Goal: Task Accomplishment & Management: Manage account settings

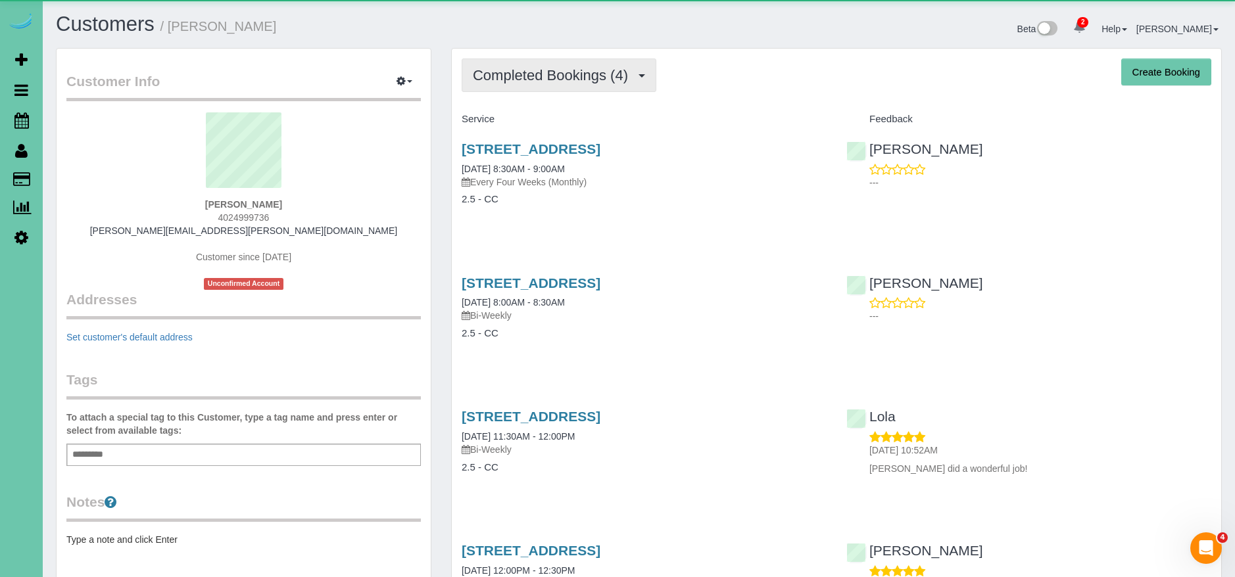
drag, startPoint x: 552, startPoint y: 78, endPoint x: 552, endPoint y: 120, distance: 42.7
click at [552, 78] on span "Completed Bookings (4)" at bounding box center [554, 75] width 162 height 16
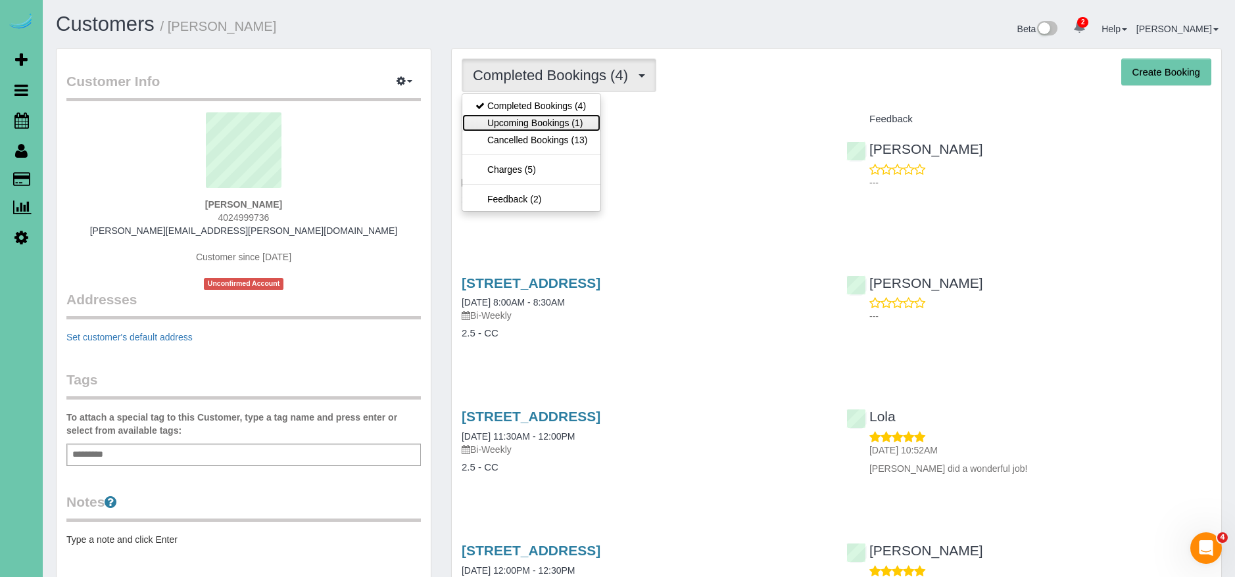
click at [555, 122] on link "Upcoming Bookings (1)" at bounding box center [531, 122] width 138 height 17
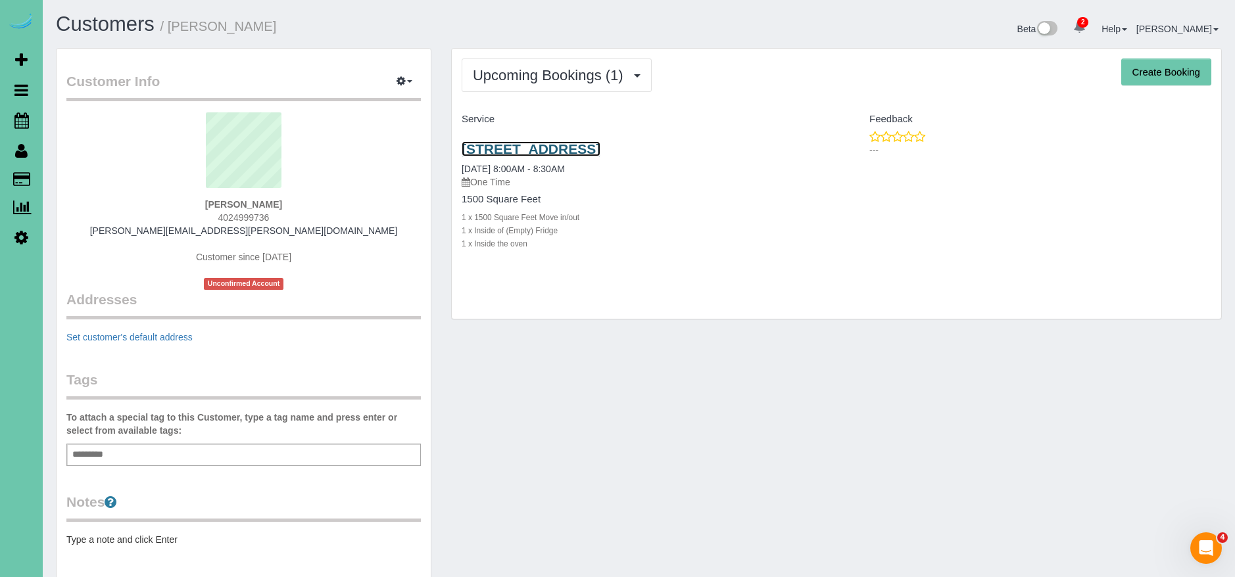
click at [600, 146] on link "6123 S 142nd St, Omaha, NE 68137" at bounding box center [531, 148] width 139 height 15
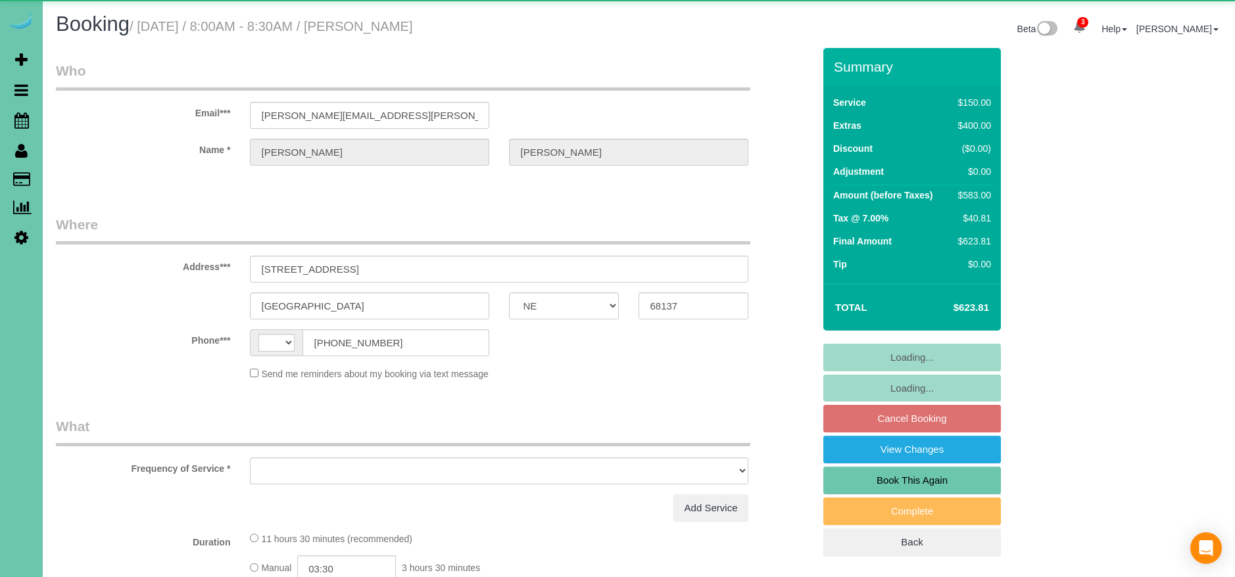
select select "NE"
select select "string:US"
select select "object:887"
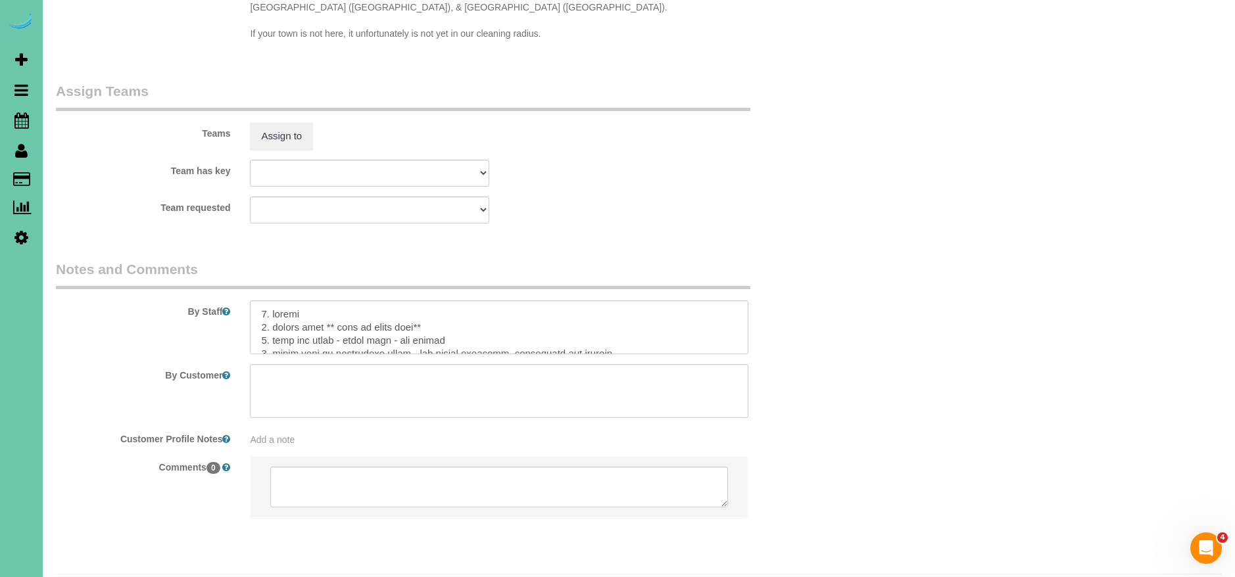
scroll to position [1379, 0]
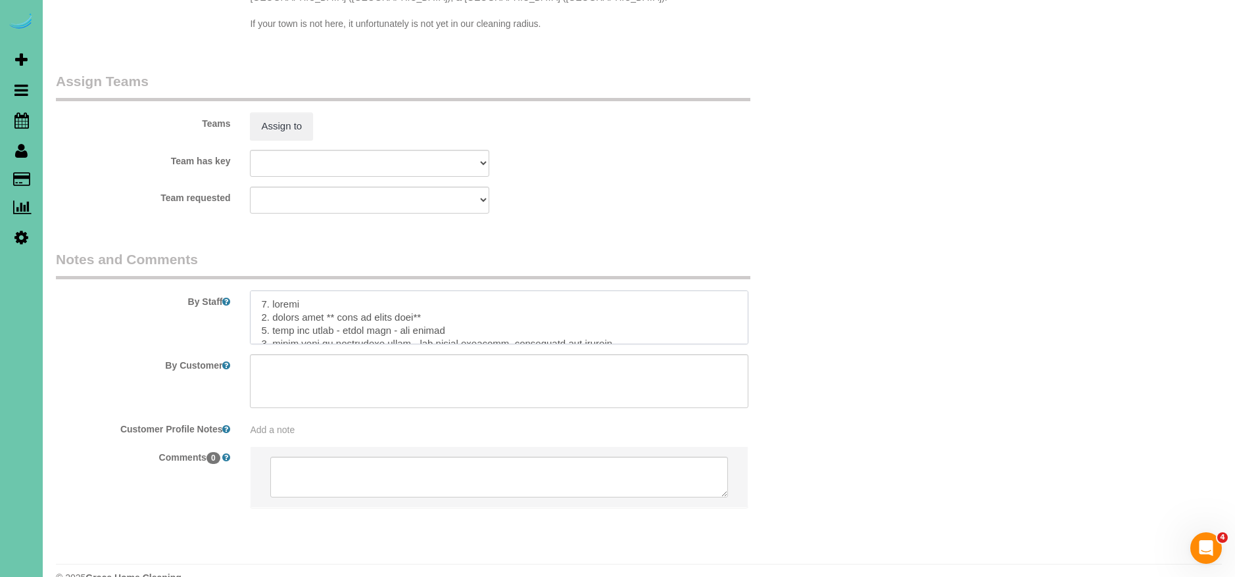
drag, startPoint x: 443, startPoint y: 291, endPoint x: 275, endPoint y: 288, distance: 168.3
click at [273, 291] on textarea at bounding box center [499, 318] width 498 height 54
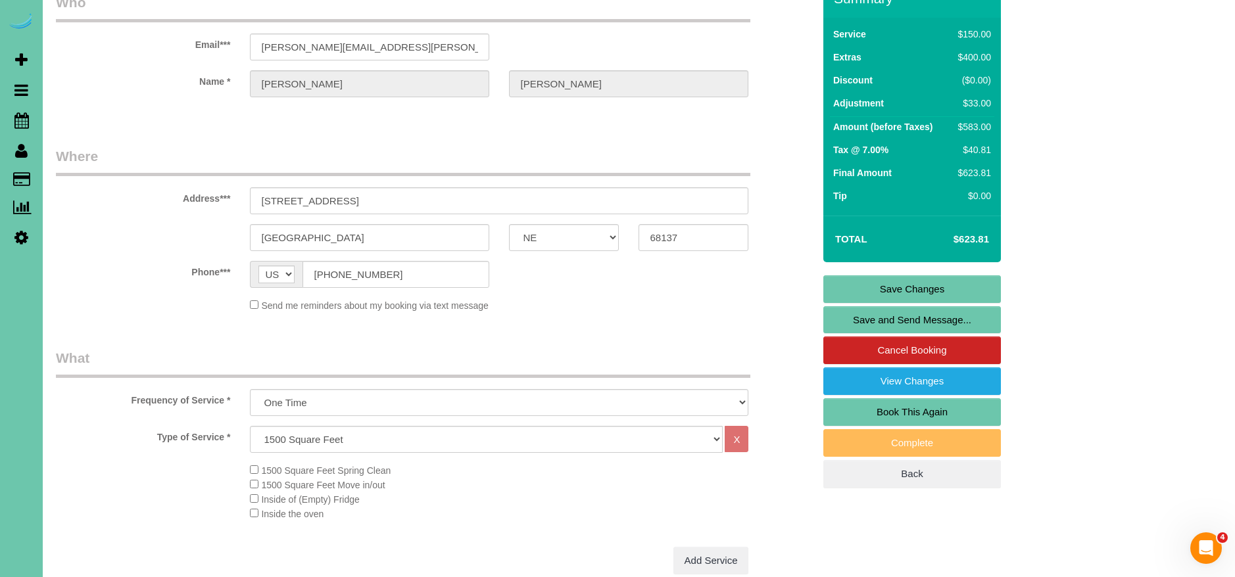
scroll to position [0, 0]
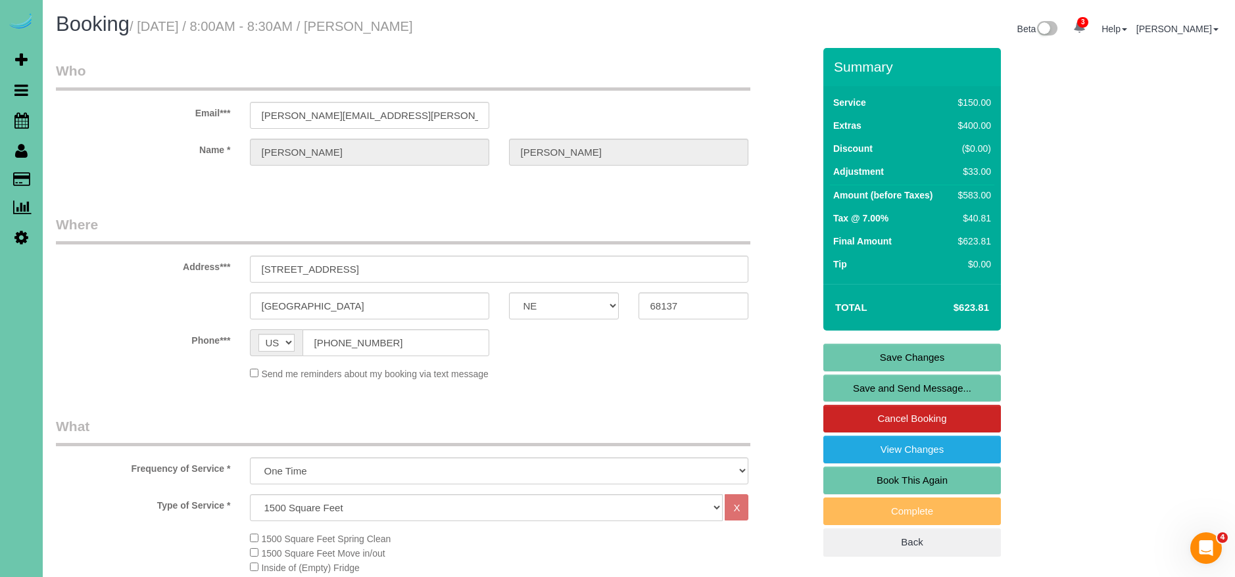
type textarea "1. credit 2. Key under mat - lock up and return the key where it was 3. move ou…"
click at [928, 355] on link "Save Changes" at bounding box center [912, 358] width 178 height 28
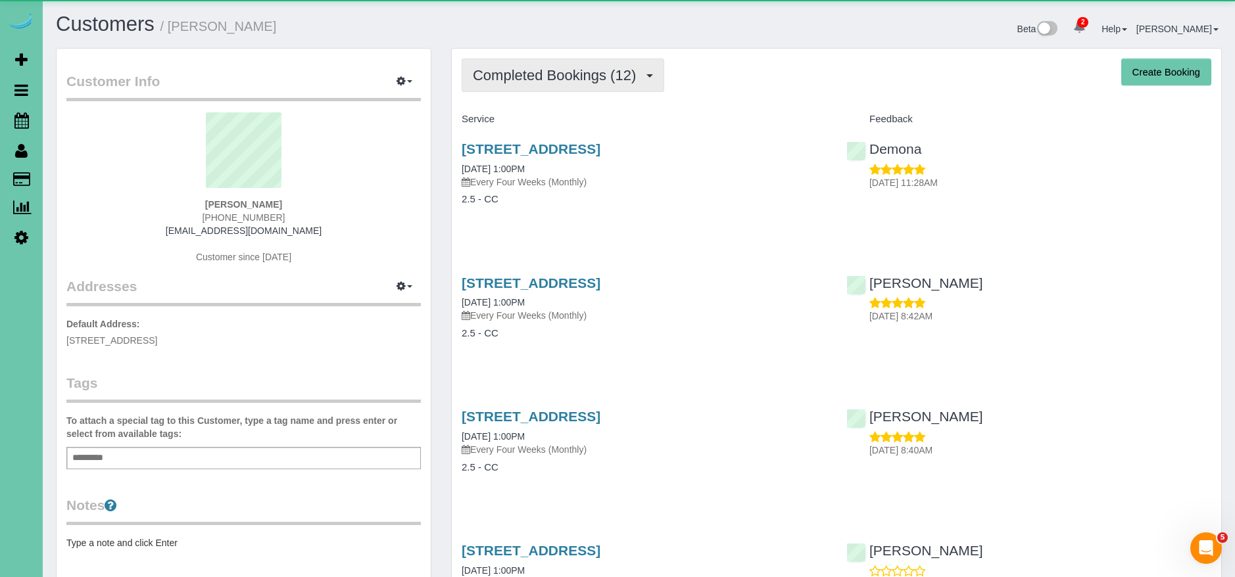
click at [589, 78] on span "Completed Bookings (12)" at bounding box center [558, 75] width 170 height 16
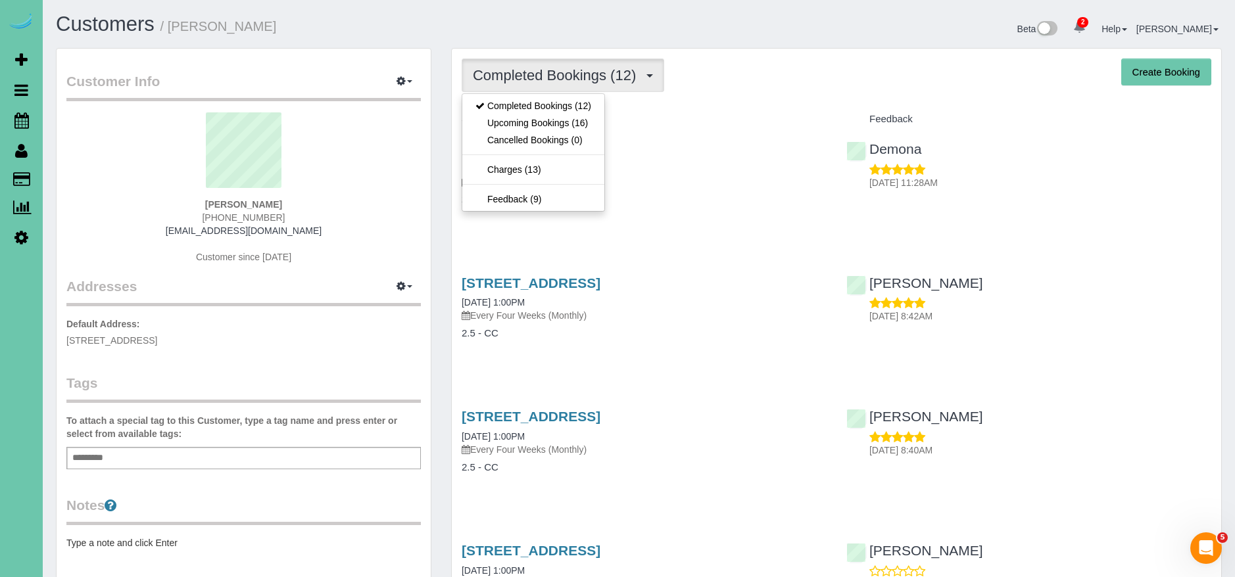
drag, startPoint x: 728, startPoint y: 107, endPoint x: 560, endPoint y: 68, distance: 172.1
click at [727, 108] on div "Service" at bounding box center [644, 119] width 385 height 22
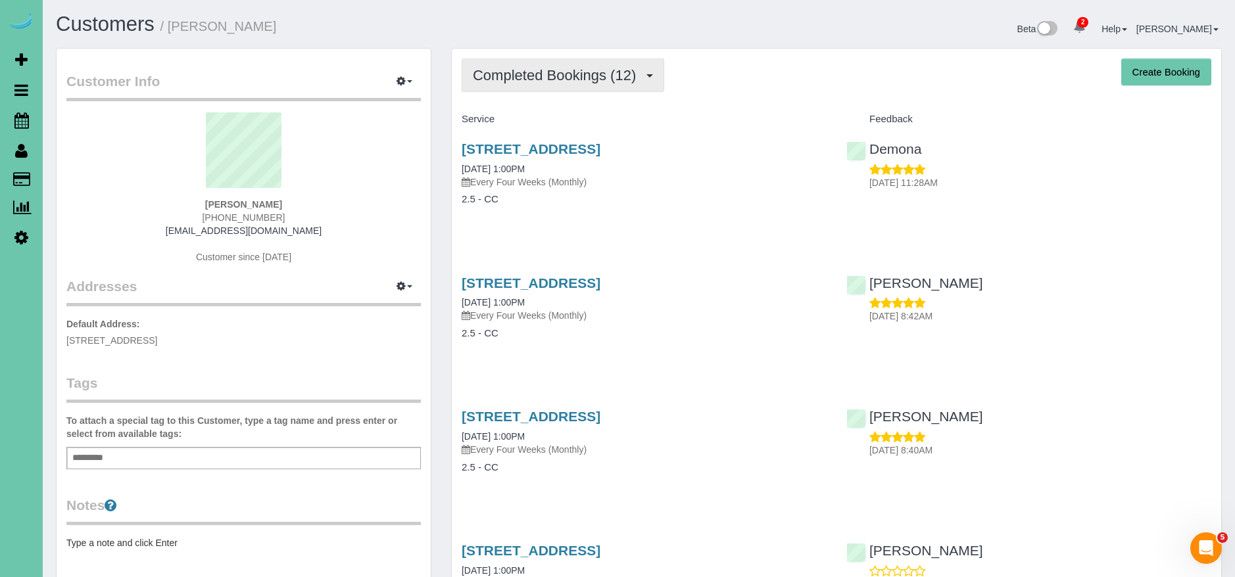
click at [555, 82] on span "Completed Bookings (12)" at bounding box center [558, 75] width 170 height 16
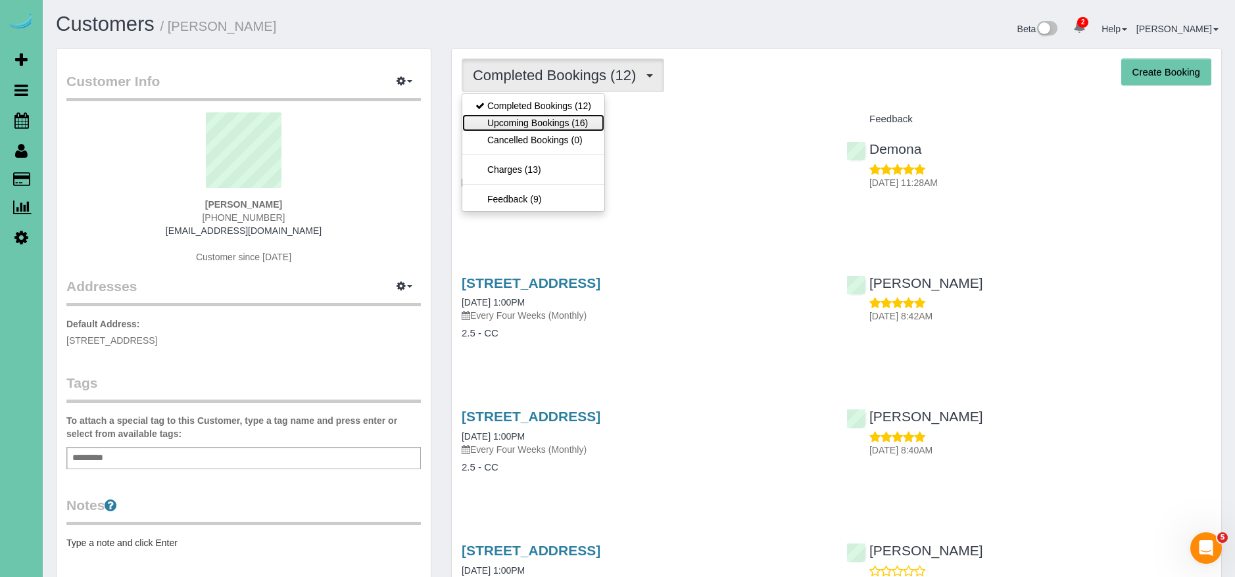
click at [533, 118] on link "Upcoming Bookings (16)" at bounding box center [533, 122] width 142 height 17
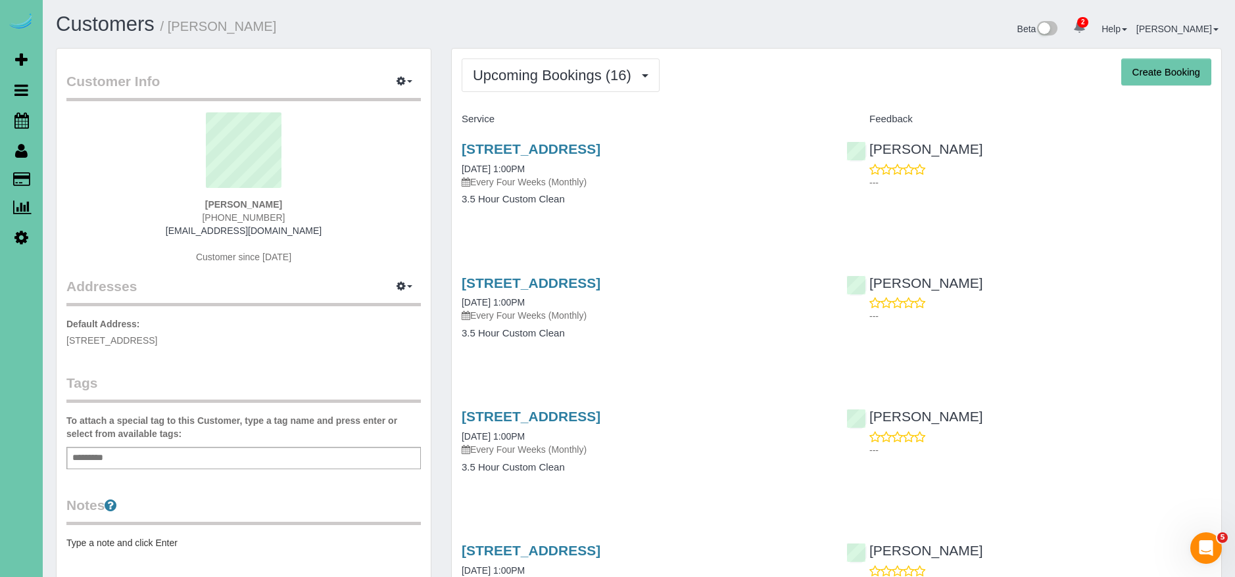
drag, startPoint x: 302, startPoint y: 237, endPoint x: 316, endPoint y: 234, distance: 14.8
click at [303, 237] on div "Alex Gum (402) 517-0740 agum34@yahoo.com Customer since 2024" at bounding box center [243, 194] width 354 height 164
drag, startPoint x: 312, startPoint y: 231, endPoint x: 155, endPoint y: 231, distance: 157.1
click at [156, 230] on div "Alex Gum (402) 517-0740 agum34@yahoo.com Customer since 2024" at bounding box center [243, 194] width 354 height 164
copy link "agum34@yahoo.com"
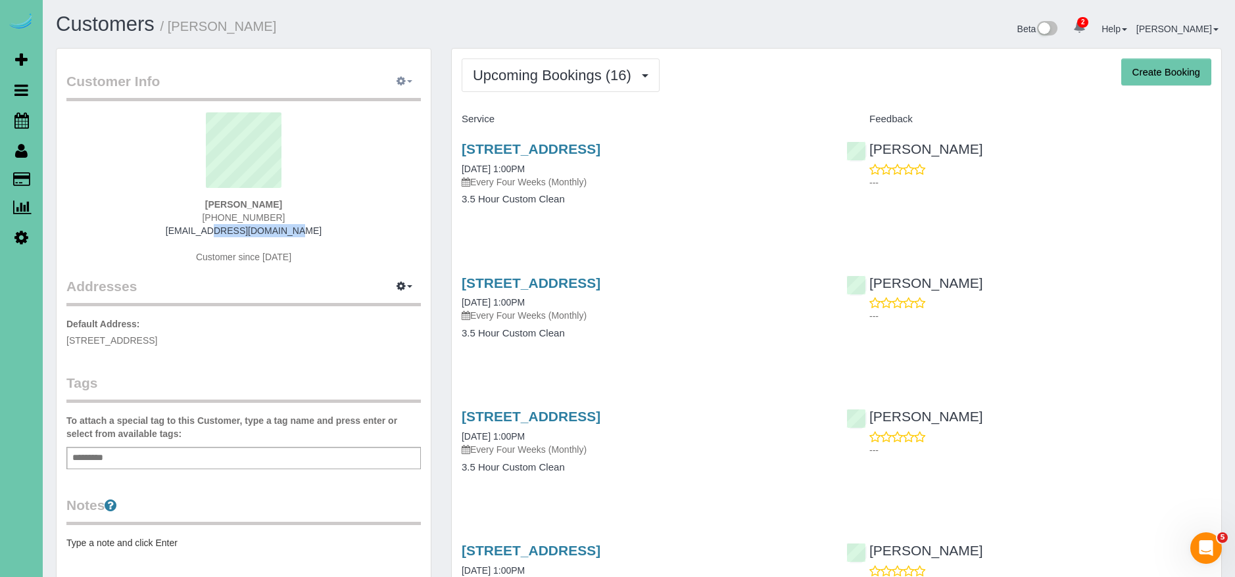
click at [408, 80] on span "button" at bounding box center [409, 81] width 5 height 3
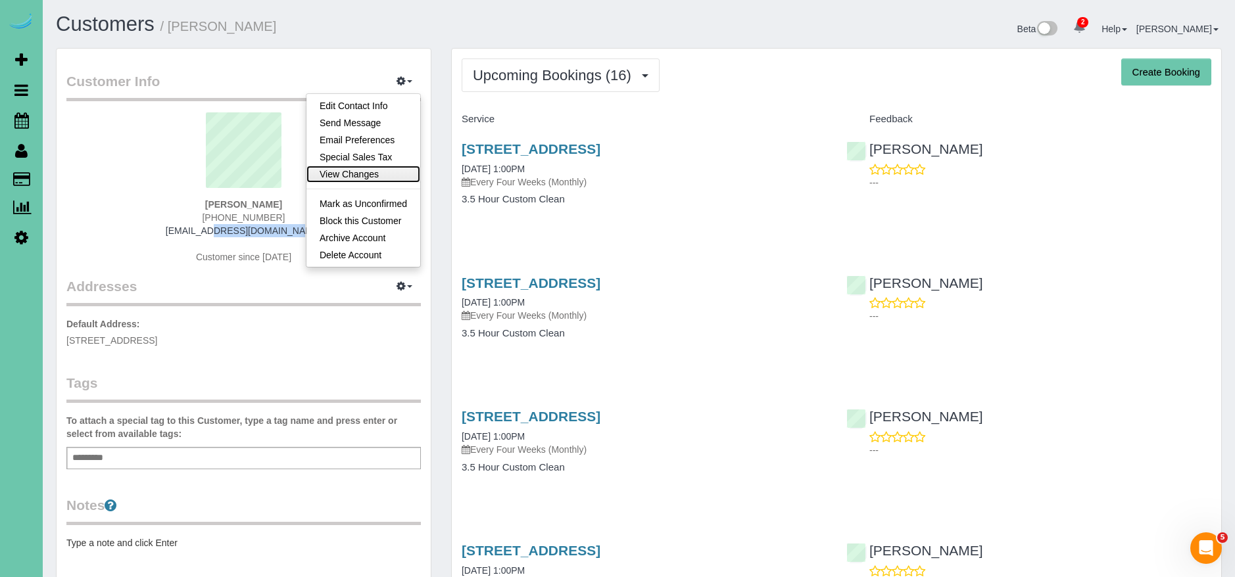
click at [389, 173] on link "View Changes" at bounding box center [363, 174] width 114 height 17
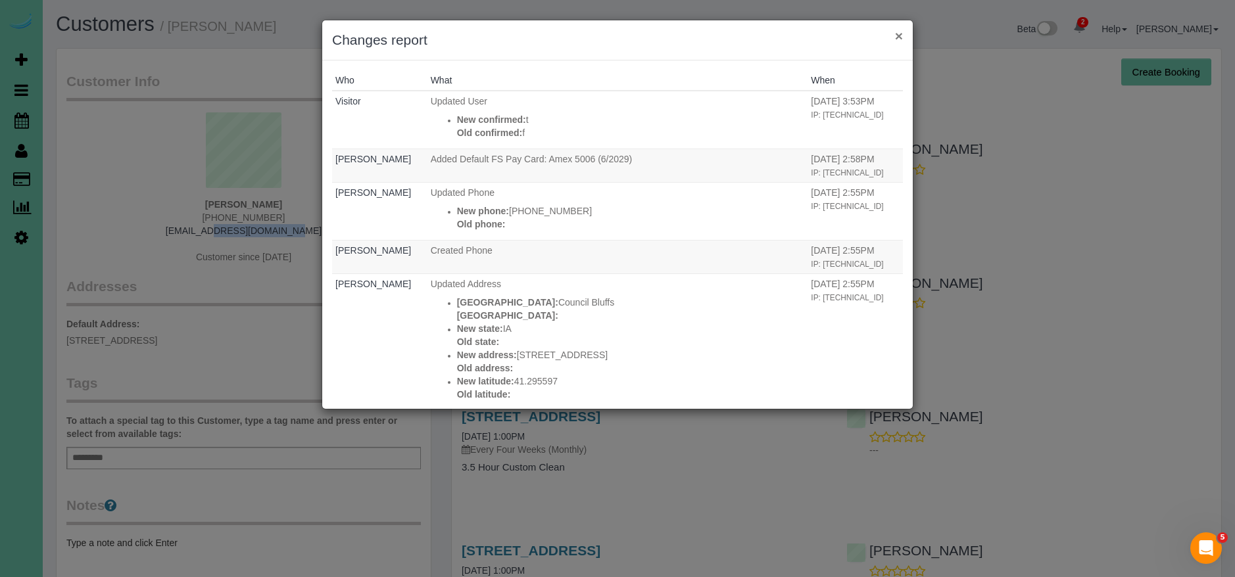
click at [901, 34] on button "×" at bounding box center [899, 36] width 8 height 14
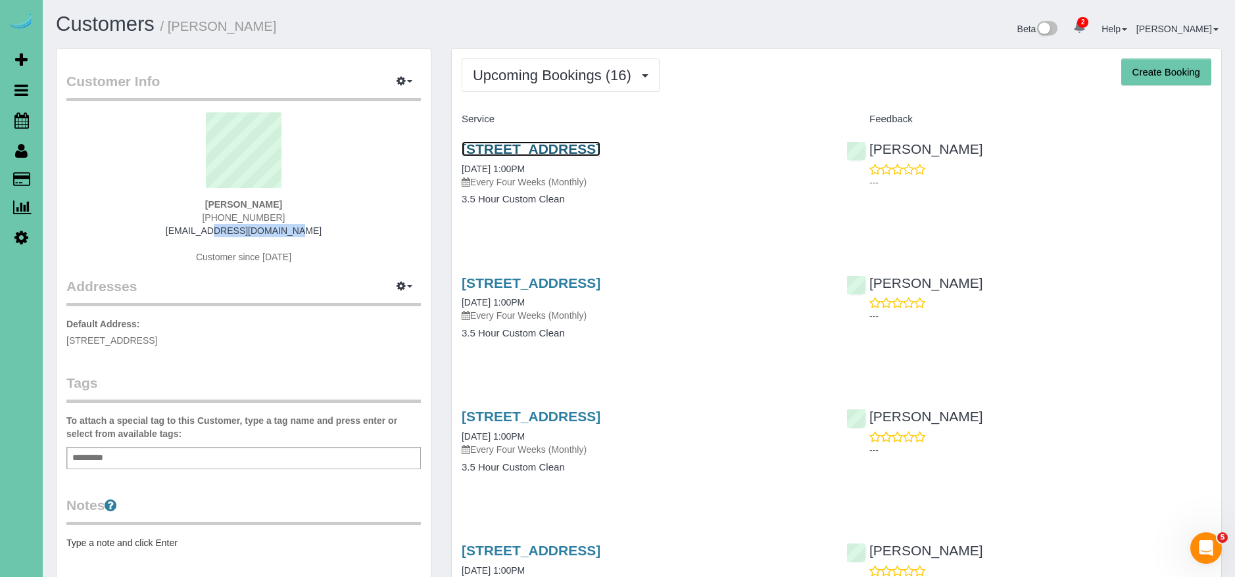
click at [600, 149] on link "19394 Perry Road, Council Bluffs, IA 51503" at bounding box center [531, 148] width 139 height 15
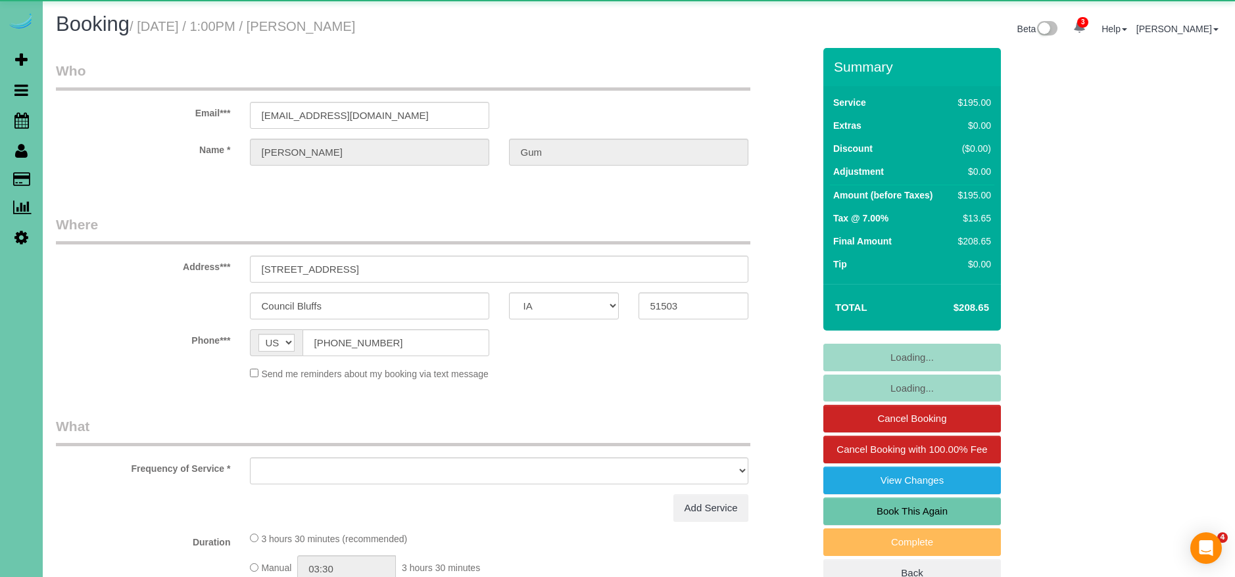
select select "IA"
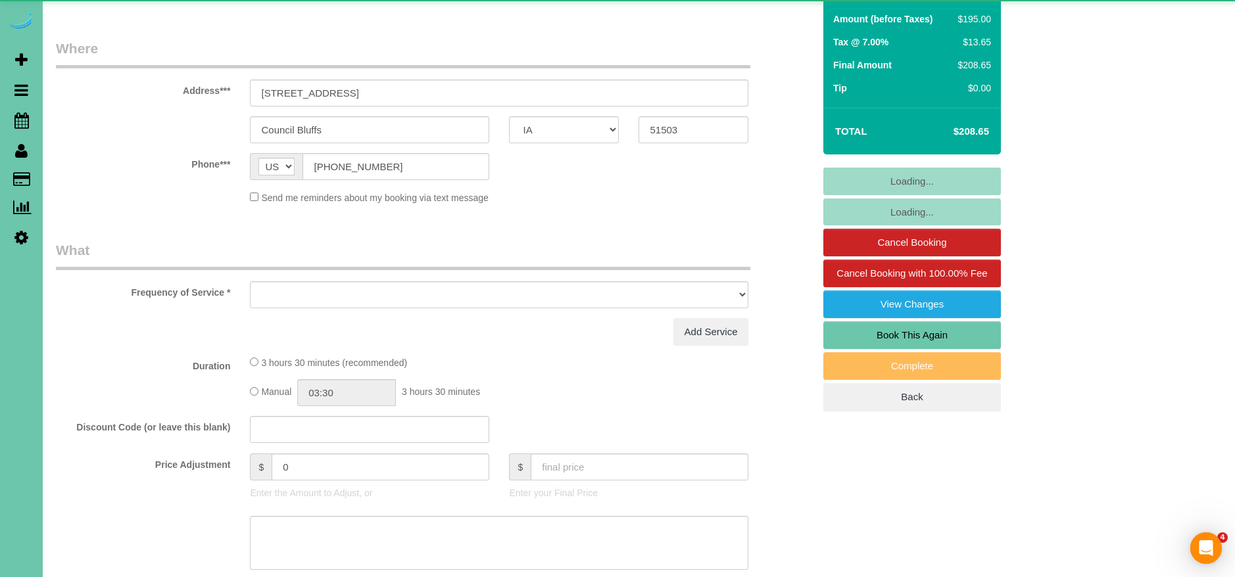
select select "object:899"
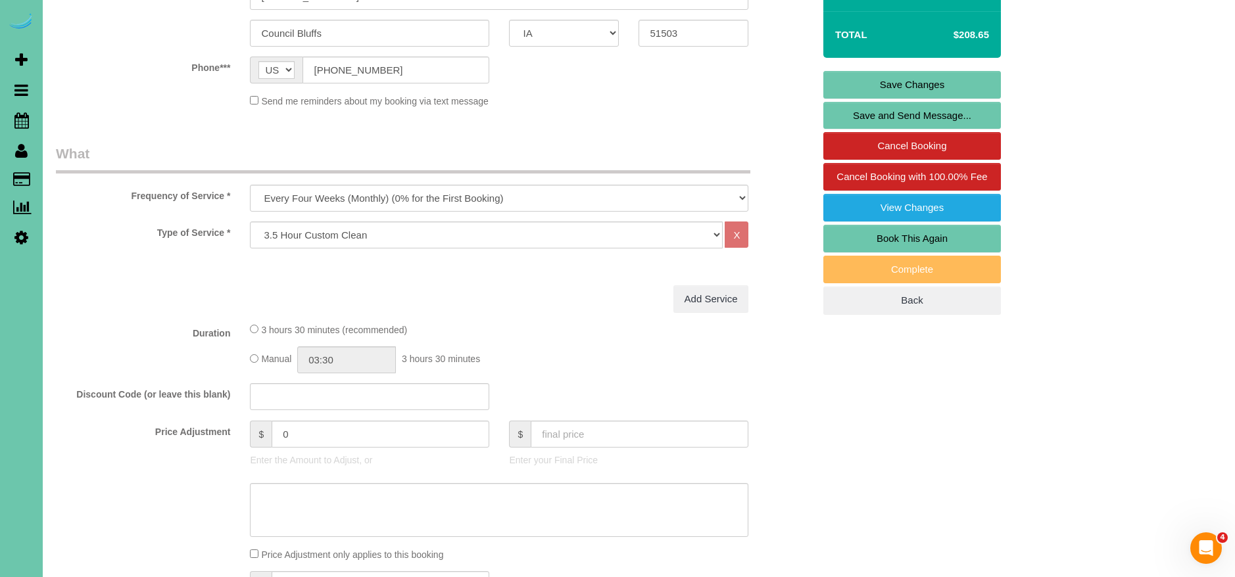
scroll to position [277, 0]
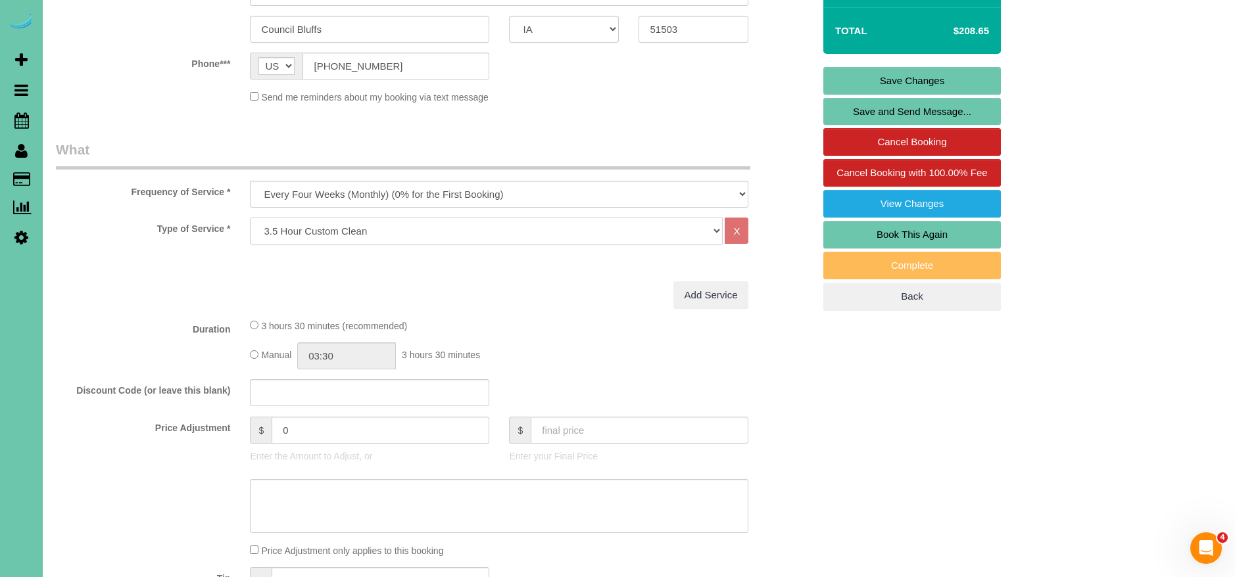
click at [394, 230] on select "Hourly 2.5 Hour Custom Clean 3.5 Hour Custom Clean commercial 1000 Square Feet …" at bounding box center [486, 231] width 473 height 27
select select "159"
click at [250, 218] on select "Hourly 2.5 Hour Custom Clean 3.5 Hour Custom Clean commercial 1000 Square Feet …" at bounding box center [486, 231] width 473 height 27
click at [592, 322] on div "3 hours 30 minutes (recommended)" at bounding box center [499, 325] width 498 height 14
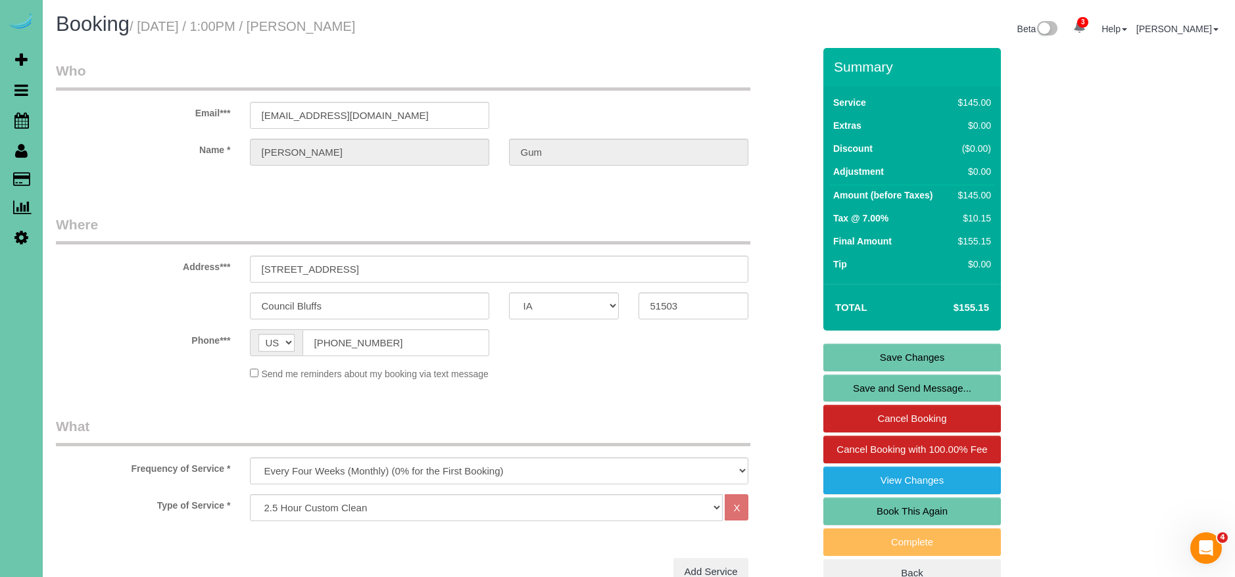
click at [957, 356] on link "Save Changes" at bounding box center [912, 358] width 178 height 28
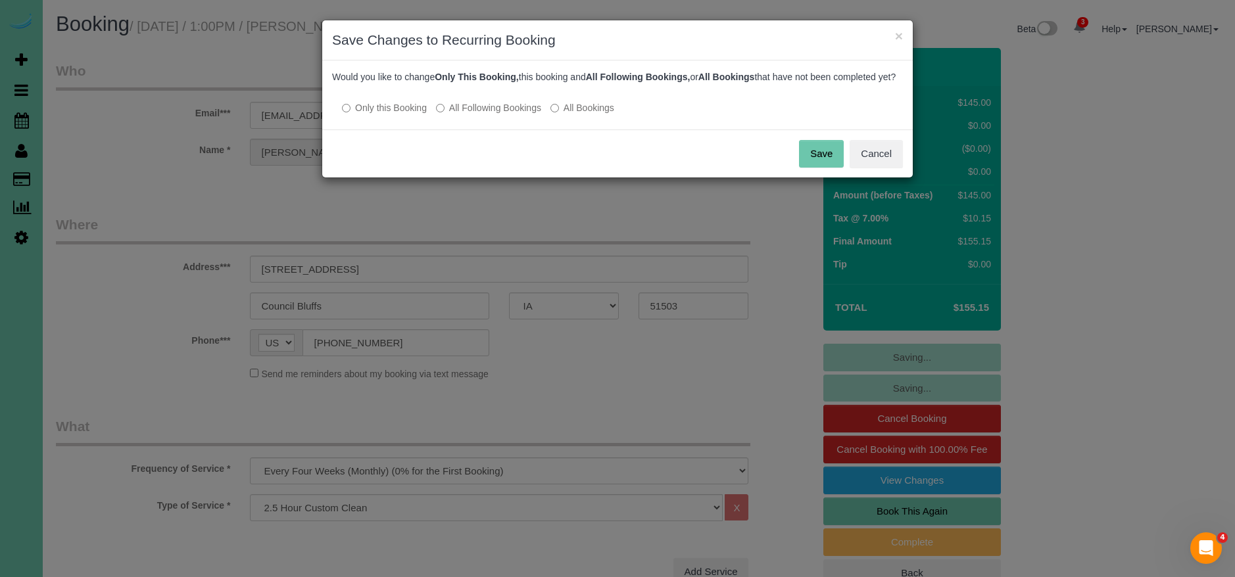
drag, startPoint x: 498, startPoint y: 126, endPoint x: 516, endPoint y: 124, distance: 18.5
click at [498, 114] on label "All Following Bookings" at bounding box center [488, 107] width 105 height 13
click at [823, 166] on button "Save" at bounding box center [821, 154] width 45 height 28
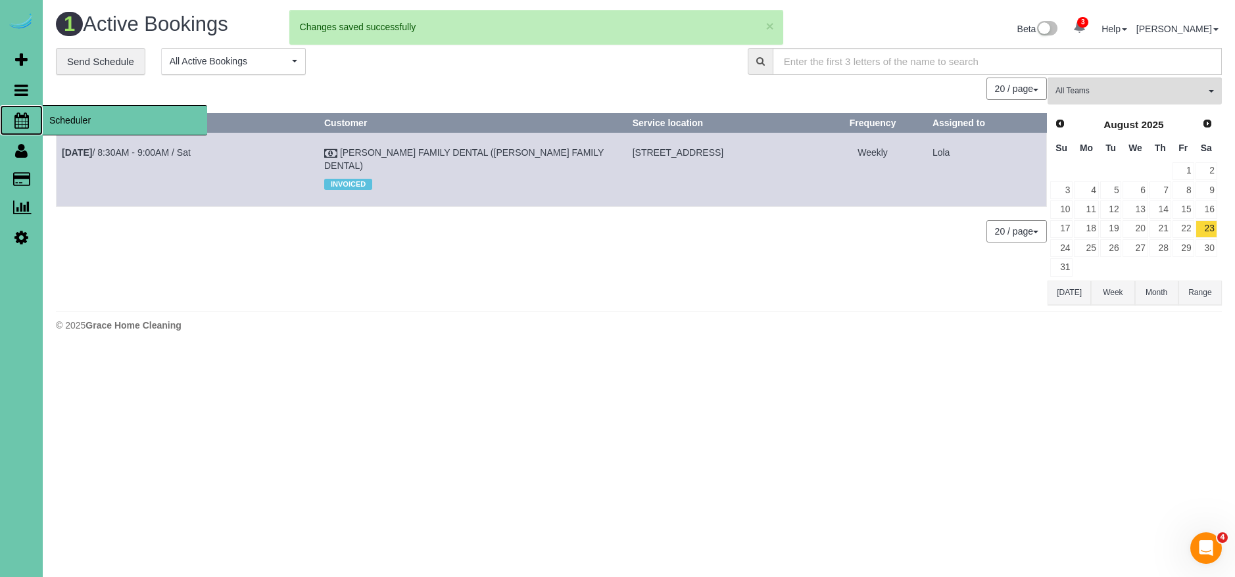
click at [77, 126] on span "Scheduler" at bounding box center [125, 120] width 164 height 30
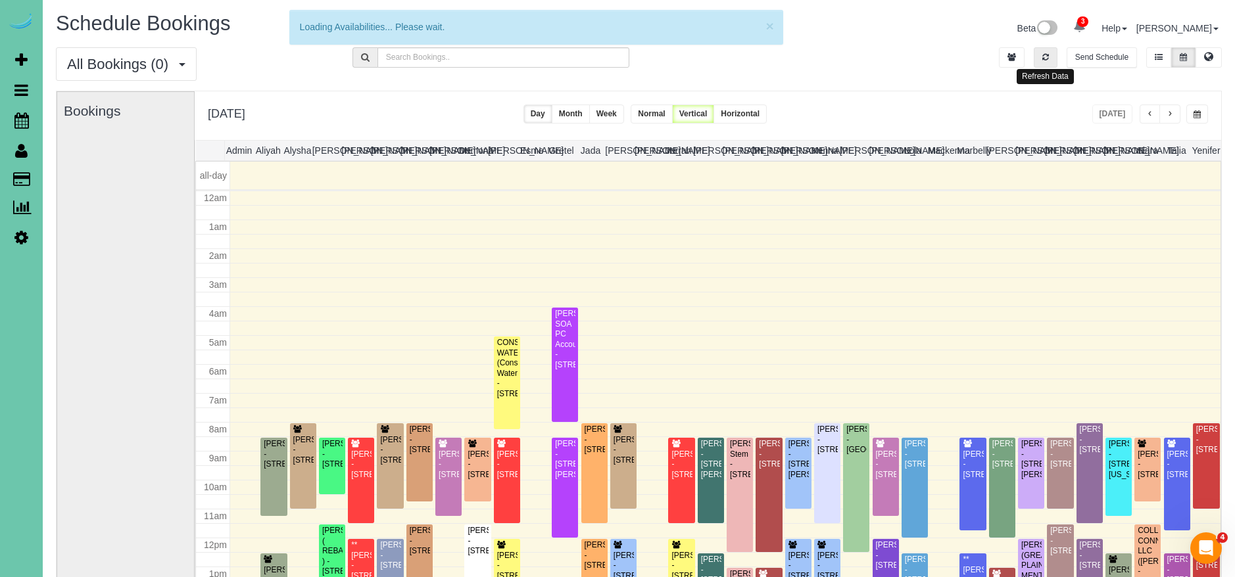
scroll to position [174, 0]
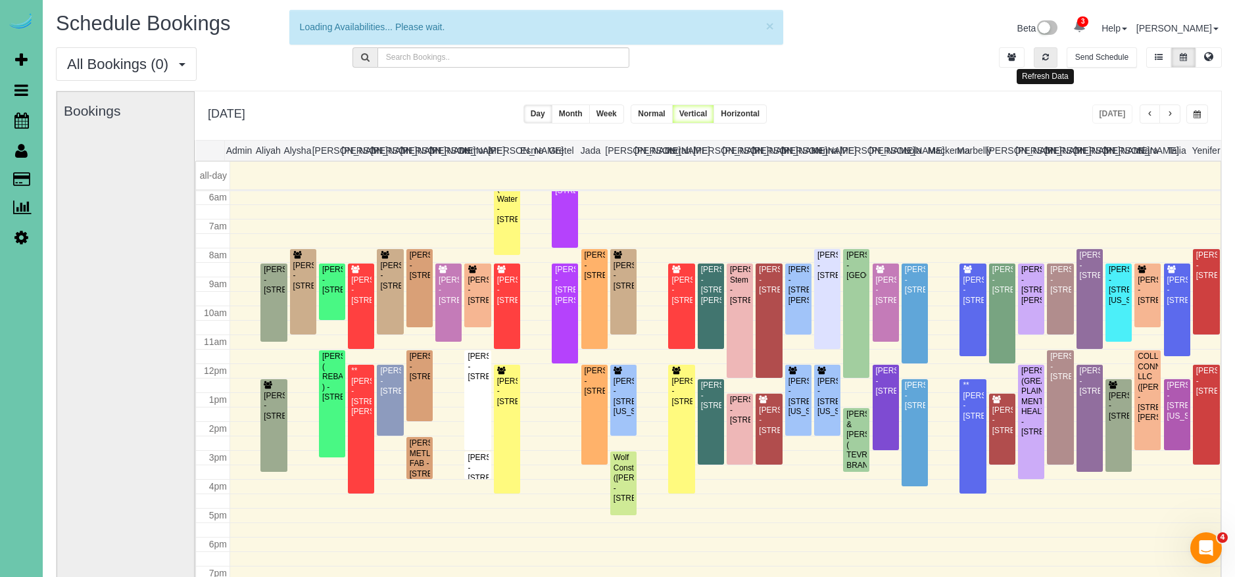
click at [1049, 59] on button "button" at bounding box center [1045, 57] width 24 height 20
click at [1050, 59] on button "button" at bounding box center [1045, 57] width 24 height 20
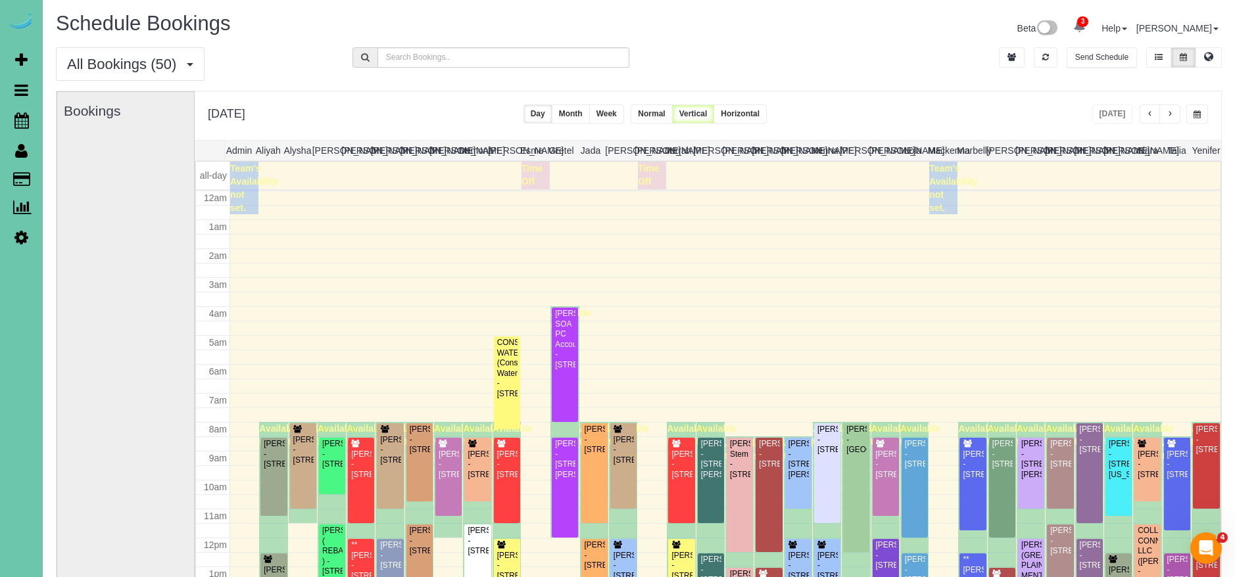
scroll to position [1, 0]
click at [1119, 126] on div "Friday, Oct 3, 2025 Today Day Month Week Normal Vertical Horizontal" at bounding box center [708, 115] width 1026 height 49
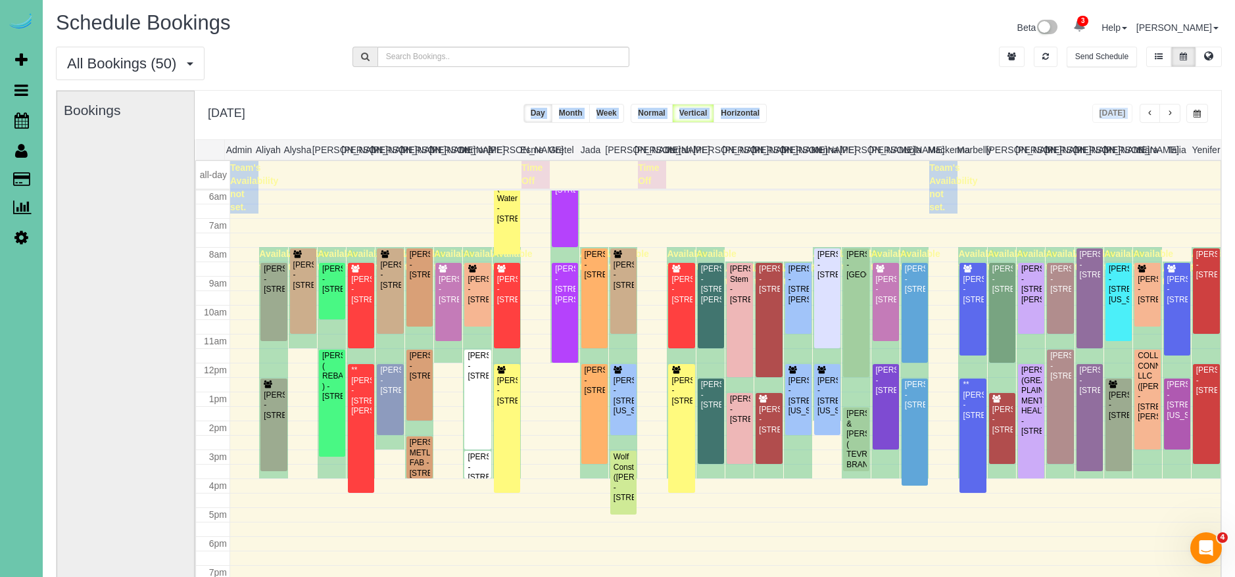
click at [1119, 126] on div "Friday, Oct 3, 2025 Today Day Month Week Normal Vertical Horizontal" at bounding box center [708, 115] width 1026 height 49
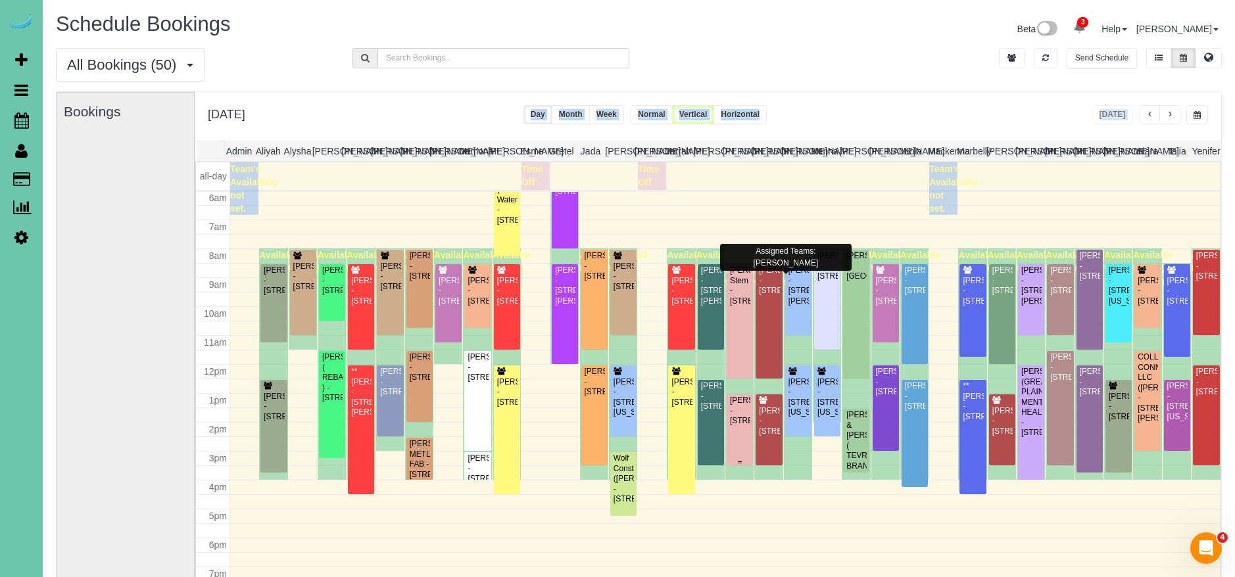
click at [740, 426] on div "Alex Gum - 19394 Perry Road, Council Bluffs, IA 51503" at bounding box center [739, 411] width 21 height 30
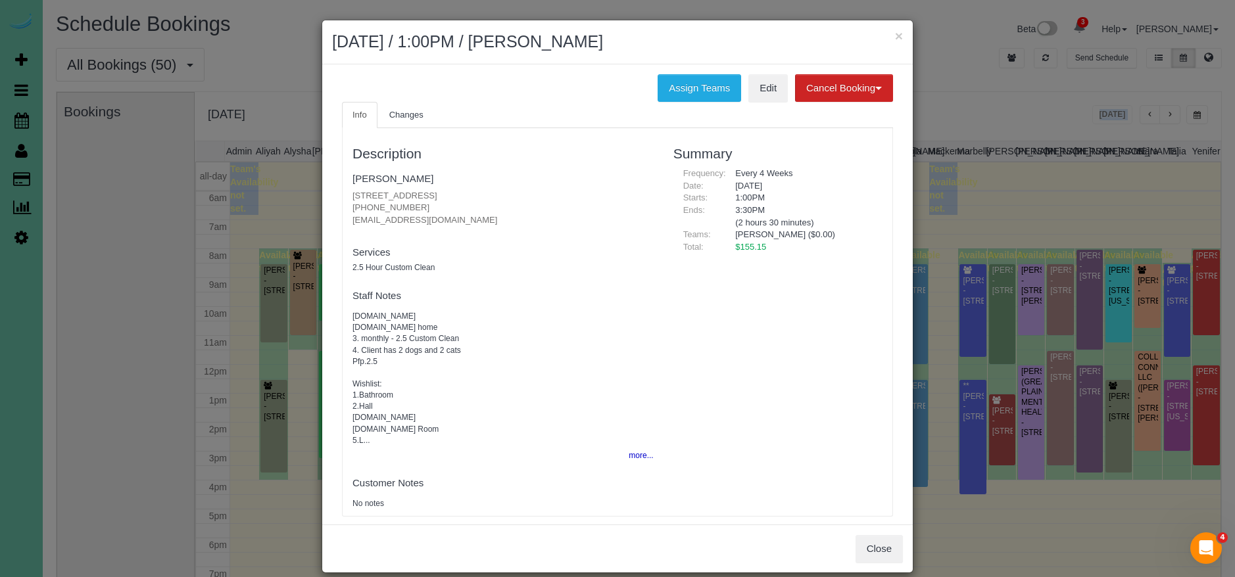
scroll to position [15, 0]
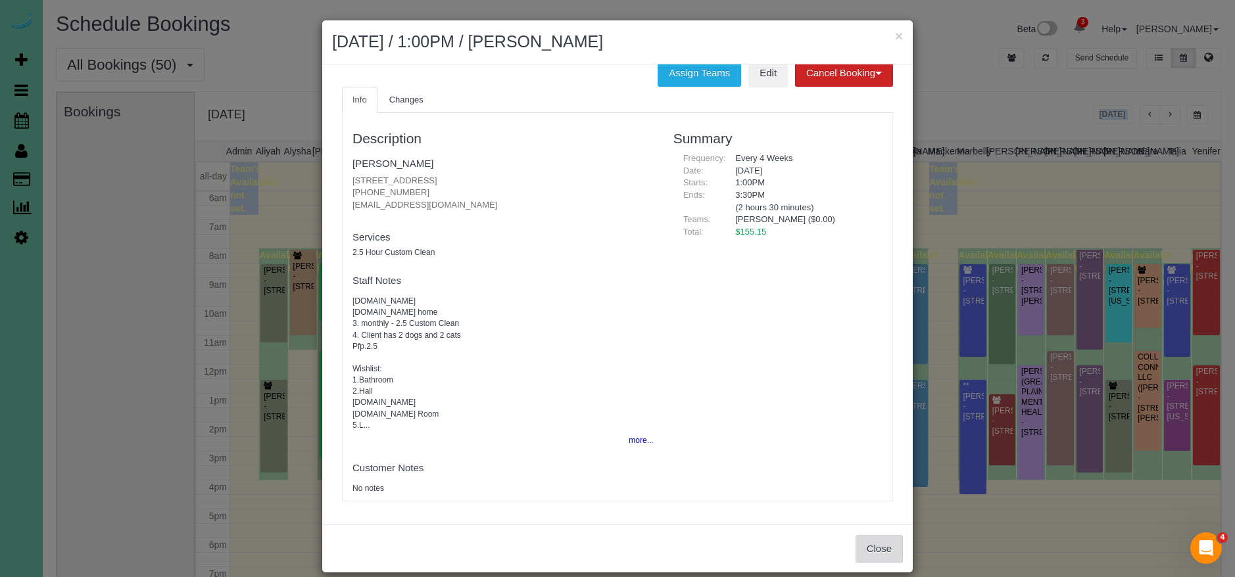
click at [884, 546] on button "Close" at bounding box center [878, 549] width 47 height 28
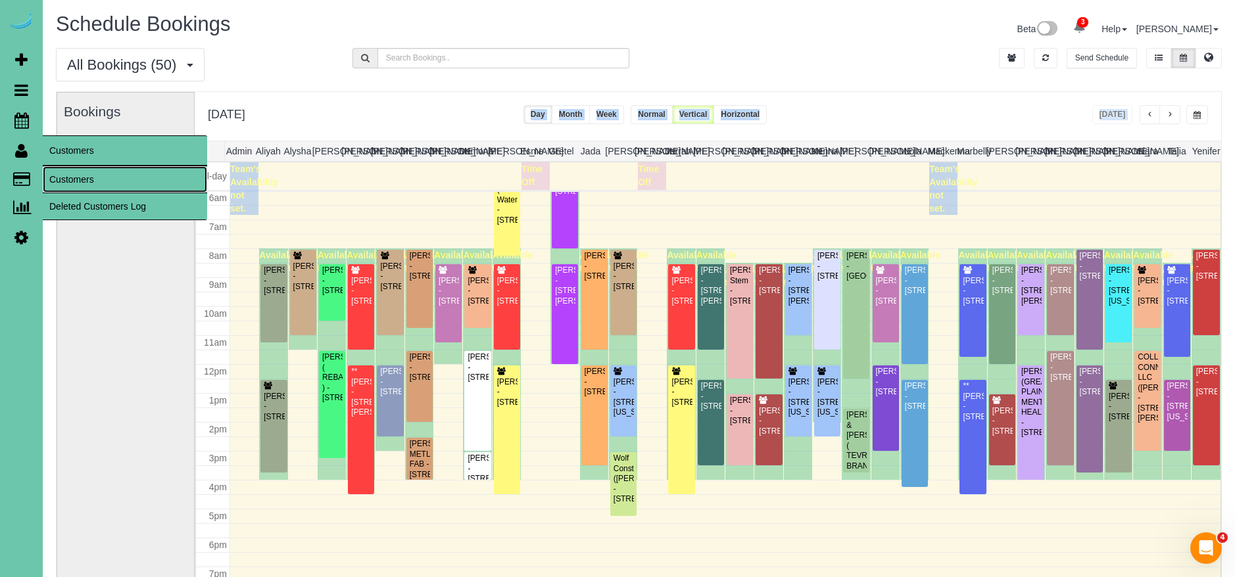
click at [66, 179] on link "Customers" at bounding box center [125, 179] width 164 height 26
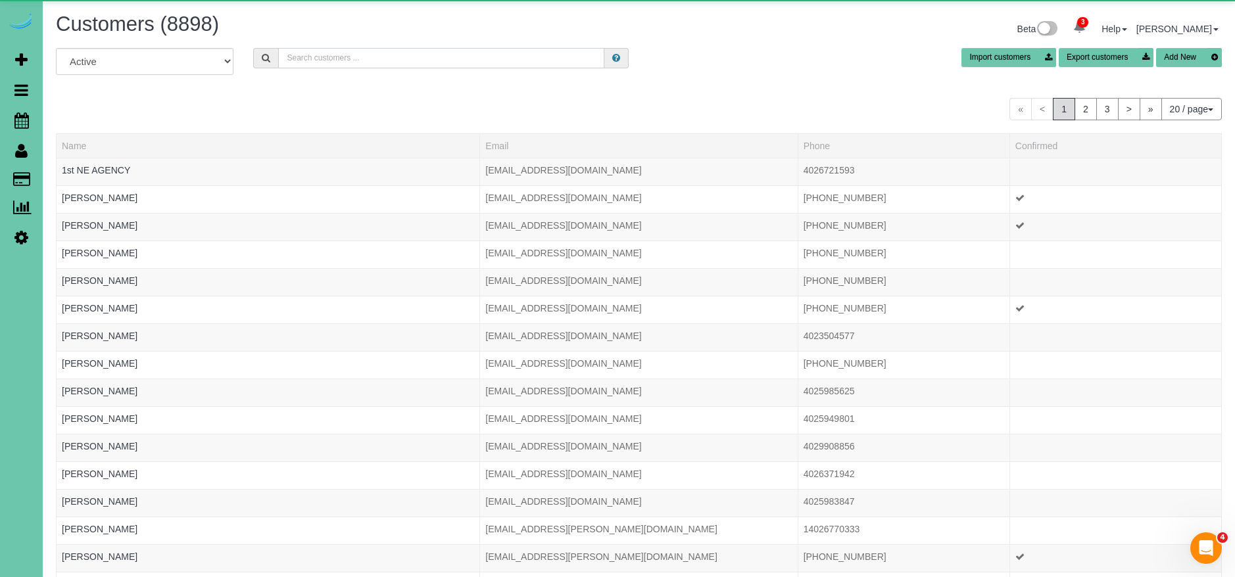
click at [348, 55] on input "text" at bounding box center [441, 58] width 326 height 20
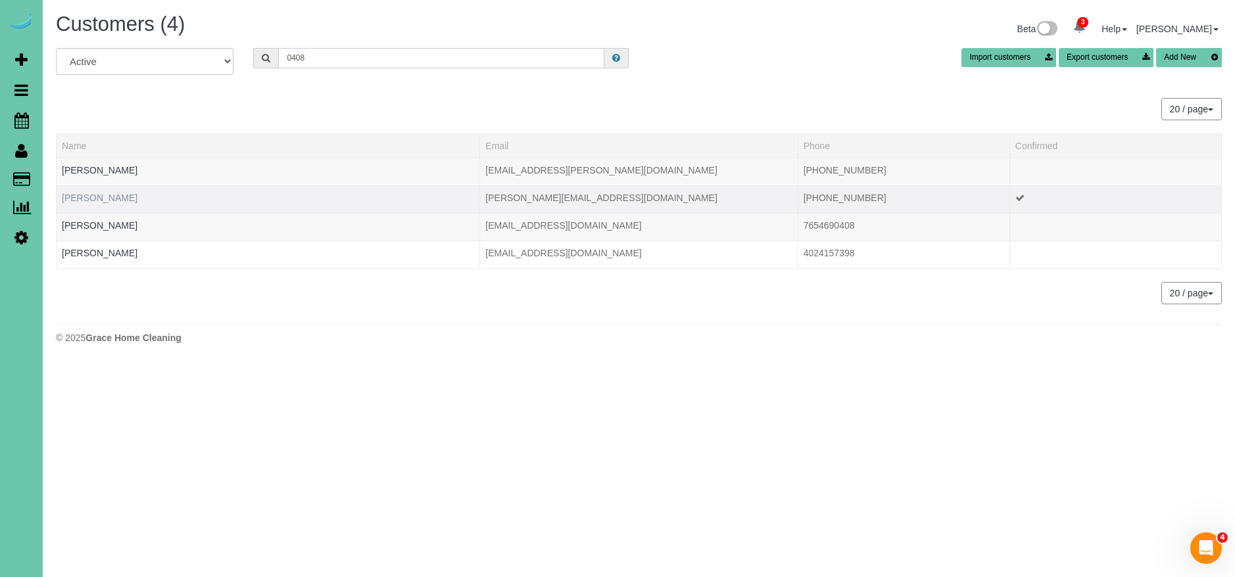
type input "0408"
click at [85, 202] on link "Josie DeVault" at bounding box center [100, 198] width 76 height 11
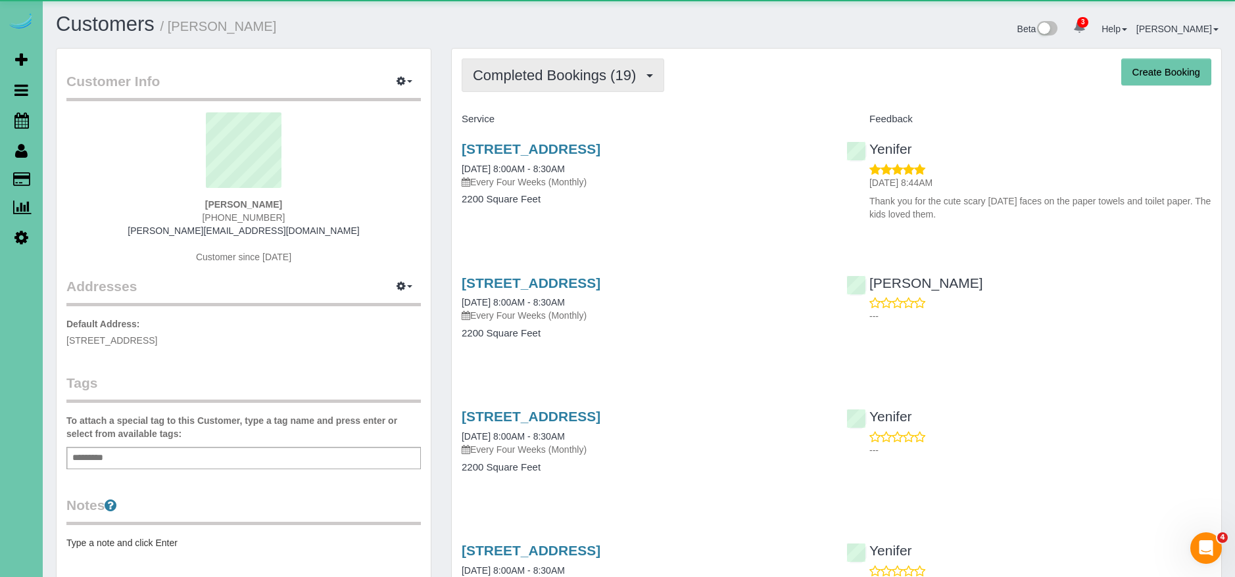
click at [596, 73] on span "Completed Bookings (19)" at bounding box center [558, 75] width 170 height 16
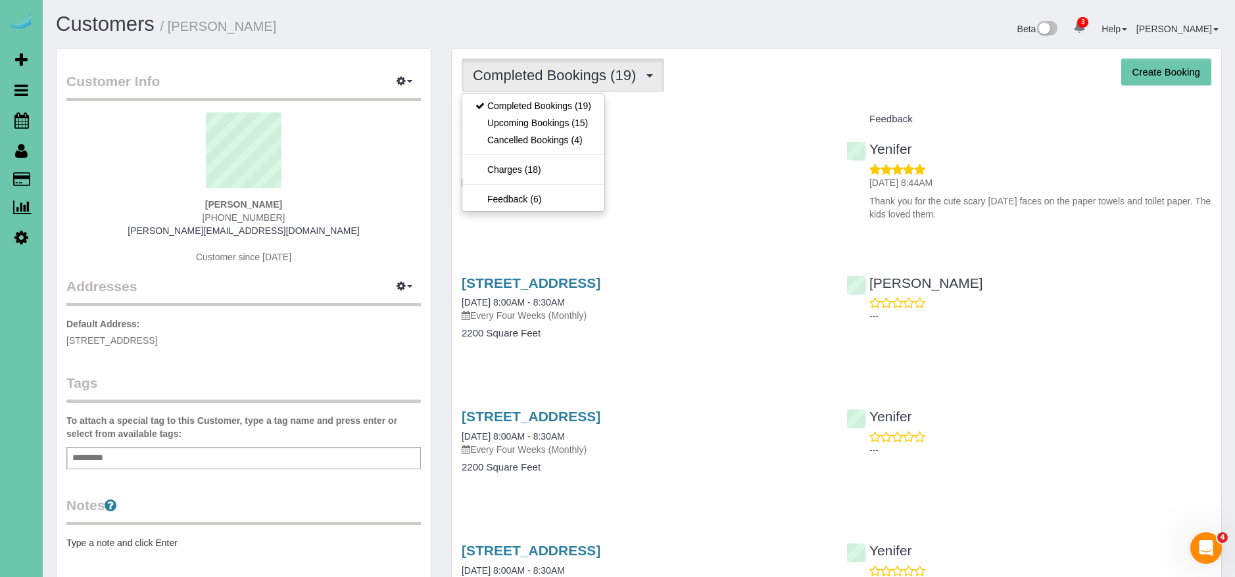
click at [714, 118] on h4 "Service" at bounding box center [644, 119] width 365 height 11
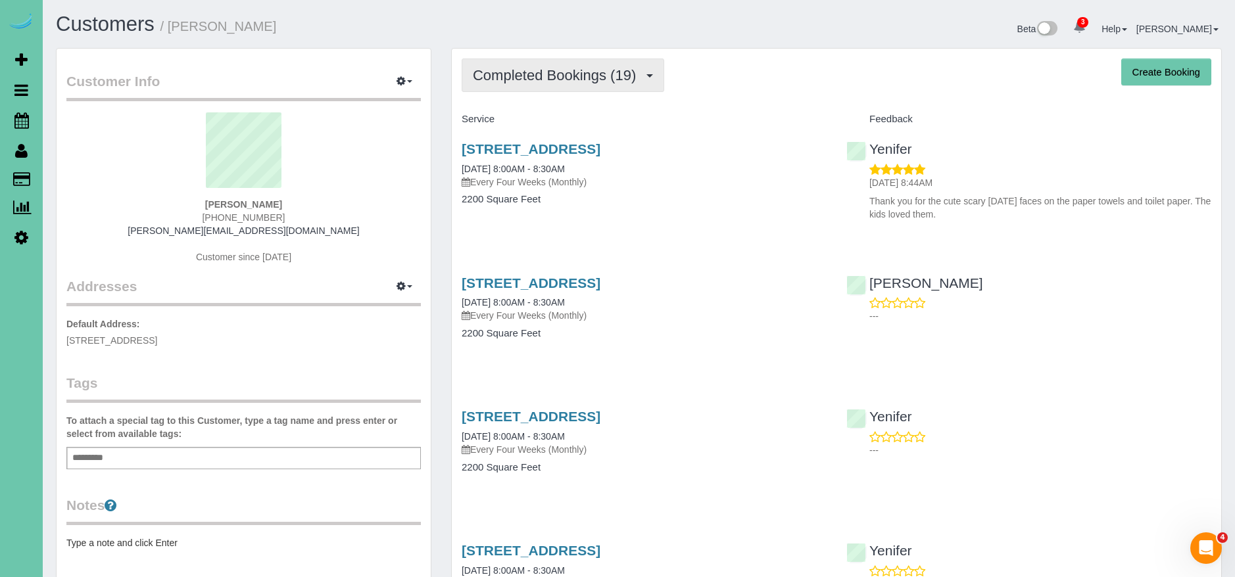
click at [500, 77] on span "Completed Bookings (19)" at bounding box center [558, 75] width 170 height 16
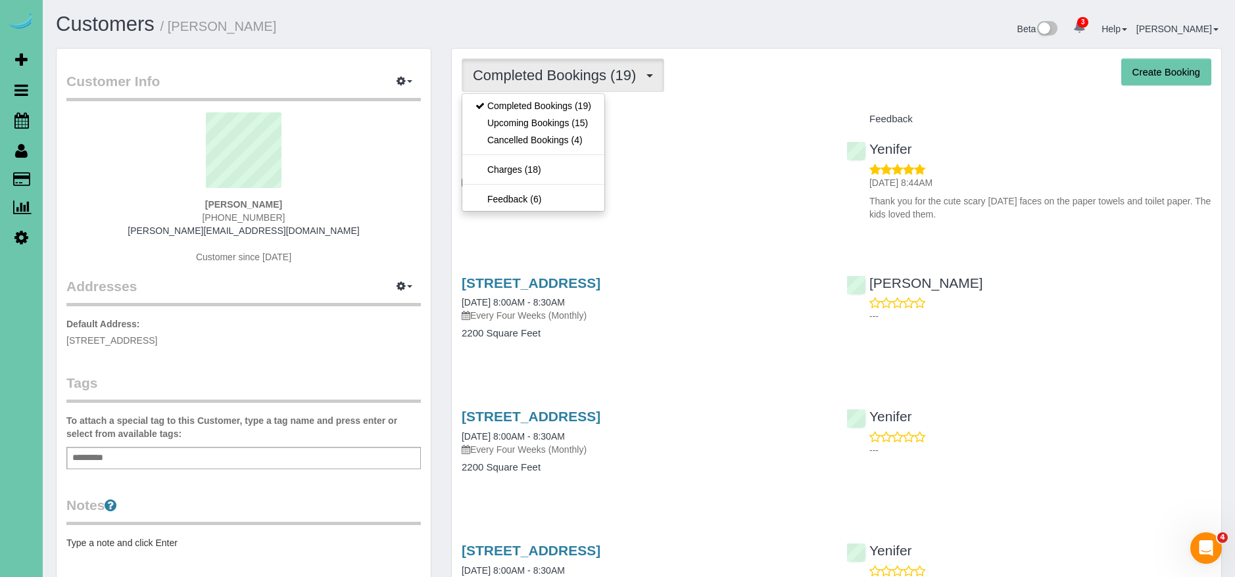
drag, startPoint x: 825, startPoint y: 114, endPoint x: 807, endPoint y: 113, distance: 17.8
click at [823, 114] on h4 "Service" at bounding box center [644, 119] width 365 height 11
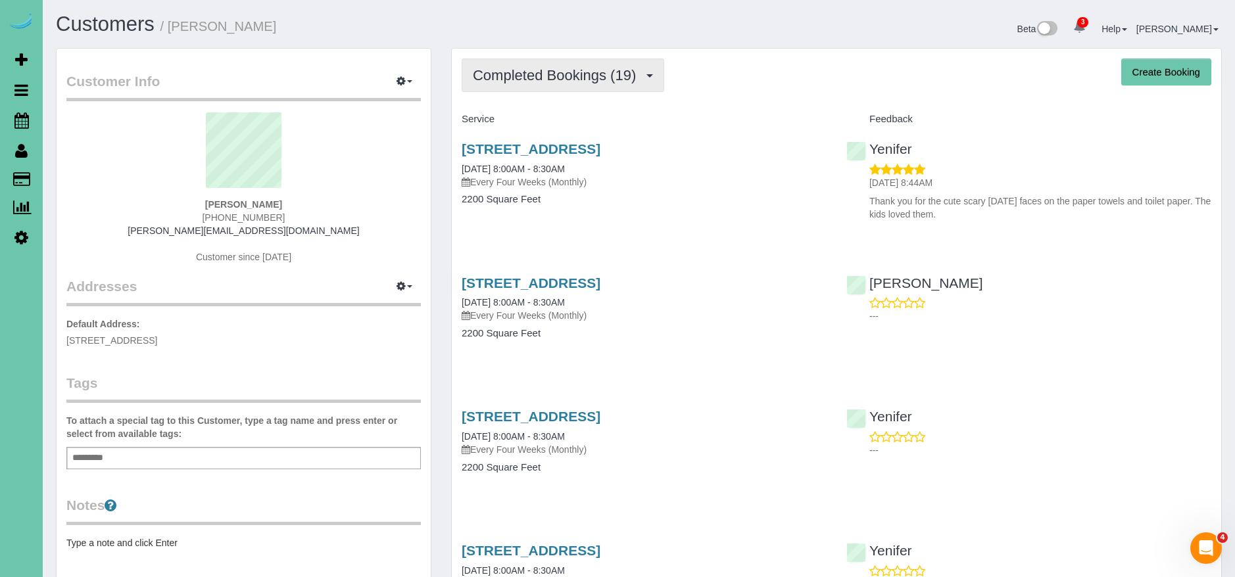
drag, startPoint x: 623, startPoint y: 76, endPoint x: 616, endPoint y: 80, distance: 7.4
click at [622, 76] on span "Completed Bookings (19)" at bounding box center [558, 75] width 170 height 16
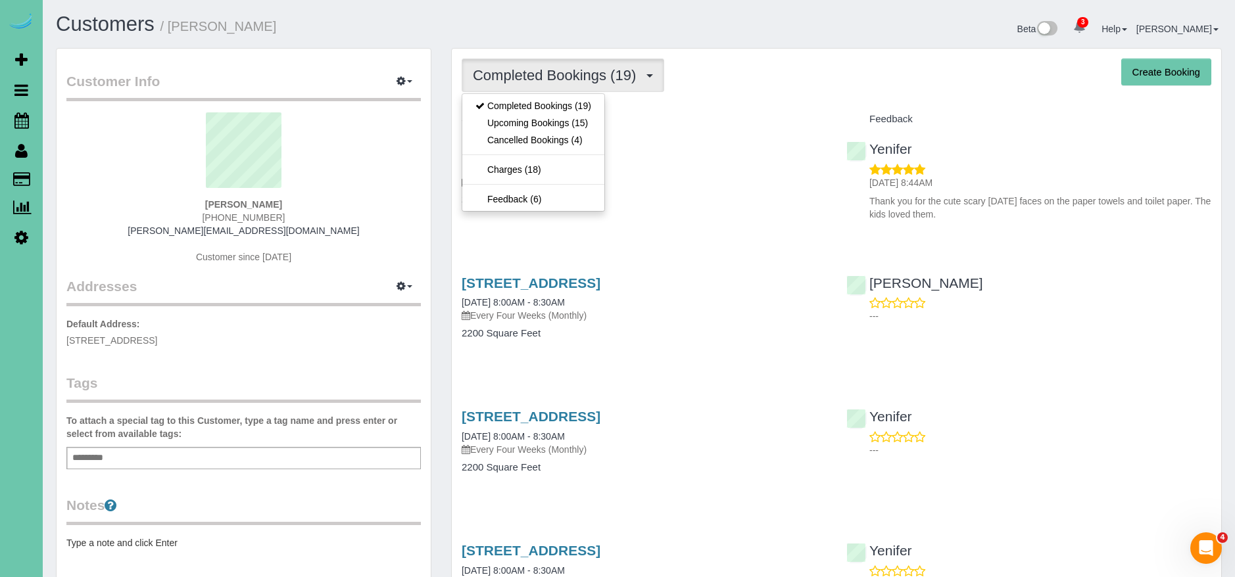
click at [761, 119] on h4 "Service" at bounding box center [644, 119] width 365 height 11
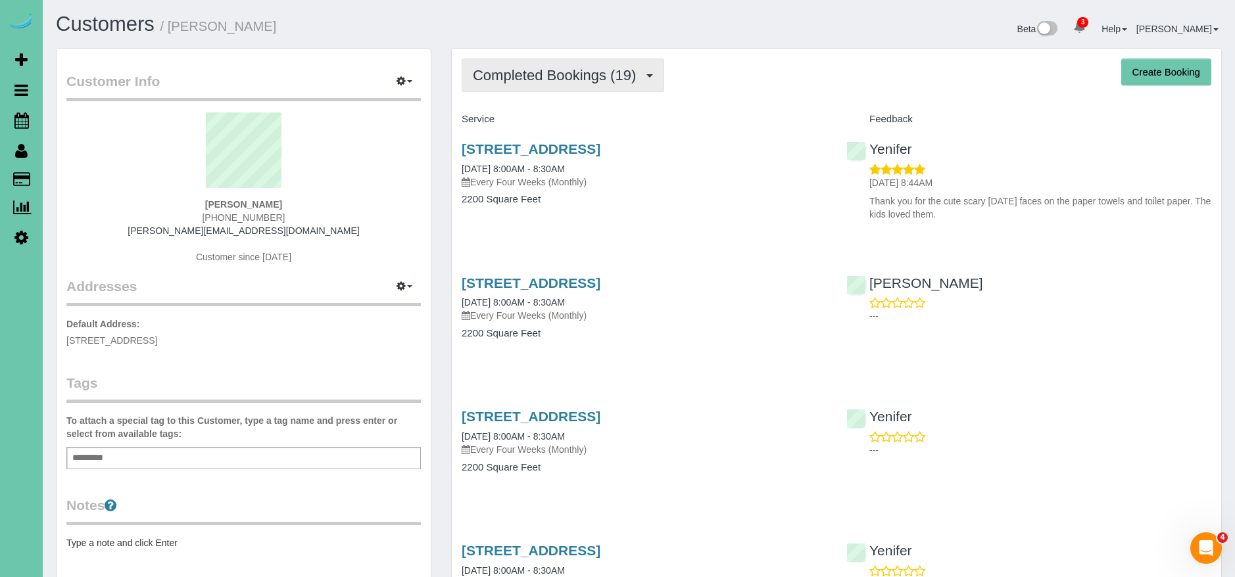
drag, startPoint x: 579, startPoint y: 78, endPoint x: 577, endPoint y: 93, distance: 15.2
click at [579, 78] on span "Completed Bookings (19)" at bounding box center [558, 75] width 170 height 16
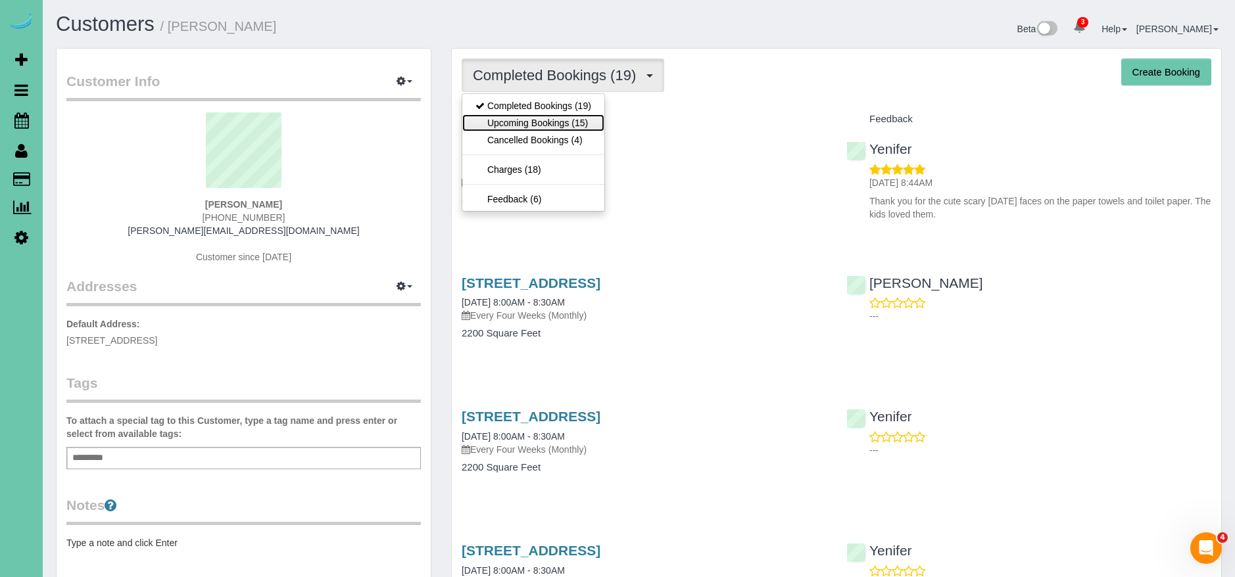
click at [566, 118] on link "Upcoming Bookings (15)" at bounding box center [533, 122] width 142 height 17
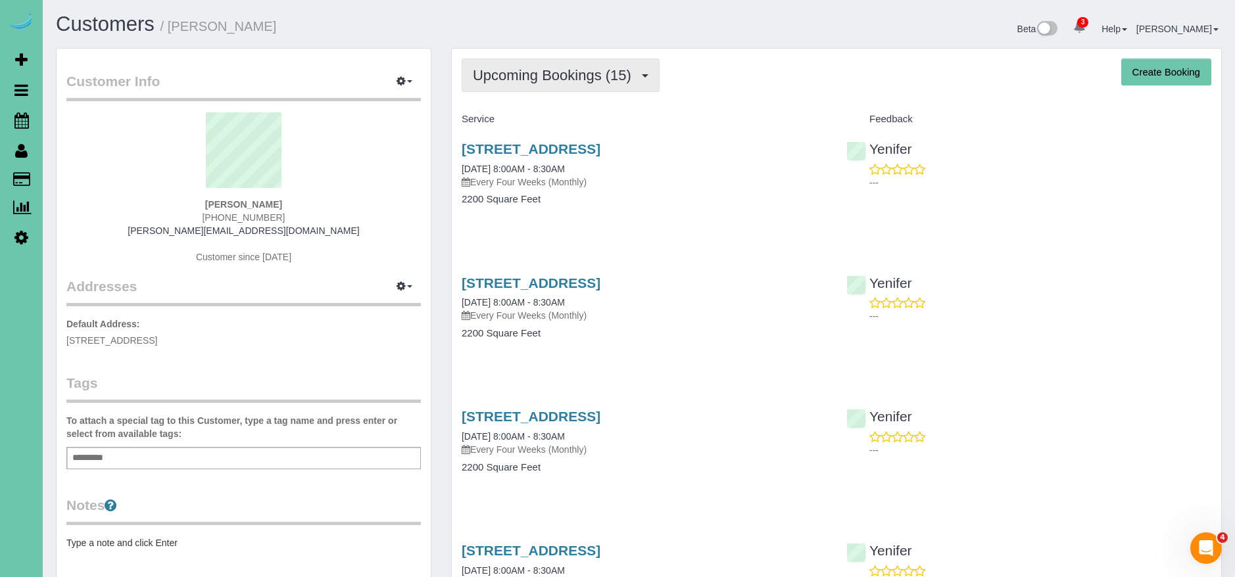
click at [595, 76] on span "Upcoming Bookings (15)" at bounding box center [555, 75] width 165 height 16
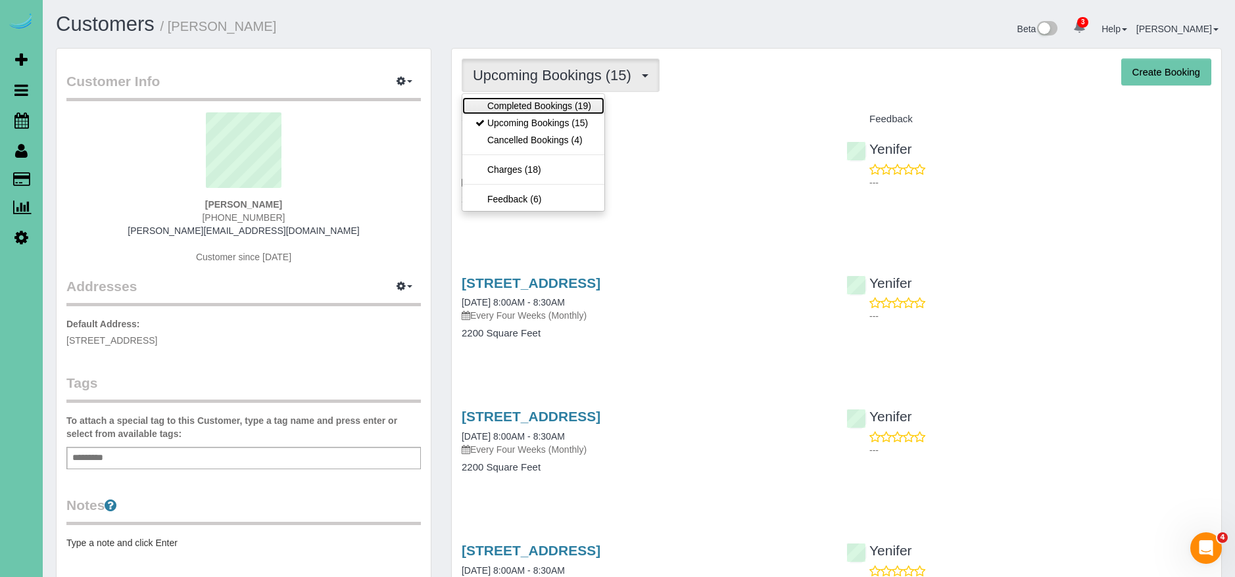
click at [573, 98] on link "Completed Bookings (19)" at bounding box center [533, 105] width 142 height 17
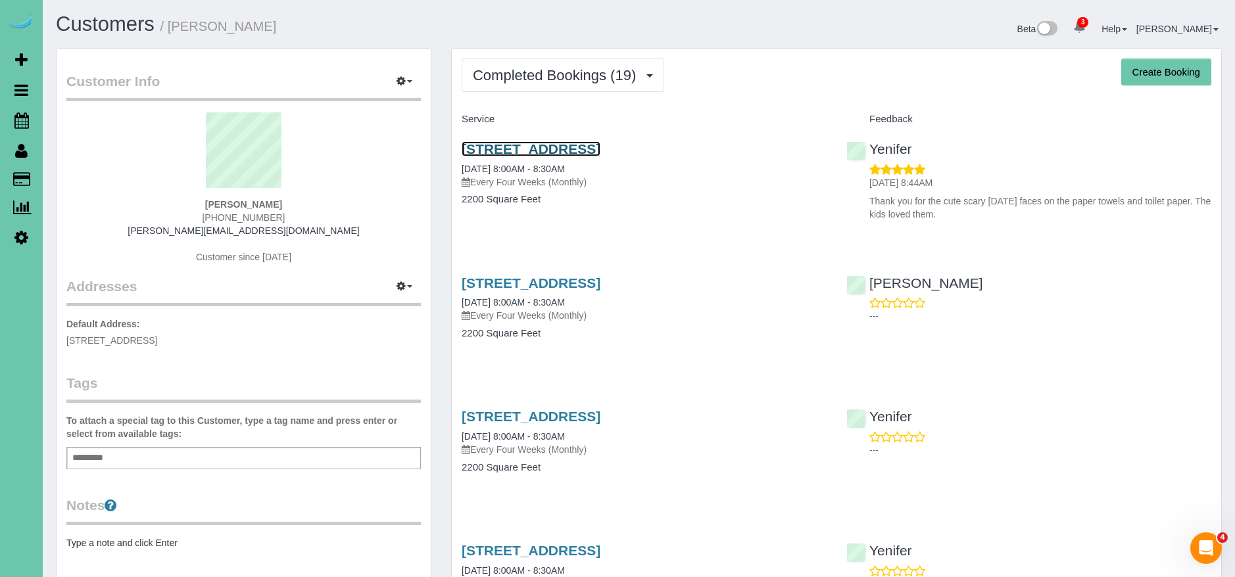
click at [571, 146] on link "15656 L St, Omaha, NE 68135" at bounding box center [531, 148] width 139 height 15
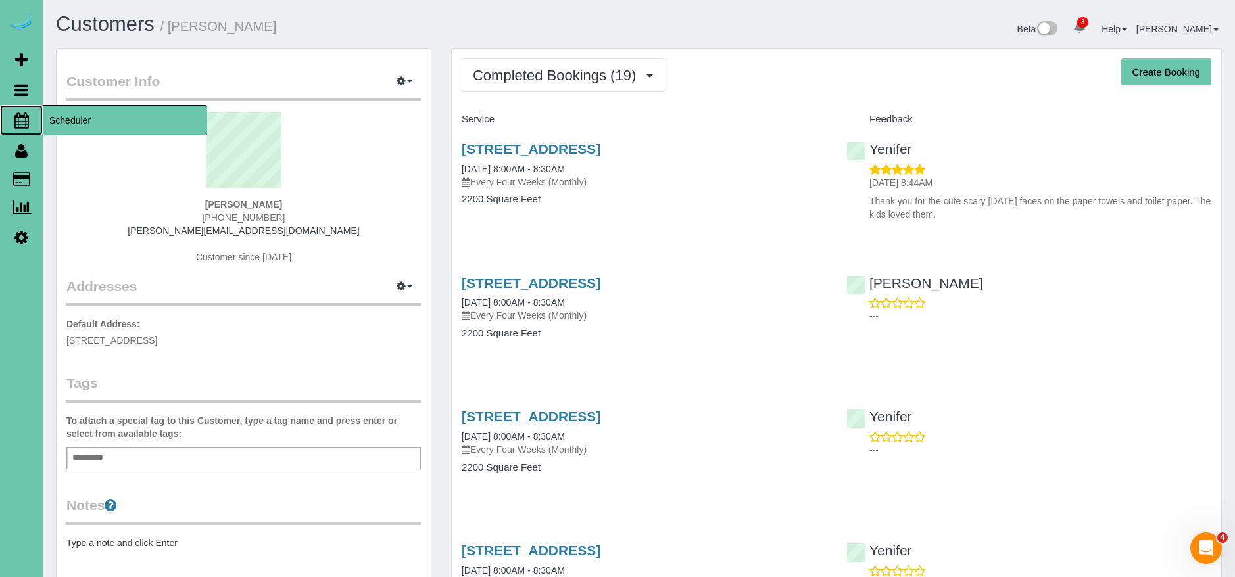
click at [93, 119] on span "Scheduler" at bounding box center [125, 120] width 164 height 30
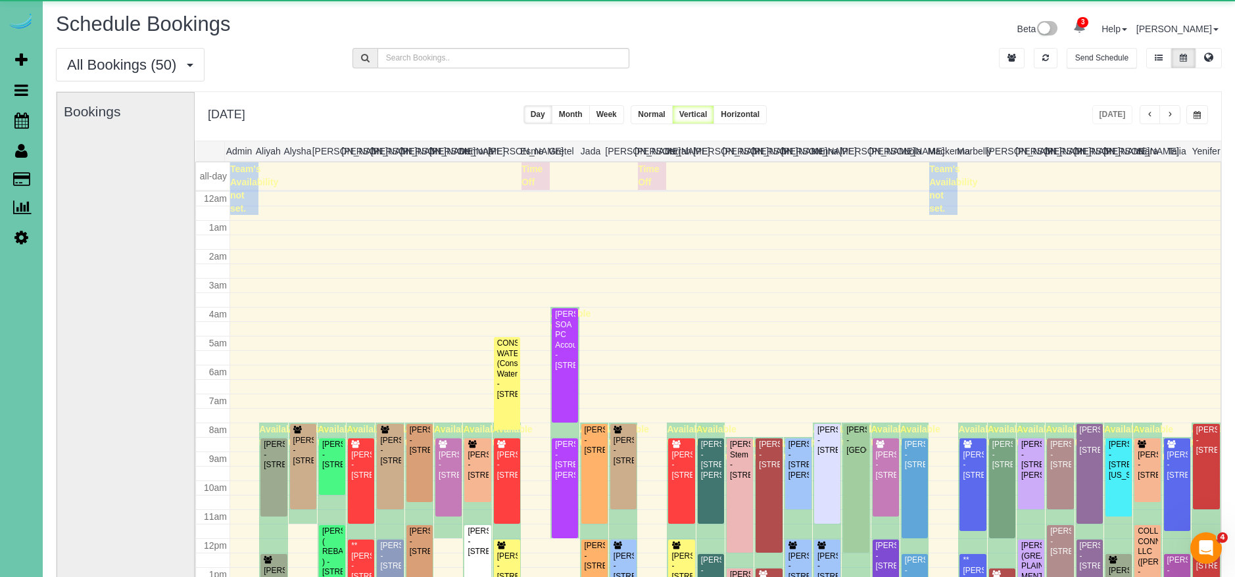
scroll to position [174, 0]
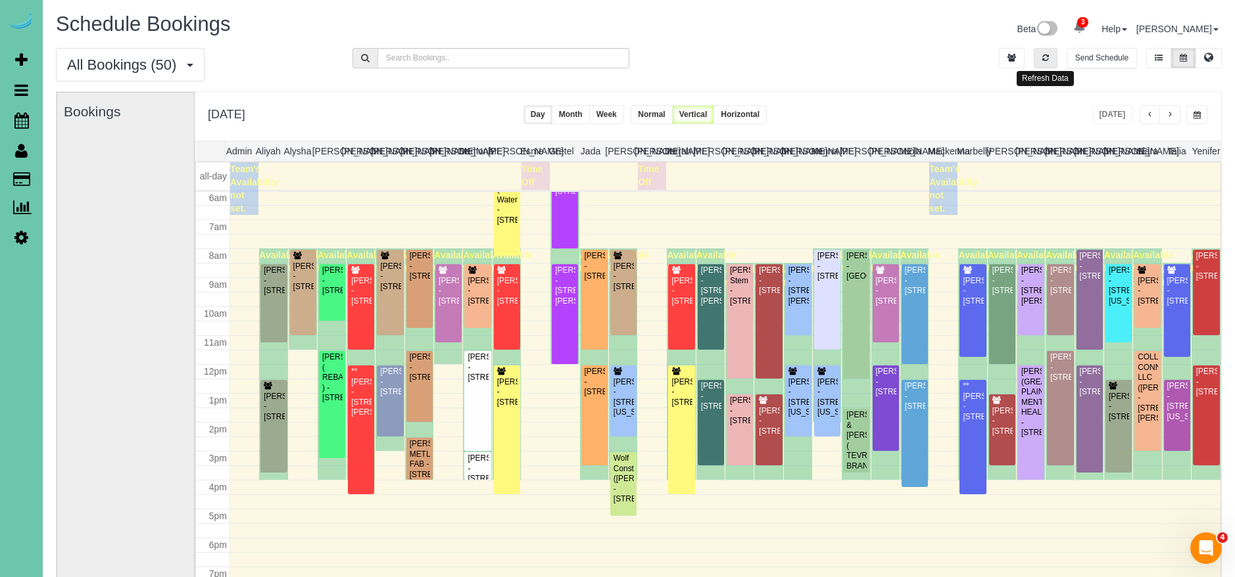
drag, startPoint x: 1039, startPoint y: 65, endPoint x: 1085, endPoint y: 87, distance: 51.5
click at [1039, 65] on button "button" at bounding box center [1045, 58] width 24 height 20
click at [1057, 60] on li at bounding box center [1045, 58] width 30 height 20
click at [1053, 61] on li at bounding box center [1045, 58] width 30 height 20
click at [1053, 61] on button "button" at bounding box center [1045, 58] width 24 height 20
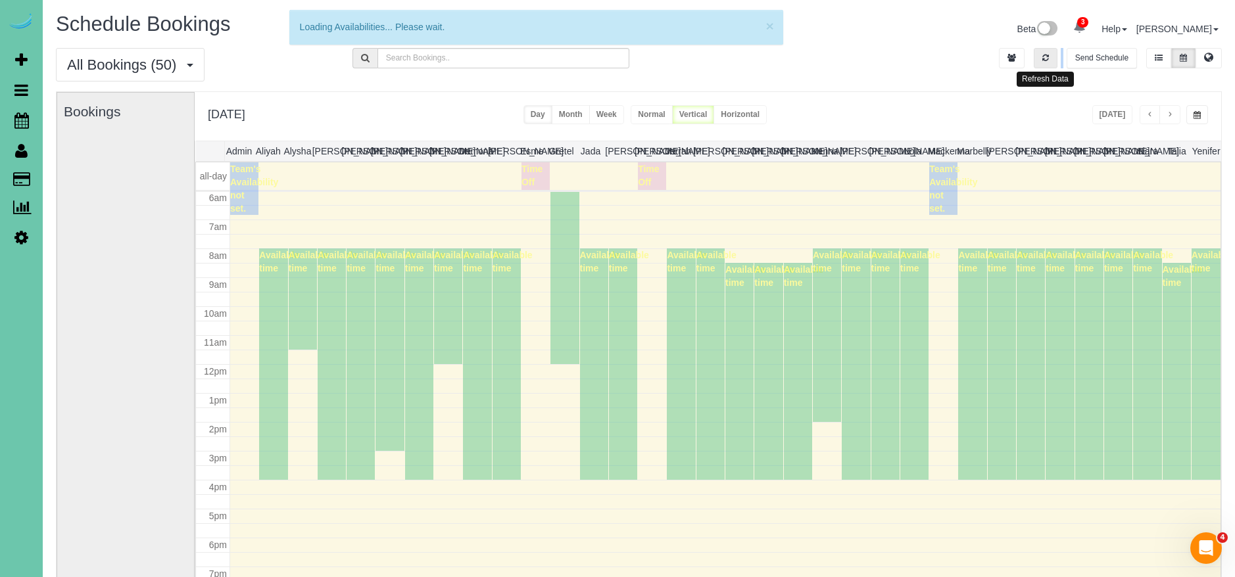
drag, startPoint x: 1052, startPoint y: 60, endPoint x: 1138, endPoint y: 173, distance: 141.6
click at [1053, 61] on button "button" at bounding box center [1045, 58] width 24 height 20
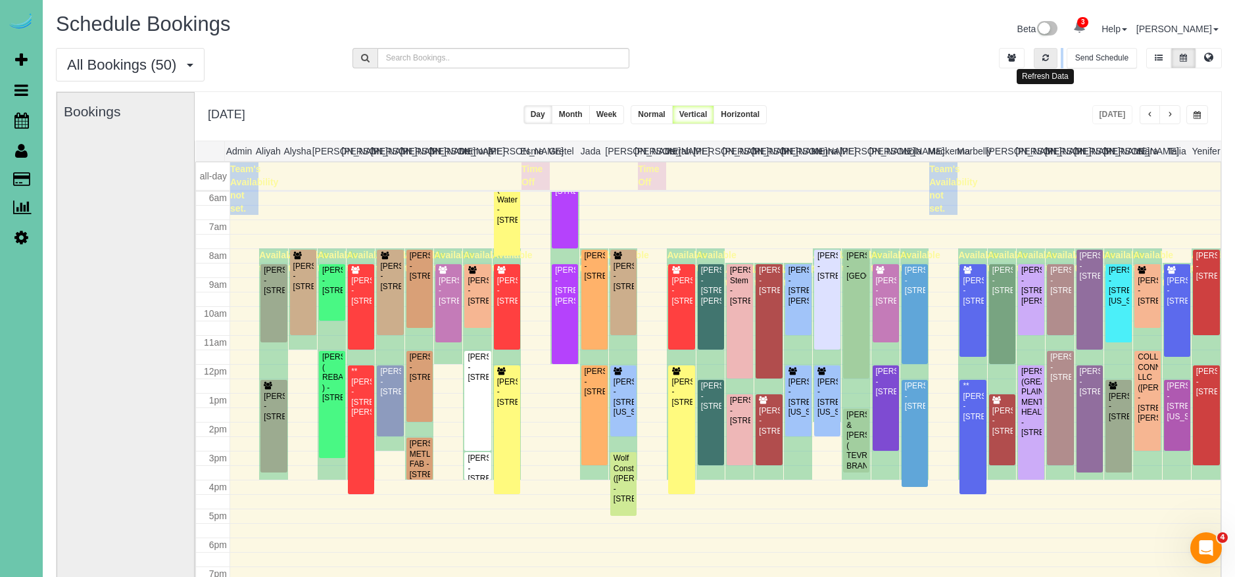
click at [1043, 66] on button "button" at bounding box center [1045, 58] width 24 height 20
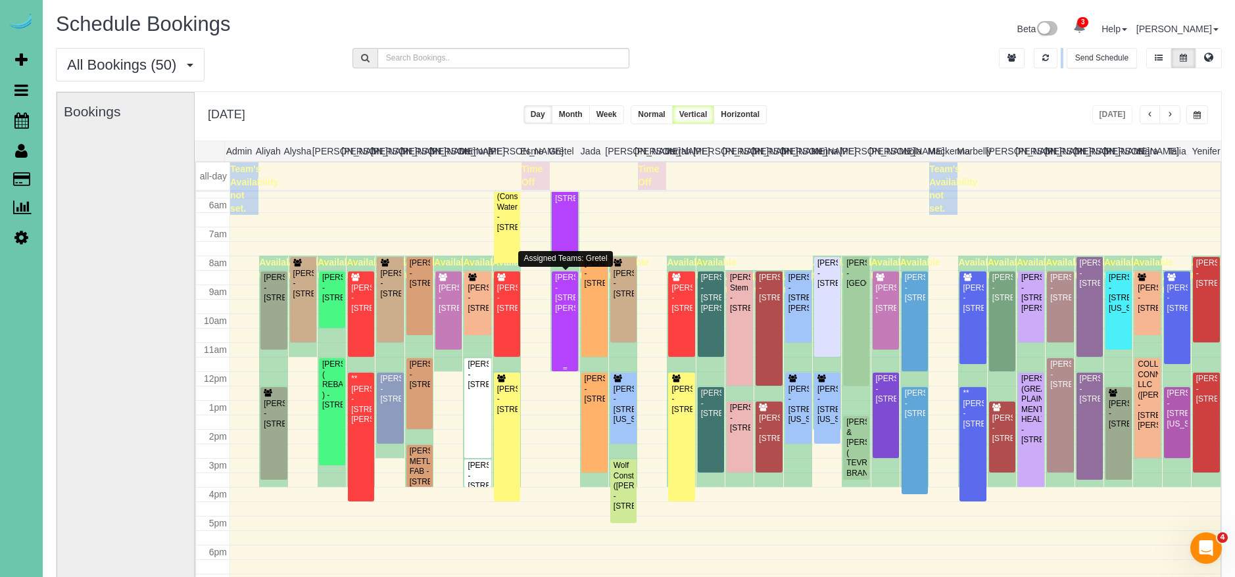
click at [561, 314] on div "Keegan Grant - 7009 S Harrison Hill Dr, #201, La Vista, NE 68128" at bounding box center [564, 293] width 21 height 41
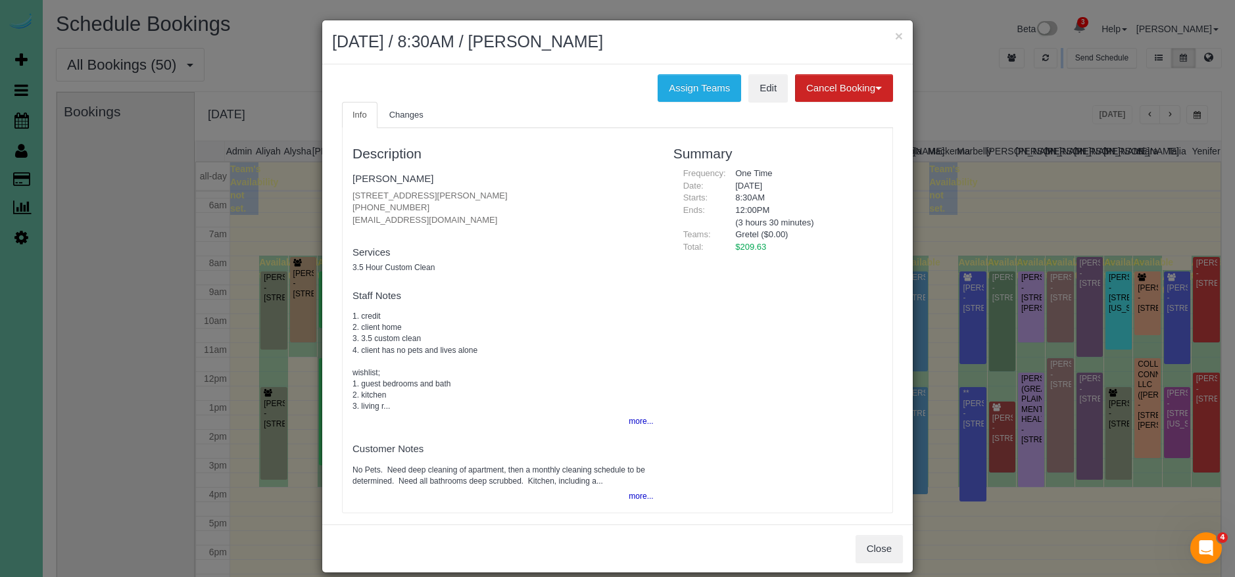
drag, startPoint x: 428, startPoint y: 206, endPoint x: 282, endPoint y: 191, distance: 146.7
click at [281, 191] on div "× October 03, 2025 / 8:30AM / Keegan Grant Assign Teams Edit Cancel Booking Wit…" at bounding box center [617, 288] width 1235 height 577
drag, startPoint x: 425, startPoint y: 198, endPoint x: 420, endPoint y: 208, distance: 10.9
click at [425, 199] on p "7009 S Harrison Hill Dr, #201, La Vista, NE 68128 (815) 955-4398 coal63@yahoo.c…" at bounding box center [502, 208] width 301 height 37
drag, startPoint x: 421, startPoint y: 205, endPoint x: 241, endPoint y: 201, distance: 180.9
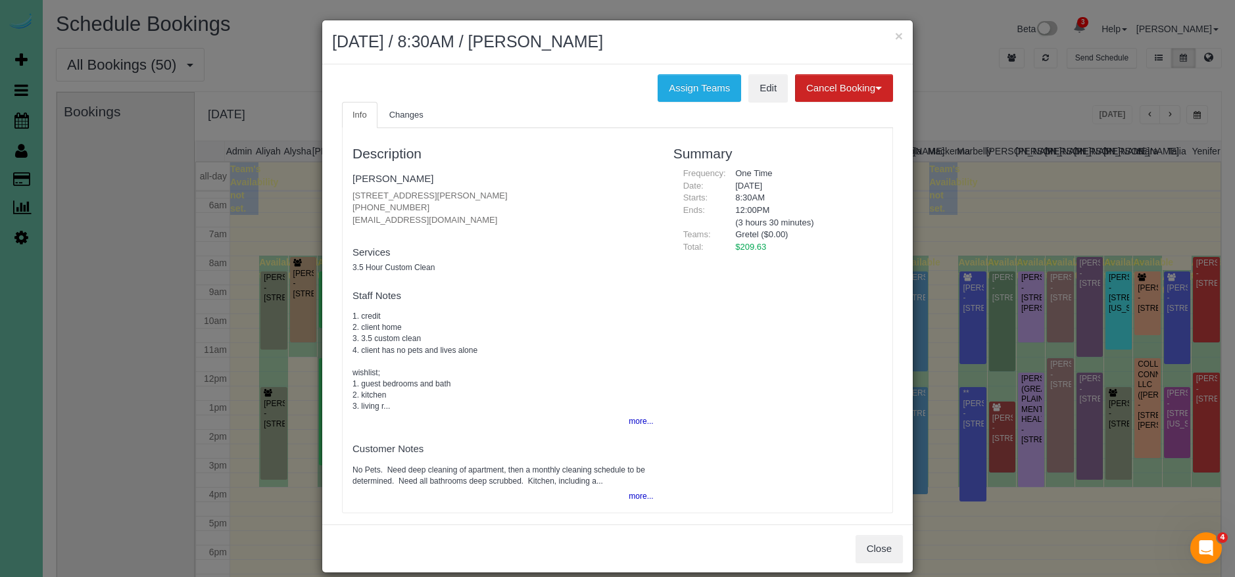
click at [241, 201] on div "× October 03, 2025 / 8:30AM / Keegan Grant Assign Teams Edit Cancel Booking Wit…" at bounding box center [617, 288] width 1235 height 577
click at [431, 232] on div at bounding box center [502, 233] width 301 height 3
click at [582, 201] on p "7009 S Harrison Hill Dr, #201, La Vista, NE 68128 (815) 955-4398 coal63@yahoo.c…" at bounding box center [502, 208] width 301 height 37
drag, startPoint x: 582, startPoint y: 201, endPoint x: 554, endPoint y: 244, distance: 51.2
click at [373, 196] on p "7009 S Harrison Hill Dr, #201, La Vista, NE 68128 (815) 955-4398 coal63@yahoo.c…" at bounding box center [502, 208] width 301 height 37
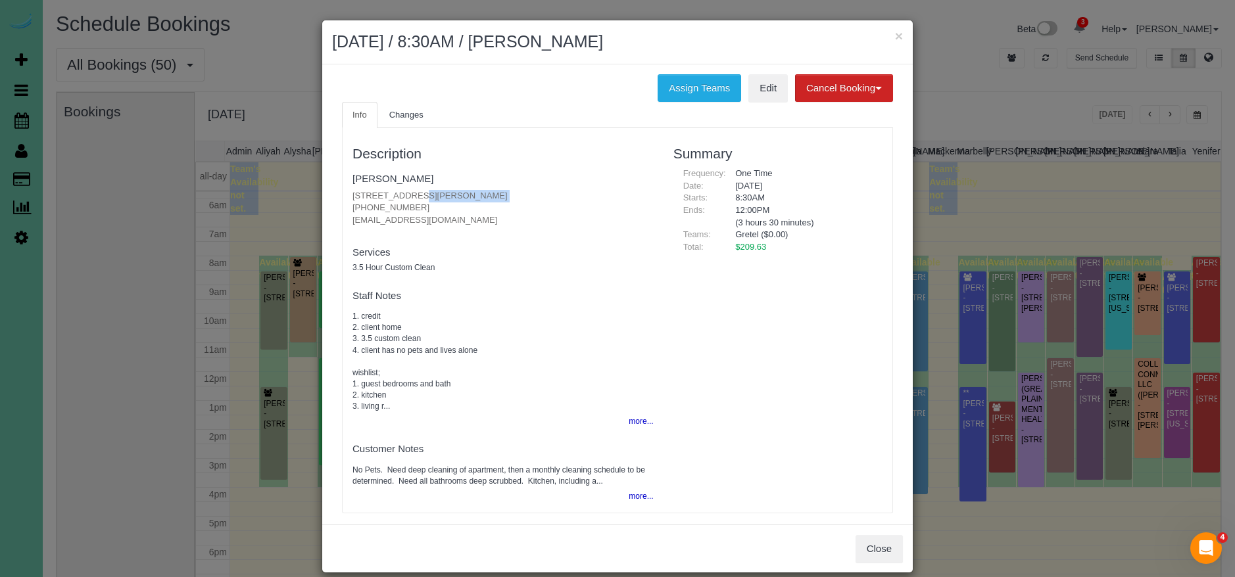
click at [891, 551] on button "Close" at bounding box center [878, 549] width 47 height 28
click at [891, 551] on div "× October 03, 2025 / 8:30AM / Keegan Grant Assign Teams Edit Cancel Booking Wit…" at bounding box center [617, 288] width 1235 height 577
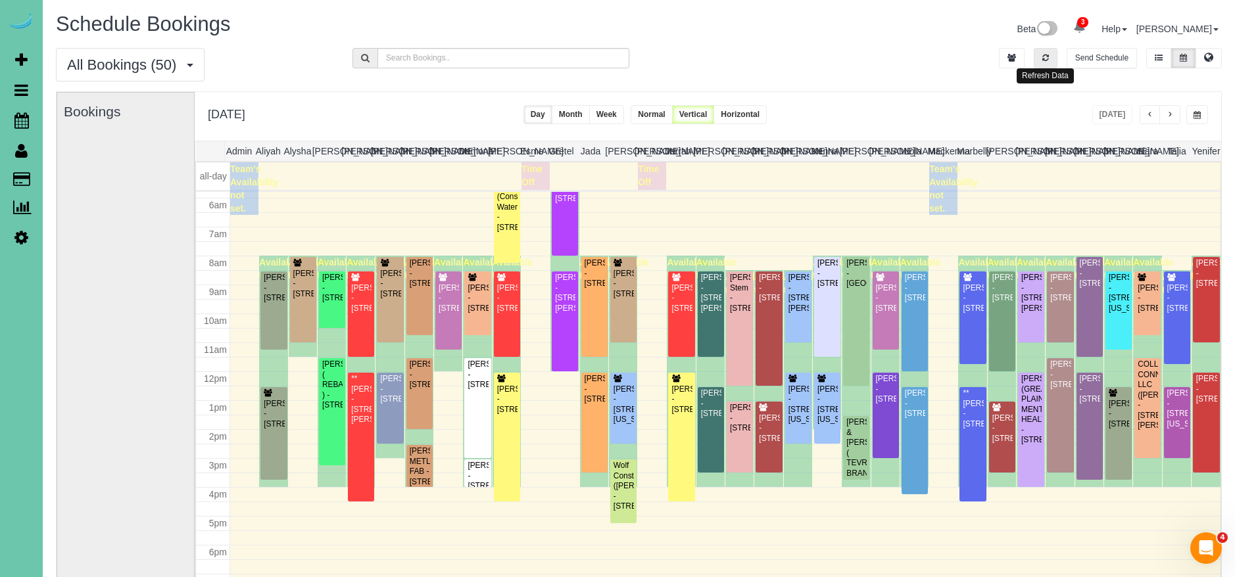
click at [1044, 56] on icon "button" at bounding box center [1045, 58] width 7 height 8
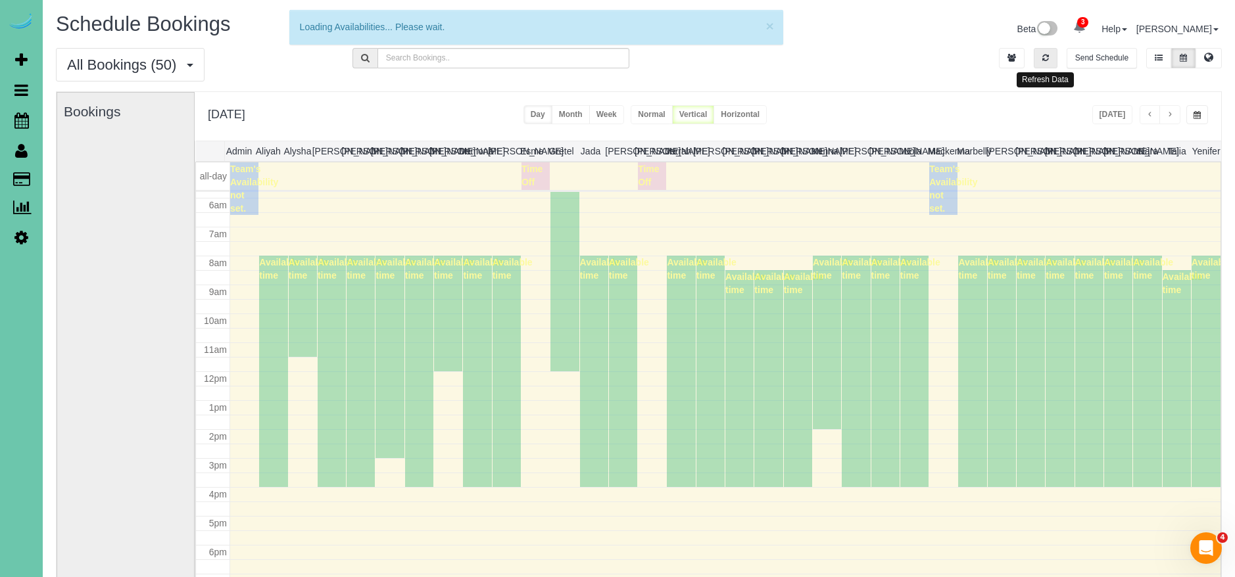
drag, startPoint x: 1046, startPoint y: 54, endPoint x: 1092, endPoint y: 105, distance: 68.4
click at [1053, 59] on button "button" at bounding box center [1045, 58] width 24 height 20
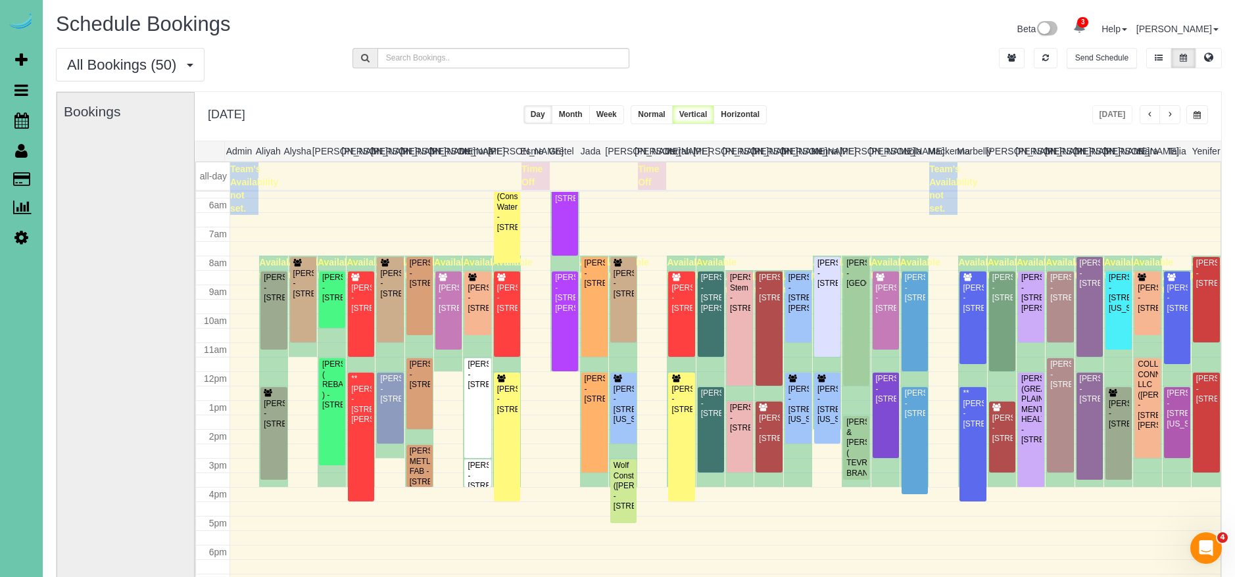
click at [1195, 112] on span "button" at bounding box center [1196, 115] width 7 height 8
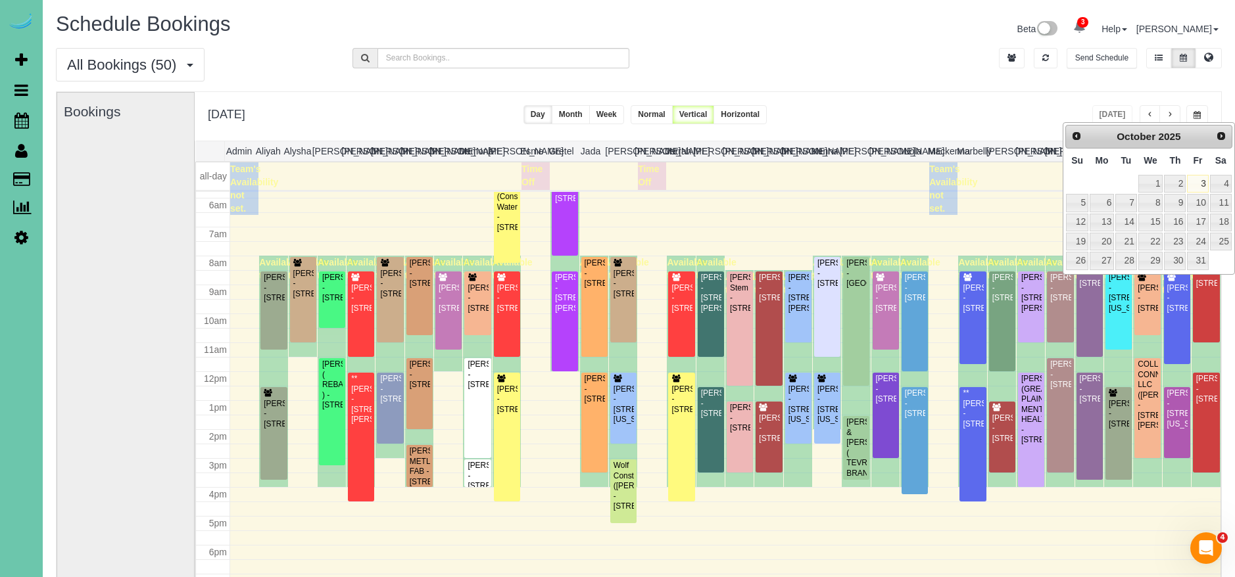
click at [1005, 107] on div "**********" at bounding box center [708, 116] width 1026 height 49
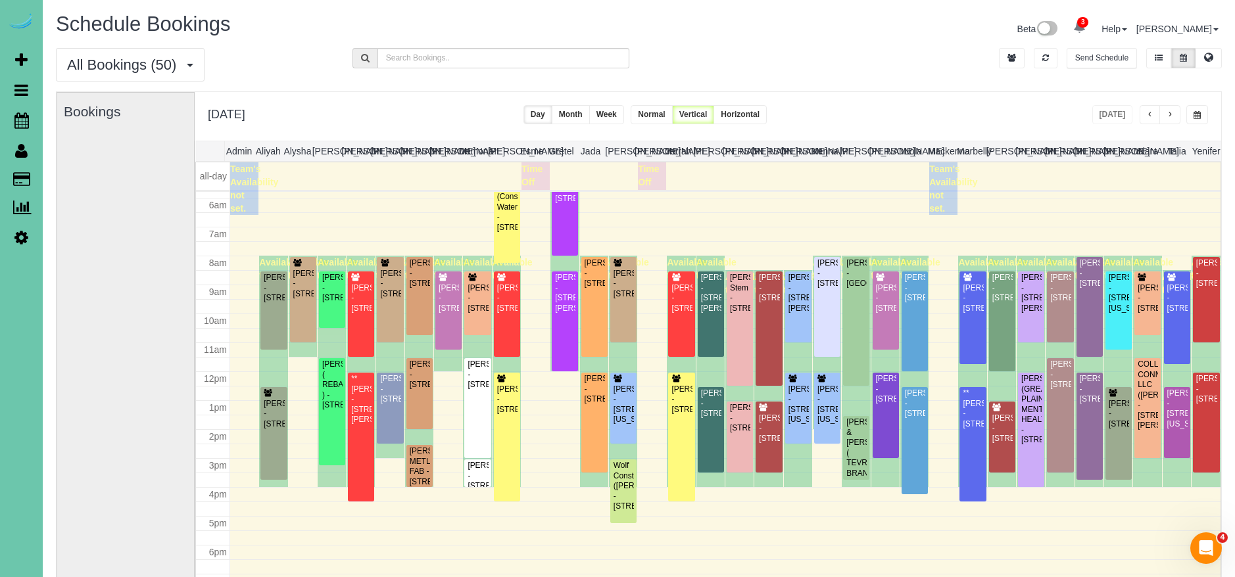
click at [1143, 113] on button "button" at bounding box center [1149, 114] width 21 height 19
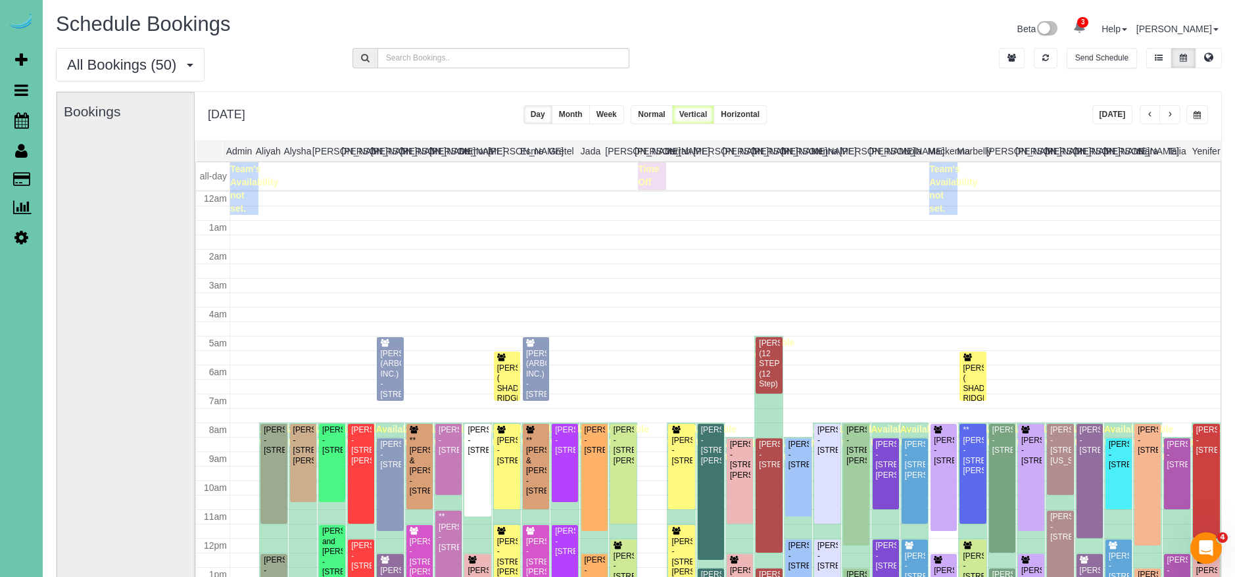
scroll to position [174, 0]
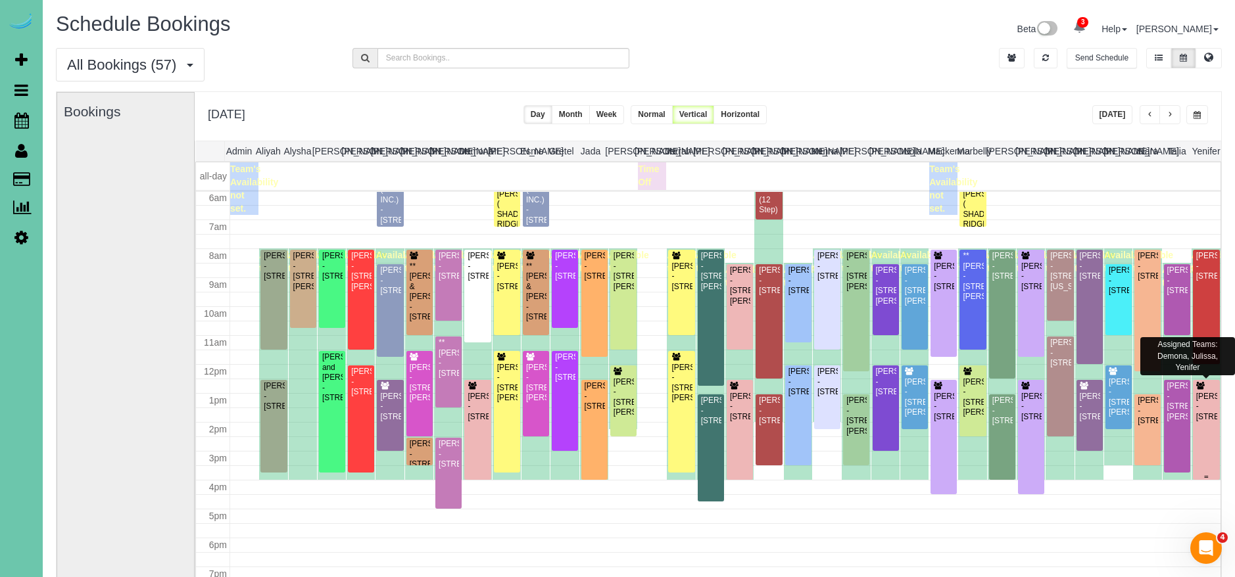
click at [1203, 422] on div "Robb Vacek - 3125 S 80th St, Omaha, NE 68124" at bounding box center [1206, 407] width 22 height 30
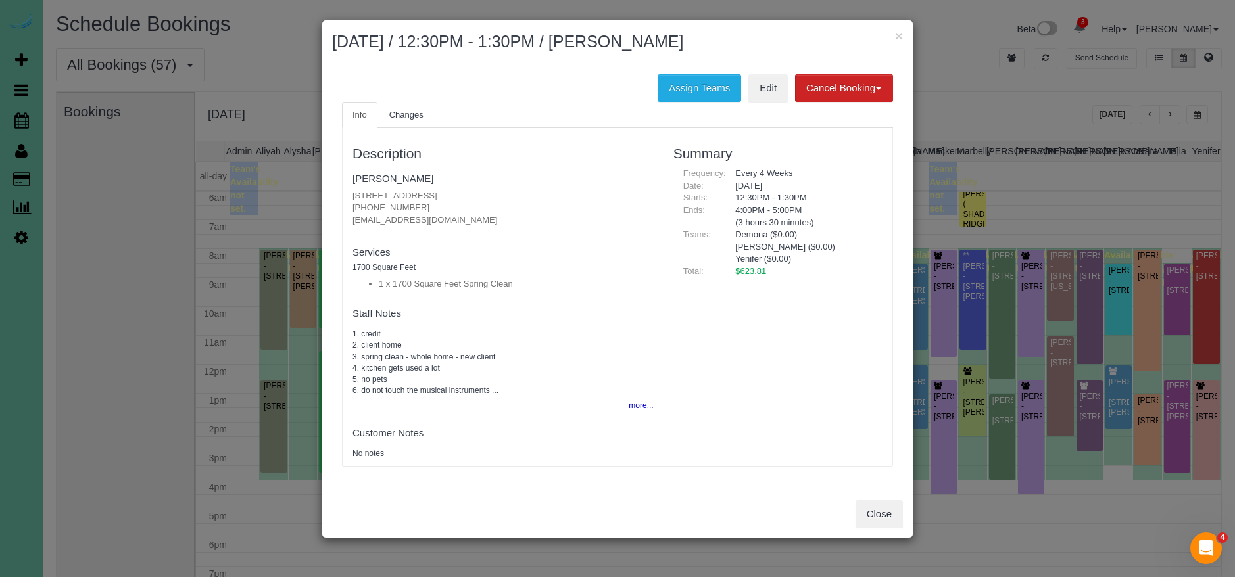
click at [620, 399] on fieldset "Staff Notes 1. credit 2. client home 3. spring clean - whole home - new client …" at bounding box center [502, 358] width 301 height 113
click at [636, 402] on button "more..." at bounding box center [637, 405] width 32 height 19
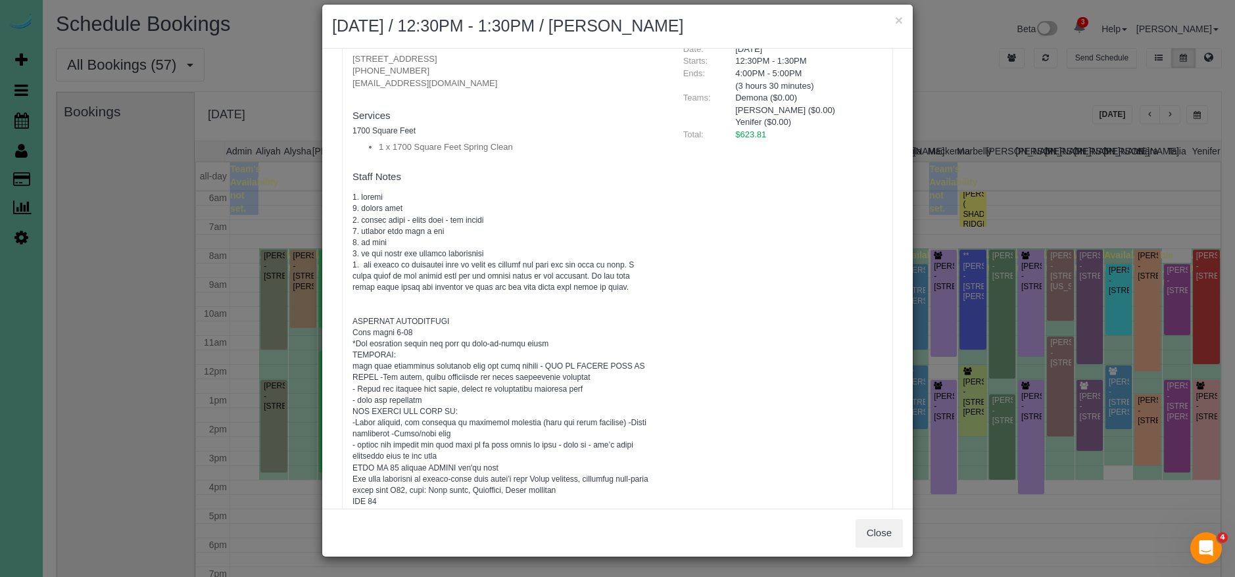
scroll to position [213, 0]
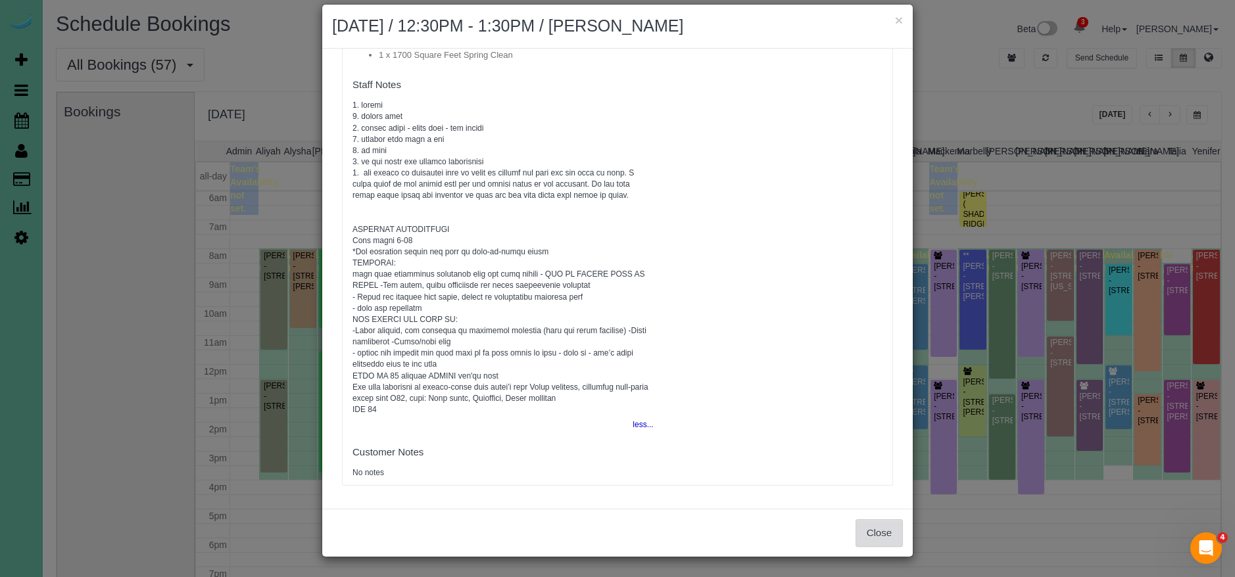
click at [870, 531] on button "Close" at bounding box center [878, 533] width 47 height 28
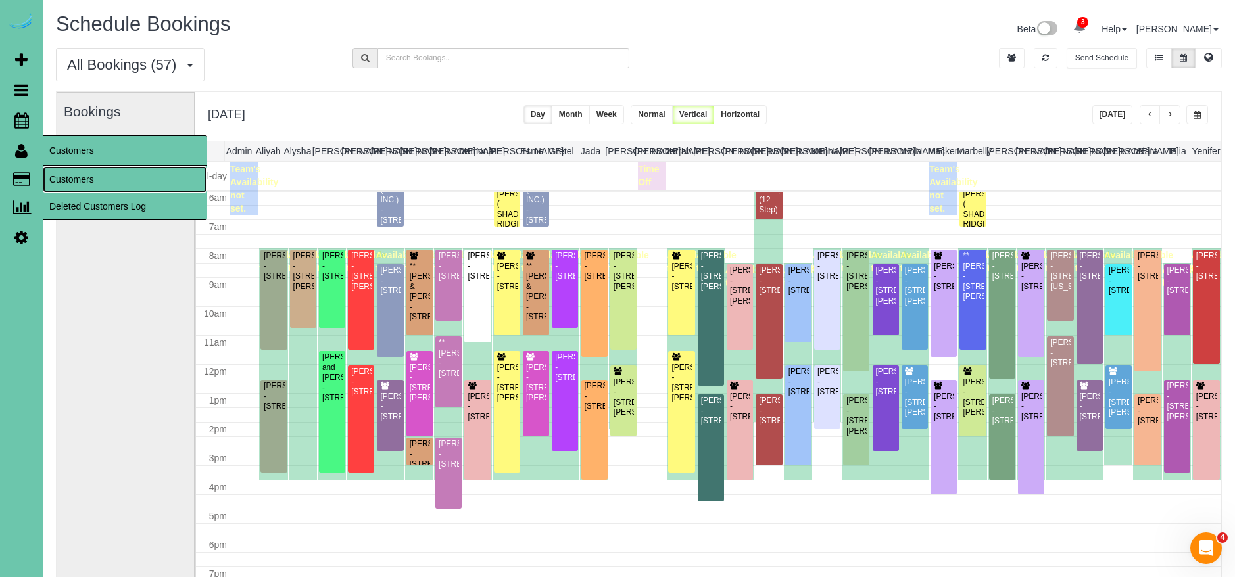
click at [97, 172] on link "Customers" at bounding box center [125, 179] width 164 height 26
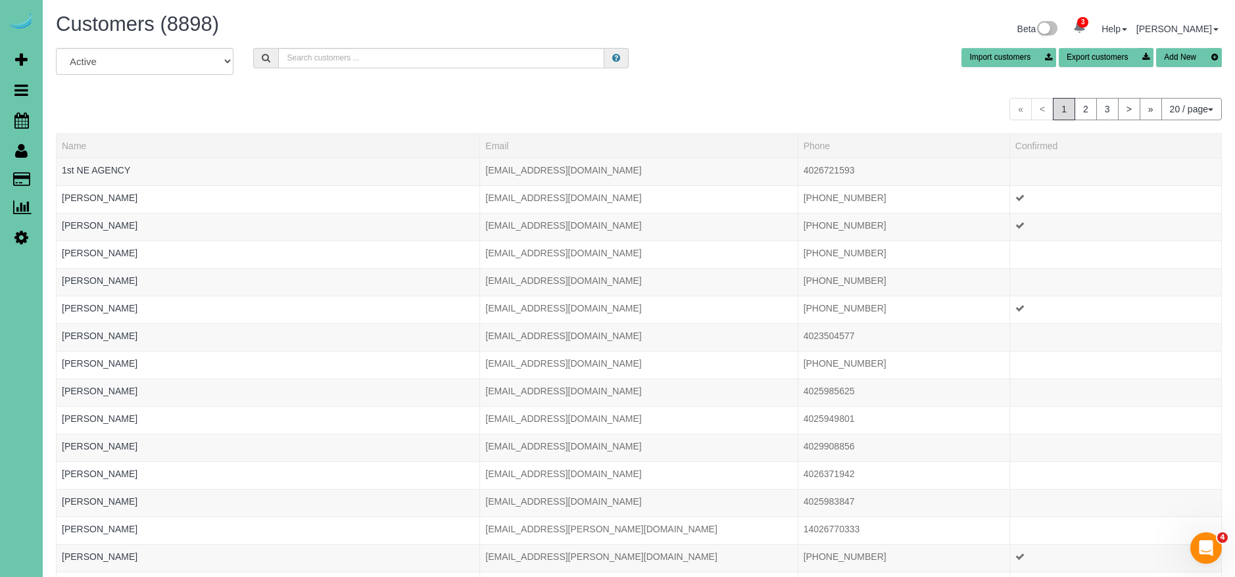
click at [373, 90] on div "All Active Archived Import customers Export customers Add New « < 1 2 3 > » 20 …" at bounding box center [639, 397] width 1166 height 698
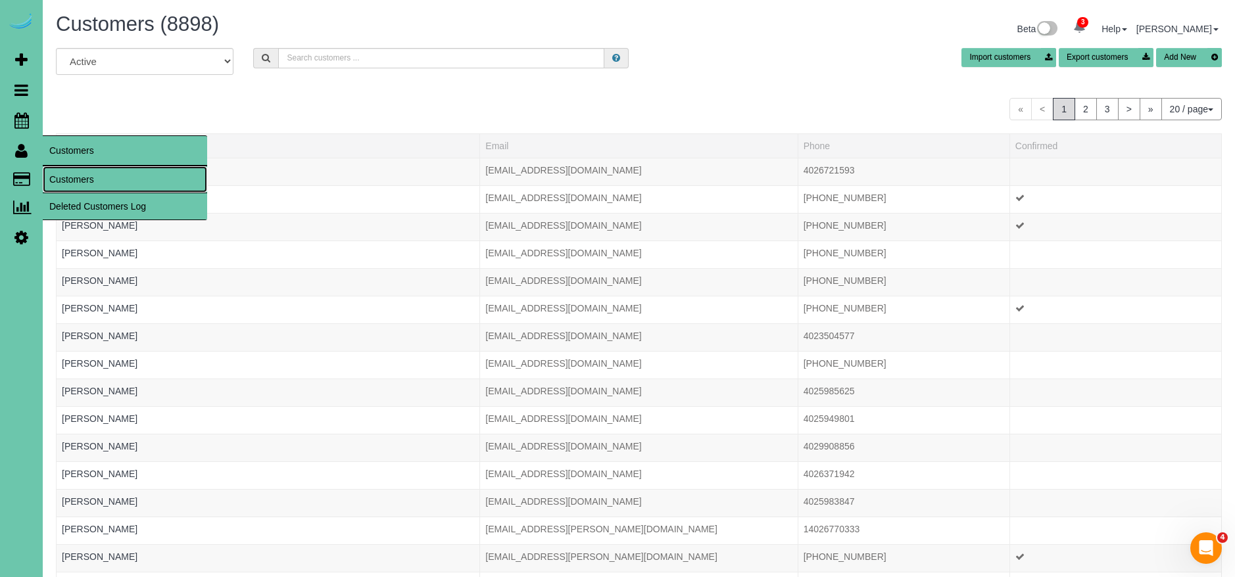
drag, startPoint x: 96, startPoint y: 184, endPoint x: 90, endPoint y: 179, distance: 7.5
click at [96, 183] on link "Customers" at bounding box center [125, 179] width 164 height 26
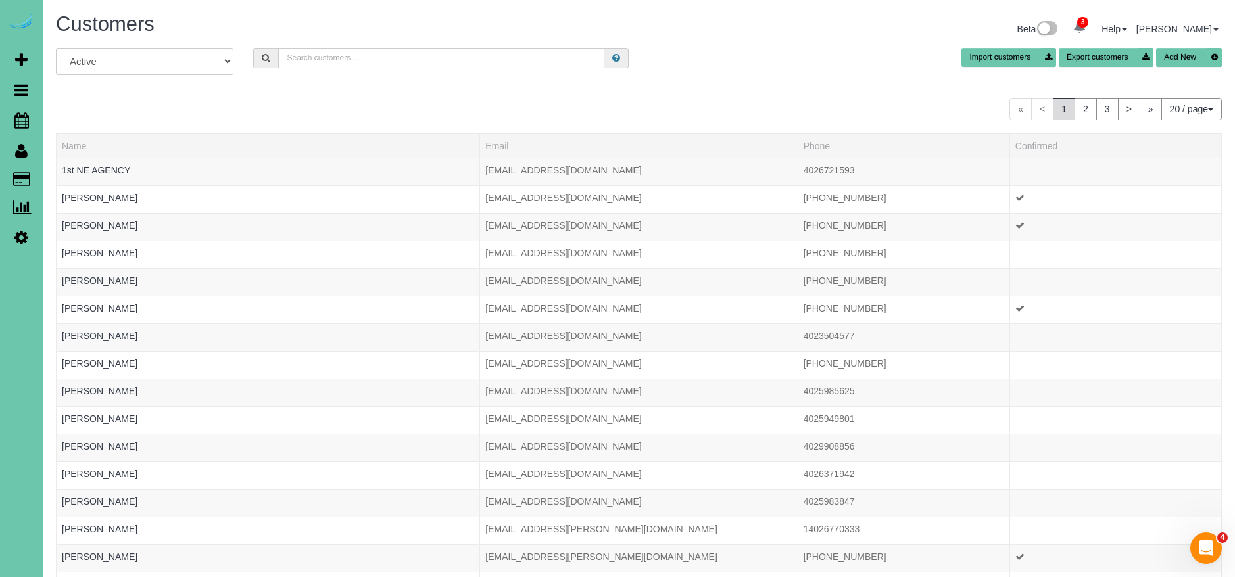
click at [1189, 57] on button "Add New" at bounding box center [1189, 57] width 66 height 19
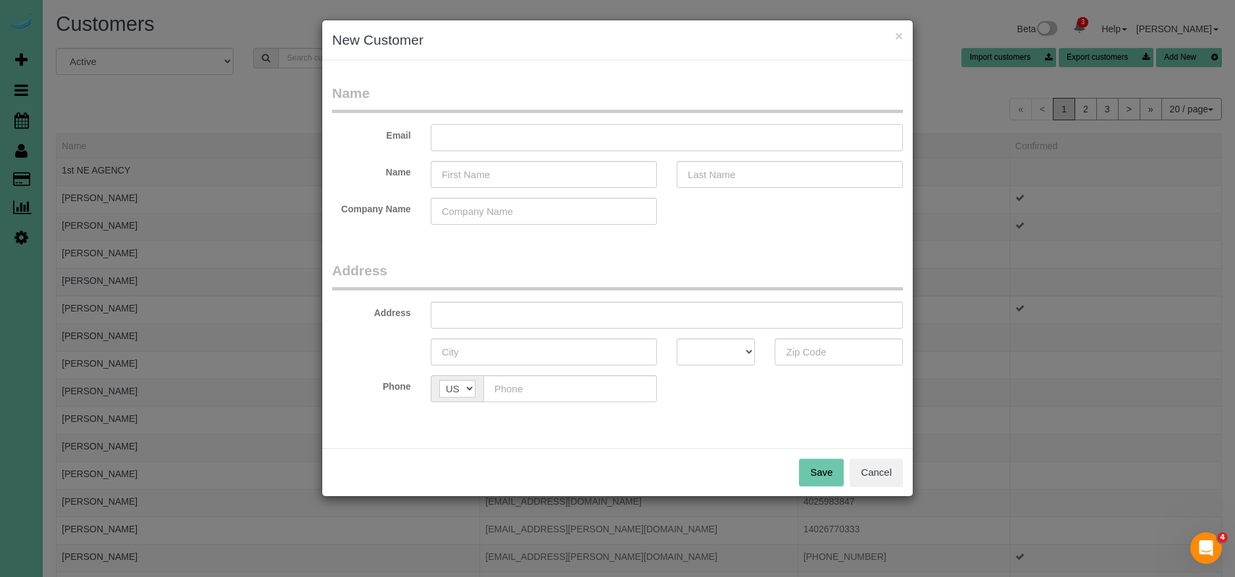
click at [633, 138] on input "text" at bounding box center [667, 137] width 472 height 27
type input "jhon.barr@dialsmi.com"
click at [552, 183] on input "text" at bounding box center [544, 174] width 226 height 27
type input "J"
type input "John"
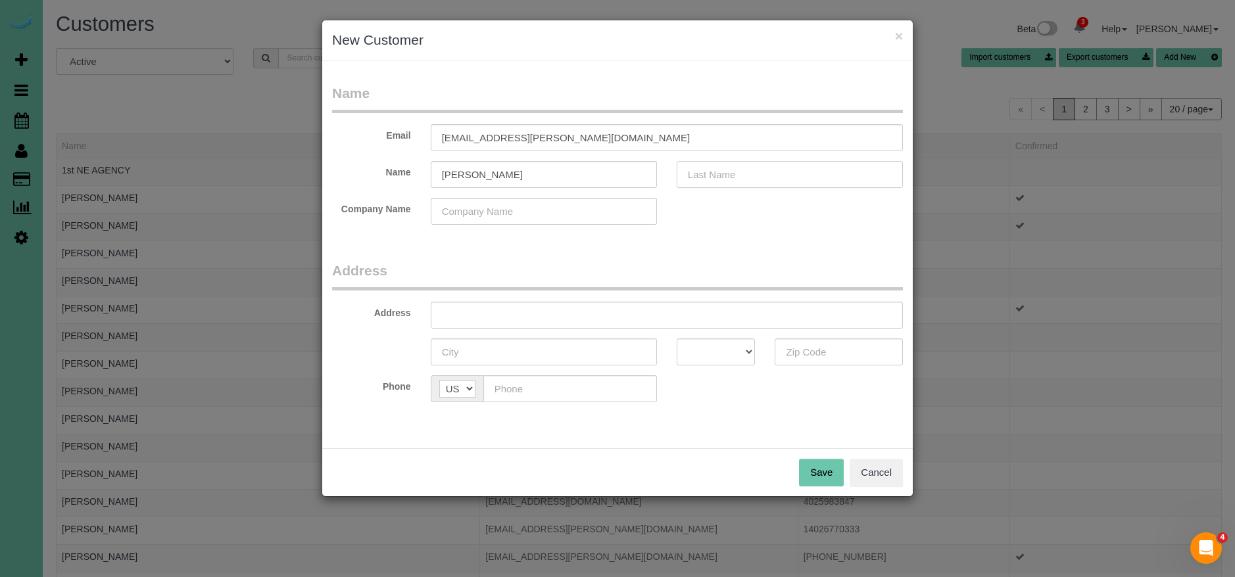
click at [732, 177] on input "text" at bounding box center [790, 174] width 226 height 27
type input "Barr"
click at [453, 139] on input "jhon.barr@dialsmi.com" at bounding box center [667, 137] width 472 height 27
type input "john.barr@dialsmi.com"
click at [533, 313] on input "text" at bounding box center [667, 315] width 472 height 27
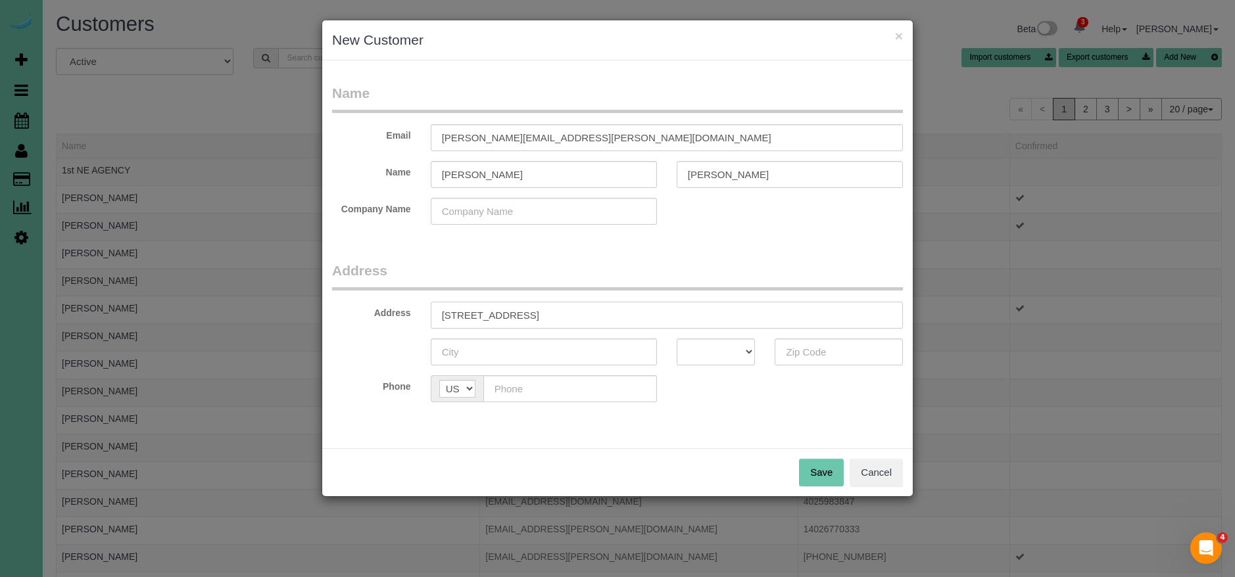
type input "16612 Oak St"
click at [515, 361] on input "text" at bounding box center [544, 352] width 226 height 27
type input "[GEOGRAPHIC_DATA]"
click at [717, 351] on select "AK AL AR AZ CA CO CT DC DE FL GA HI IA ID IL IN KS KY LA MA MD ME MI MN MO MS M…" at bounding box center [716, 352] width 79 height 27
select select "NE"
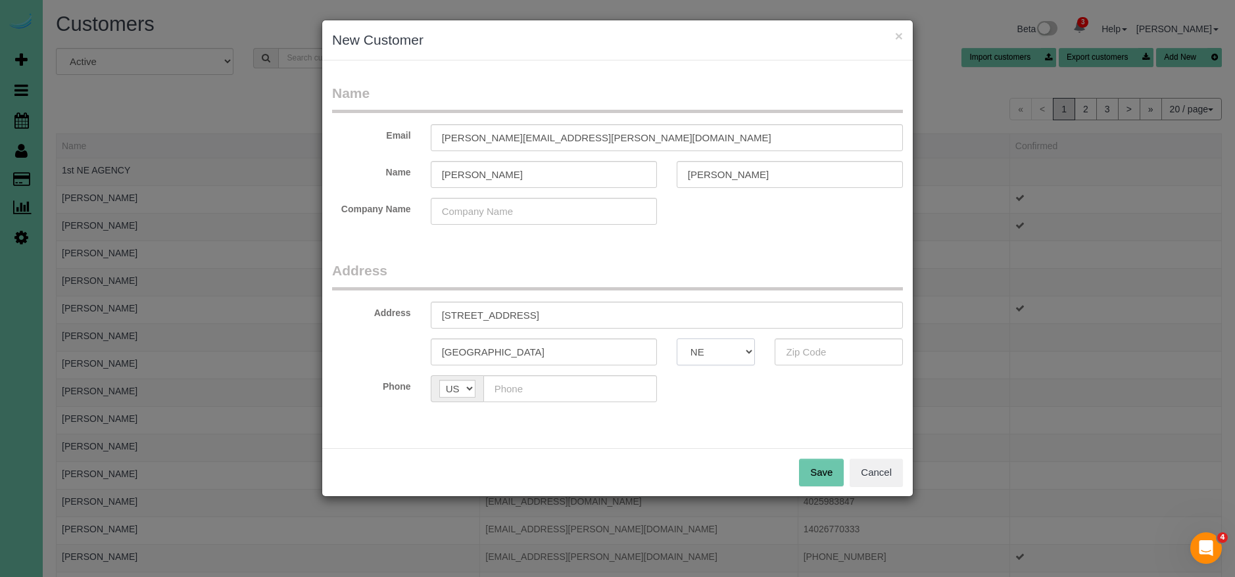
click at [677, 339] on select "AK AL AR AZ CA CO CT DC DE FL GA HI IA ID IL IN KS KY LA MA MD ME MI MN MO MS M…" at bounding box center [716, 352] width 79 height 27
drag, startPoint x: 838, startPoint y: 350, endPoint x: 776, endPoint y: 359, distance: 62.5
click at [838, 349] on input "text" at bounding box center [838, 352] width 128 height 27
type input "68130"
click at [569, 388] on input "text" at bounding box center [570, 388] width 174 height 27
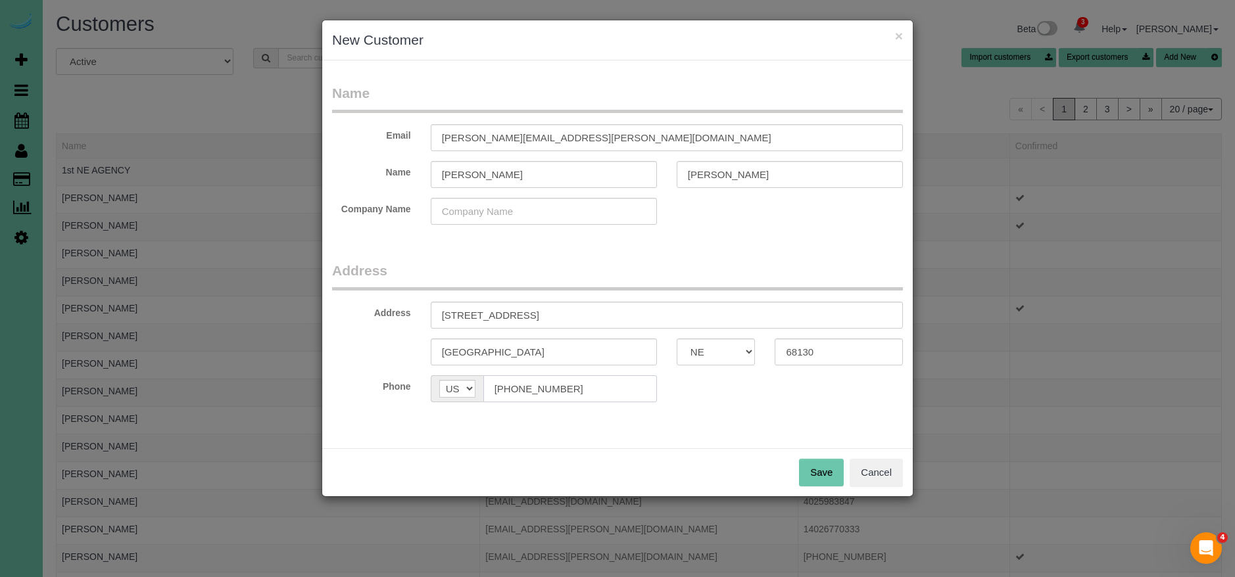
type input "(402) 968-0799"
click at [819, 472] on button "Save" at bounding box center [821, 473] width 45 height 28
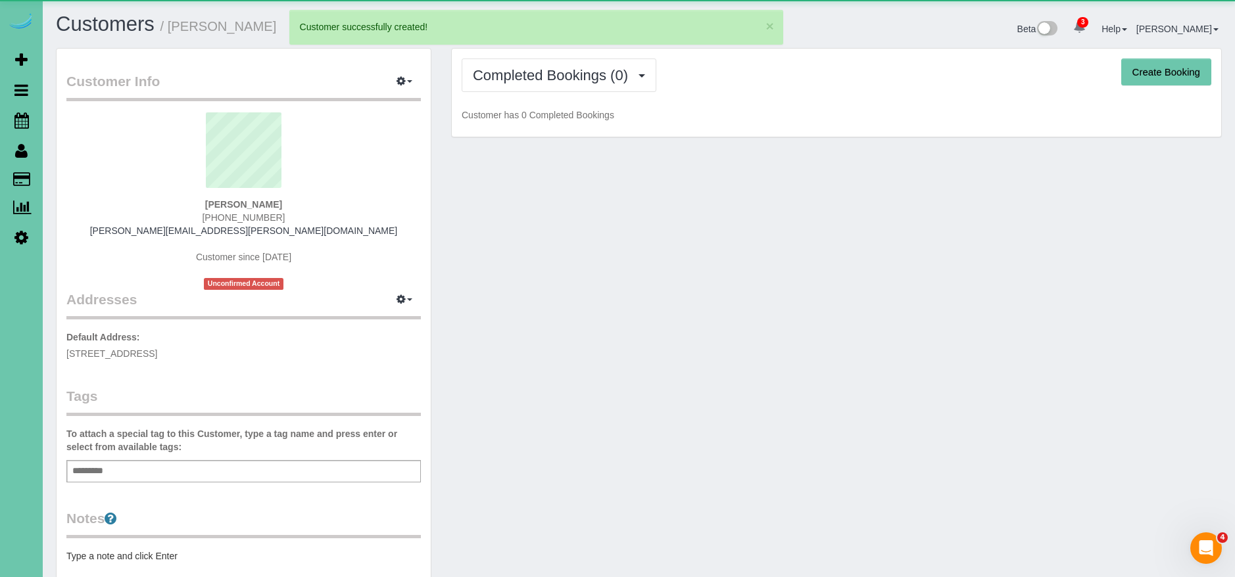
scroll to position [278, 0]
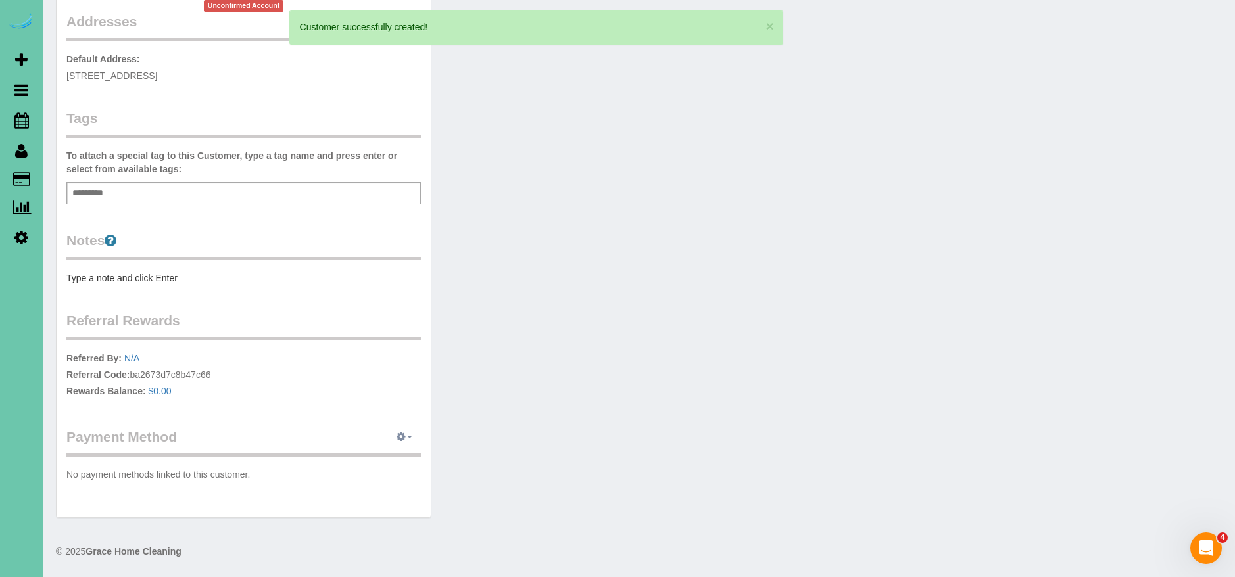
drag, startPoint x: 392, startPoint y: 431, endPoint x: 398, endPoint y: 439, distance: 10.0
click at [394, 431] on button "button" at bounding box center [404, 437] width 33 height 20
click at [379, 480] on link "Add Credit/Debit Card" at bounding box center [358, 478] width 123 height 17
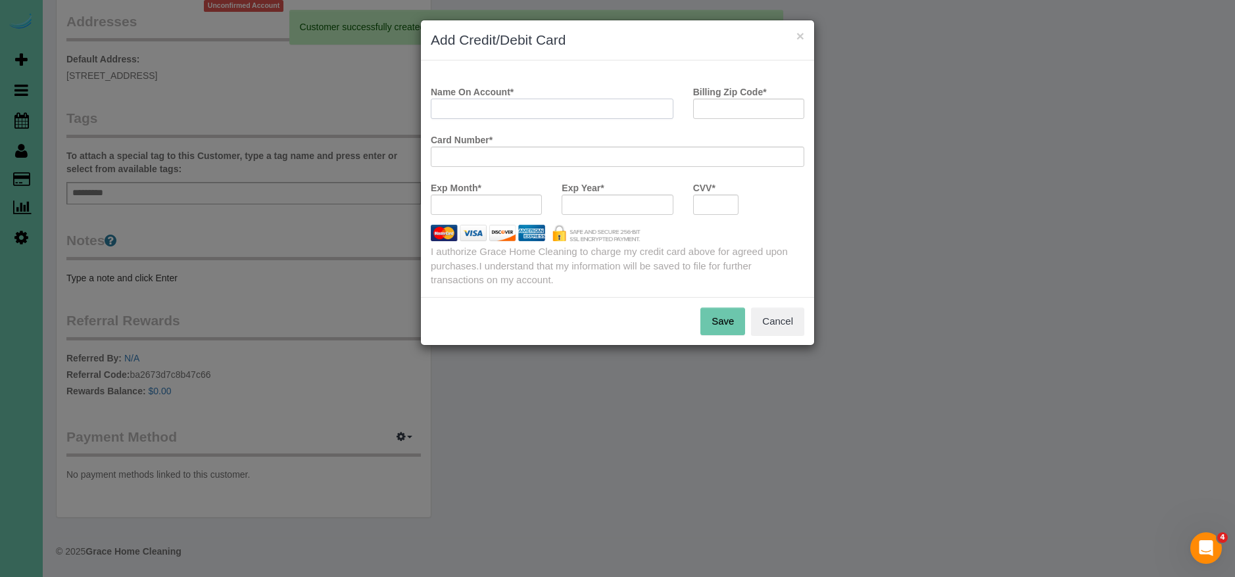
click at [519, 110] on input "Name On Account *" at bounding box center [552, 109] width 243 height 20
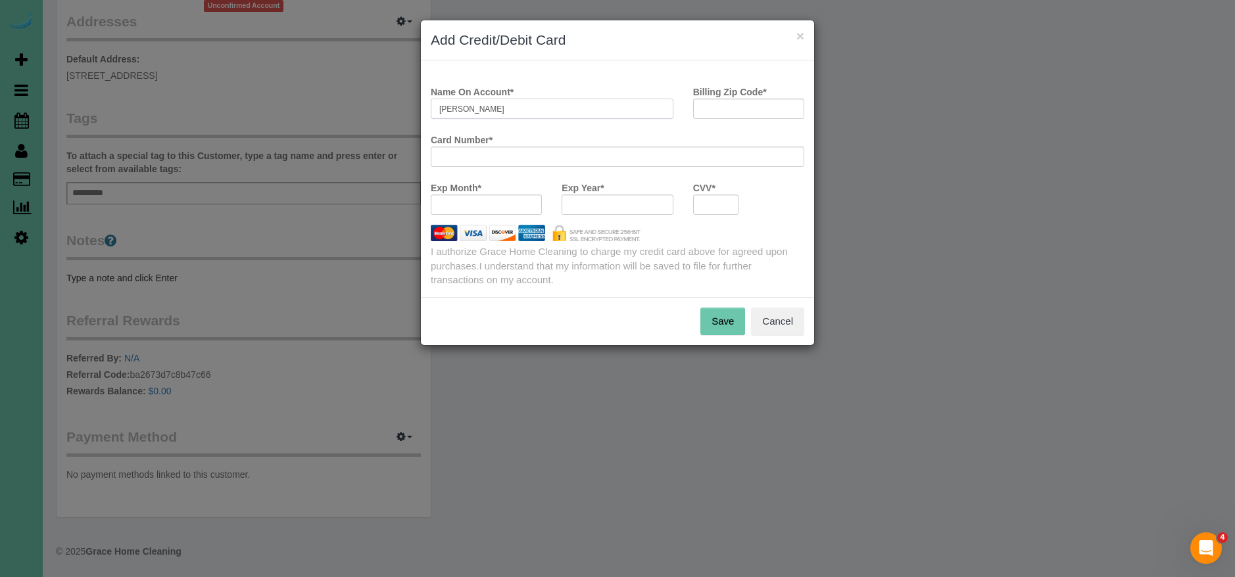
type input "John Barr"
click at [719, 107] on input "Billing Zip Code *" at bounding box center [748, 109] width 111 height 20
type input "68130"
click at [721, 321] on button "Save" at bounding box center [722, 322] width 45 height 28
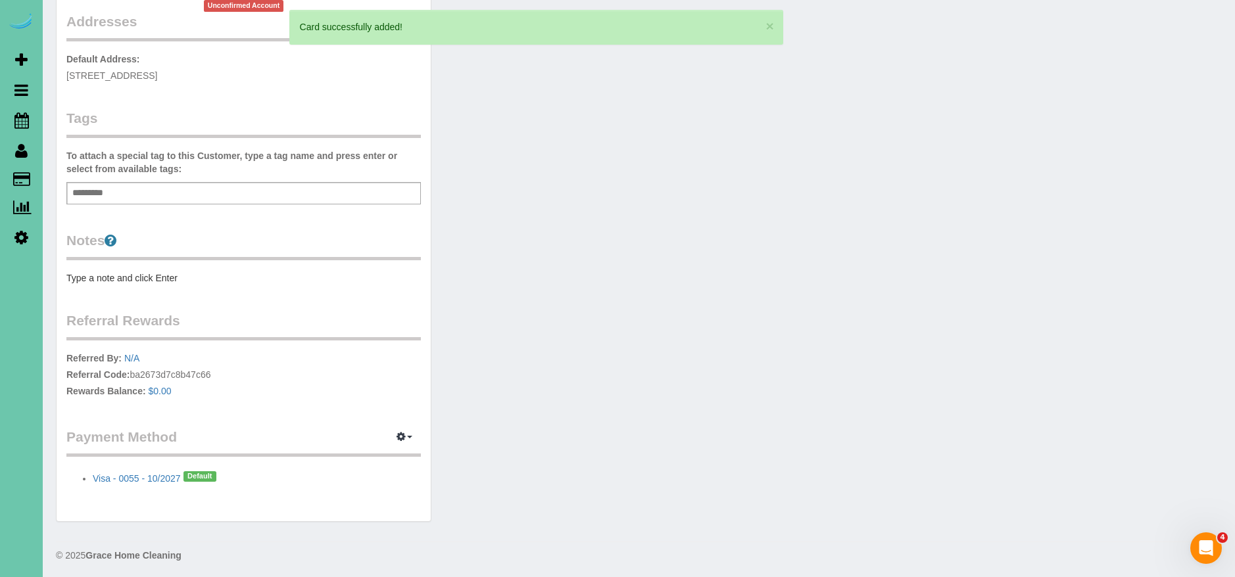
scroll to position [0, 0]
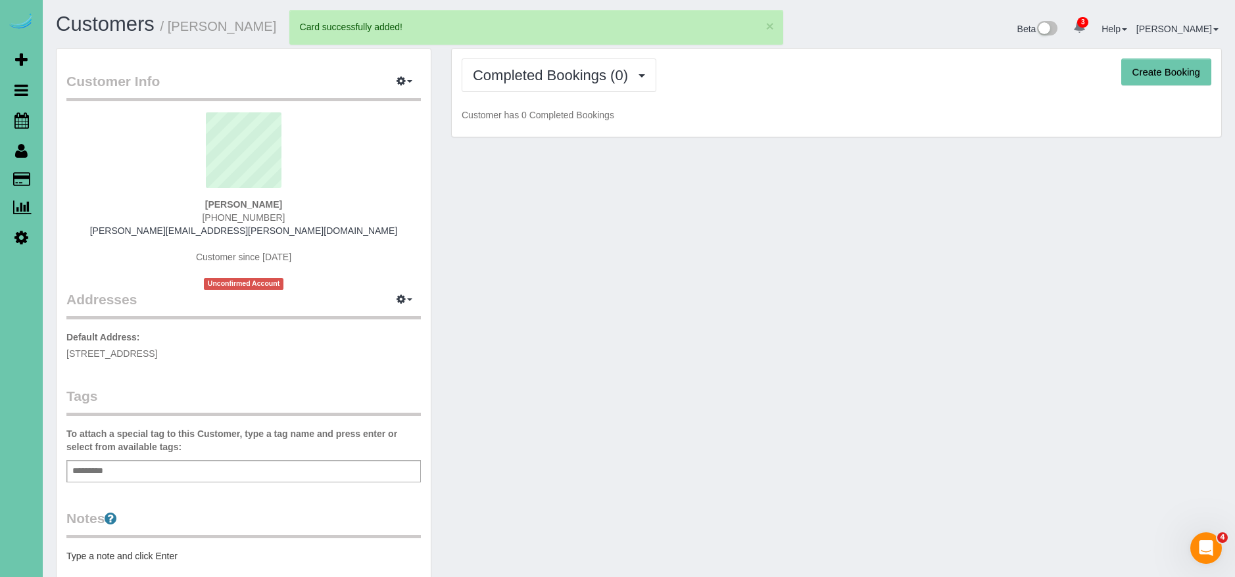
drag, startPoint x: 1187, startPoint y: 80, endPoint x: 1174, endPoint y: 76, distance: 13.7
click at [1185, 80] on button "Create Booking" at bounding box center [1166, 73] width 90 height 28
select select "NE"
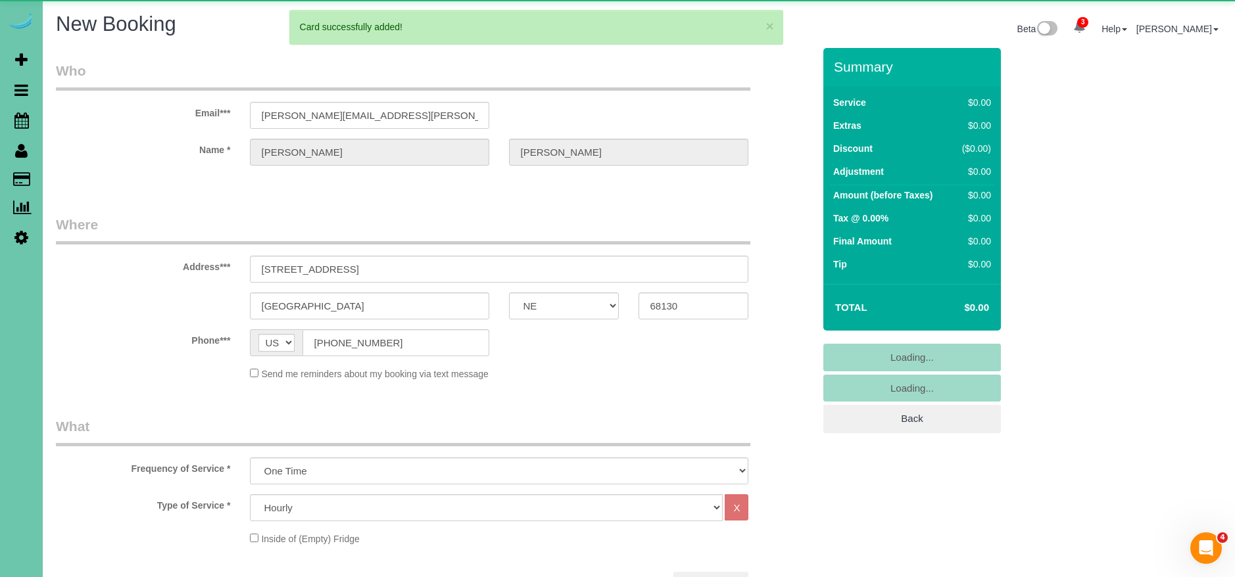
select select "object:5973"
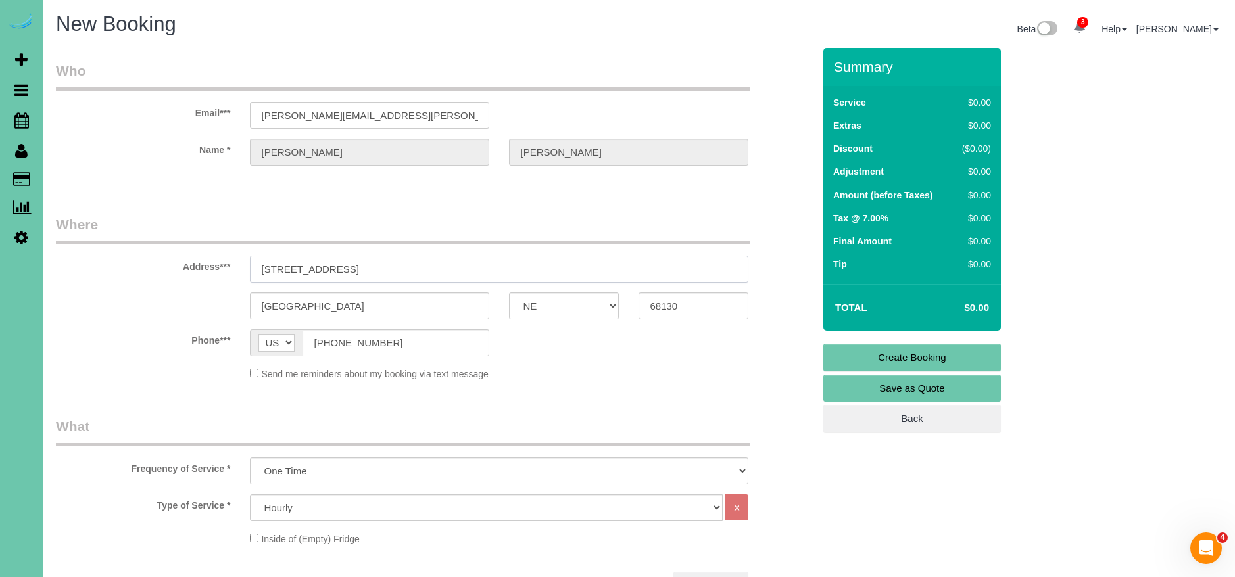
drag, startPoint x: 362, startPoint y: 271, endPoint x: 211, endPoint y: 260, distance: 151.6
click at [211, 260] on div "Address*** 16612 Oak St" at bounding box center [434, 249] width 777 height 68
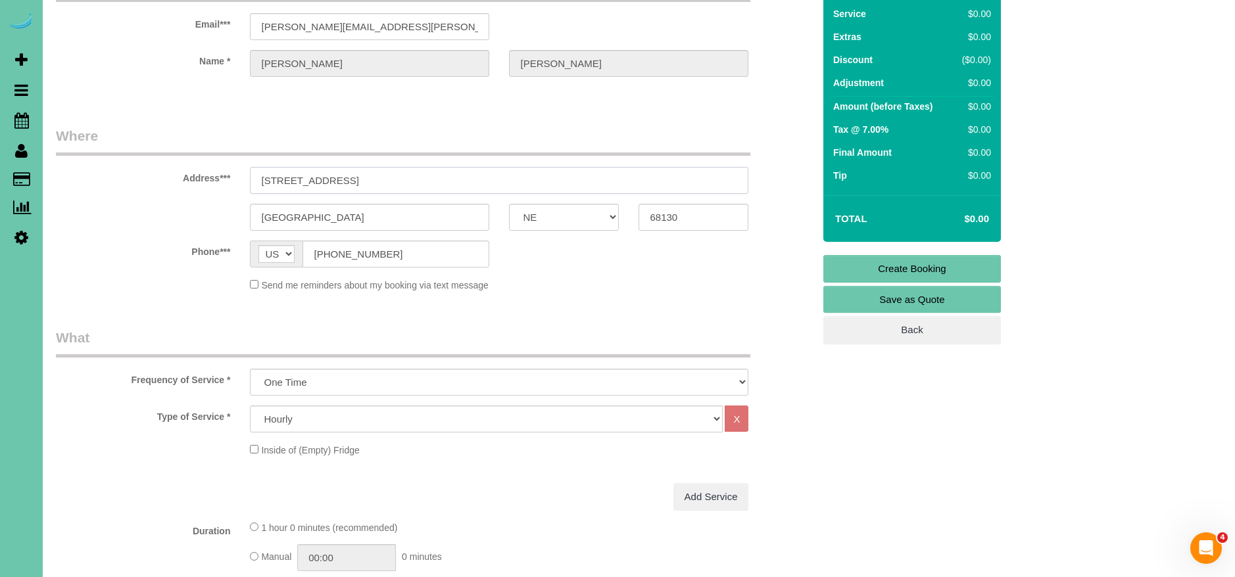
scroll to position [95, 0]
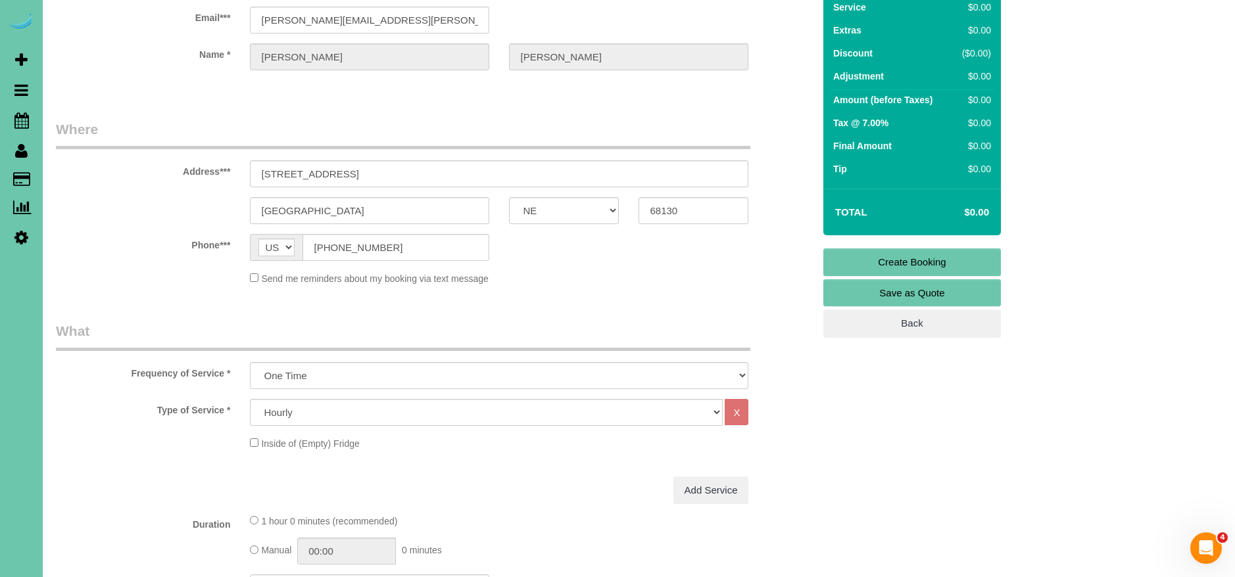
click at [381, 419] on select "Hourly 2.5 Hour Custom Clean 3.5 Hour Custom Clean commercial 1000 Square Feet …" at bounding box center [486, 412] width 473 height 27
select select "160"
click at [250, 399] on select "Hourly 2.5 Hour Custom Clean 3.5 Hour Custom Clean commercial 1000 Square Feet …" at bounding box center [486, 412] width 473 height 27
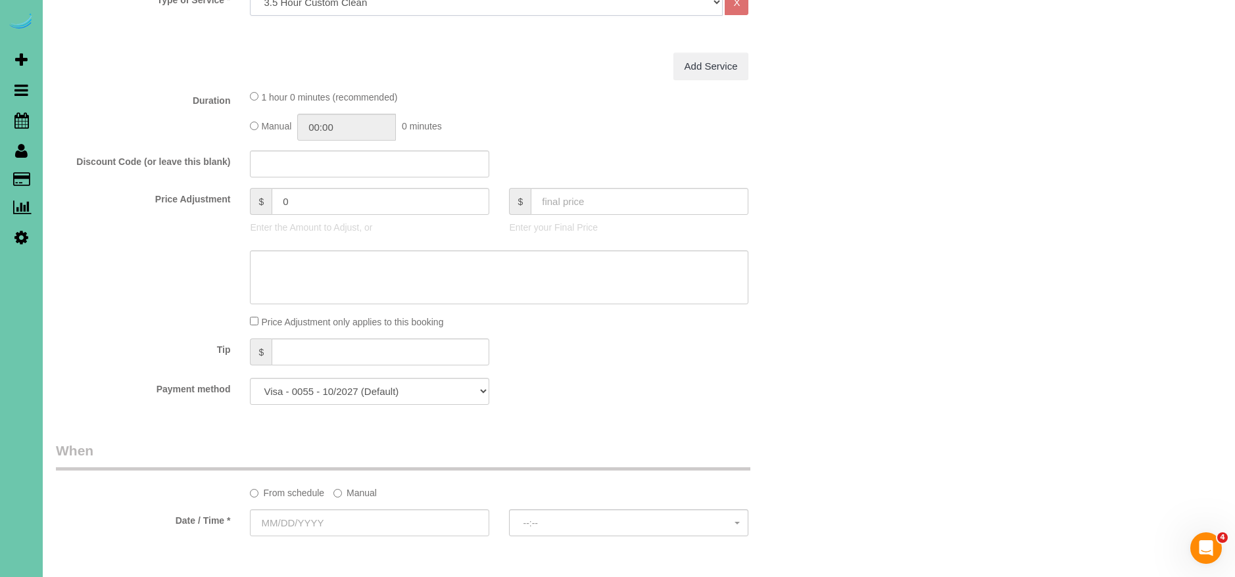
scroll to position [508, 0]
click at [346, 494] on label "Manual" at bounding box center [354, 488] width 43 height 18
click at [284, 521] on input "10/03/2025 8:00AM" at bounding box center [434, 520] width 369 height 27
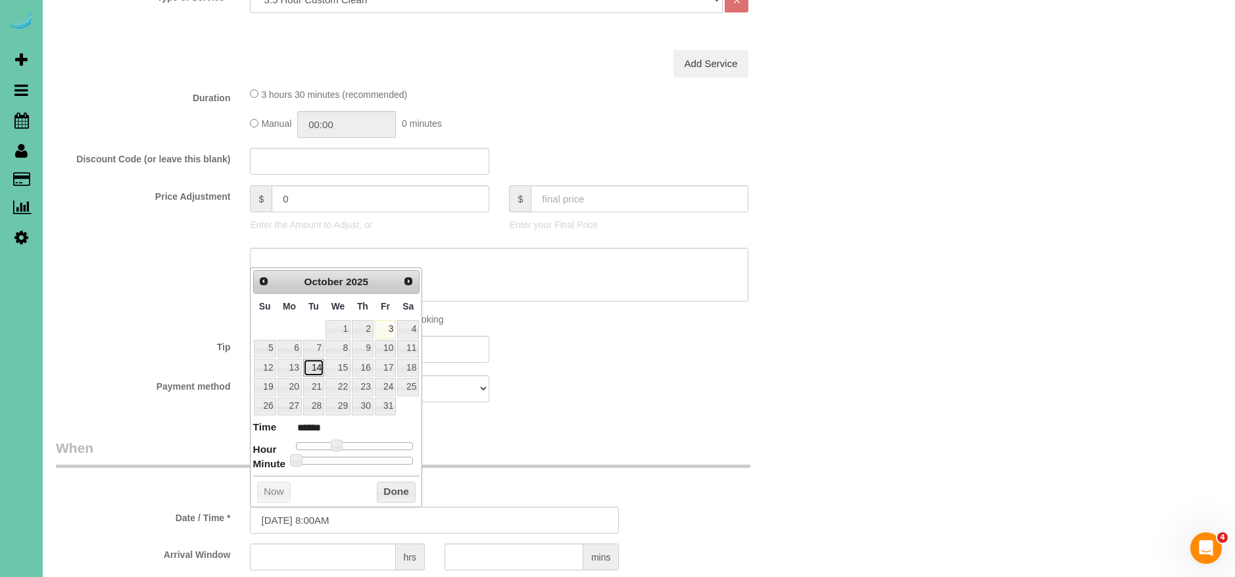
click at [321, 370] on link "14" at bounding box center [313, 368] width 21 height 18
type input "10/14/2025 8:00AM"
drag, startPoint x: 400, startPoint y: 484, endPoint x: 415, endPoint y: 494, distance: 18.4
click at [400, 485] on button "Done" at bounding box center [396, 492] width 39 height 21
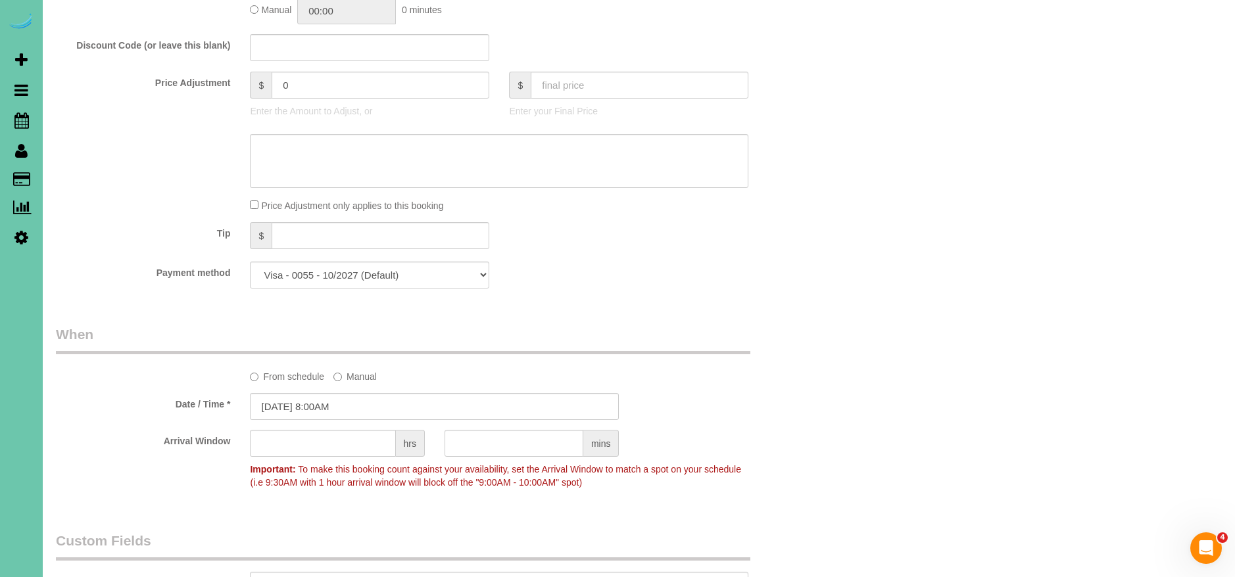
scroll to position [651, 0]
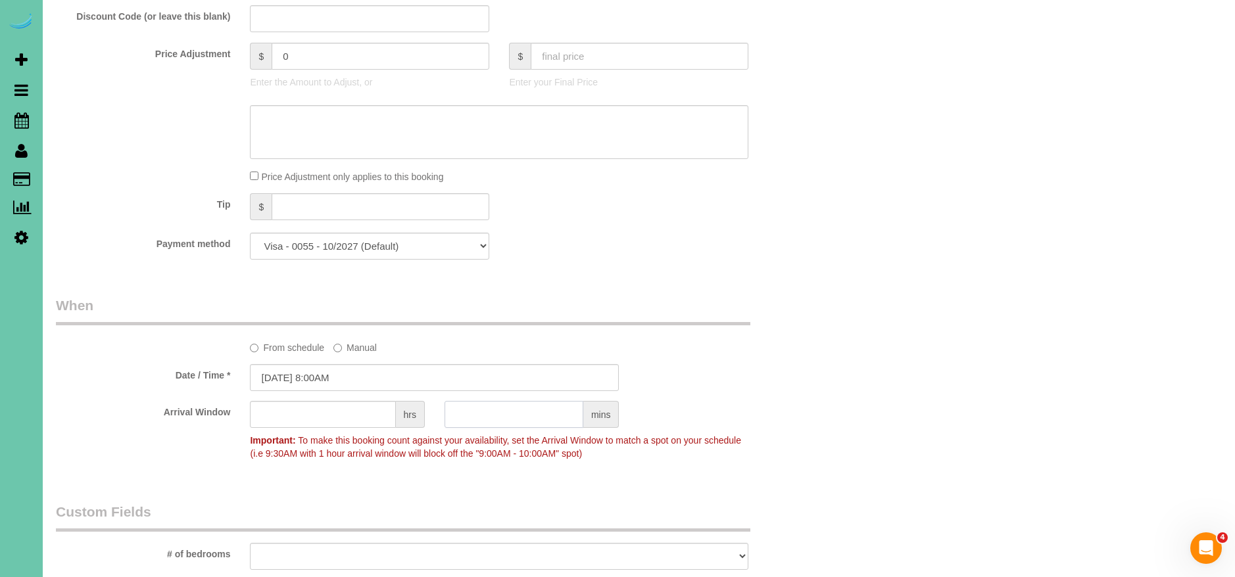
click at [502, 418] on input "text" at bounding box center [513, 414] width 139 height 27
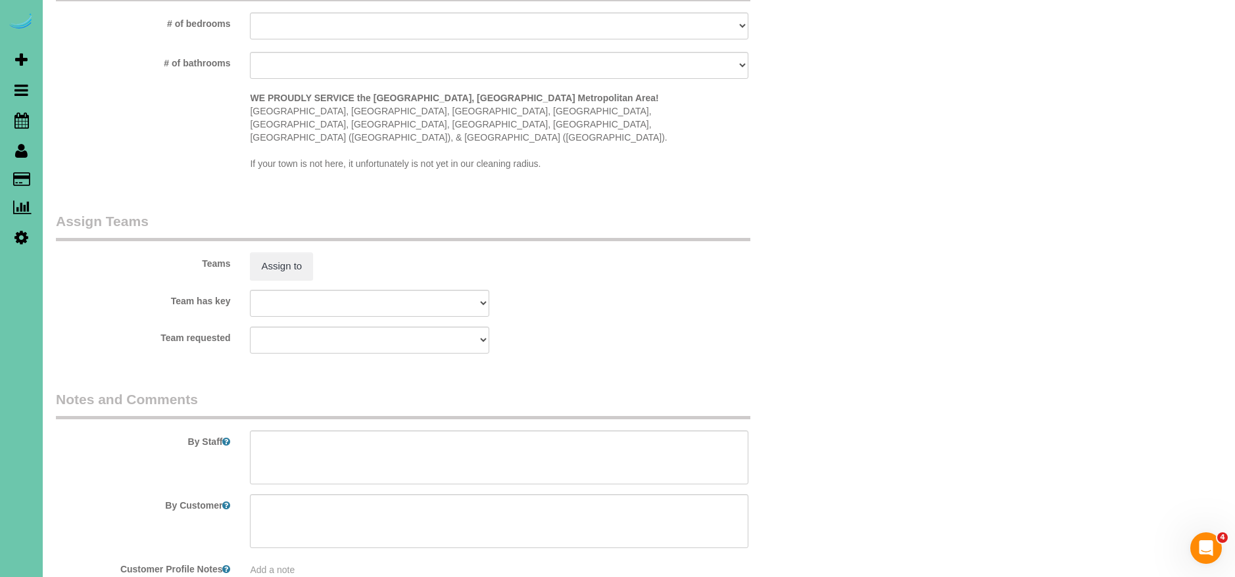
scroll to position [1237, 0]
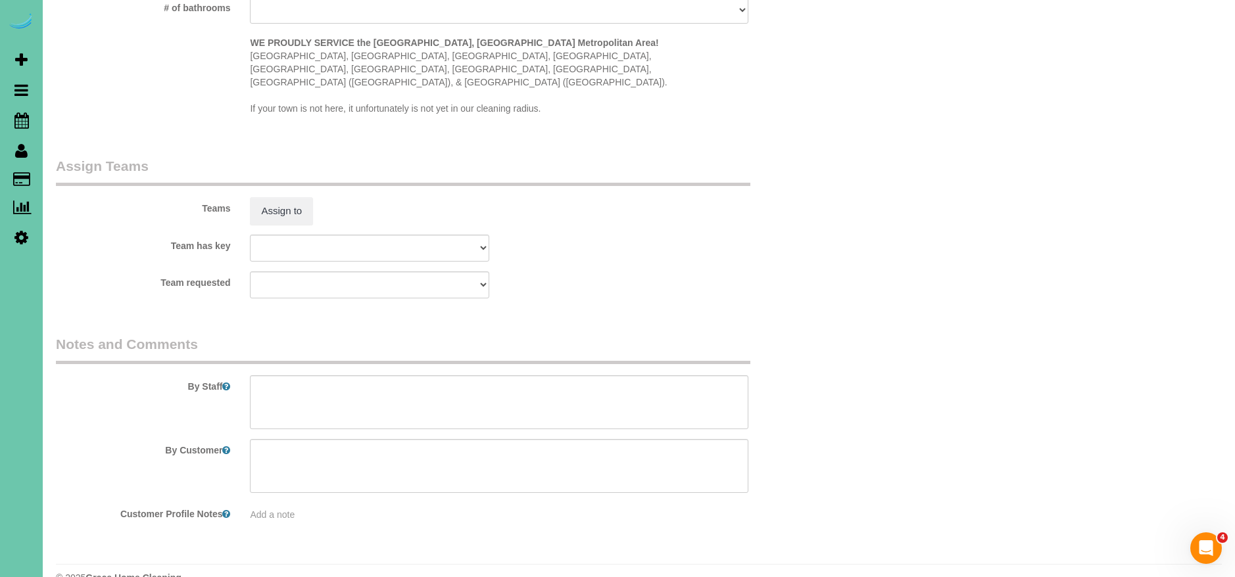
type input "30"
drag, startPoint x: 440, startPoint y: 381, endPoint x: 429, endPoint y: 388, distance: 13.5
click at [440, 381] on textarea at bounding box center [499, 402] width 498 height 54
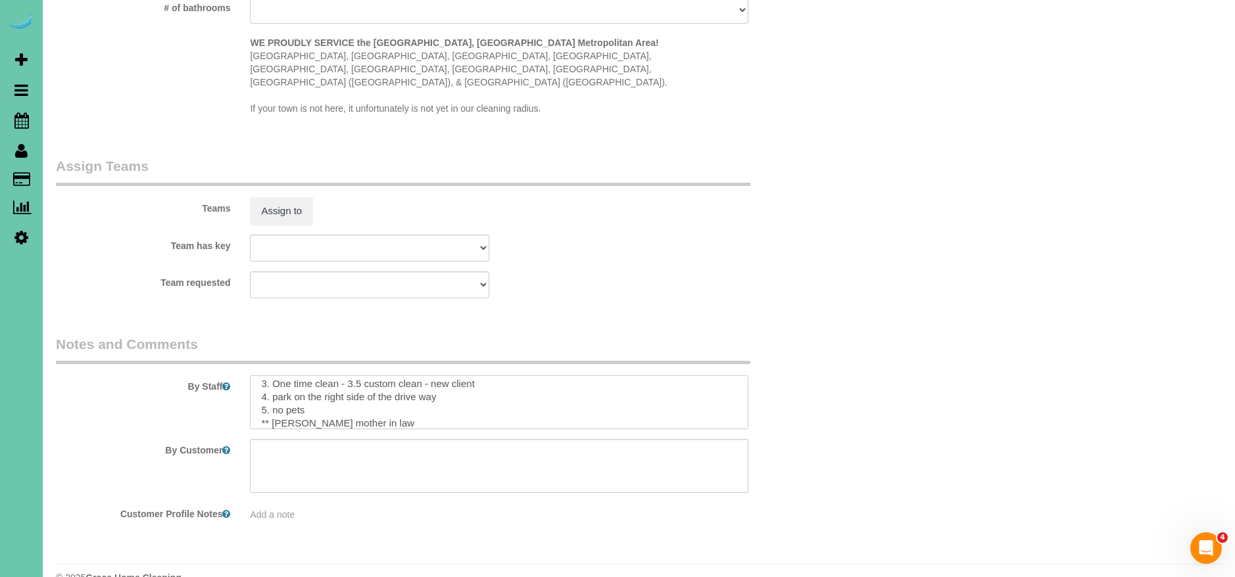
click at [321, 400] on textarea at bounding box center [499, 402] width 498 height 54
click at [441, 395] on textarea at bounding box center [499, 402] width 498 height 54
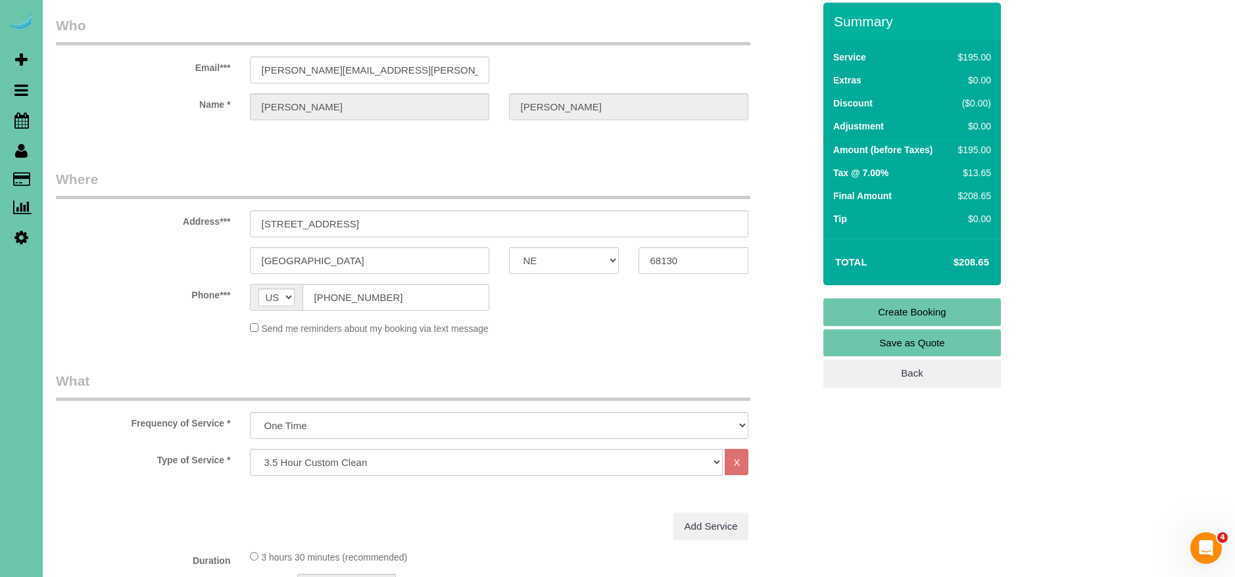
scroll to position [0, 0]
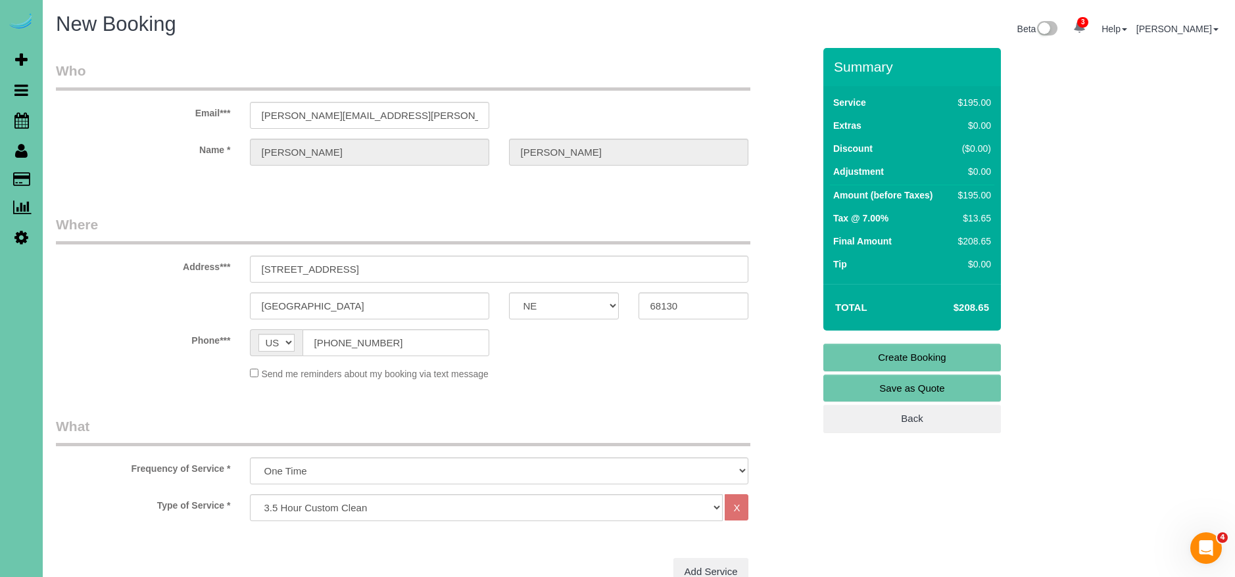
type textarea "1. credit 2. client home 3. One time clean - 3.5 custom clean - new client 4. p…"
click at [924, 353] on link "Create Booking" at bounding box center [912, 358] width 178 height 28
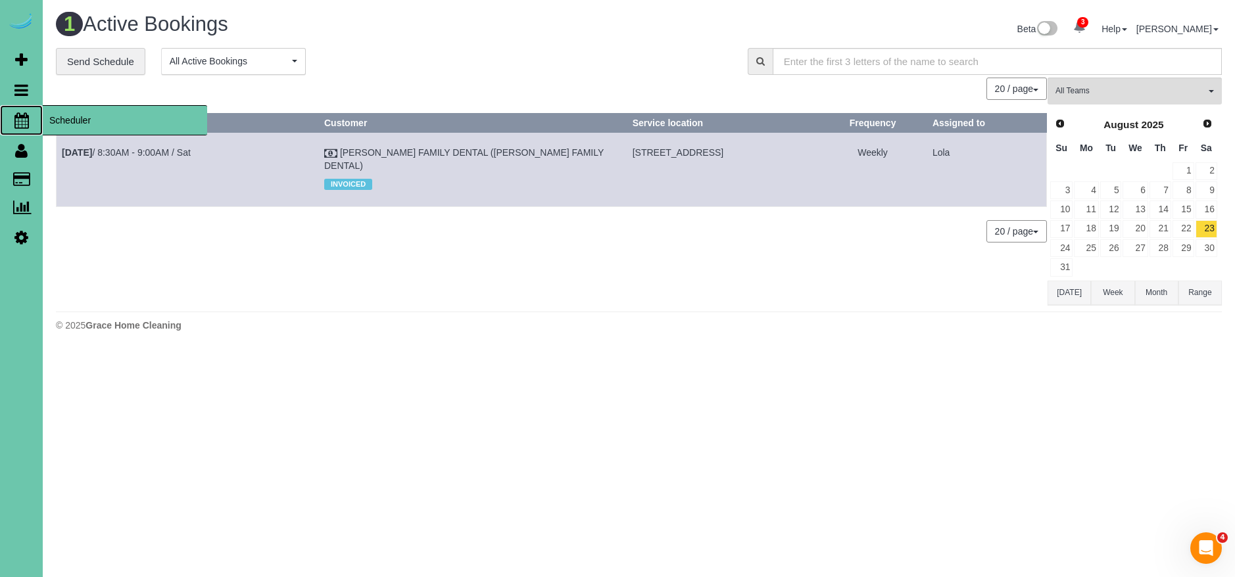
click at [104, 122] on span "Scheduler" at bounding box center [125, 120] width 164 height 30
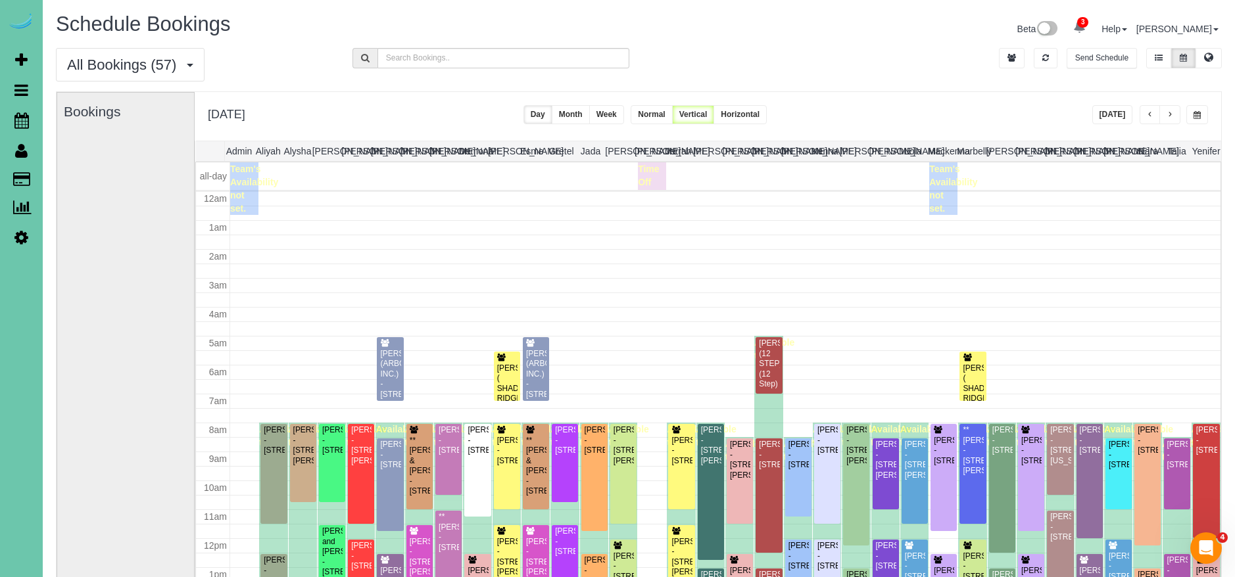
scroll to position [174, 0]
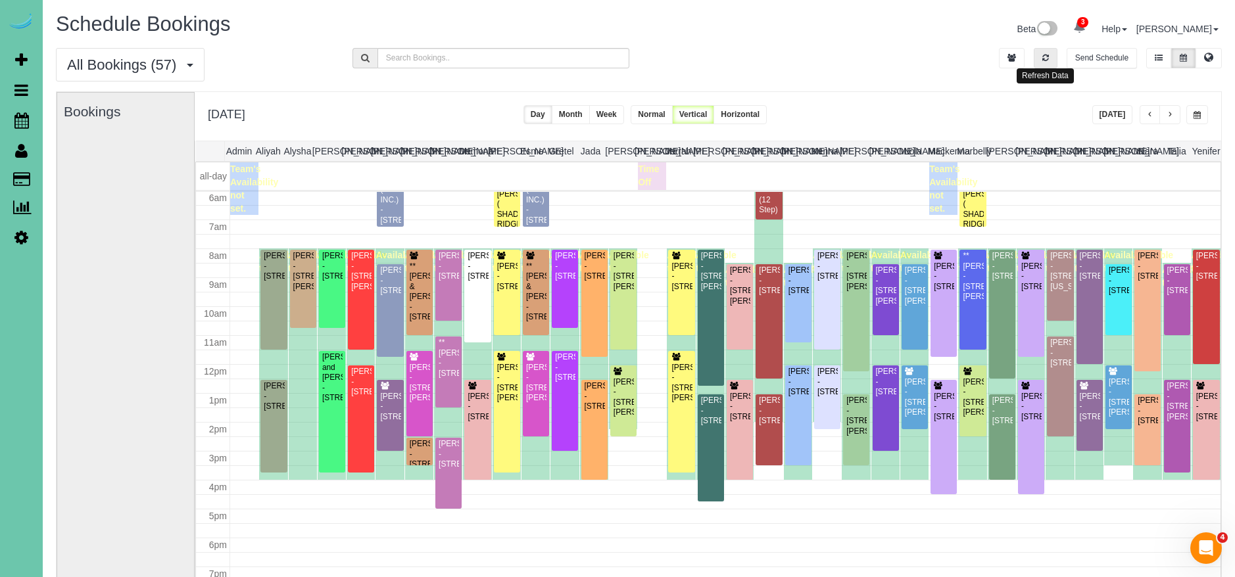
click at [1047, 51] on button "button" at bounding box center [1045, 58] width 24 height 20
click at [1048, 50] on button "button" at bounding box center [1045, 58] width 24 height 20
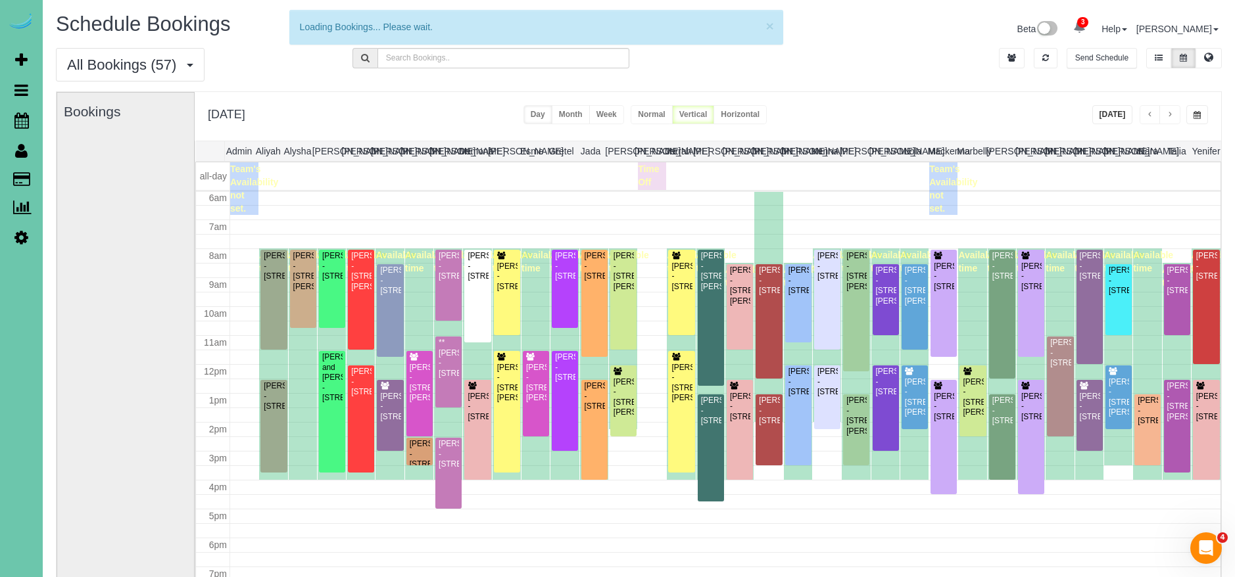
click at [1117, 113] on button "Today" at bounding box center [1112, 114] width 41 height 19
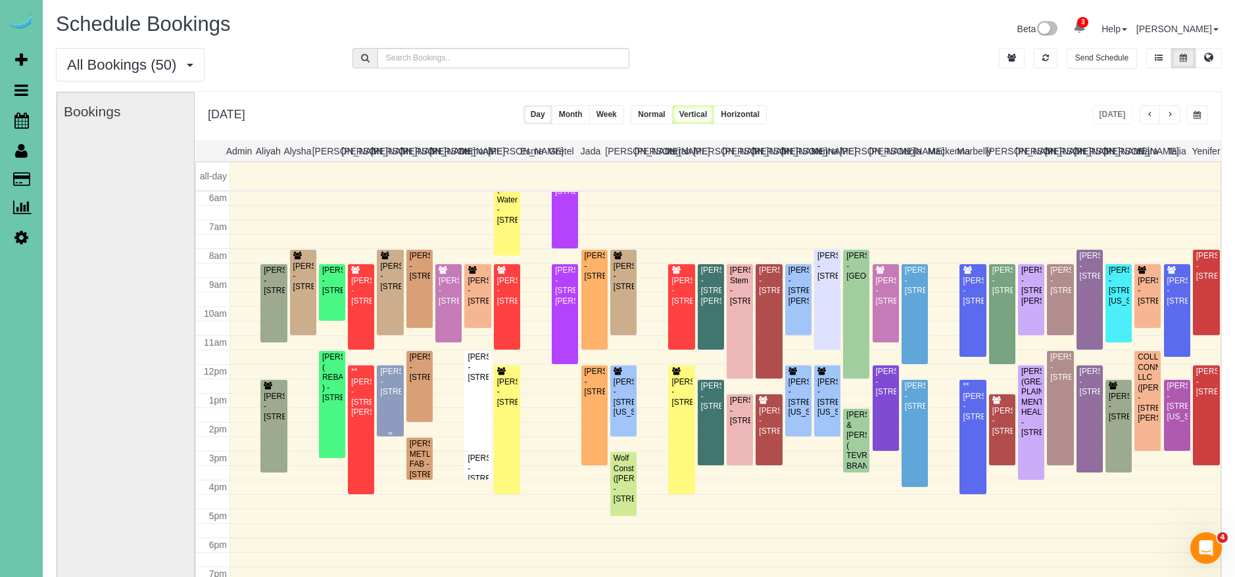
click at [392, 397] on div "Denai Gordon - 15935 Newport Ave, Omaha, NE 68116" at bounding box center [389, 382] width 21 height 30
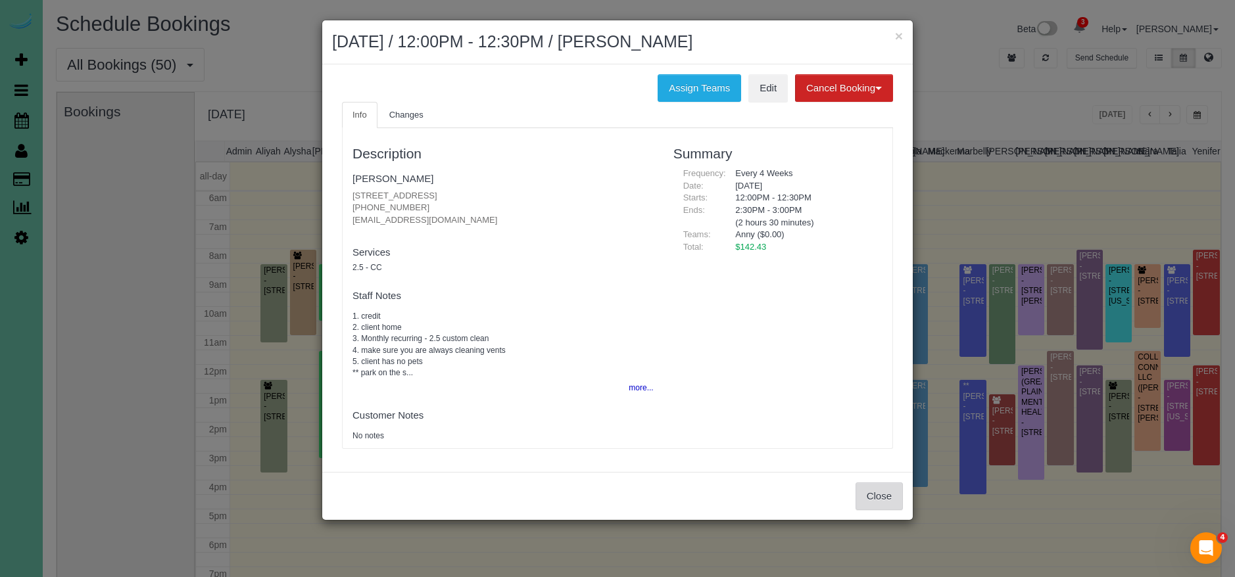
drag, startPoint x: 869, startPoint y: 500, endPoint x: 911, endPoint y: 492, distance: 42.2
click at [869, 500] on button "Close" at bounding box center [878, 497] width 47 height 28
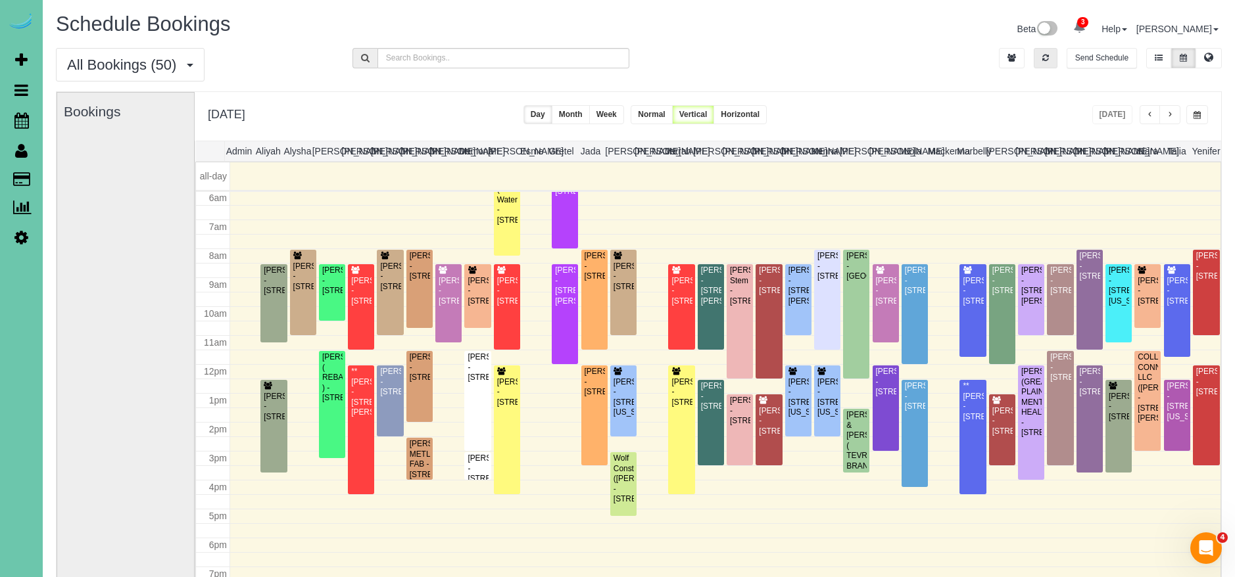
click at [1060, 59] on ul "Send Schedule" at bounding box center [1110, 58] width 223 height 20
click at [1055, 58] on button "button" at bounding box center [1045, 58] width 24 height 20
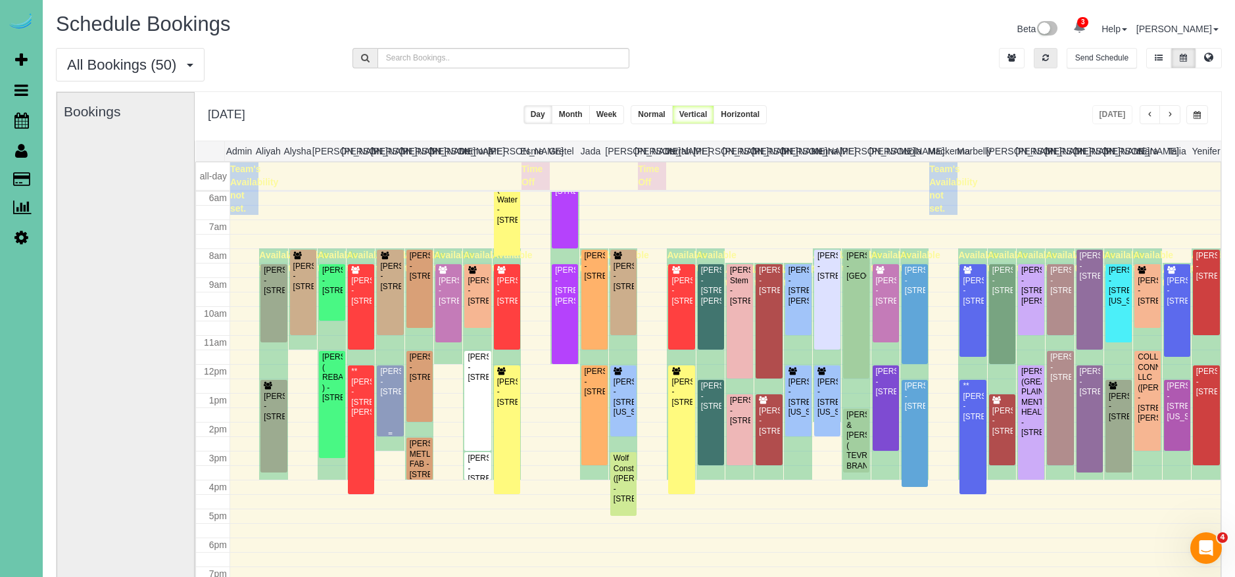
click at [392, 397] on div "Denai Gordon - 15935 Newport Ave, Omaha, NE 68116" at bounding box center [389, 382] width 21 height 30
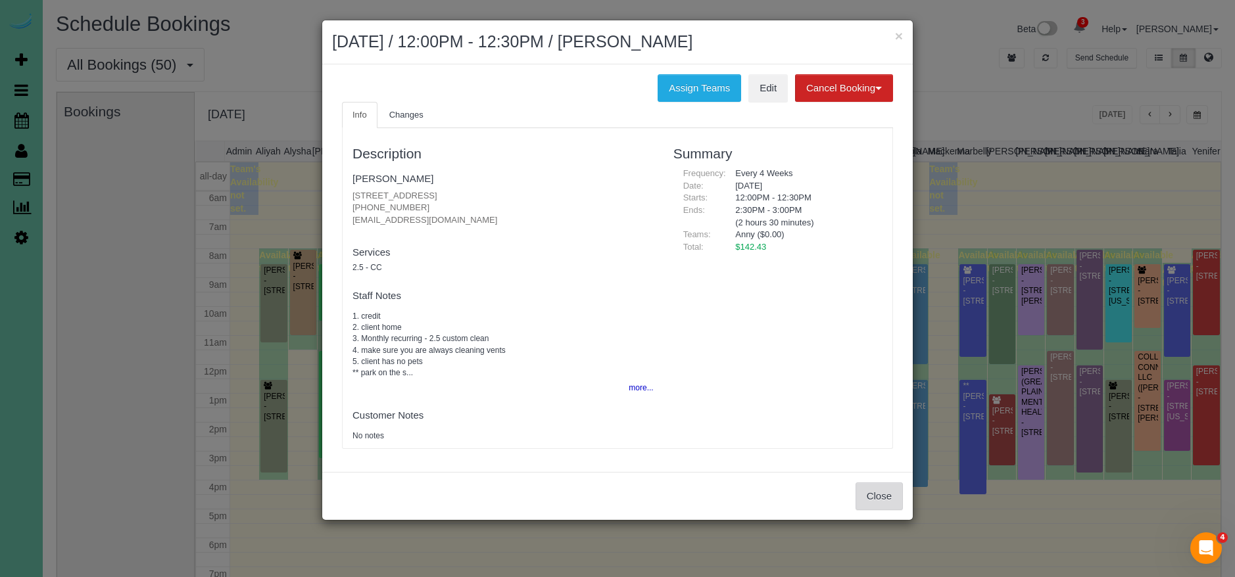
click at [859, 483] on button "Close" at bounding box center [878, 497] width 47 height 28
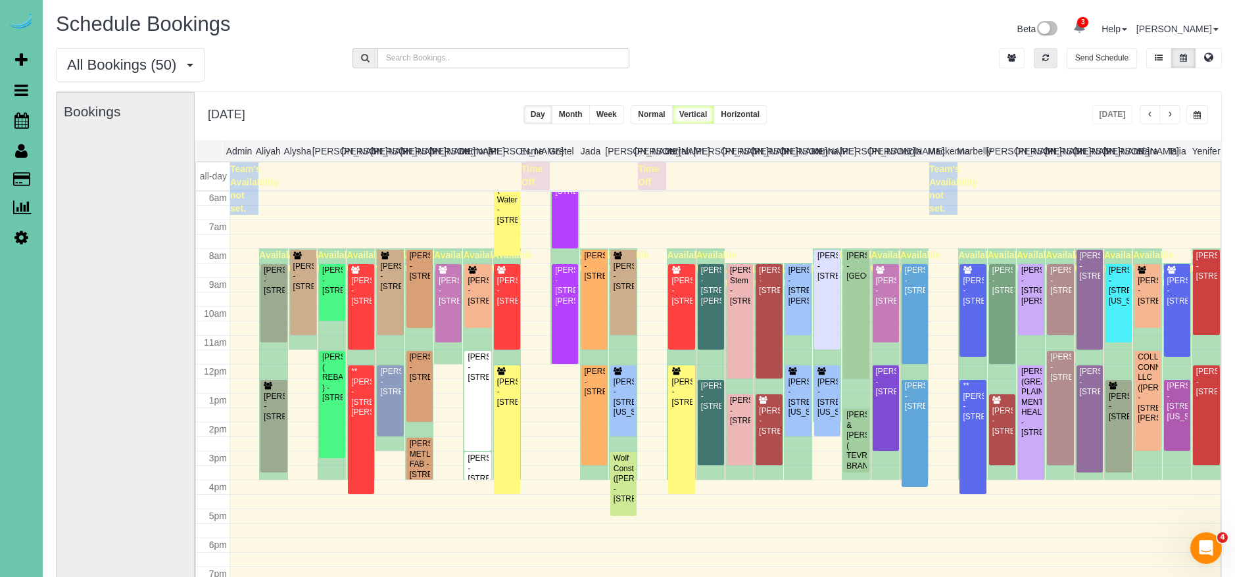
scroll to position [178, 0]
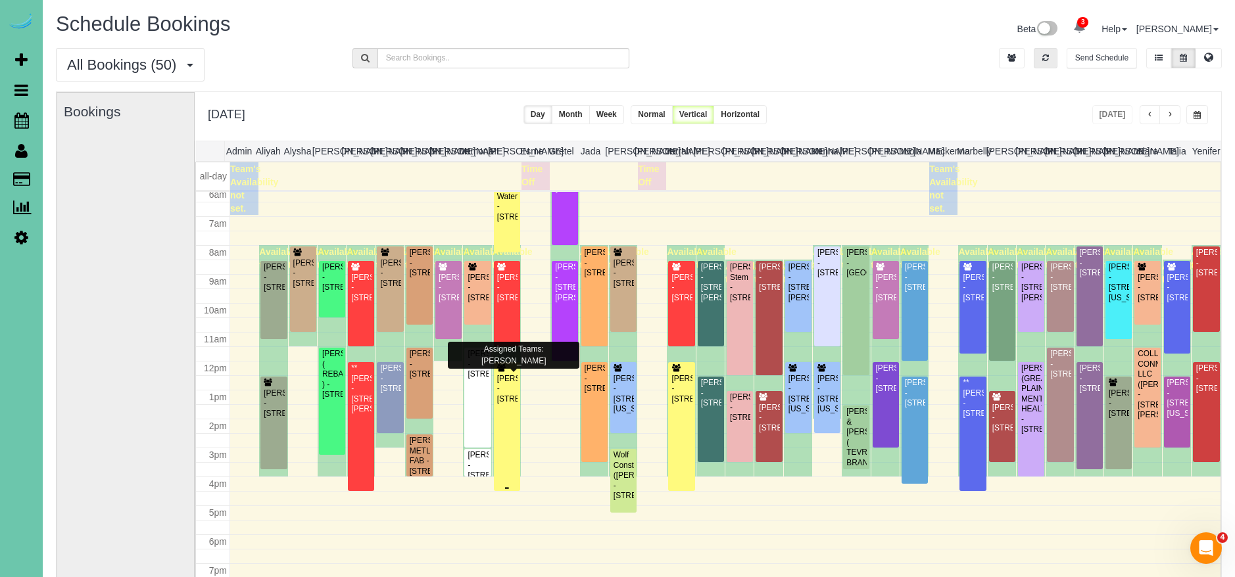
click at [515, 397] on div "Deb Christensen - 7001 Farnam St, Omaha, NE 68132" at bounding box center [506, 389] width 21 height 30
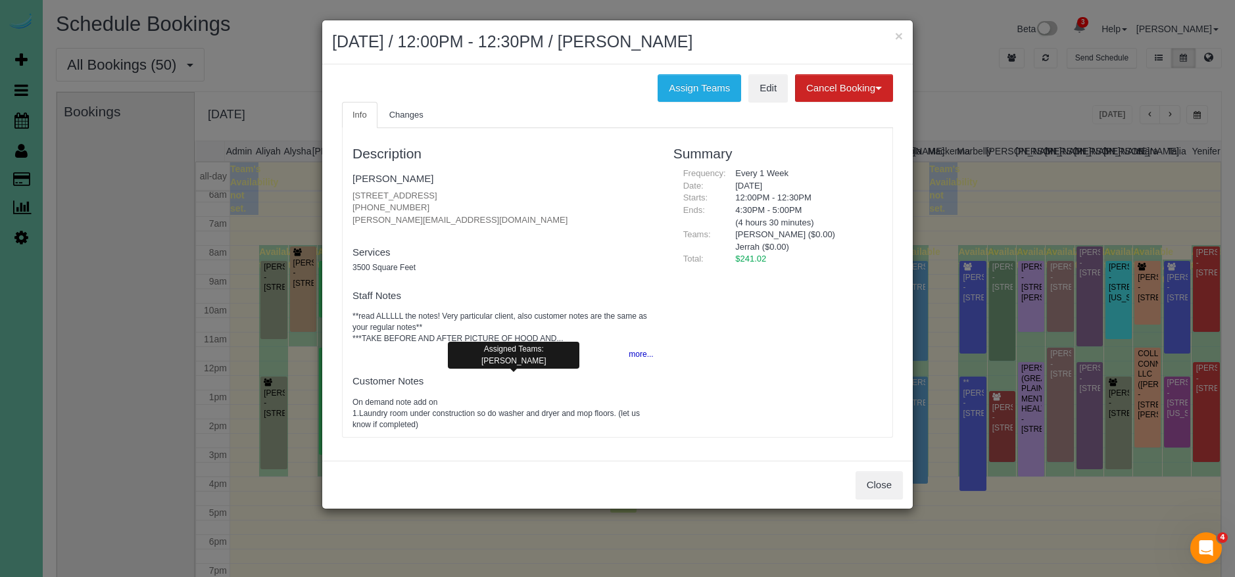
scroll to position [174, 0]
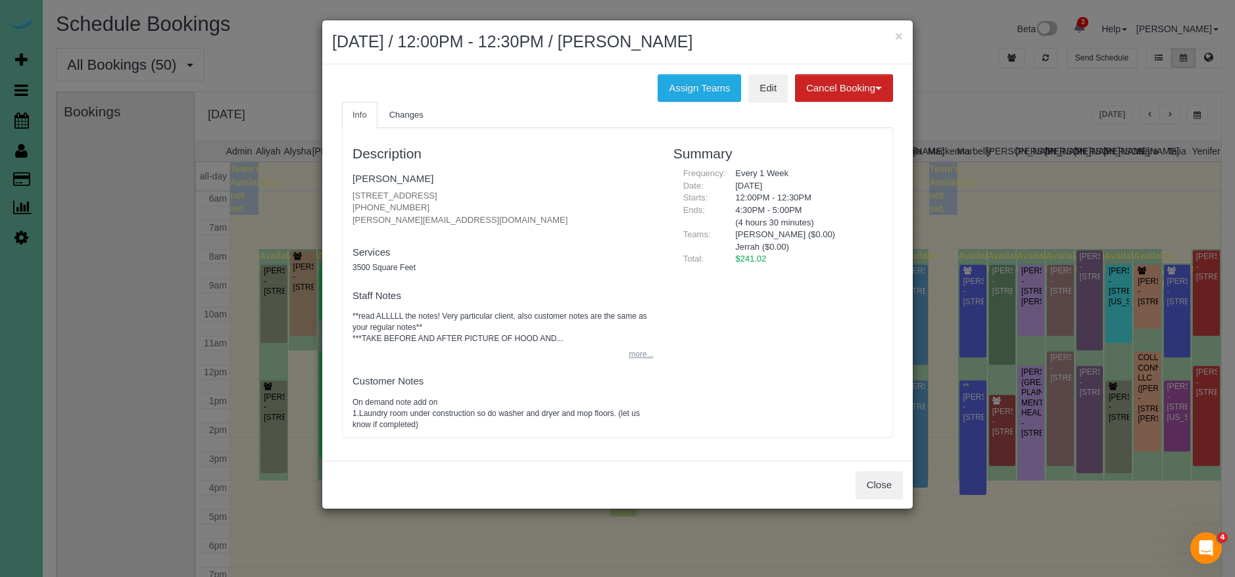
click at [643, 357] on button "more..." at bounding box center [637, 354] width 32 height 19
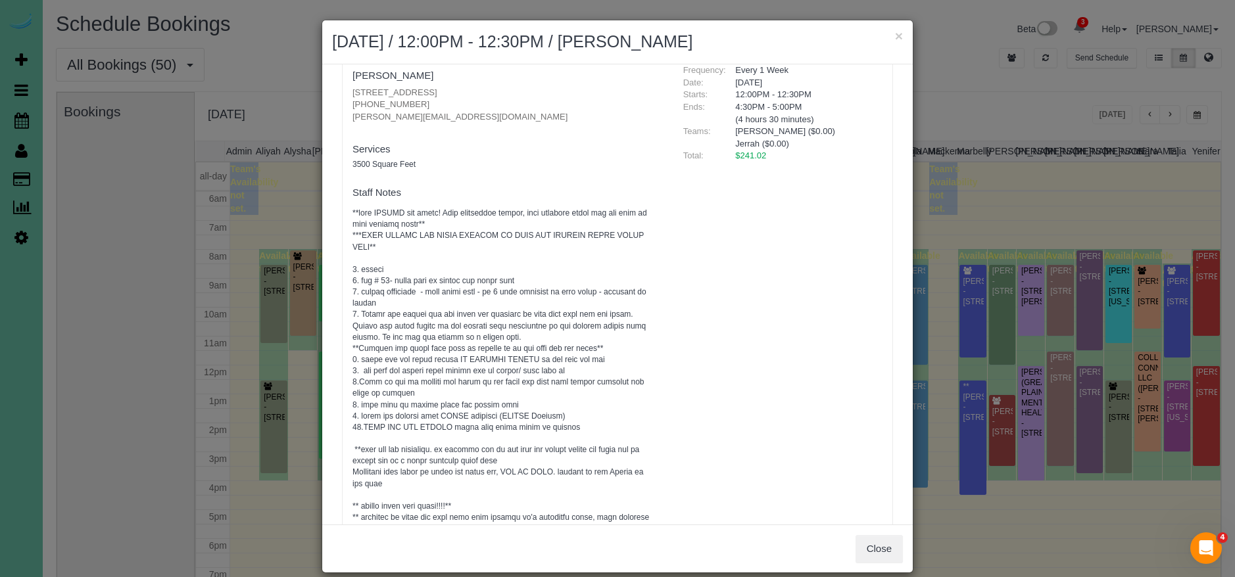
scroll to position [105, 0]
click at [886, 546] on button "Close" at bounding box center [878, 549] width 47 height 28
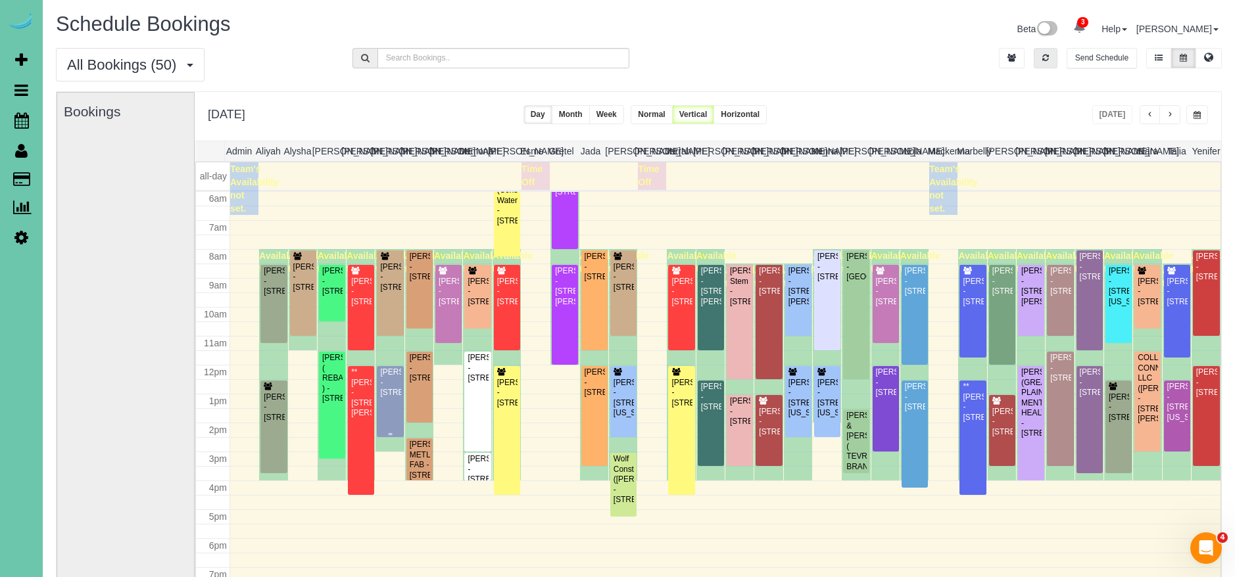
click at [389, 397] on div "Denai Gordon - 15935 Newport Ave, Omaha, NE 68116" at bounding box center [389, 383] width 21 height 30
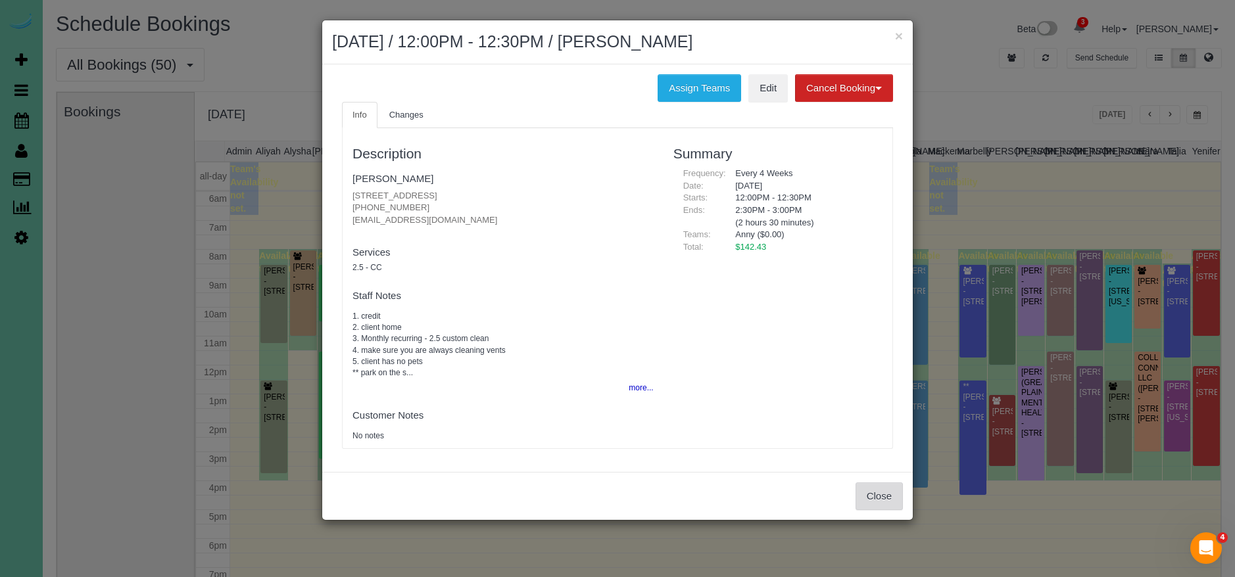
click at [882, 499] on button "Close" at bounding box center [878, 497] width 47 height 28
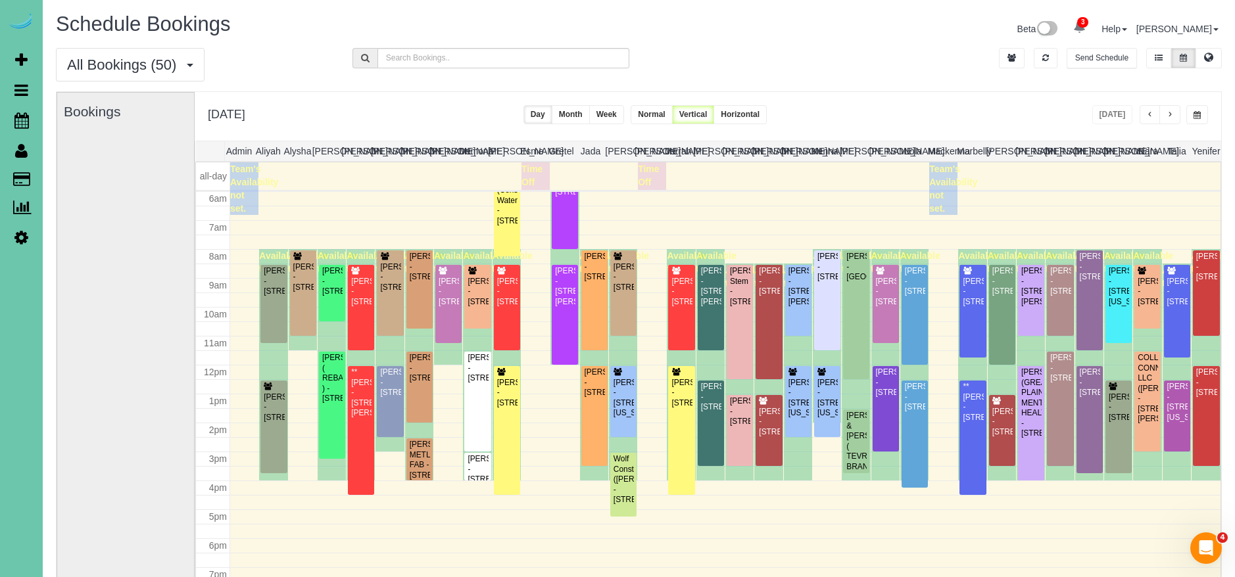
click at [1199, 118] on span "button" at bounding box center [1196, 115] width 7 height 8
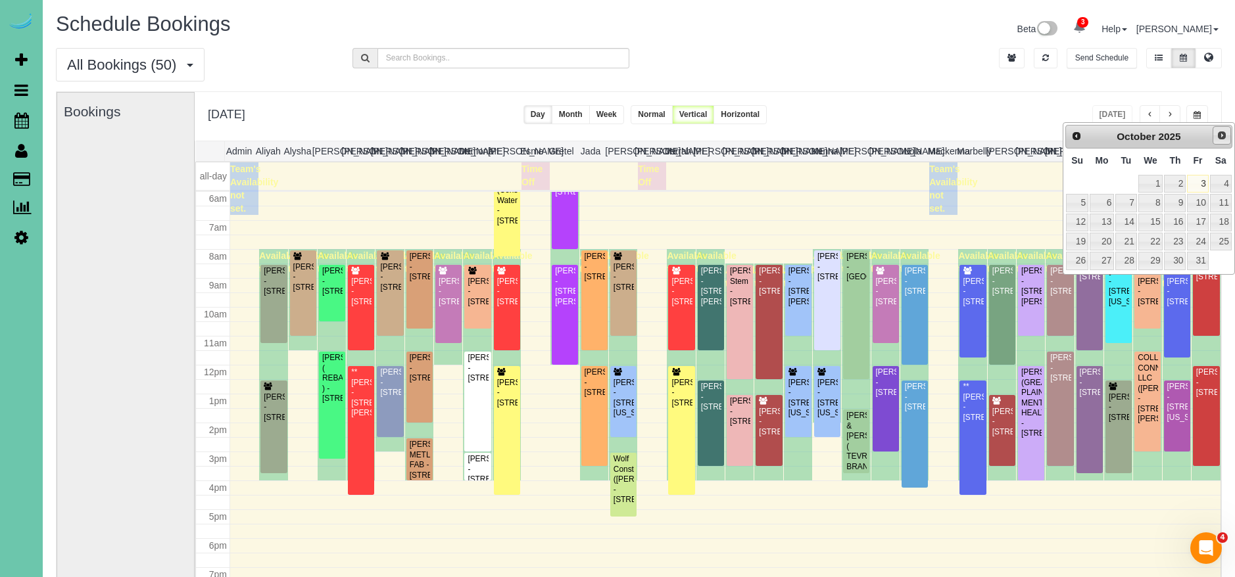
click at [1218, 133] on span "Next" at bounding box center [1221, 135] width 11 height 11
click at [1070, 138] on span "Prev" at bounding box center [1075, 135] width 11 height 11
click at [1229, 136] on link "Next" at bounding box center [1221, 135] width 18 height 18
click at [878, 99] on div "**********" at bounding box center [708, 116] width 1026 height 49
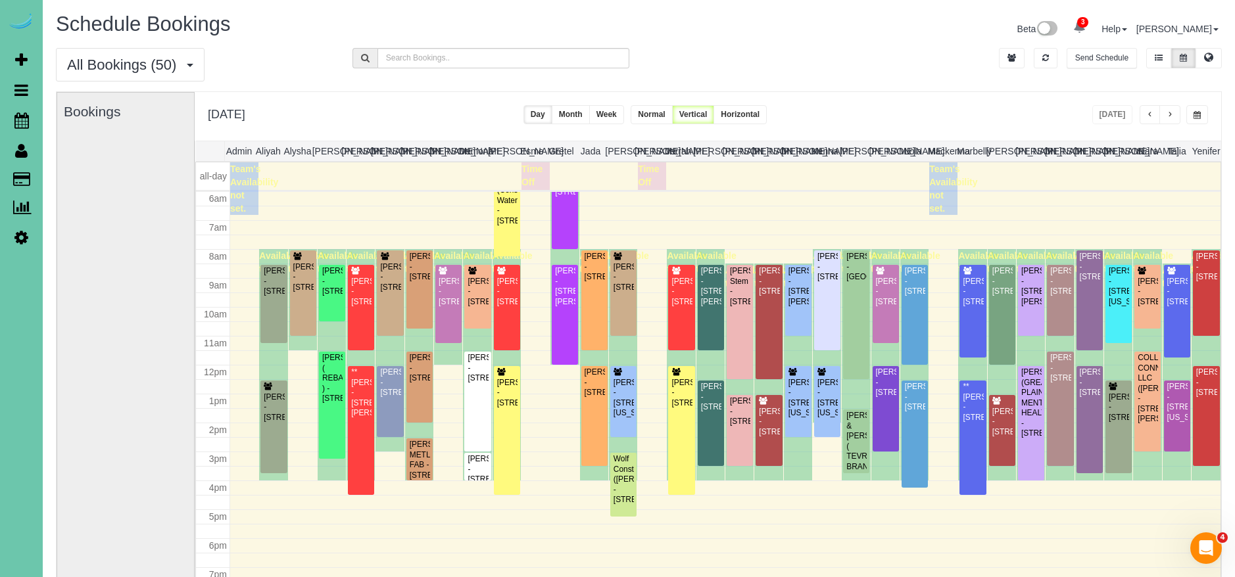
click at [1195, 117] on span "button" at bounding box center [1196, 115] width 7 height 8
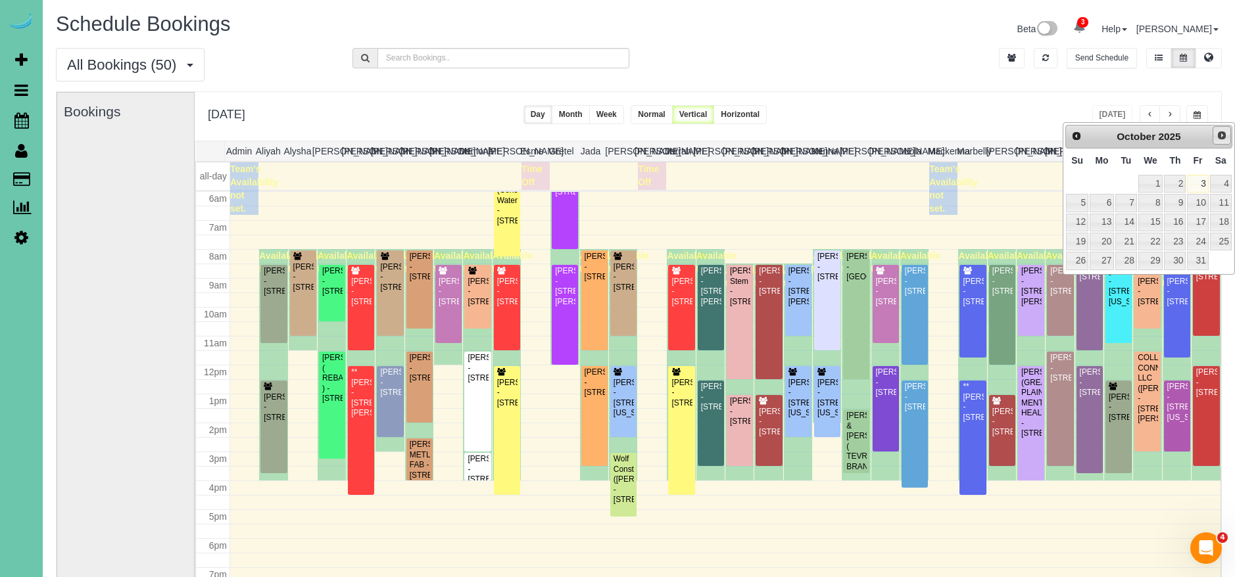
click at [1214, 133] on link "Next" at bounding box center [1221, 135] width 18 height 18
click at [1222, 136] on span "Next" at bounding box center [1221, 135] width 11 height 11
click at [1071, 131] on span "Prev" at bounding box center [1075, 135] width 11 height 11
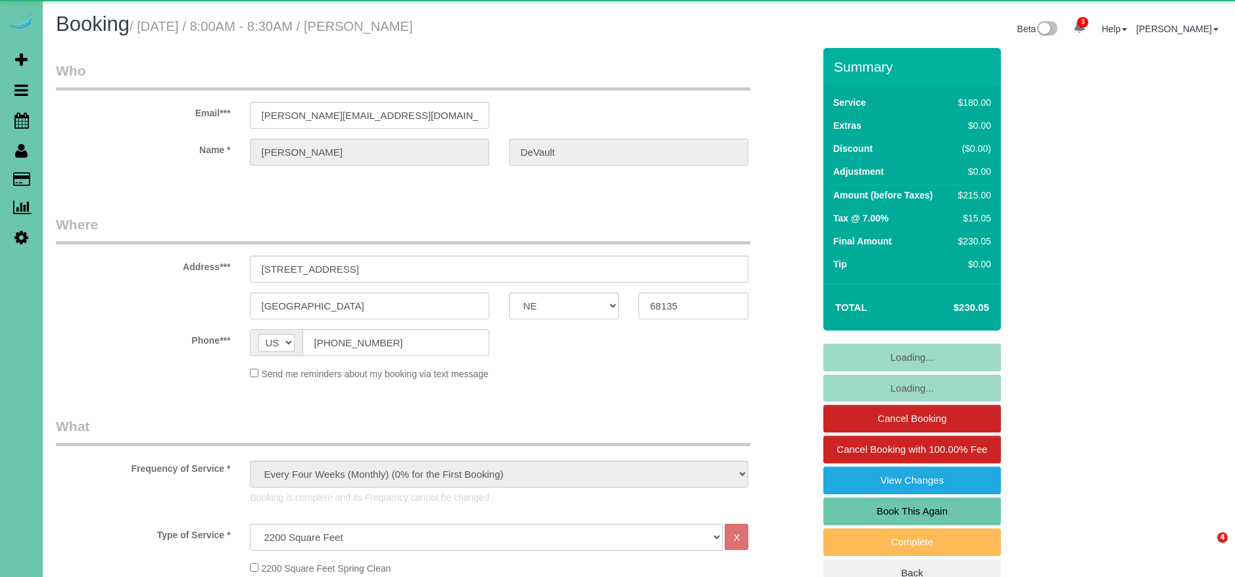
select select "NE"
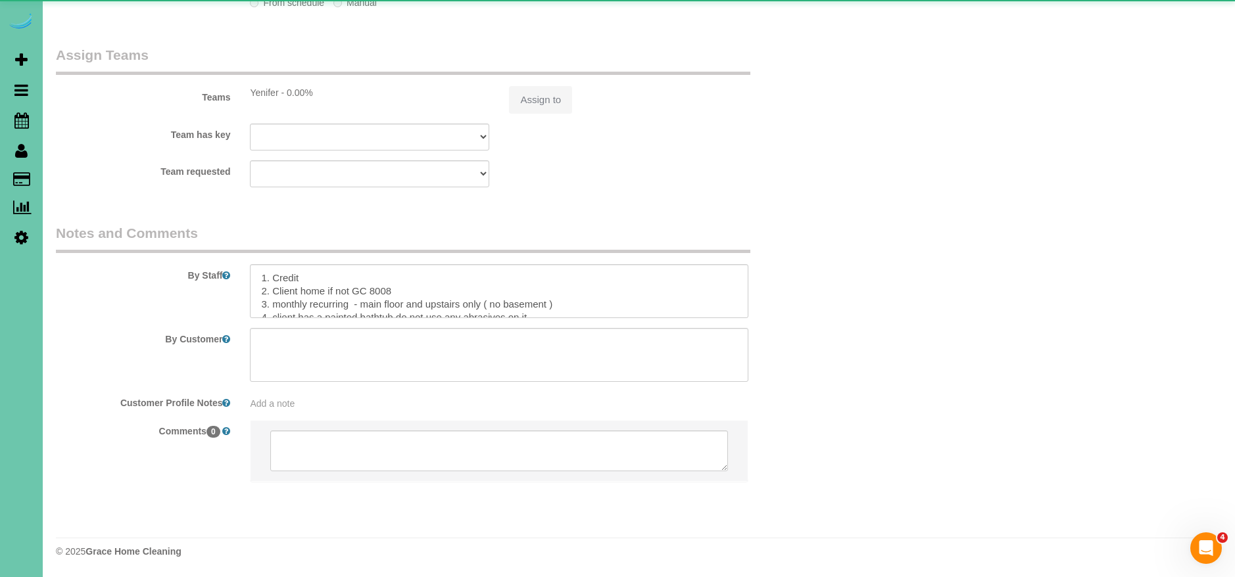
select select "object:756"
select select "number:37"
select select "number:42"
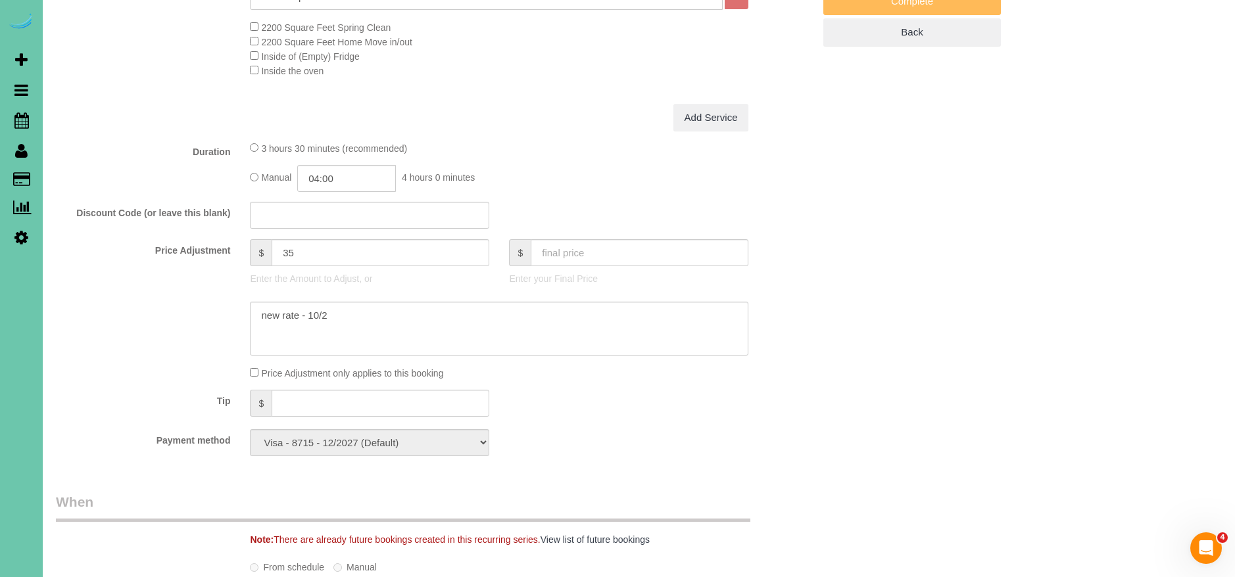
scroll to position [522, 0]
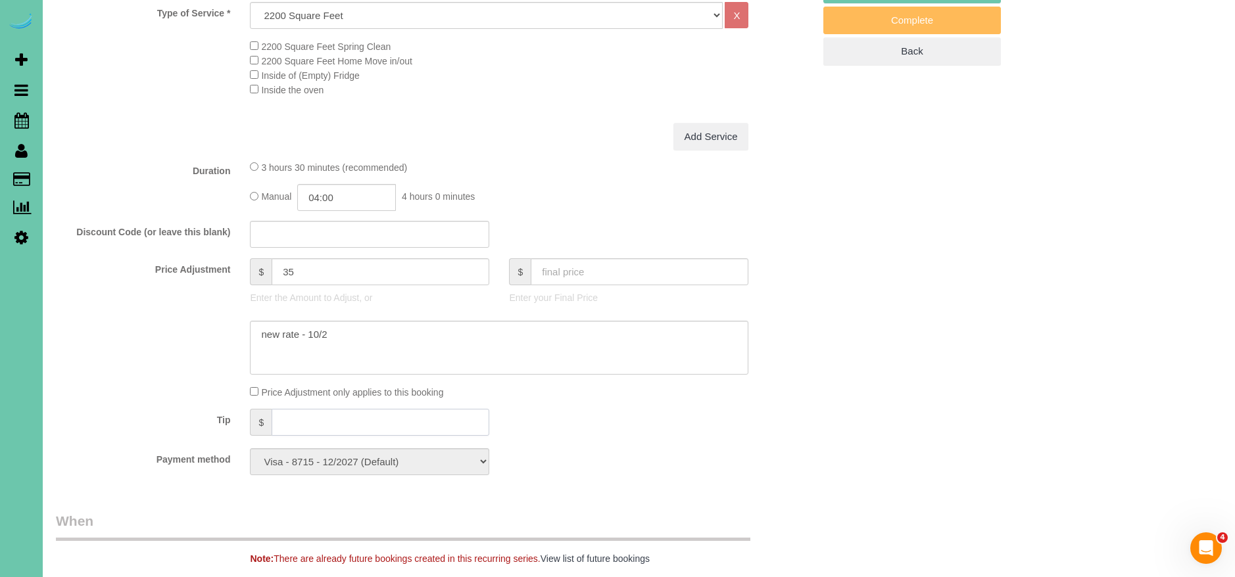
click at [397, 420] on input "text" at bounding box center [381, 422] width 218 height 27
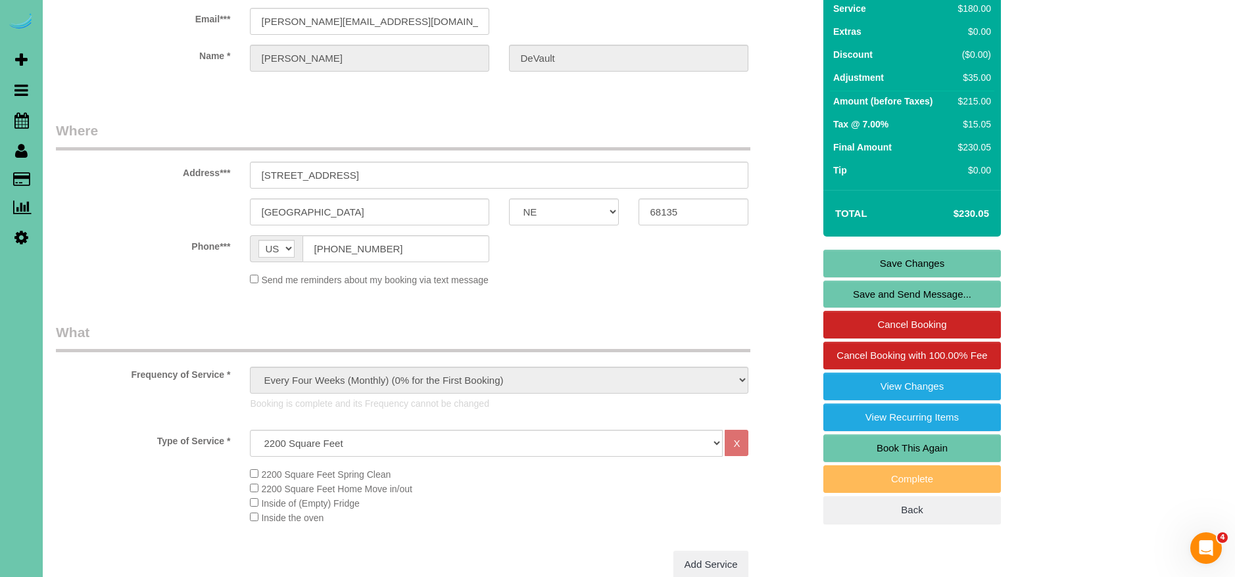
scroll to position [0, 0]
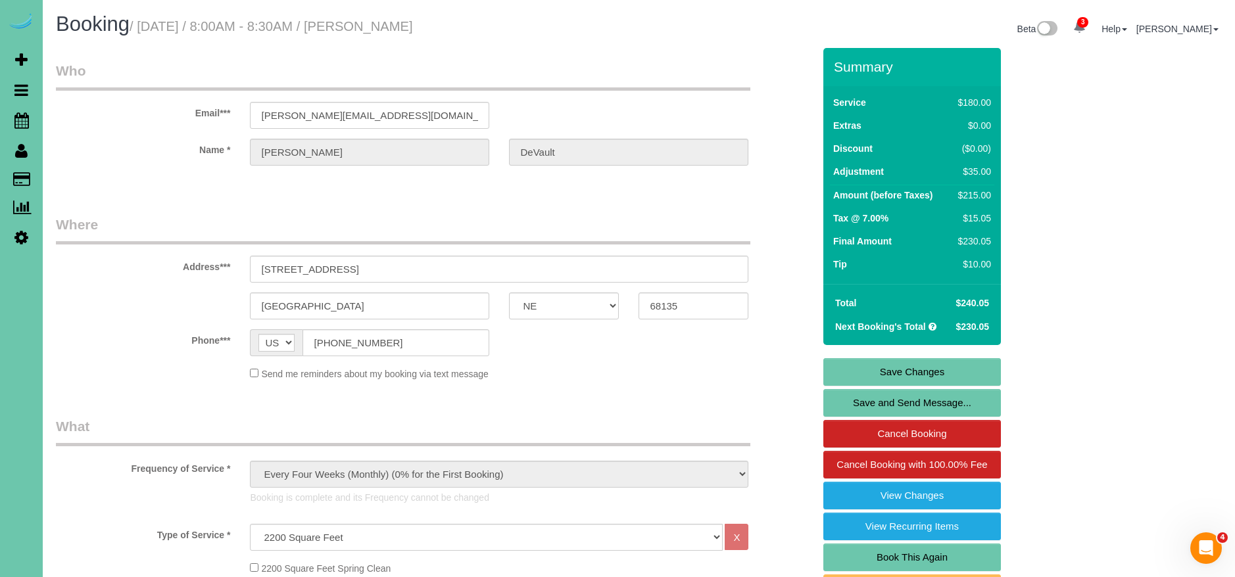
type input "10"
click at [967, 371] on link "Save Changes" at bounding box center [912, 372] width 178 height 28
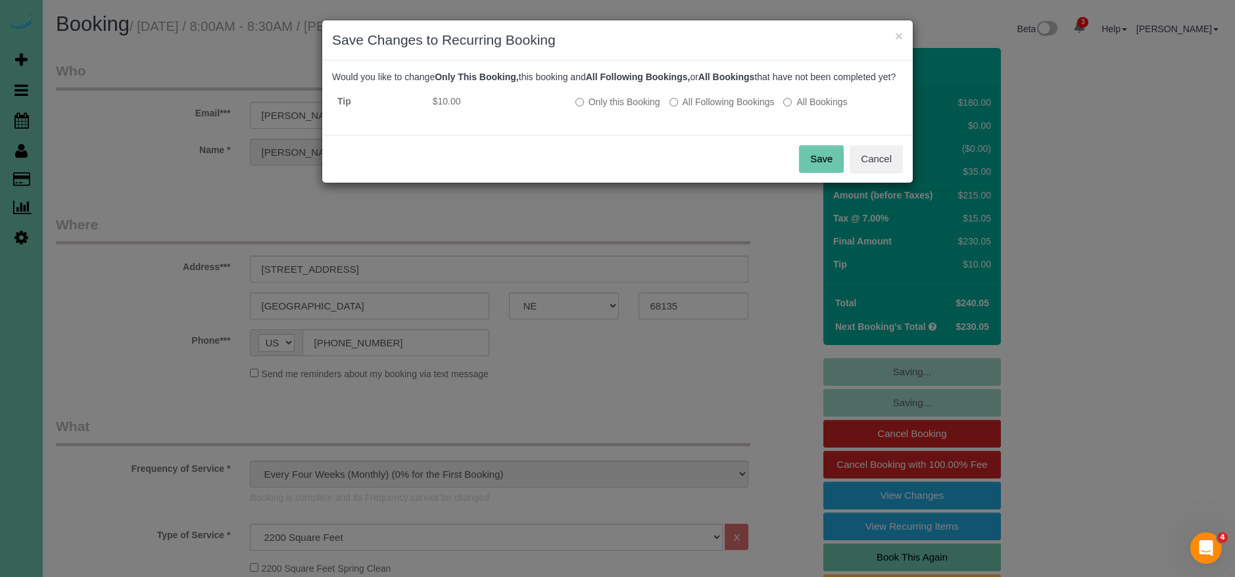
click at [822, 173] on button "Save" at bounding box center [821, 159] width 45 height 28
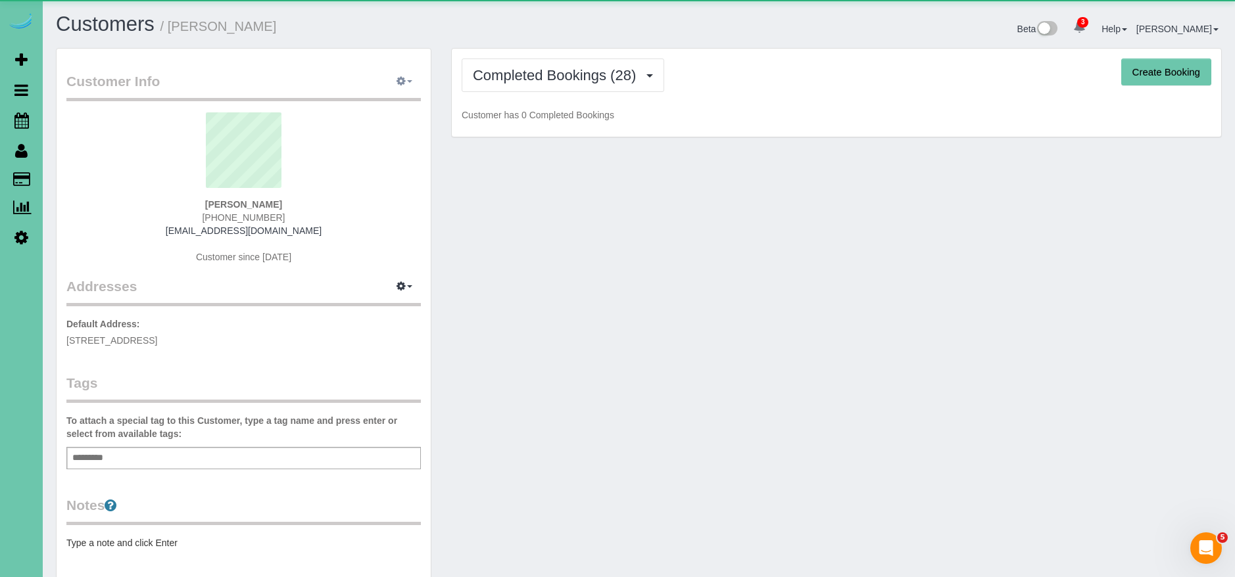
click at [395, 82] on button "button" at bounding box center [404, 82] width 33 height 20
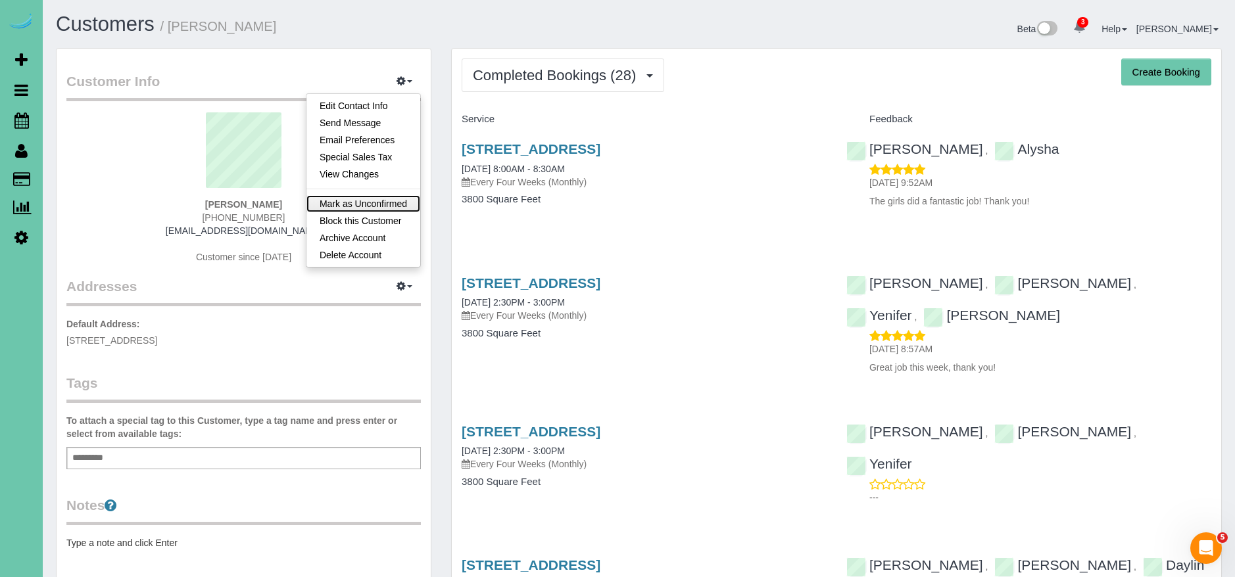
click at [371, 205] on link "Mark as Unconfirmed" at bounding box center [363, 203] width 114 height 17
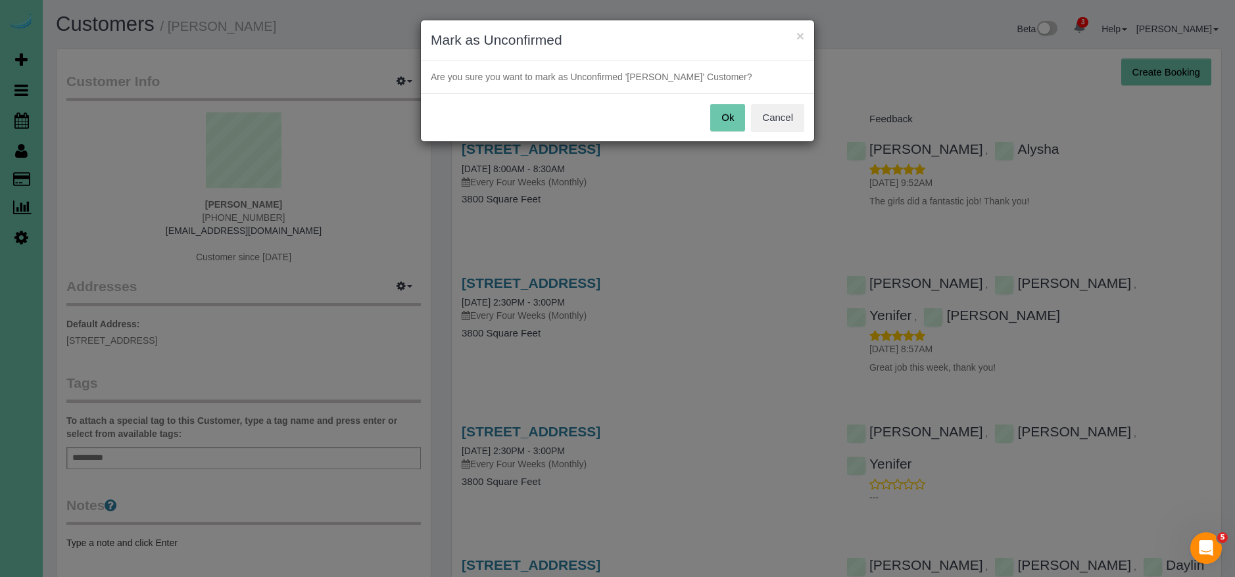
click at [727, 114] on button "Ok" at bounding box center [727, 118] width 35 height 28
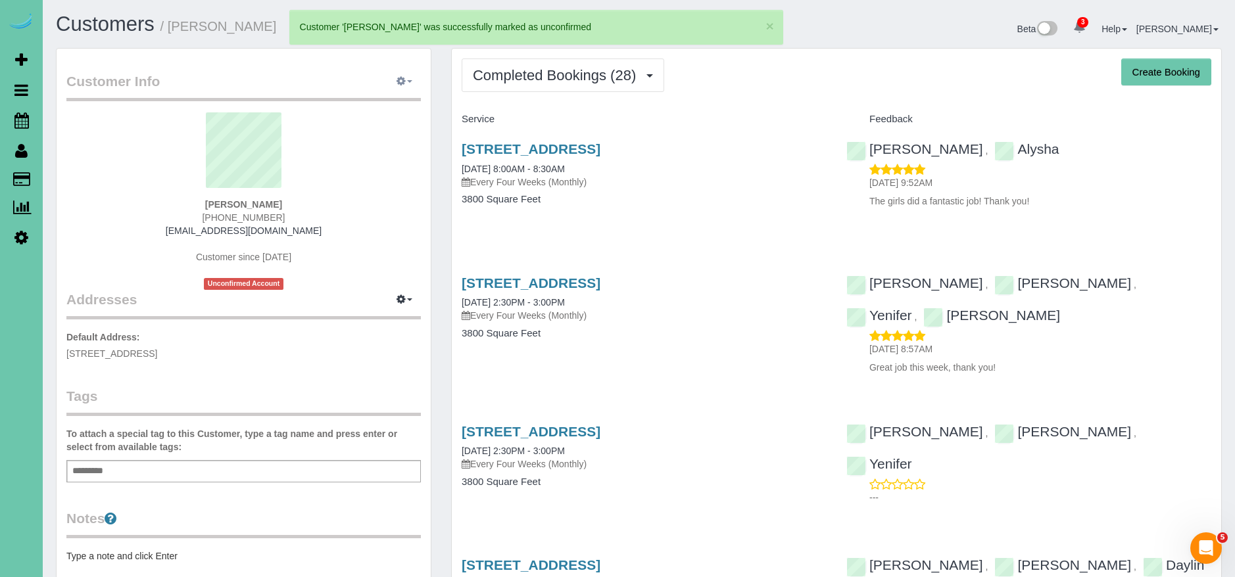
click at [400, 79] on icon "button" at bounding box center [400, 81] width 9 height 8
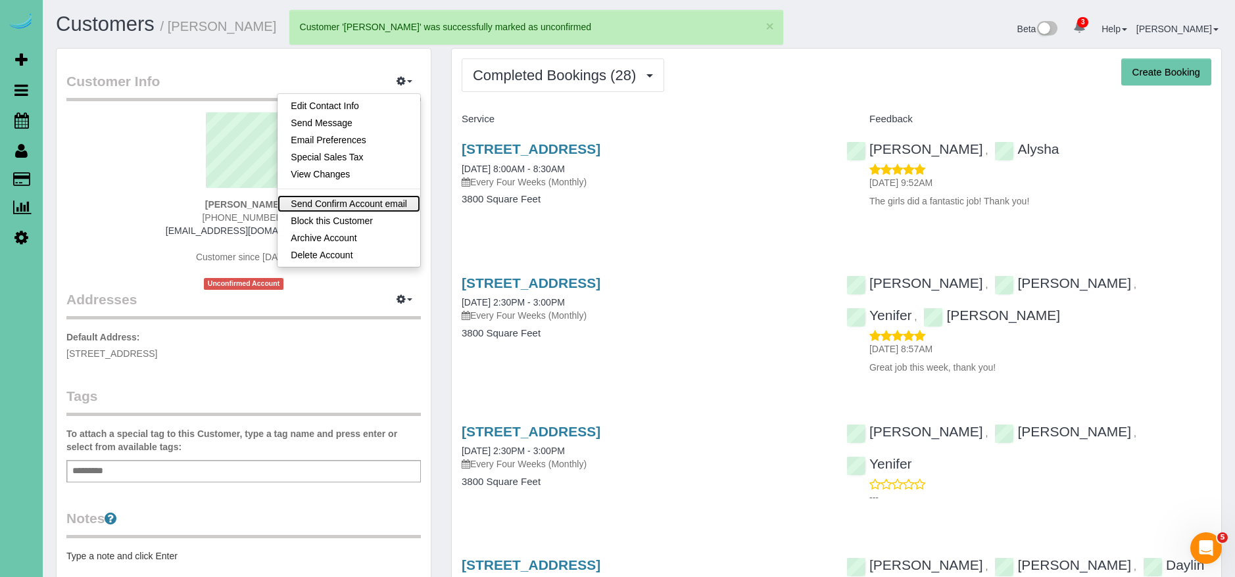
click at [412, 199] on link "Send Confirm Account email" at bounding box center [348, 203] width 143 height 17
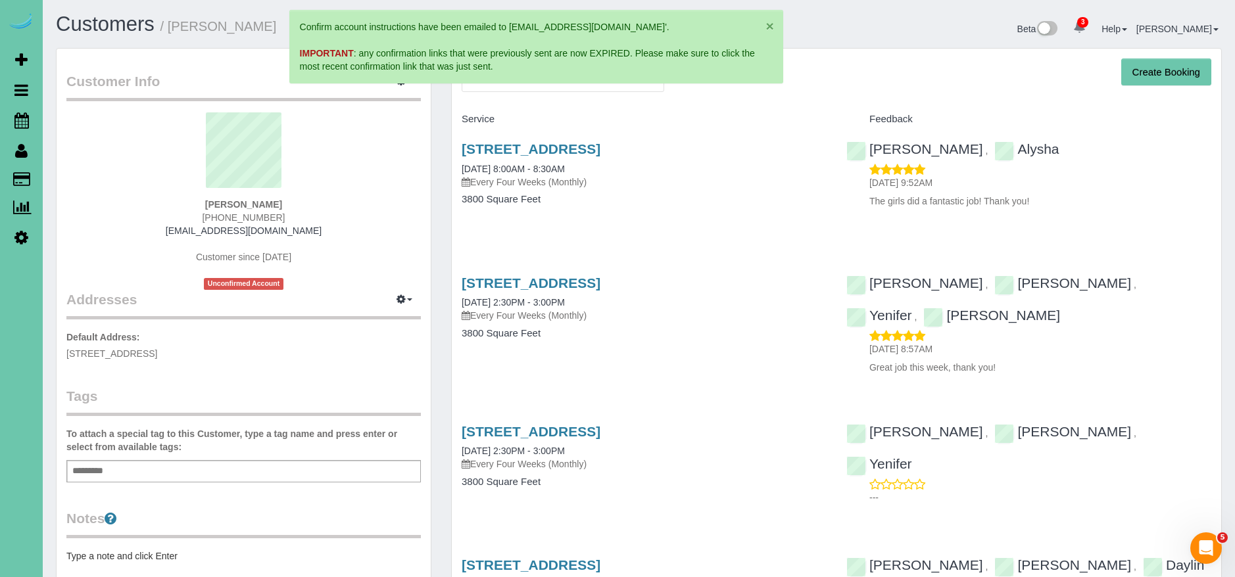
click at [771, 26] on button "×" at bounding box center [770, 26] width 8 height 14
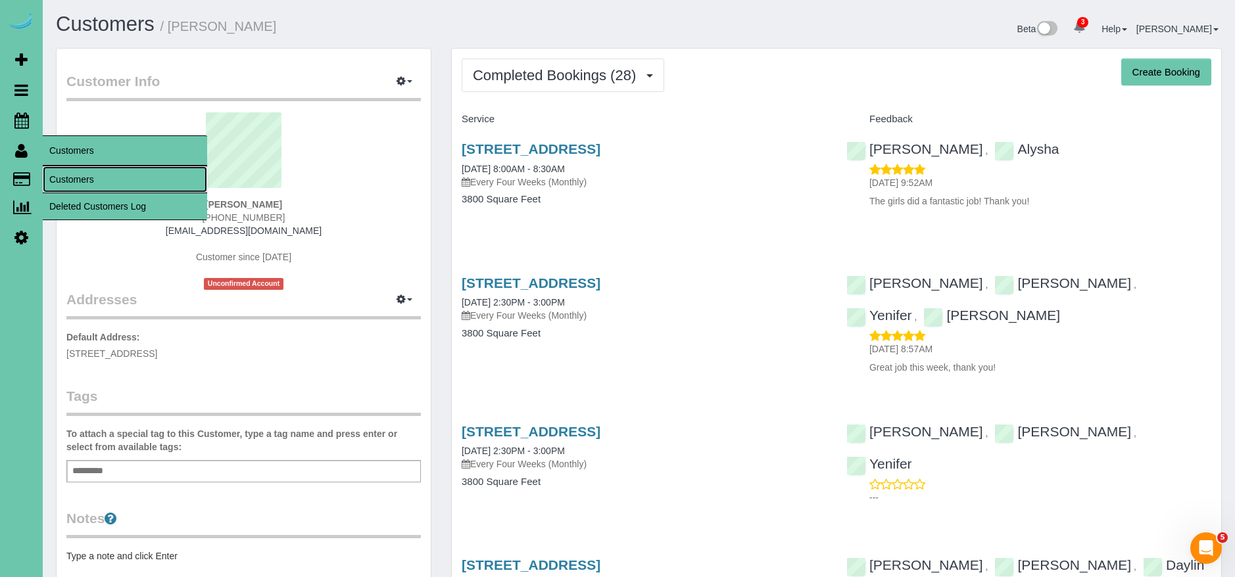
drag, startPoint x: 68, startPoint y: 170, endPoint x: 143, endPoint y: 146, distance: 79.2
click at [68, 170] on link "Customers" at bounding box center [125, 179] width 164 height 26
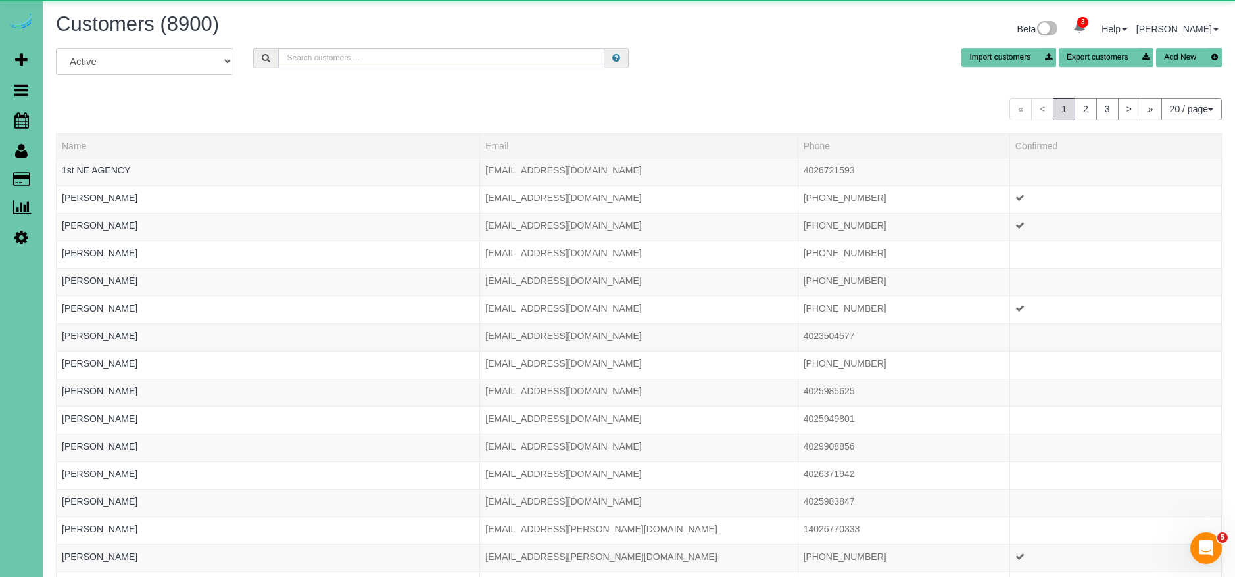
click at [377, 62] on input "text" at bounding box center [441, 58] width 326 height 20
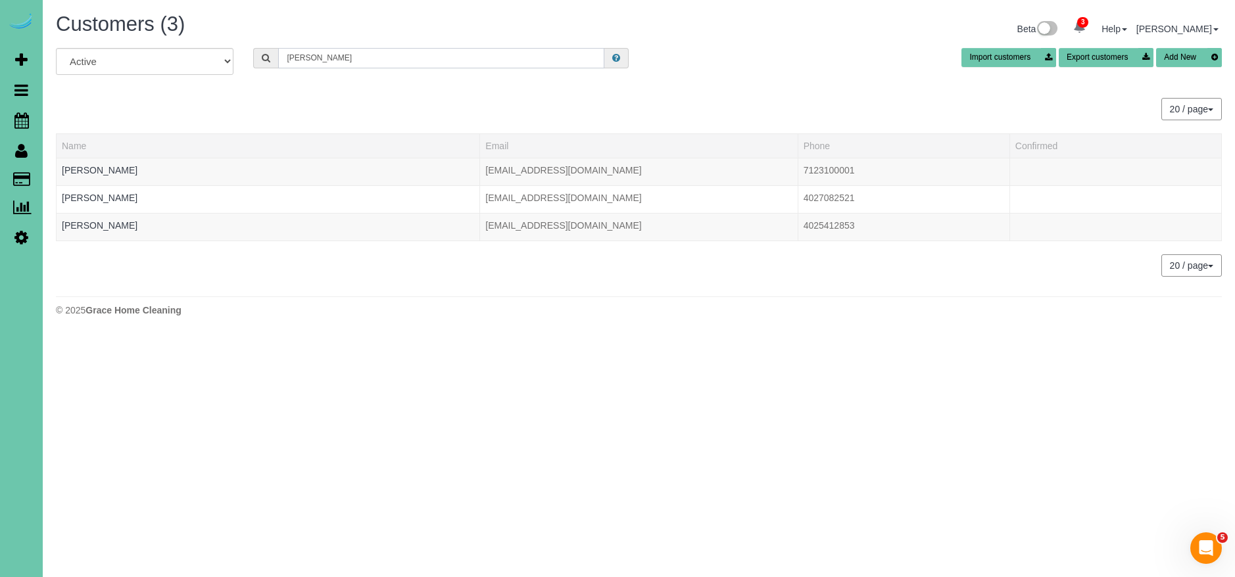
drag, startPoint x: 377, startPoint y: 62, endPoint x: 269, endPoint y: 48, distance: 108.7
click at [269, 48] on div "samantha s" at bounding box center [440, 58] width 375 height 20
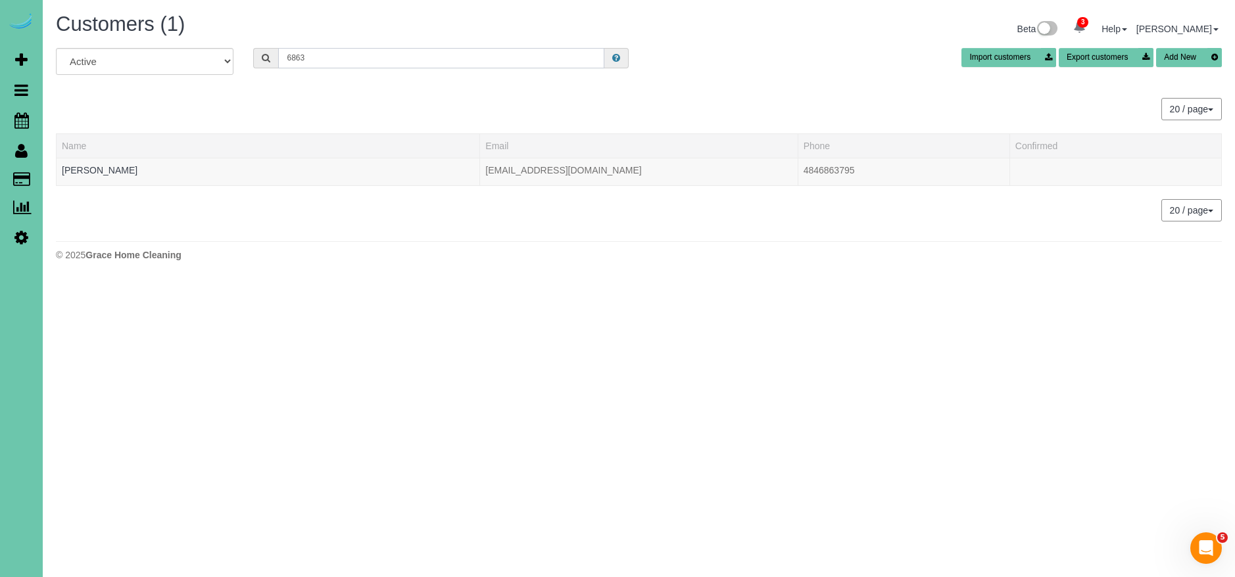
type input "6863"
click at [1197, 56] on button "Add New" at bounding box center [1189, 57] width 66 height 19
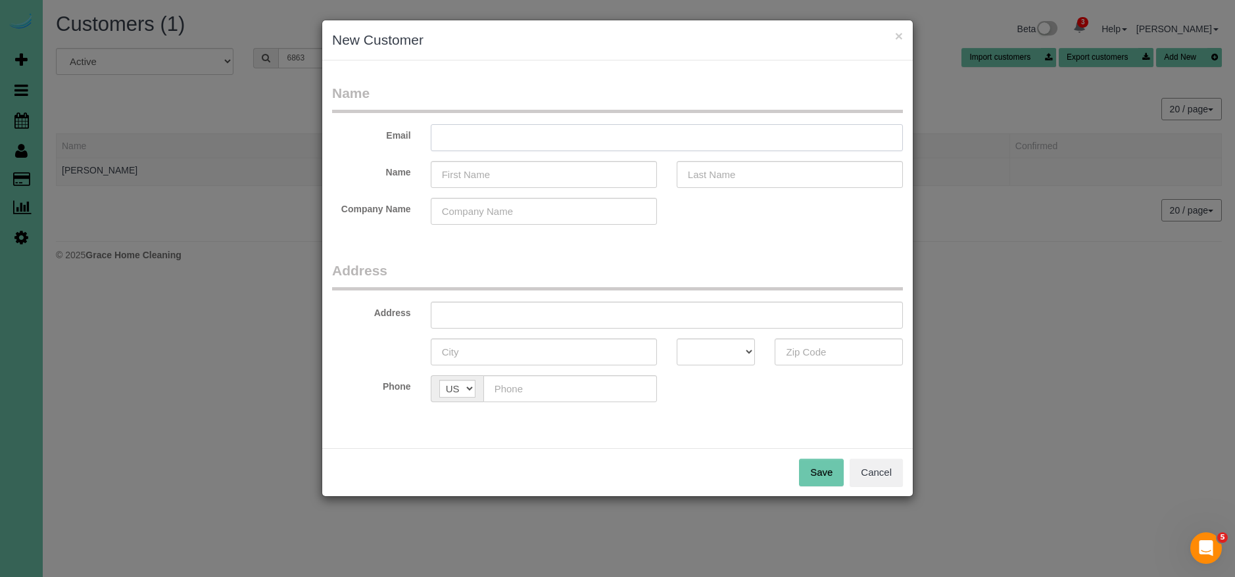
click at [656, 143] on input "text" at bounding box center [667, 137] width 472 height 27
paste input "envyregistry@gmail.com"
type input "envyregistry@gmail.com"
click at [512, 179] on input "text" at bounding box center [544, 174] width 226 height 27
type input "Samantha"
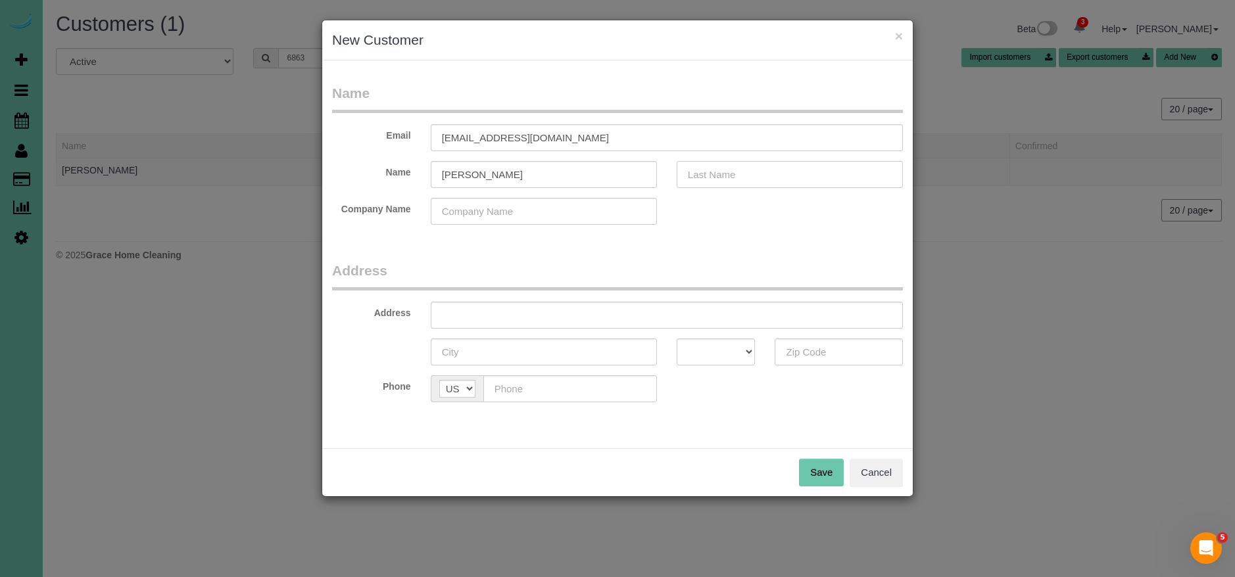
click at [719, 175] on input "text" at bounding box center [790, 174] width 226 height 27
type input "Shaffer"
click at [584, 314] on input "text" at bounding box center [667, 315] width 472 height 27
type input "9605 S 25th Ave"
click at [563, 359] on input "text" at bounding box center [544, 352] width 226 height 27
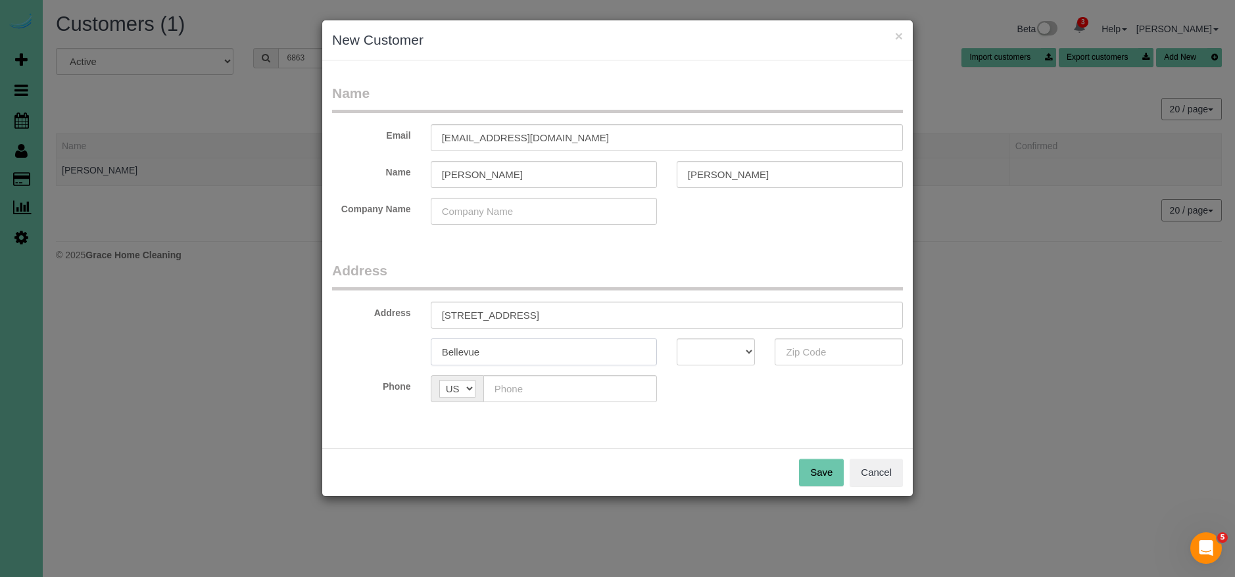
type input "Bellevue"
click at [699, 354] on select "AK AL AR AZ CA CO CT DC DE FL GA HI IA ID IL IN KS KY LA MA MD ME MI MN MO MS M…" at bounding box center [716, 352] width 79 height 27
select select "NE"
click at [677, 339] on select "AK AL AR AZ CA CO CT DC DE FL GA HI IA ID IL IN KS KY LA MA MD ME MI MN MO MS M…" at bounding box center [716, 352] width 79 height 27
click at [826, 354] on input "text" at bounding box center [838, 352] width 128 height 27
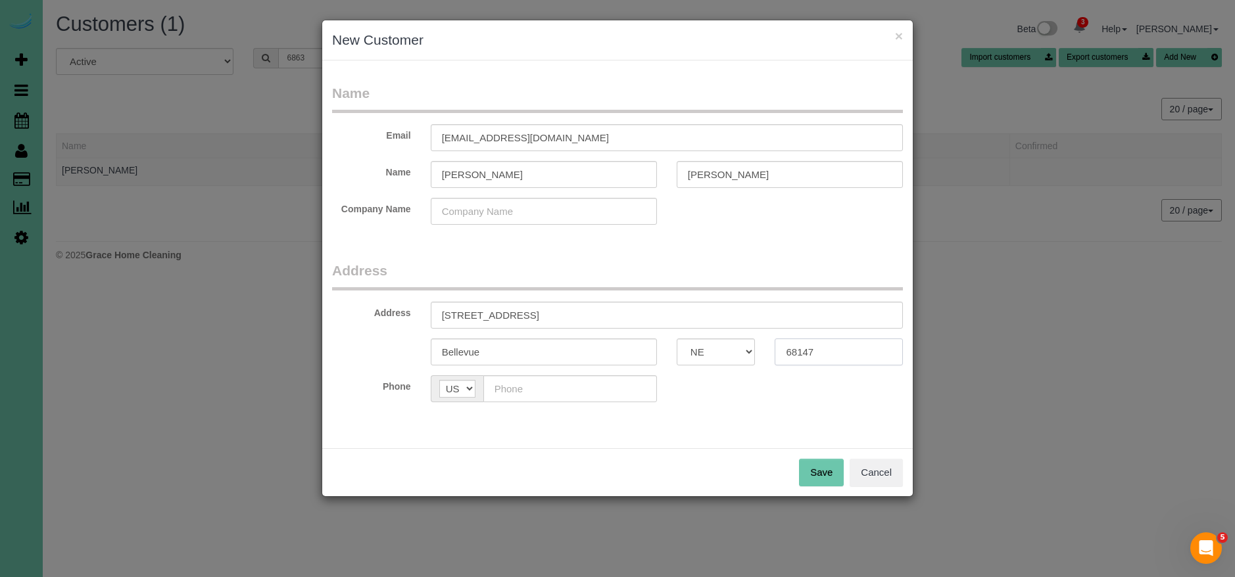
type input "68147"
click at [612, 384] on input "text" at bounding box center [570, 388] width 174 height 27
type input "(402) 769-6863"
click at [891, 476] on button "Cancel" at bounding box center [875, 473] width 53 height 28
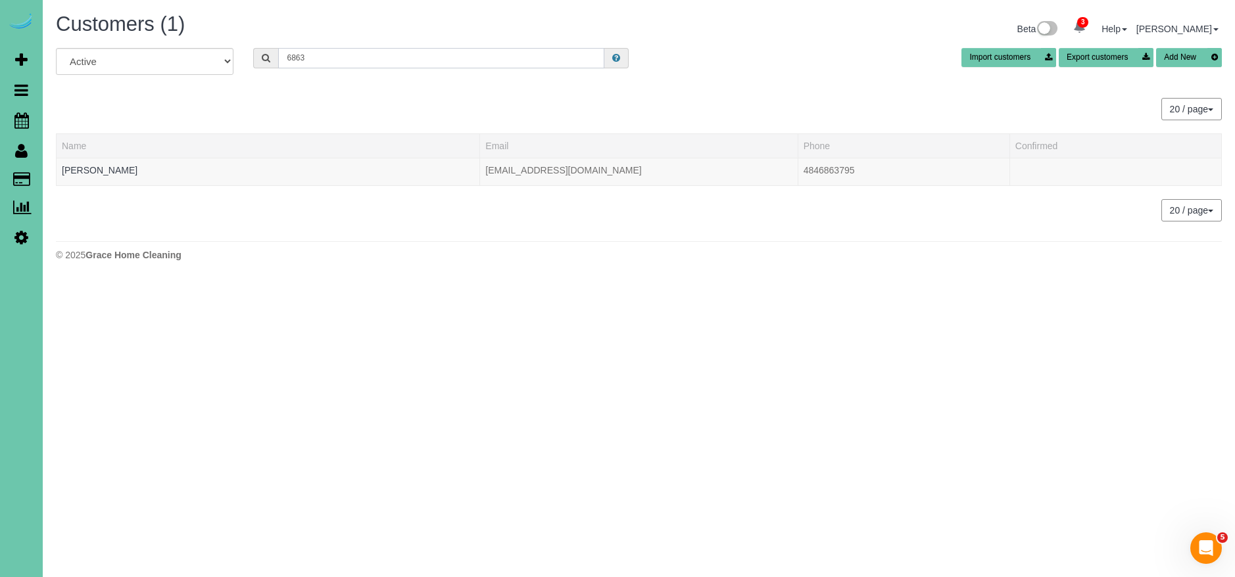
drag, startPoint x: 323, startPoint y: 64, endPoint x: 229, endPoint y: 63, distance: 93.4
click at [229, 63] on div "All Active Archived 6863 Import customers Export customers Add New" at bounding box center [638, 66] width 1185 height 37
type input "6"
click at [432, 365] on body "3 Beta Your Notifications You have 0 alerts × You have 8 to charge for 10/02/20…" at bounding box center [617, 288] width 1235 height 577
click at [473, 55] on input "text" at bounding box center [441, 58] width 326 height 20
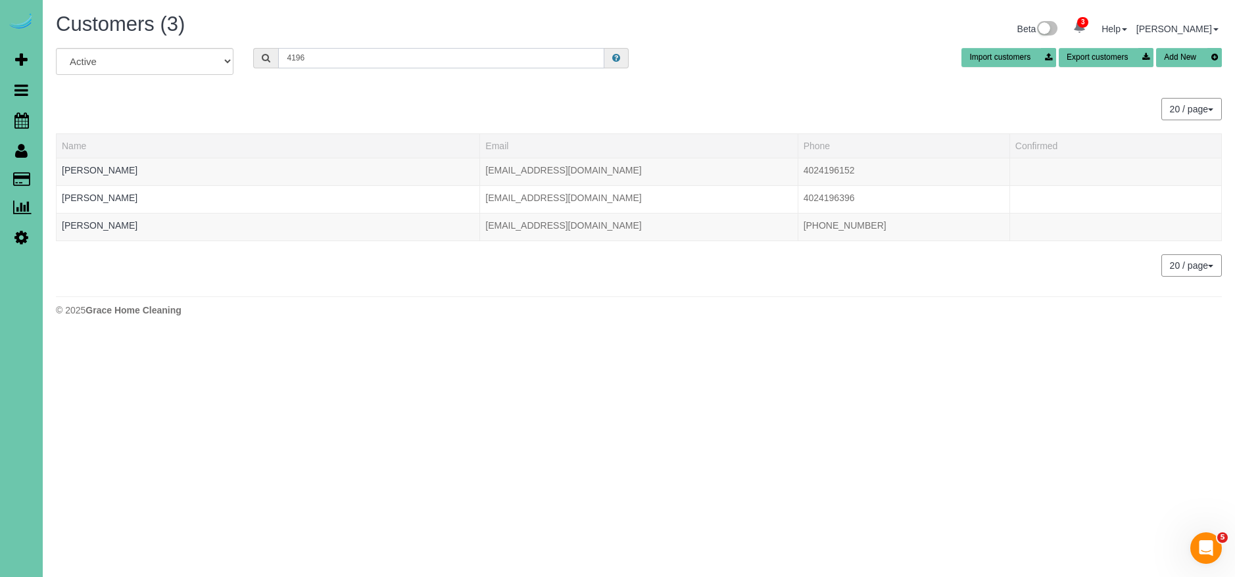
drag, startPoint x: 353, startPoint y: 62, endPoint x: 204, endPoint y: 68, distance: 149.4
click at [204, 68] on div "All Active Archived 4196 Import customers Export customers Add New" at bounding box center [638, 66] width 1185 height 37
type input "419"
drag, startPoint x: 333, startPoint y: 56, endPoint x: 253, endPoint y: 54, distance: 79.6
click at [253, 54] on div "419" at bounding box center [440, 58] width 375 height 20
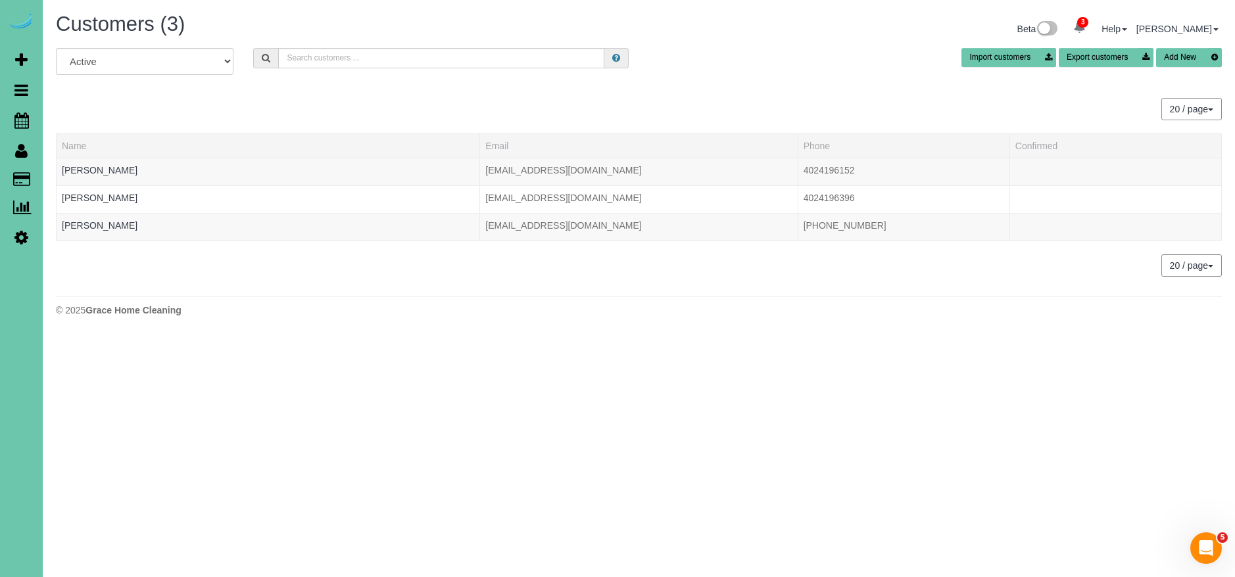
click at [1192, 57] on button "Add New" at bounding box center [1189, 57] width 66 height 19
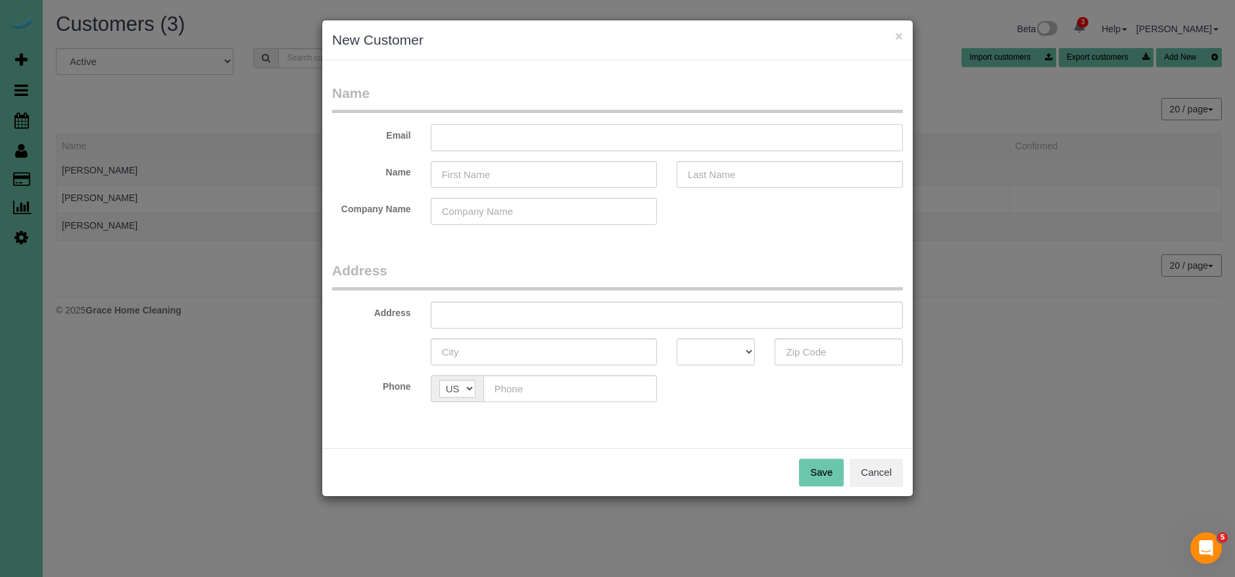
click at [673, 137] on input "text" at bounding box center [667, 137] width 472 height 27
type input "cebollinger@cox.net"
click at [589, 181] on input "text" at bounding box center [544, 174] width 226 height 27
type input "Kathy"
click at [723, 172] on input "text" at bounding box center [790, 174] width 226 height 27
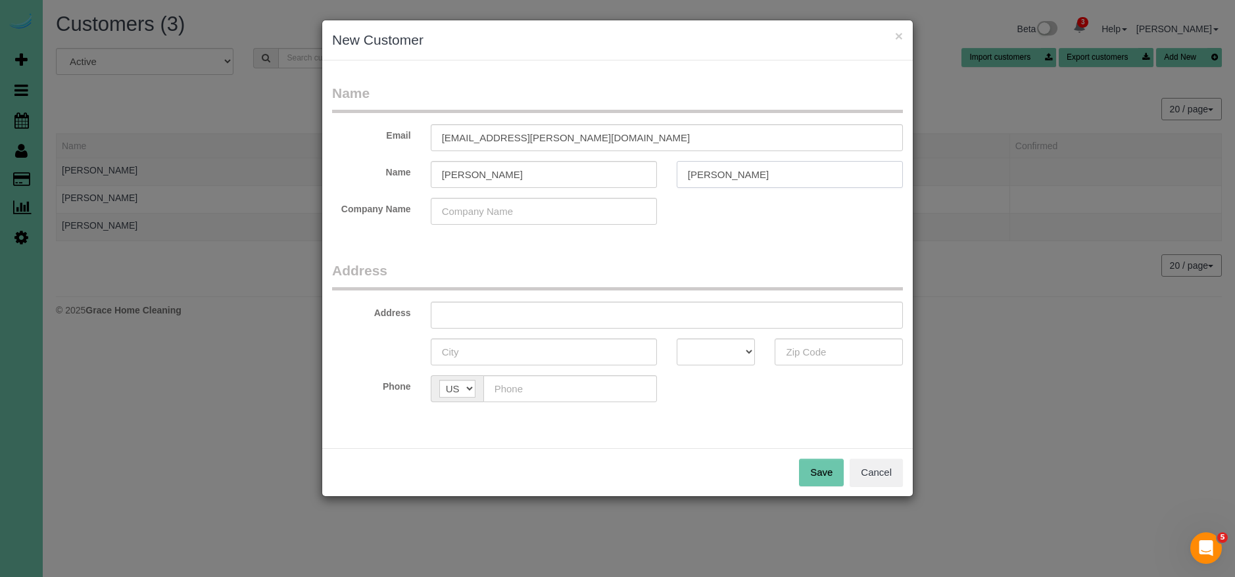
type input "Bollin"
drag, startPoint x: 552, startPoint y: 329, endPoint x: 554, endPoint y: 319, distance: 9.9
click at [553, 328] on fieldset "Address Address AK AL AR AZ CA CO CT DC DE FL GA HI IA ID IL IN KS KY LA MA MD …" at bounding box center [617, 336] width 571 height 151
click at [554, 318] on input "text" at bounding box center [667, 315] width 472 height 27
type input "10251 Washington Dr"
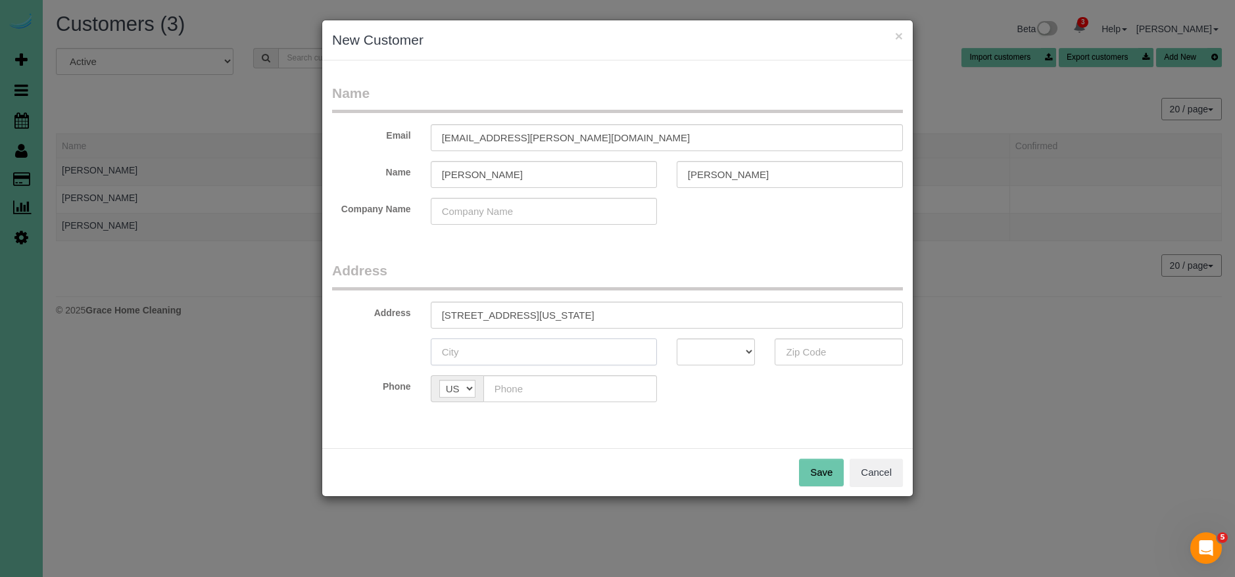
click at [533, 350] on input "text" at bounding box center [544, 352] width 226 height 27
type input "[GEOGRAPHIC_DATA]"
click at [719, 360] on select "AK AL AR AZ CA CO CT DC DE FL GA HI IA ID IL IN KS KY LA MA MD ME MI MN MO MS M…" at bounding box center [716, 352] width 79 height 27
select select "NE"
click at [677, 339] on select "AK AL AR AZ CA CO CT DC DE FL GA HI IA ID IL IN KS KY LA MA MD ME MI MN MO MS M…" at bounding box center [716, 352] width 79 height 27
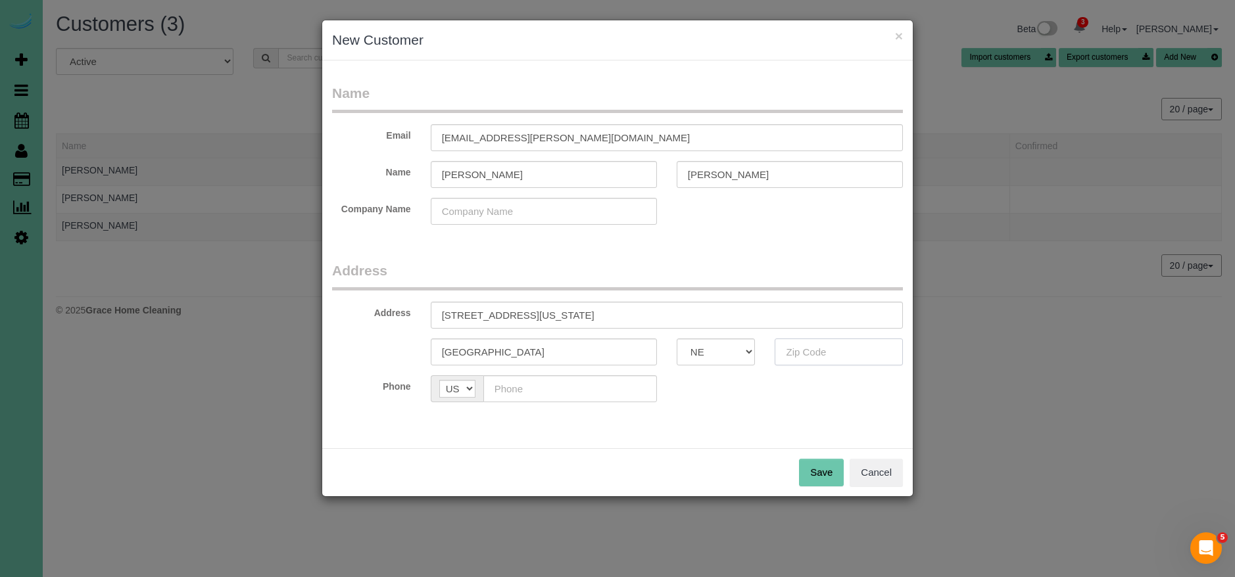
click at [833, 353] on input "text" at bounding box center [838, 352] width 128 height 27
type input "68127"
click at [519, 395] on input "text" at bounding box center [570, 388] width 174 height 27
type input "(402) 651-4196"
click at [815, 463] on button "Save" at bounding box center [821, 473] width 45 height 28
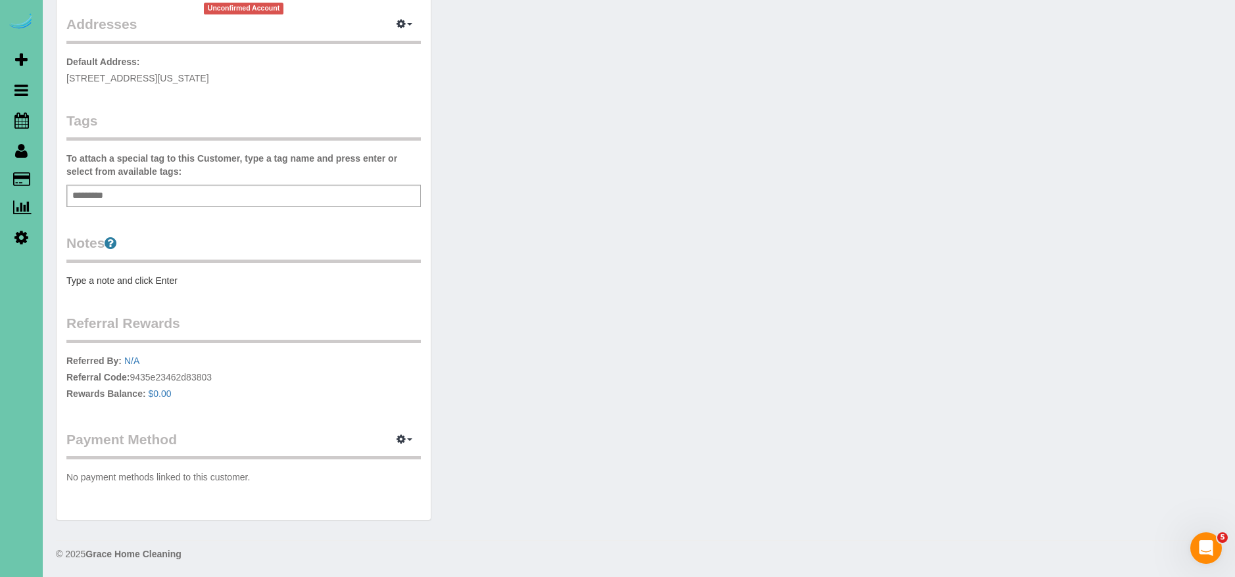
scroll to position [278, 0]
click at [408, 437] on span "button" at bounding box center [409, 437] width 5 height 3
click at [347, 477] on link "Add Credit/Debit Card" at bounding box center [358, 478] width 123 height 17
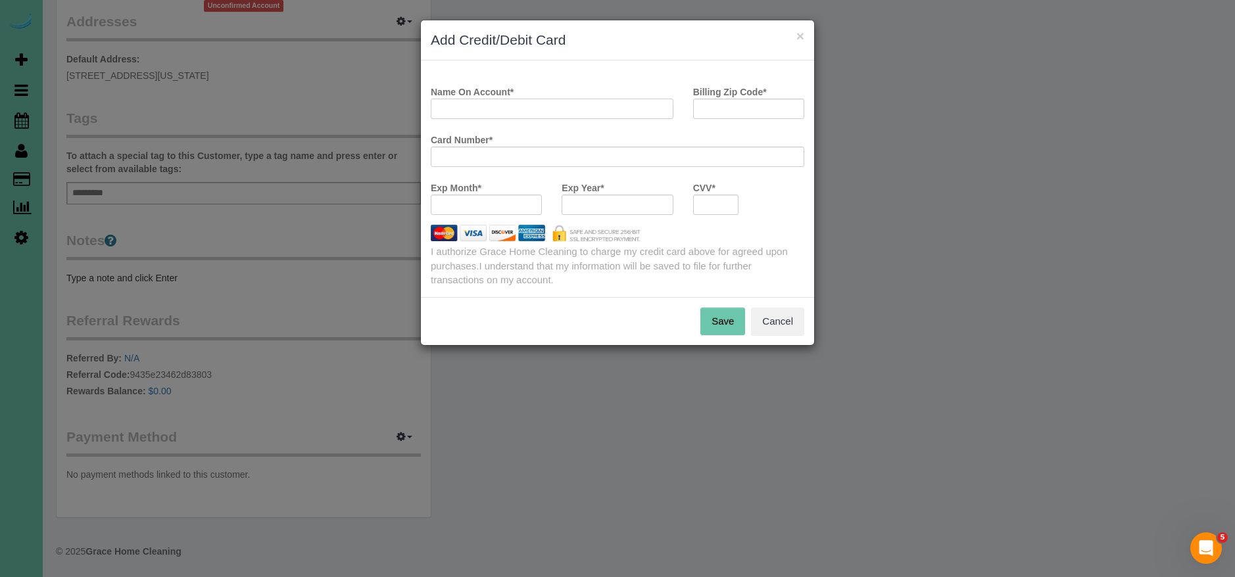
click at [515, 108] on input "Name On Account *" at bounding box center [552, 109] width 243 height 20
type input "Kathy Bollin"
click at [728, 105] on input "Billing Zip Code *" at bounding box center [748, 109] width 111 height 20
click at [506, 114] on input "Kathy Bollin" at bounding box center [552, 109] width 243 height 20
drag, startPoint x: 506, startPoint y: 114, endPoint x: 442, endPoint y: 93, distance: 67.2
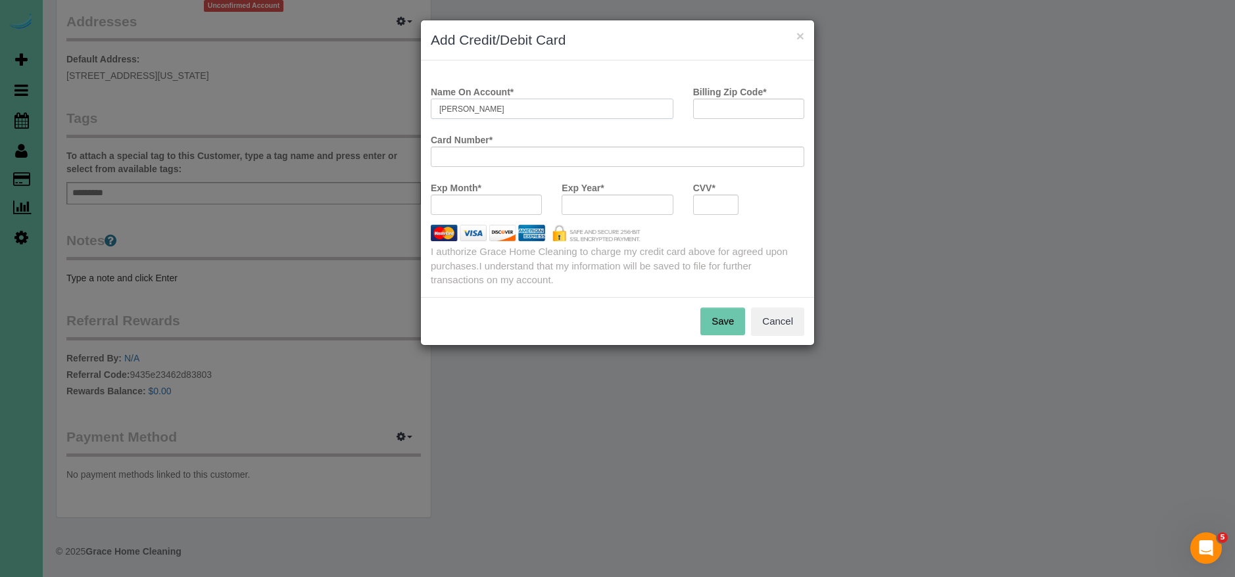
click at [358, 104] on div "× Add Credit/Debit Card Name On Account * Kathy Bollin Billing Zip Code * Card …" at bounding box center [617, 288] width 1235 height 577
drag, startPoint x: 615, startPoint y: 91, endPoint x: 616, endPoint y: 107, distance: 15.8
click at [616, 91] on div "Name On Account * Kathy Bollin" at bounding box center [552, 100] width 262 height 38
click at [616, 107] on input "Kathy Bollin" at bounding box center [552, 109] width 243 height 20
click at [774, 109] on input "Billing Zip Code *" at bounding box center [748, 109] width 111 height 20
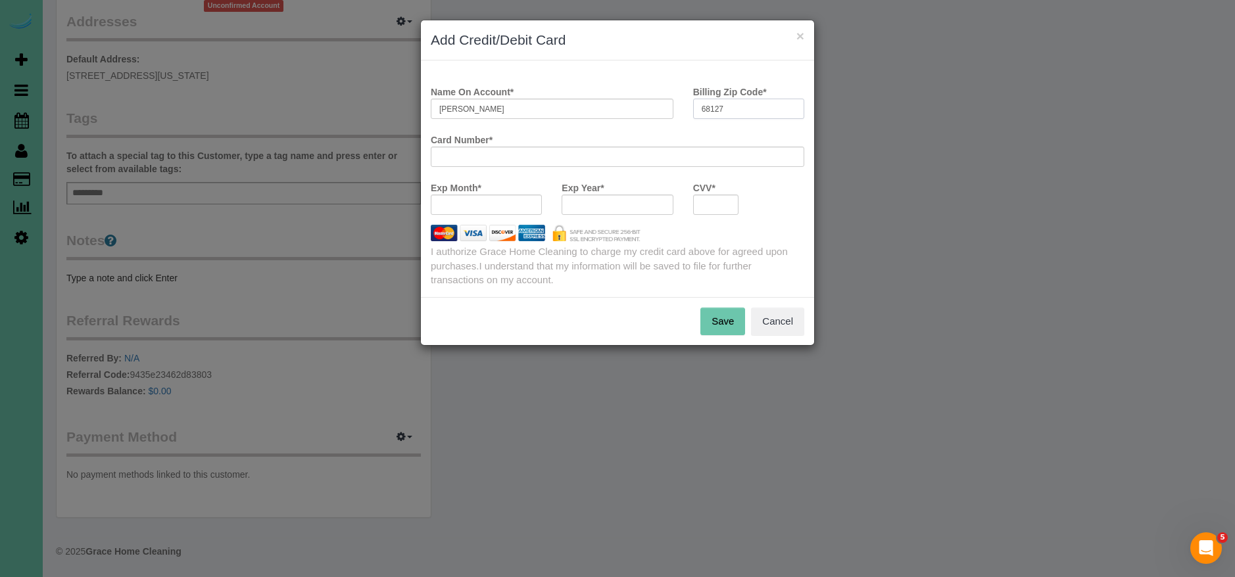
type input "68127"
click at [723, 321] on button "Save" at bounding box center [722, 322] width 45 height 28
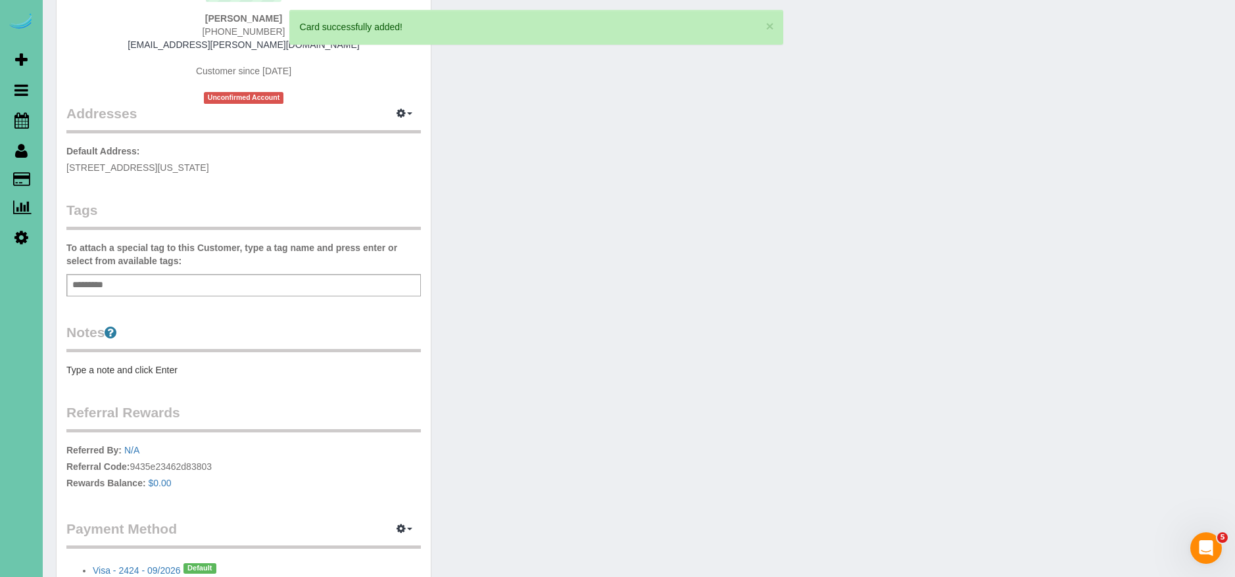
scroll to position [0, 0]
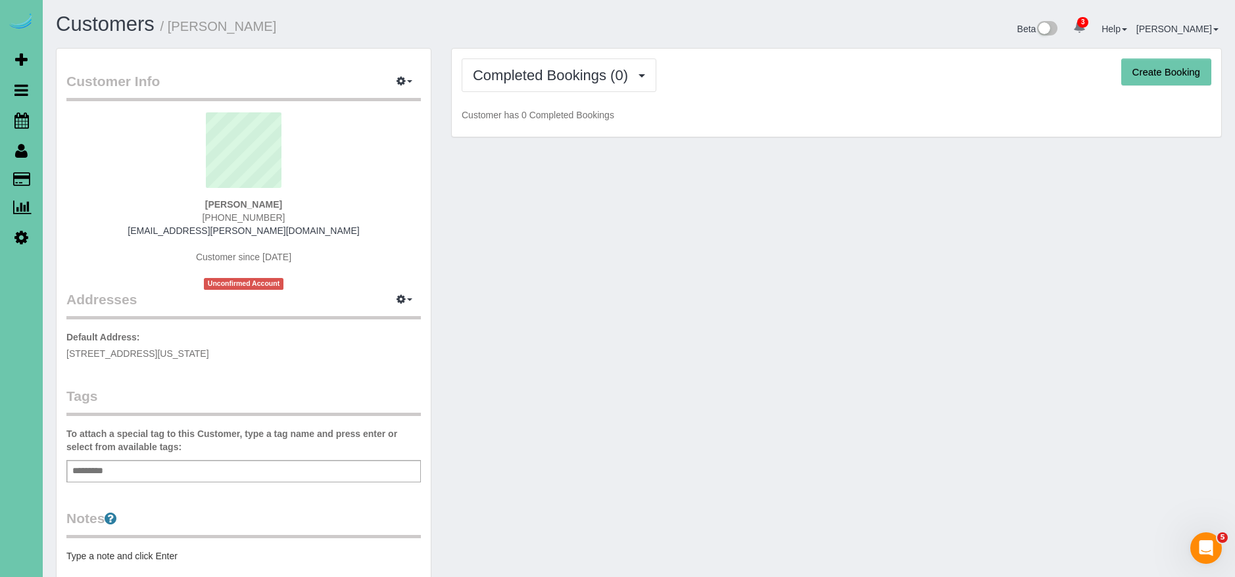
click at [1191, 74] on button "Create Booking" at bounding box center [1166, 73] width 90 height 28
select select "NE"
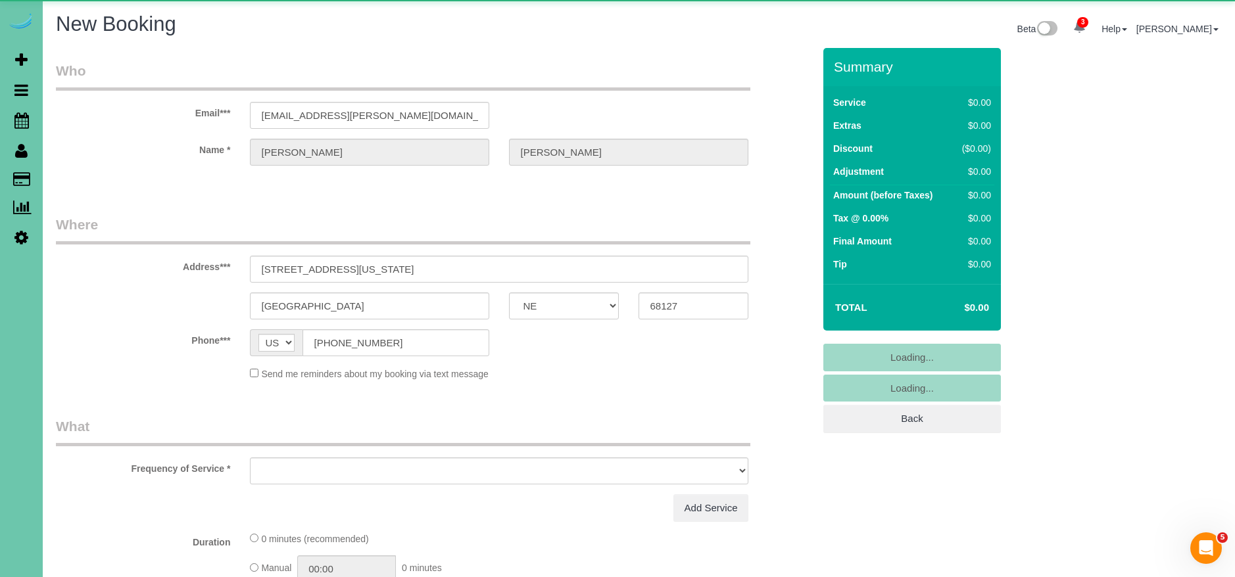
select select "object:81766"
select select "string:fspay-90e3376c-640c-48cc-a928-86d1aea7ade4"
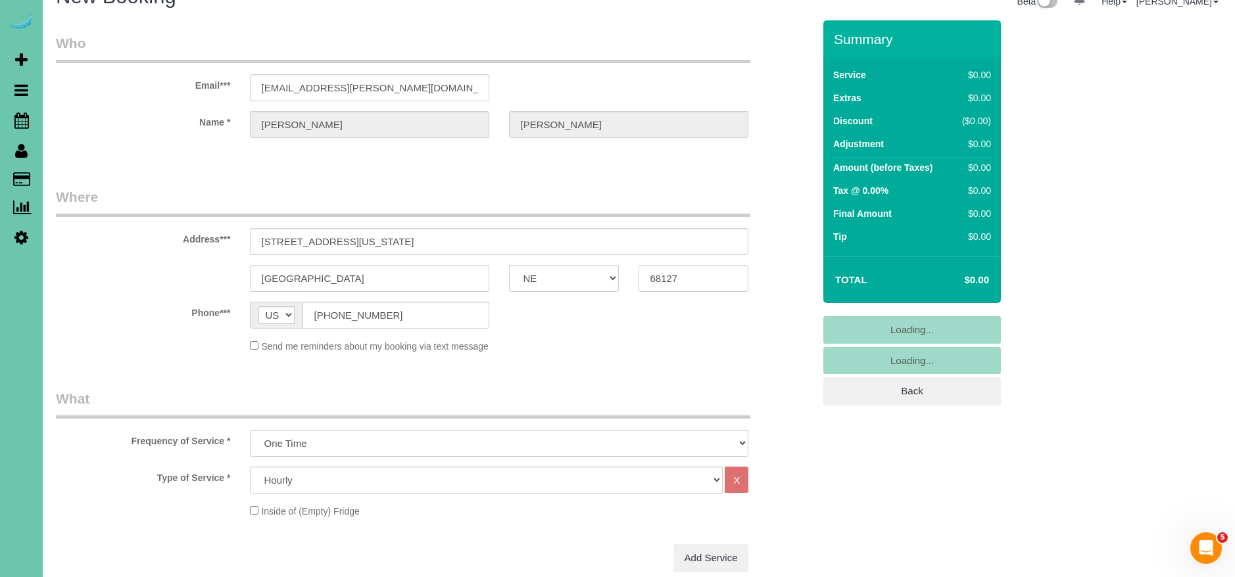
select select "object:81970"
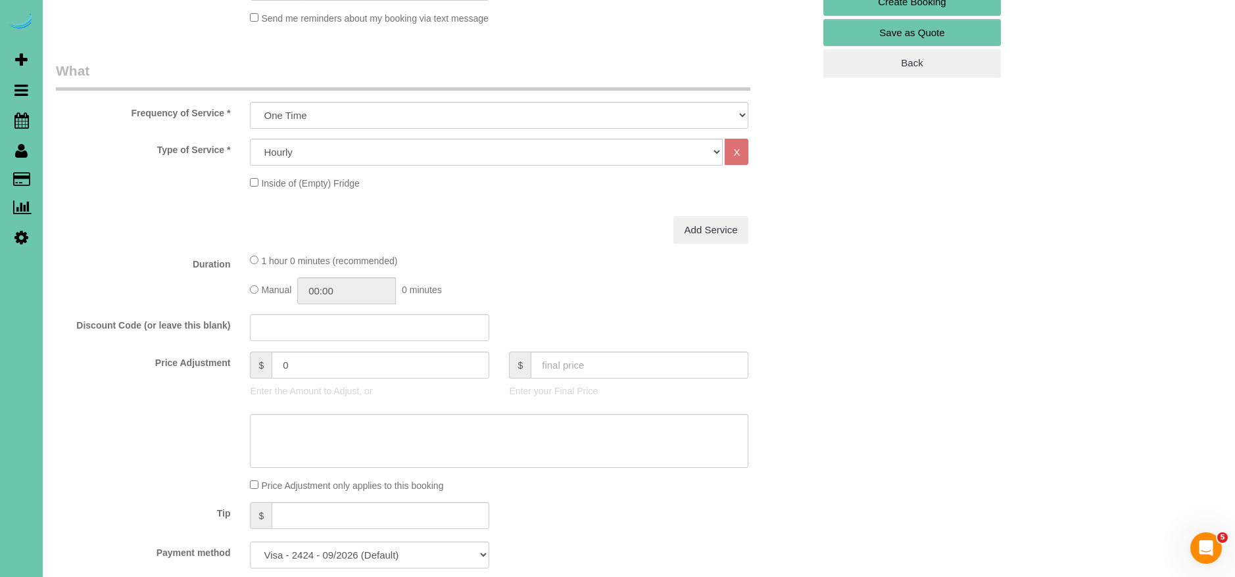
scroll to position [1178, 0]
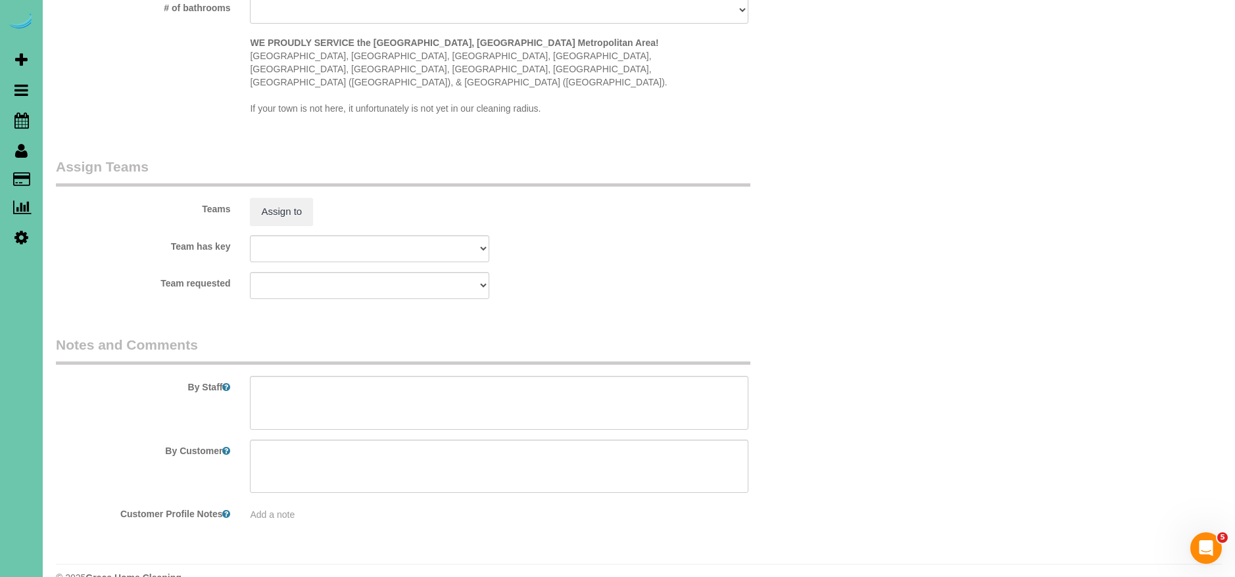
click at [644, 275] on fieldset "Assign Teams Teams Assign to Team has key Admin Aliyah Alysha Andrea Angie Anny…" at bounding box center [434, 233] width 757 height 152
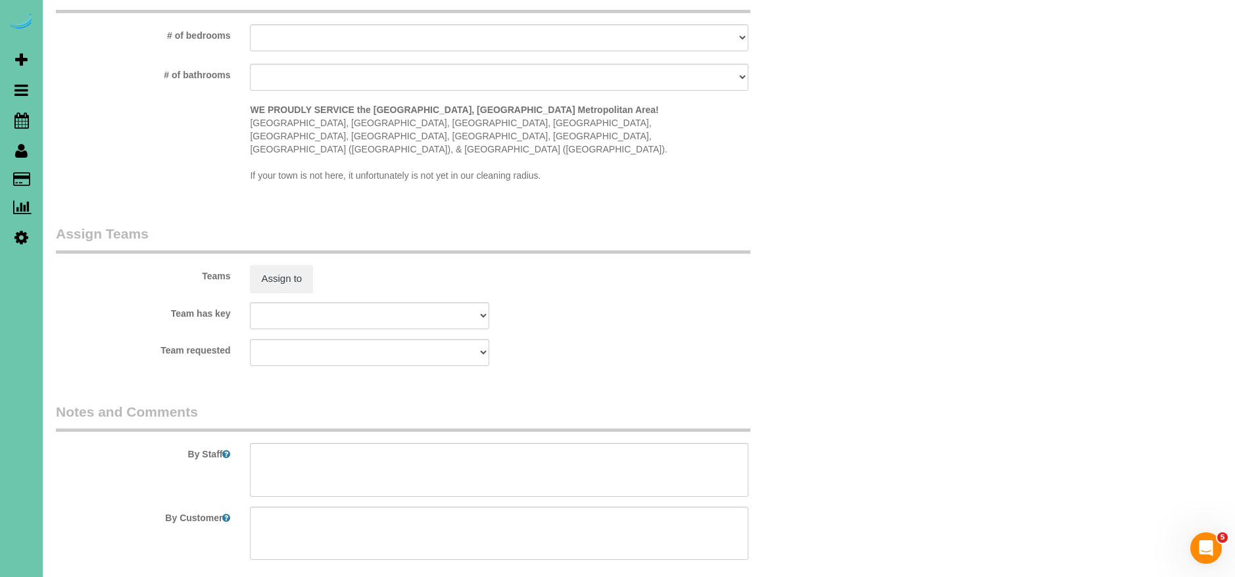
scroll to position [1163, 0]
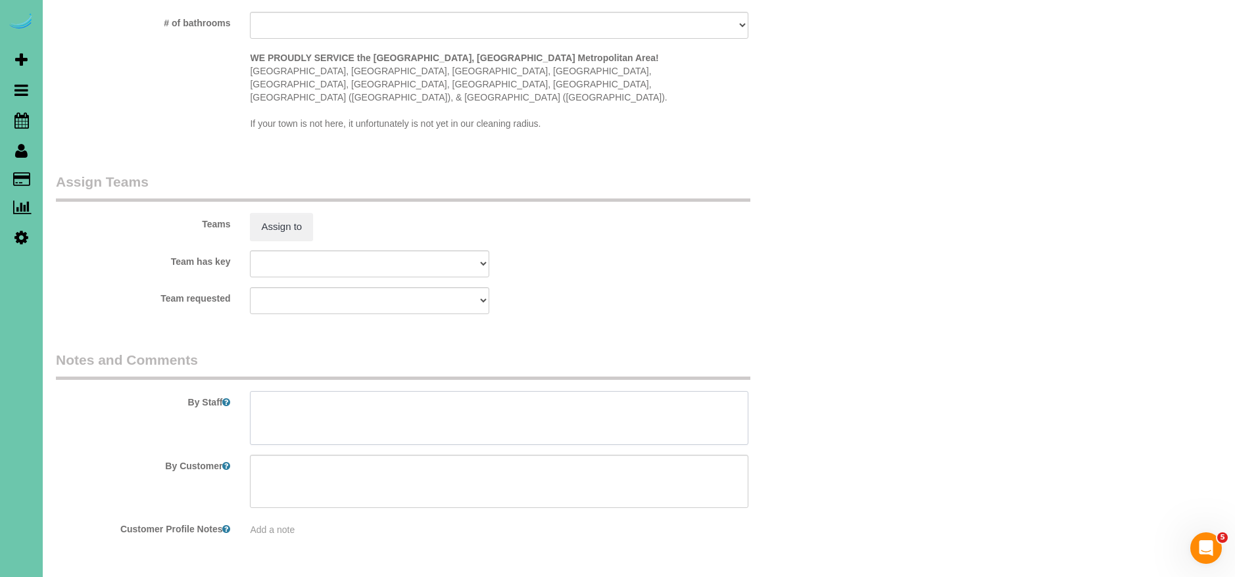
click at [477, 406] on textarea at bounding box center [499, 418] width 498 height 54
paste textarea "CLEANING DESCRIPTION Dirt level 5-10 *Use extension duster for high or hard-to-…"
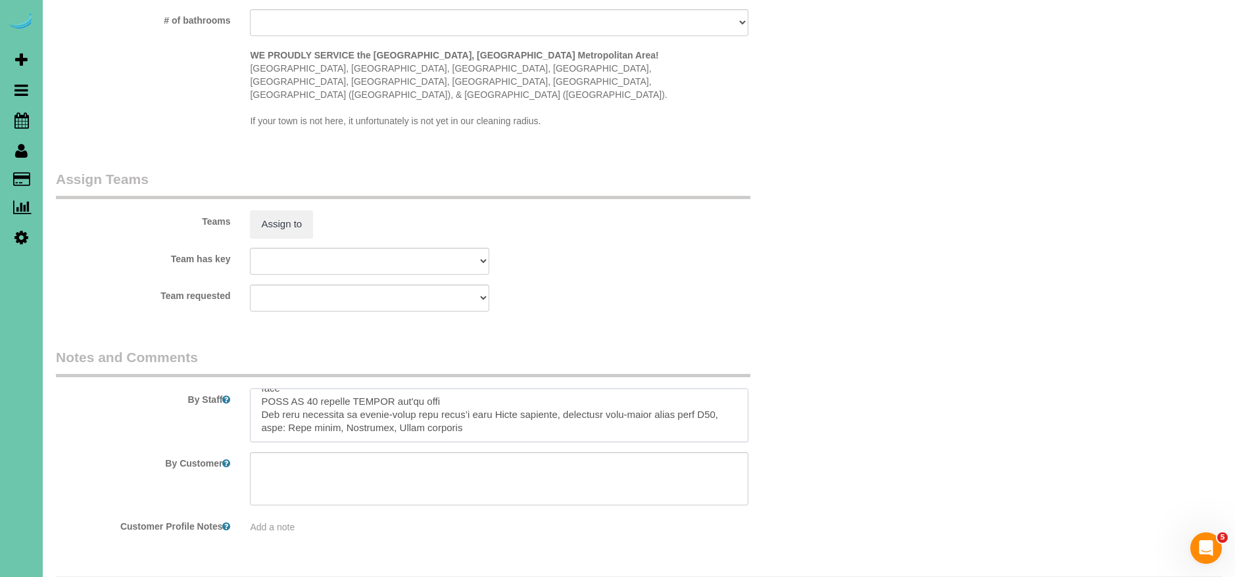
drag, startPoint x: 259, startPoint y: 401, endPoint x: 500, endPoint y: 481, distance: 253.6
click at [502, 482] on sui-booking-comments "By Staff By Customer Customer Profile Notes Add a note" at bounding box center [434, 441] width 757 height 187
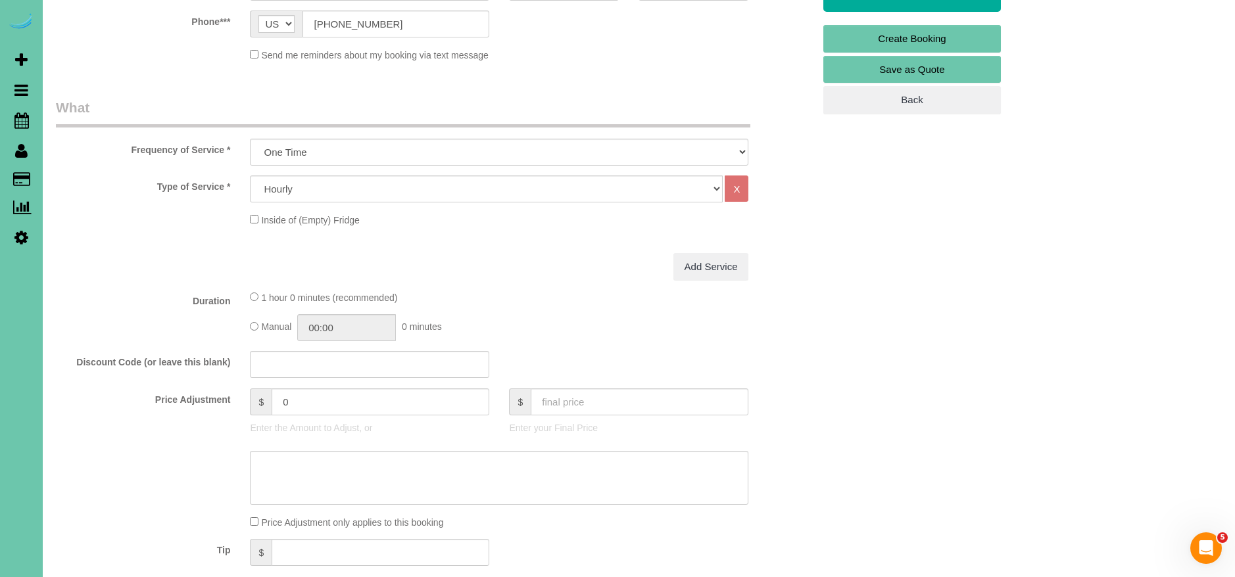
scroll to position [289, 0]
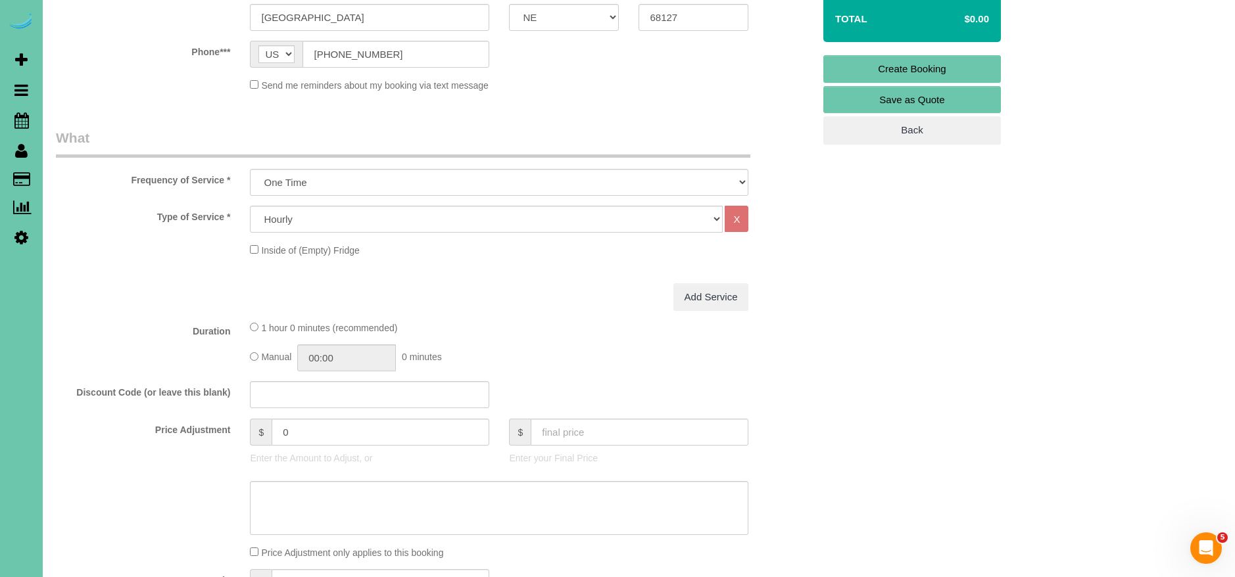
type textarea "1. credit 2. client home 3. spring clean - whole home no basement office - new …"
click at [306, 178] on select "One Time Weekly (0% for the First Booking) Bi-Weekly (0% for the First Booking)…" at bounding box center [499, 182] width 498 height 27
select select "object:81973"
click at [250, 169] on select "One Time Weekly (0% for the First Booking) Bi-Weekly (0% for the First Booking)…" at bounding box center [499, 182] width 498 height 27
click at [325, 227] on select "Hourly 2.5 Hour Custom Clean 3.5 Hour Custom Clean commercial 1000 Square Feet …" at bounding box center [486, 219] width 473 height 27
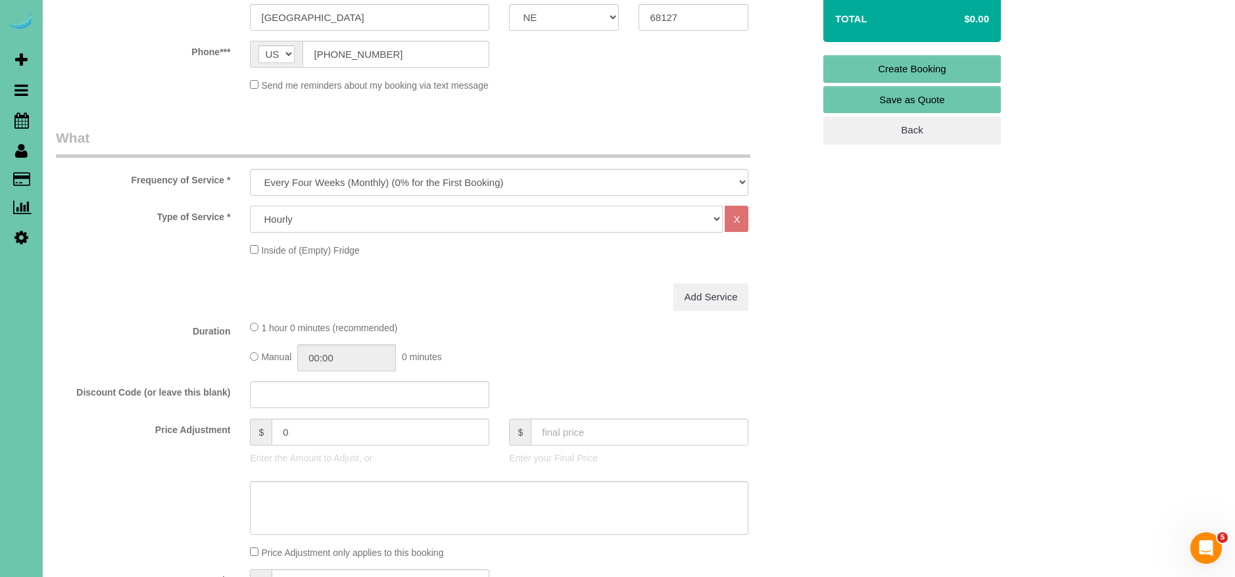
select select "63"
click at [250, 206] on select "Hourly 2.5 Hour Custom Clean 3.5 Hour Custom Clean commercial 1000 Square Feet …" at bounding box center [486, 219] width 473 height 27
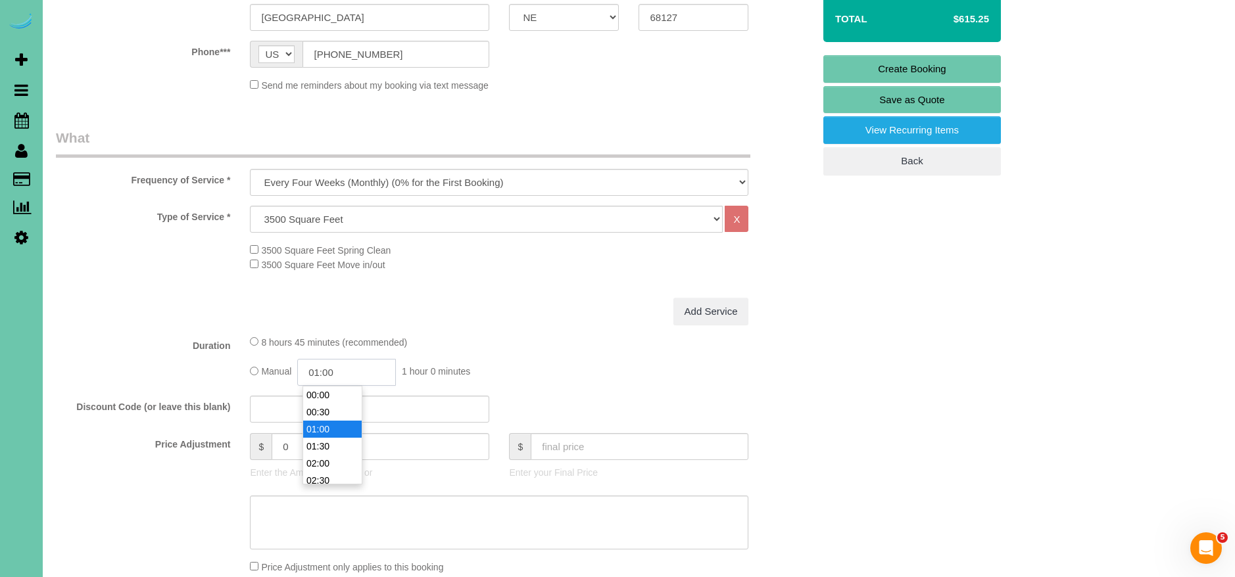
drag, startPoint x: 323, startPoint y: 370, endPoint x: 320, endPoint y: 420, distance: 50.1
click at [323, 371] on input "01:00" at bounding box center [346, 372] width 99 height 27
type input "04:00"
drag, startPoint x: 525, startPoint y: 368, endPoint x: 515, endPoint y: 376, distance: 12.6
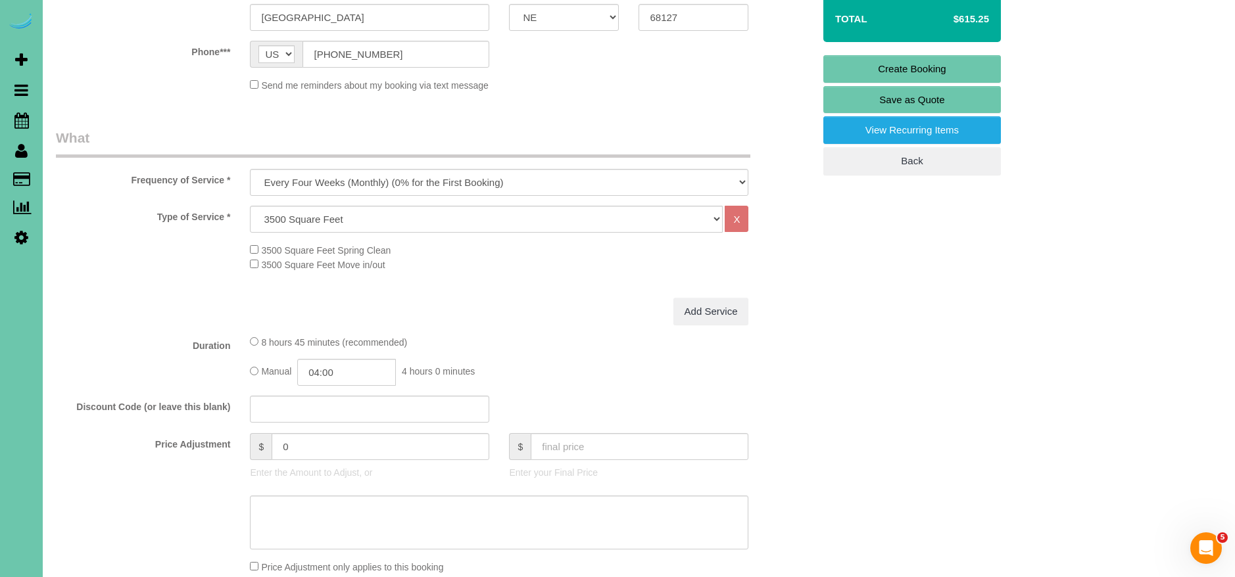
click at [527, 367] on div "Manual 04:00 4 hours 0 minutes" at bounding box center [499, 372] width 498 height 27
click at [346, 444] on input "0" at bounding box center [381, 446] width 218 height 27
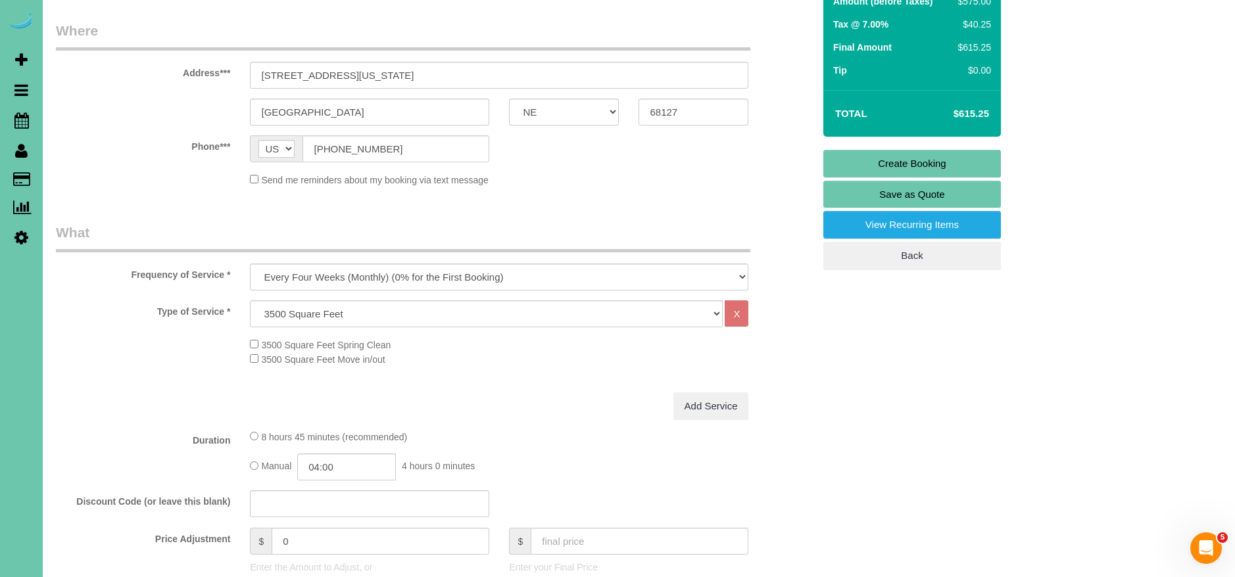
scroll to position [282, 0]
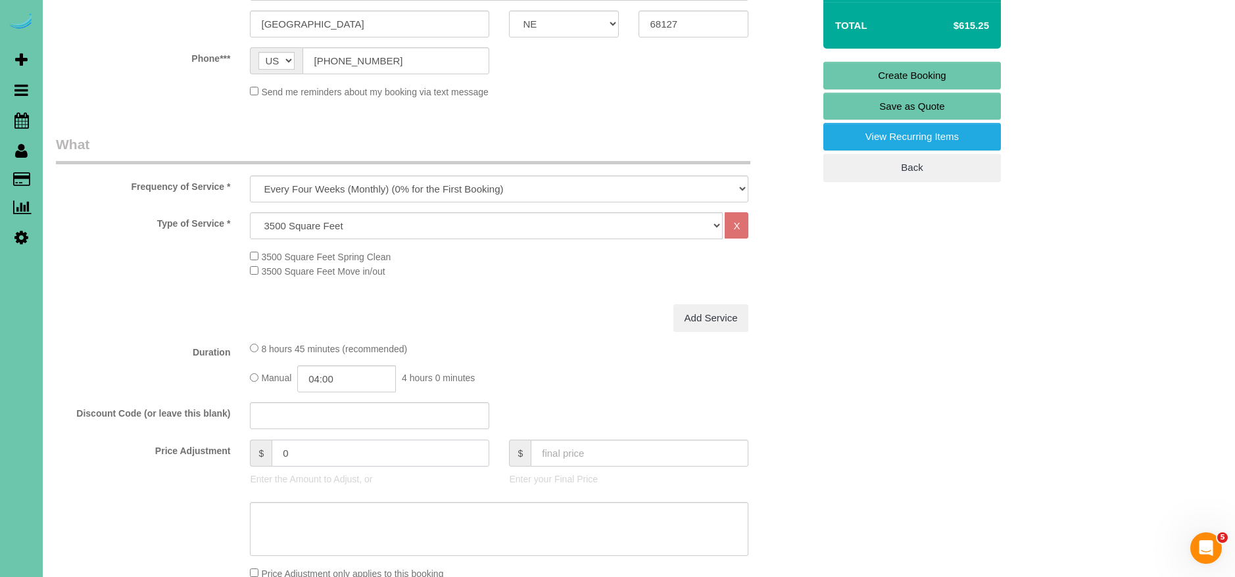
drag, startPoint x: 316, startPoint y: 454, endPoint x: 227, endPoint y: 441, distance: 89.6
click at [227, 442] on div "Price Adjustment $ 0 Enter the Amount to Adjust, or $ Enter your Final Price" at bounding box center [434, 466] width 777 height 53
type input "273"
drag, startPoint x: 504, startPoint y: 321, endPoint x: 498, endPoint y: 318, distance: 6.8
click at [500, 318] on div "Add Service" at bounding box center [499, 318] width 518 height 28
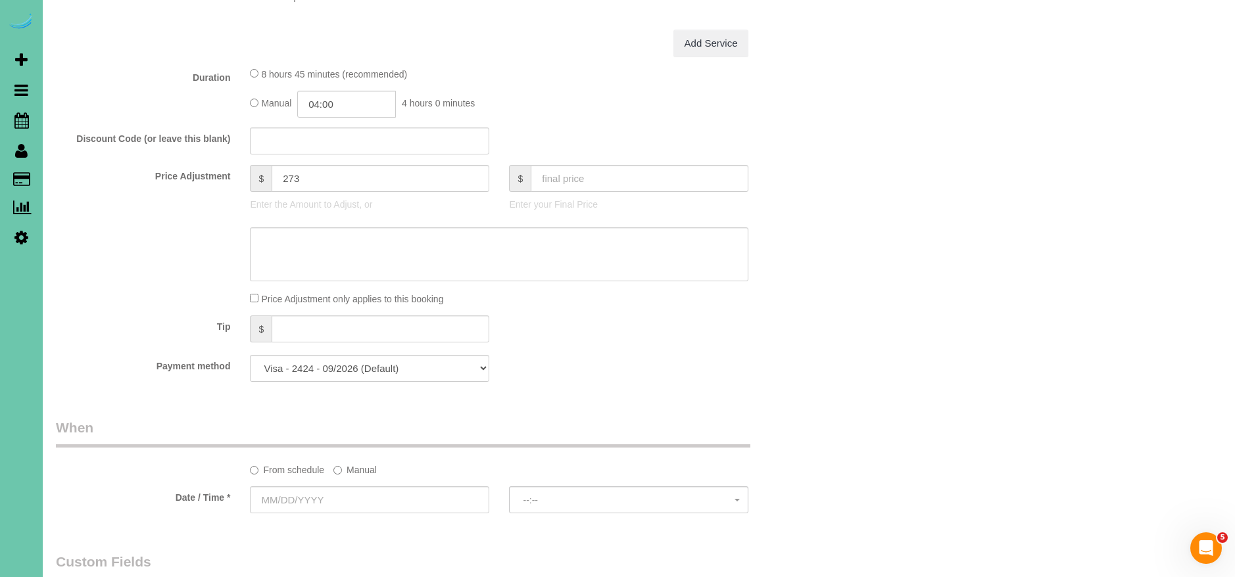
scroll to position [588, 0]
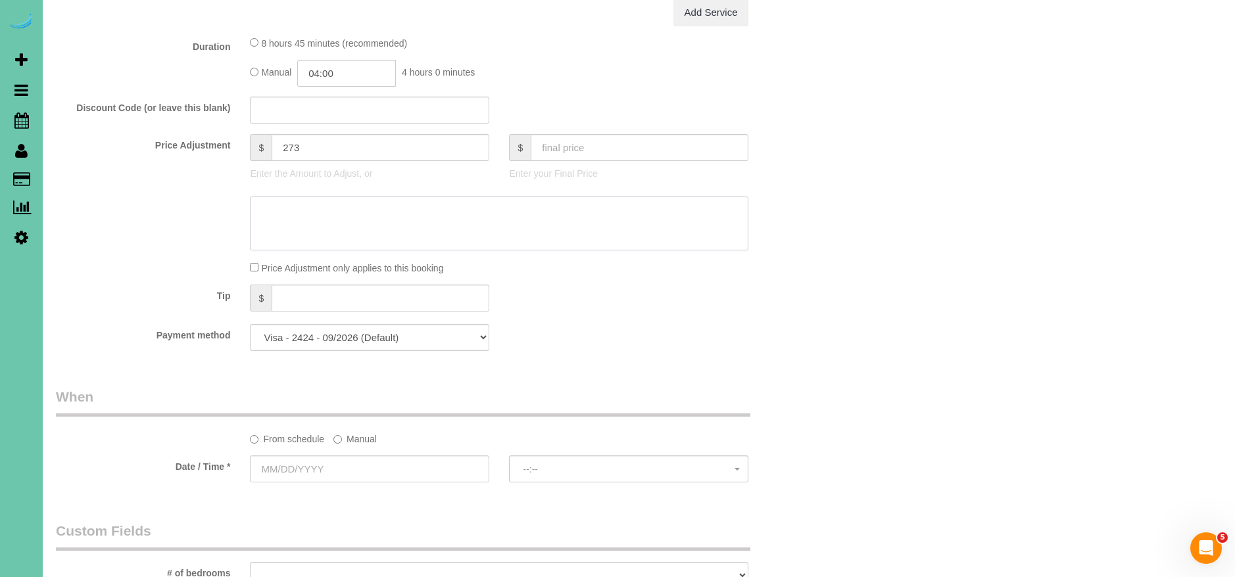
click at [284, 237] on textarea at bounding box center [499, 224] width 498 height 54
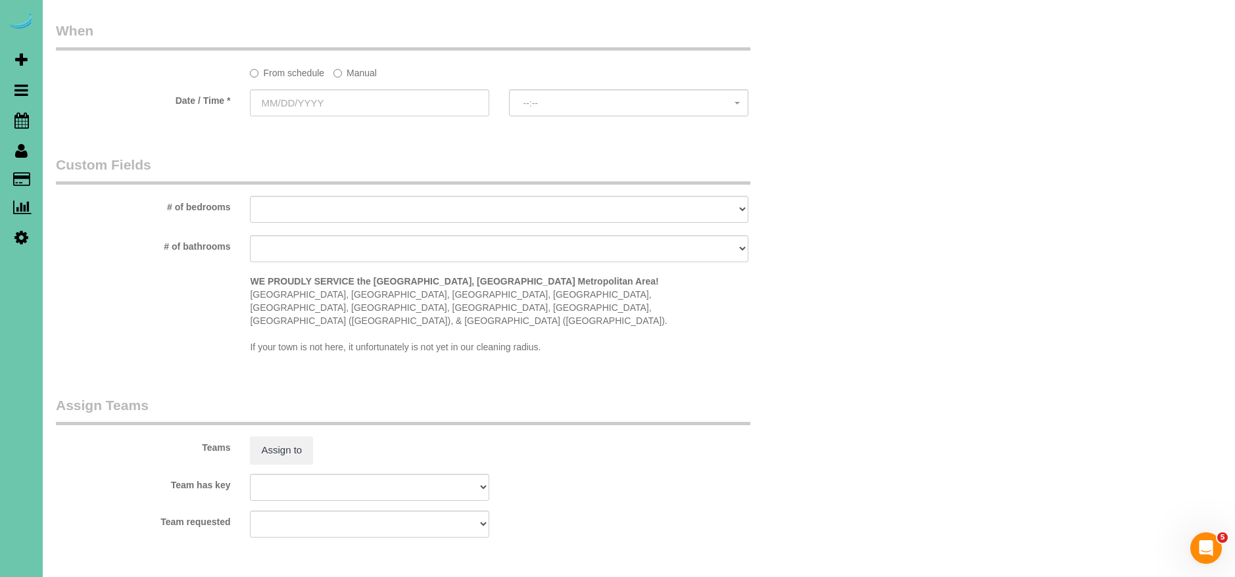
scroll to position [961, 0]
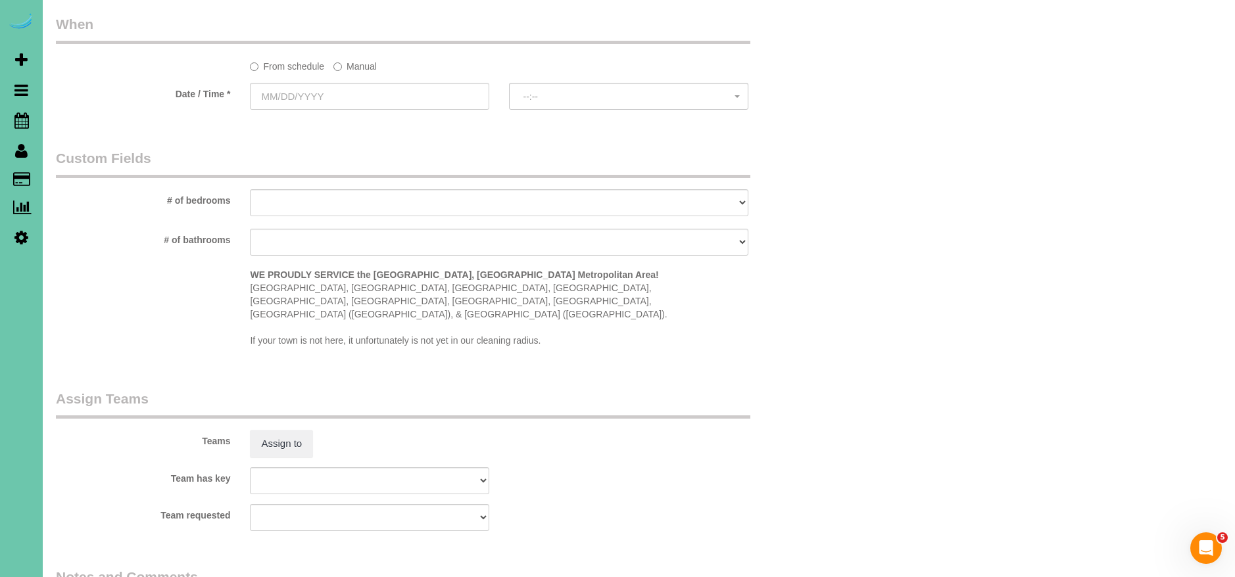
type textarea "795-901"
click at [345, 65] on label "Manual" at bounding box center [354, 64] width 43 height 18
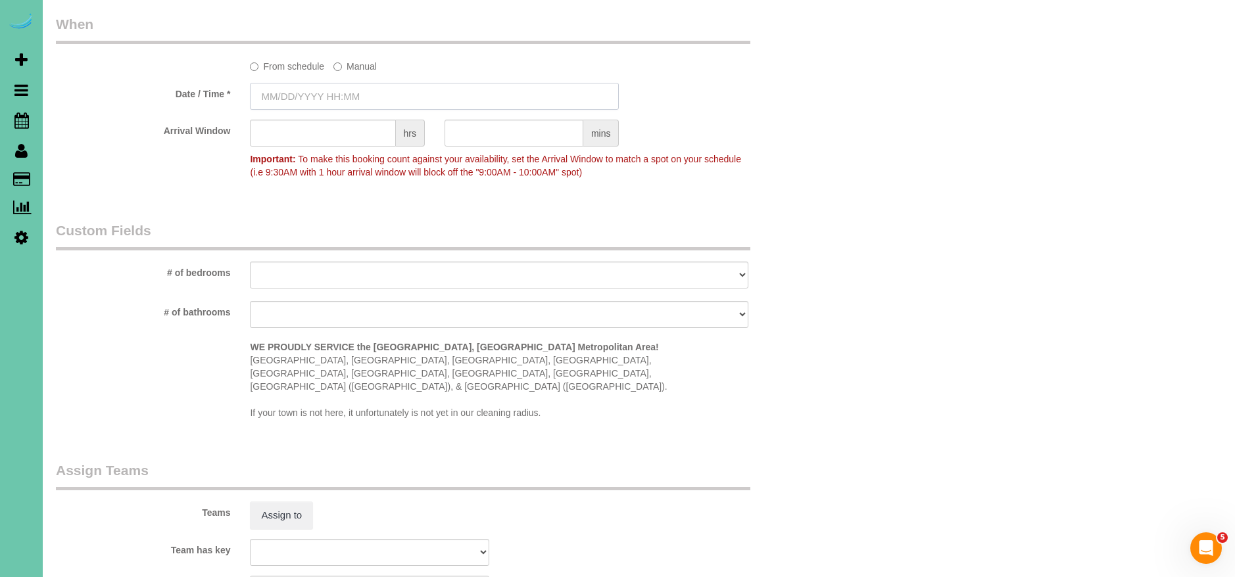
drag, startPoint x: 277, startPoint y: 99, endPoint x: 268, endPoint y: 95, distance: 9.2
click at [276, 99] on input "text" at bounding box center [434, 96] width 369 height 27
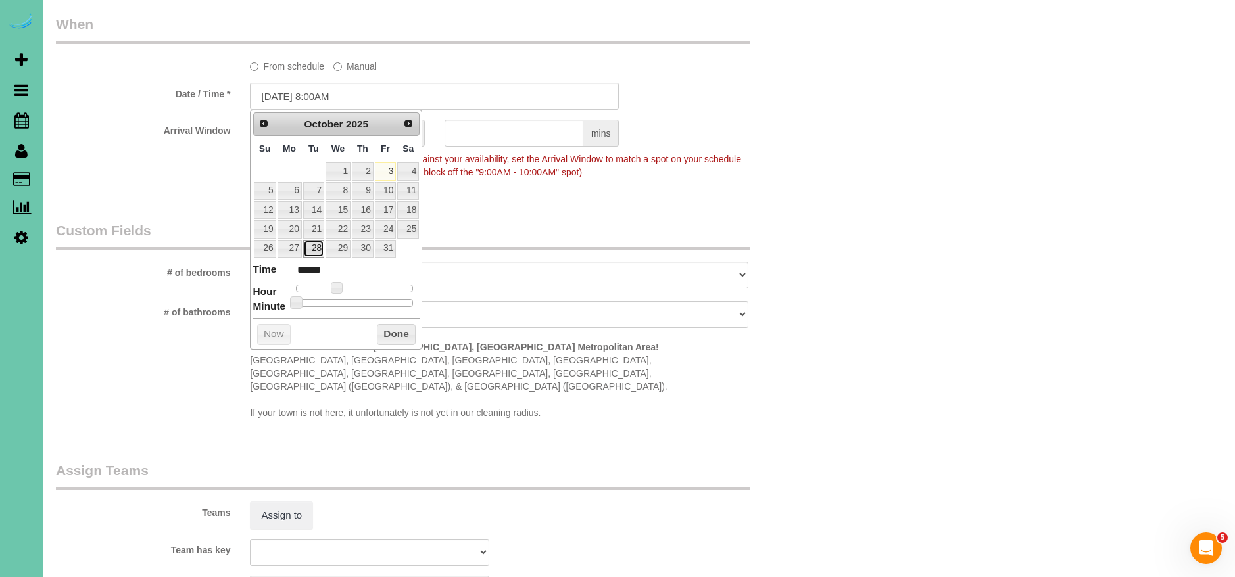
click at [308, 246] on link "28" at bounding box center [313, 249] width 21 height 18
type input "10/28/2025 8:05AM"
type input "******"
type input "10/28/2025 8:10AM"
type input "******"
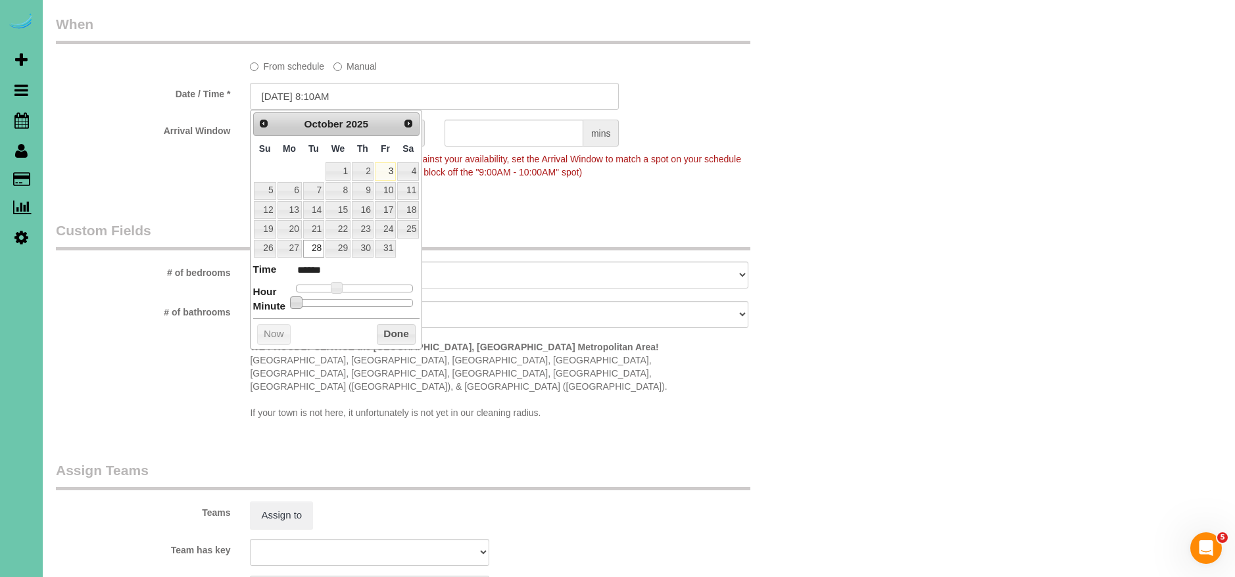
type input "10/28/2025 8:15AM"
type input "******"
type input "10/28/2025 8:20AM"
type input "******"
type input "10/28/2025 8:25AM"
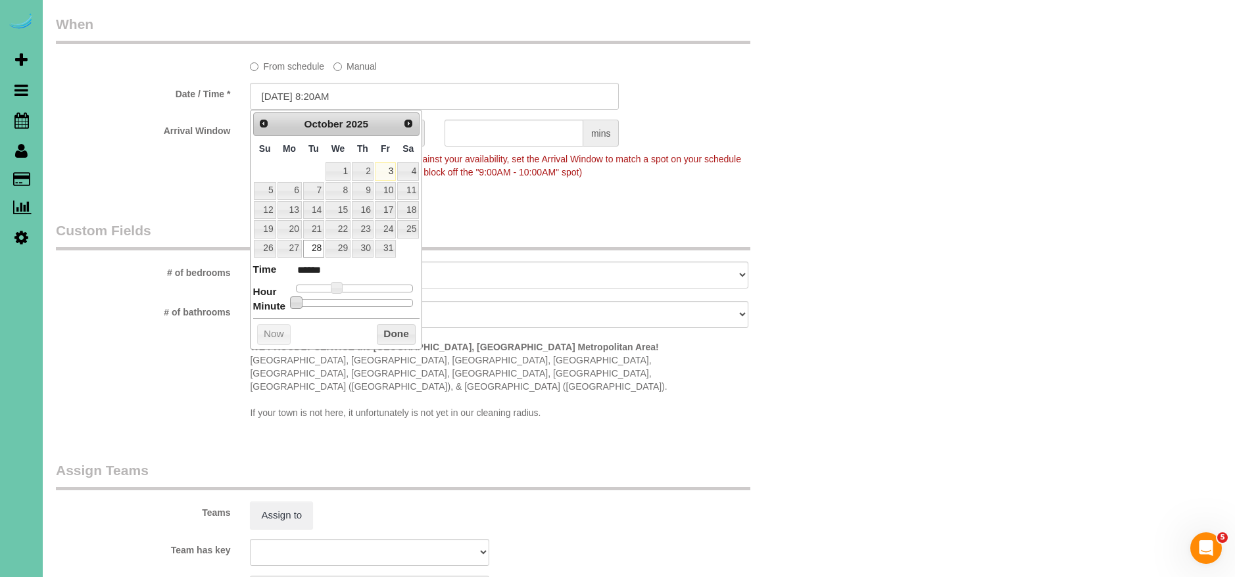
type input "******"
type input "10/28/2025 8:30AM"
type input "******"
type input "10/28/2025 8:35AM"
type input "******"
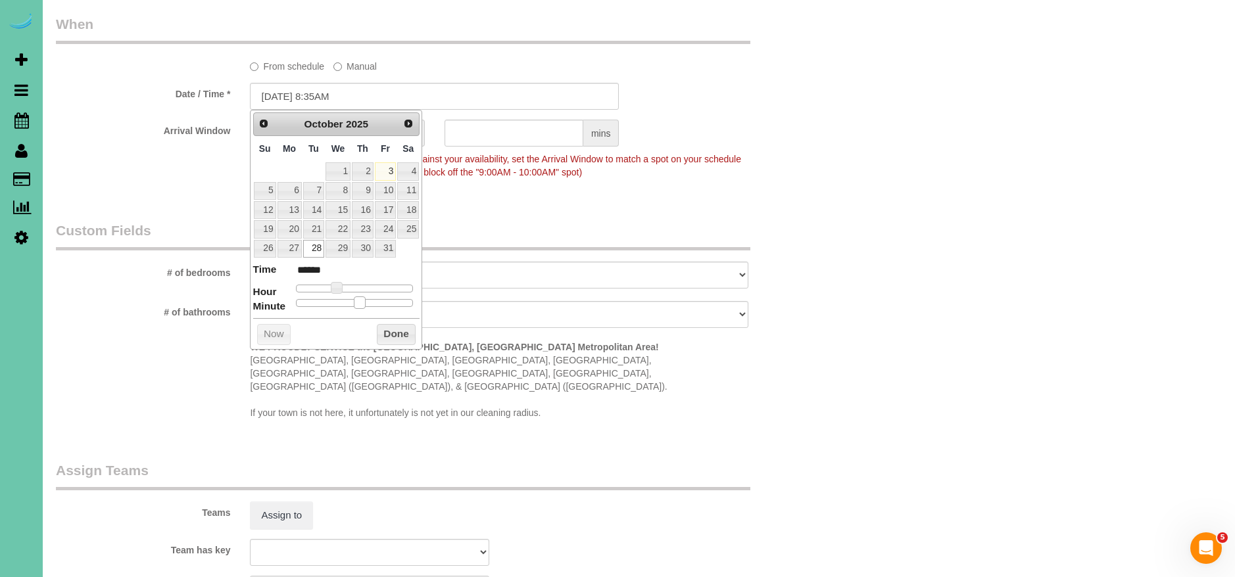
type input "10/28/2025 8:40AM"
type input "******"
type input "10/28/2025 8:35AM"
type input "******"
type input "10/28/2025 8:30AM"
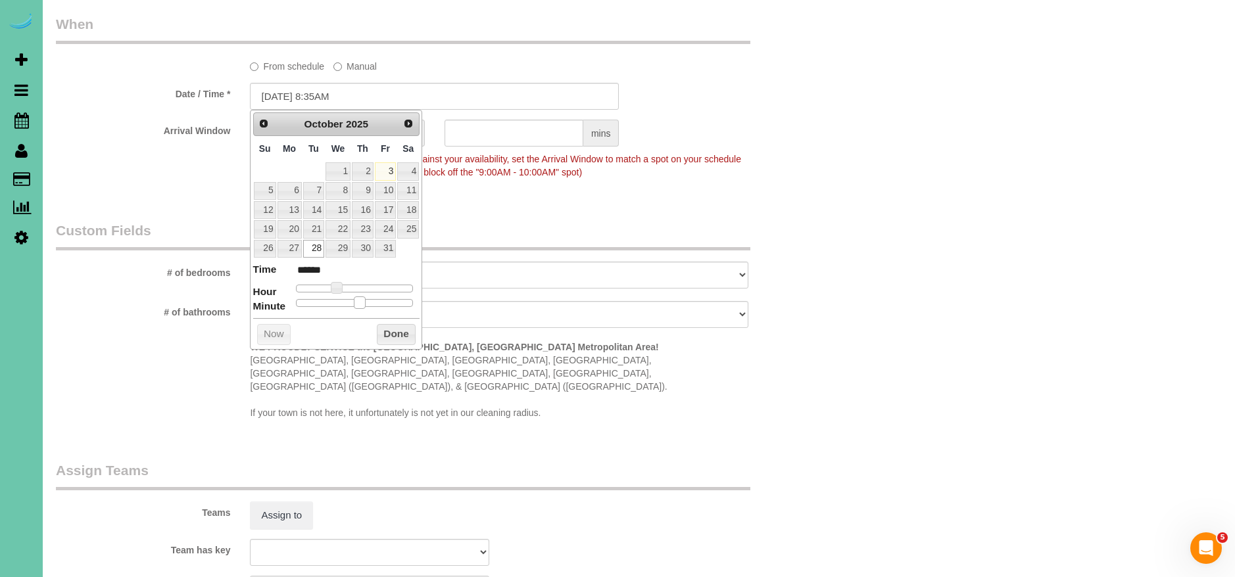
type input "******"
type input "10/28/2025 8:25AM"
type input "******"
type input "10/28/2025 8:20AM"
type input "******"
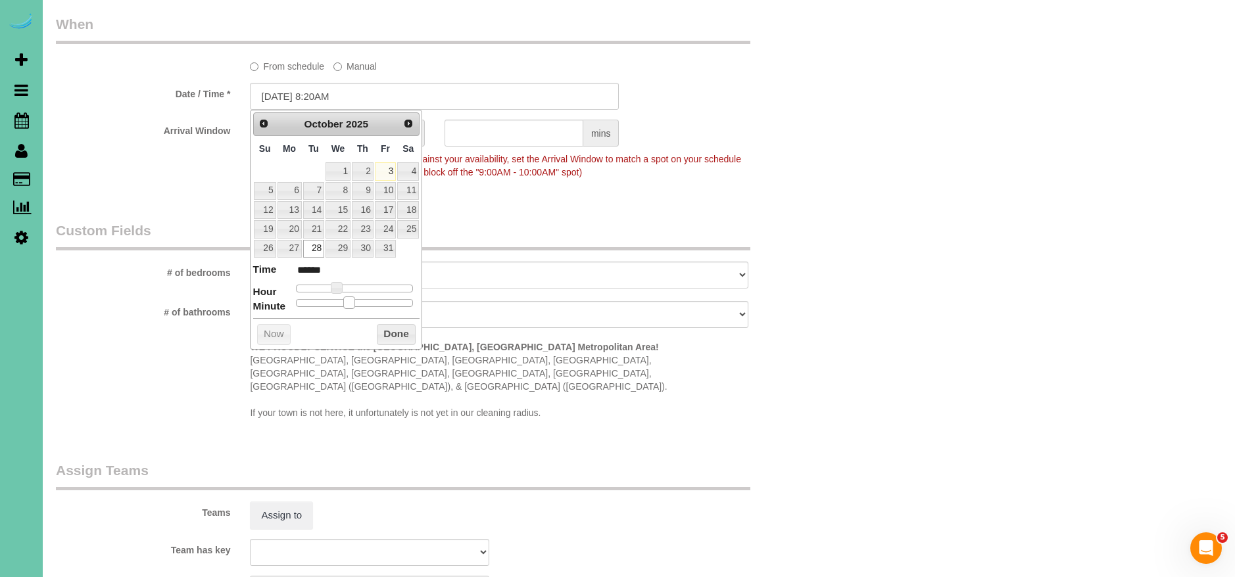
type input "10/28/2025 8:15AM"
type input "******"
type input "10/28/2025 8:10AM"
type input "******"
type input "10/28/2025 8:05AM"
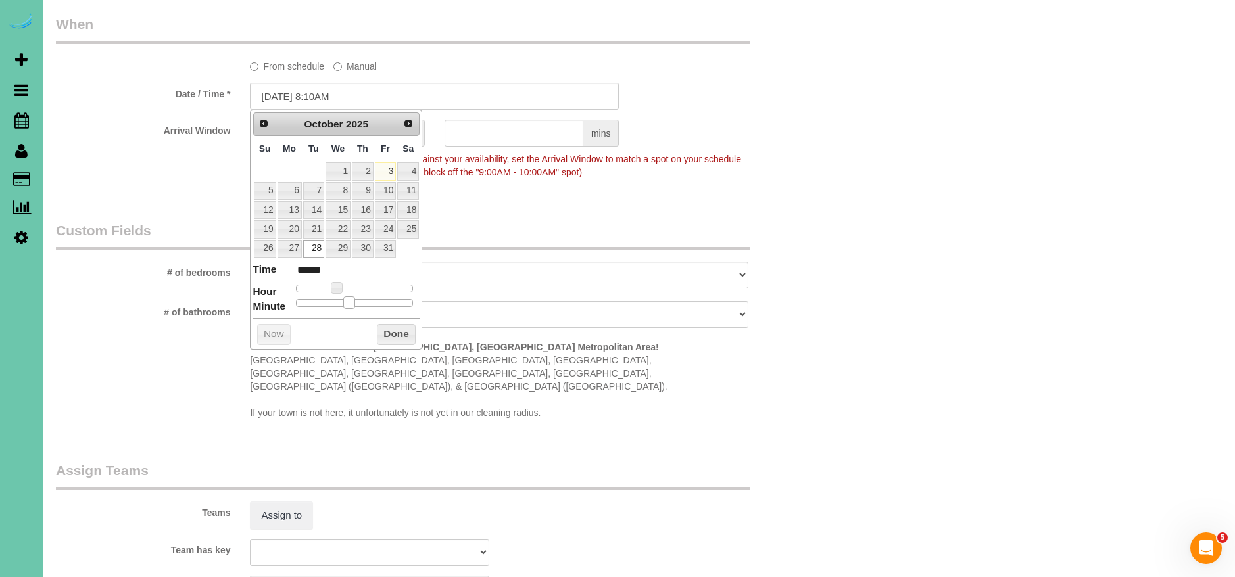
type input "******"
type input "10/28/2025 8:00AM"
type input "******"
drag, startPoint x: 341, startPoint y: 302, endPoint x: 394, endPoint y: 325, distance: 57.7
click at [275, 302] on dl "Time ****** Hour Minute Second Millisecond Microsecond Time Zone ***** ***** **…" at bounding box center [336, 284] width 167 height 45
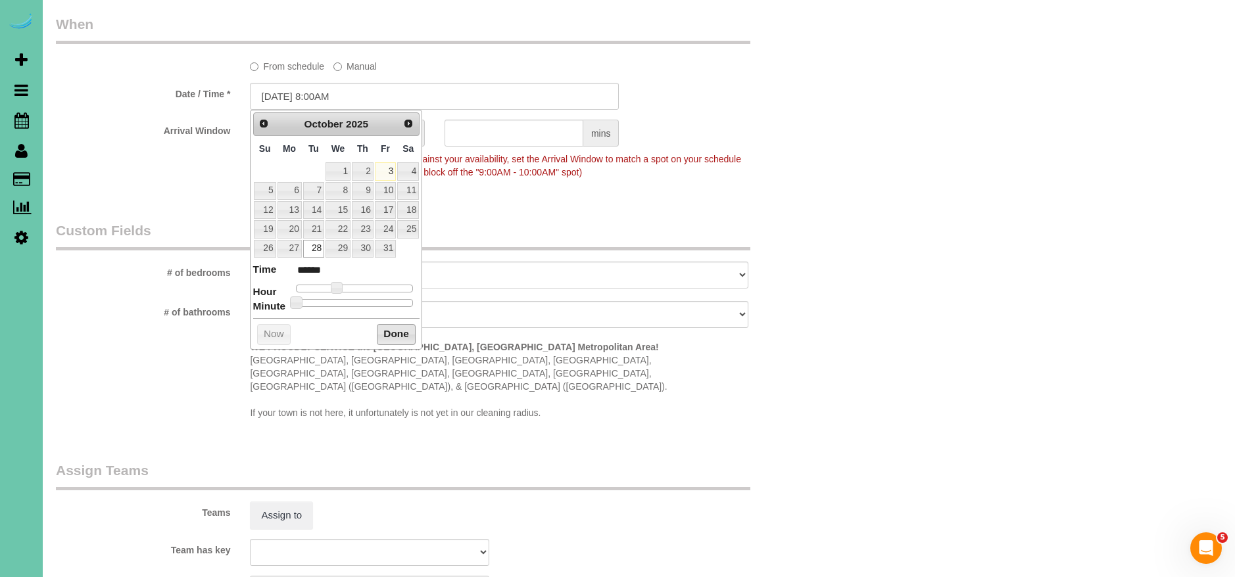
drag, startPoint x: 392, startPoint y: 329, endPoint x: 478, endPoint y: 131, distance: 215.6
click at [397, 319] on div "Now Done" at bounding box center [336, 318] width 167 height 1
click at [400, 333] on button "Done" at bounding box center [396, 334] width 39 height 21
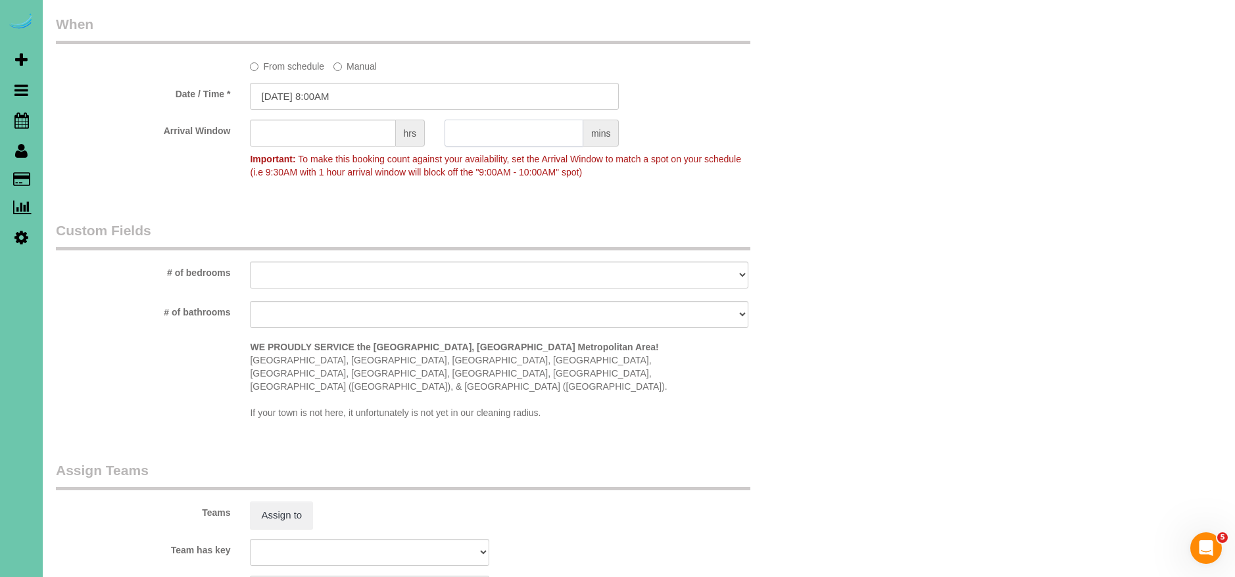
click at [495, 130] on input "text" at bounding box center [513, 133] width 139 height 27
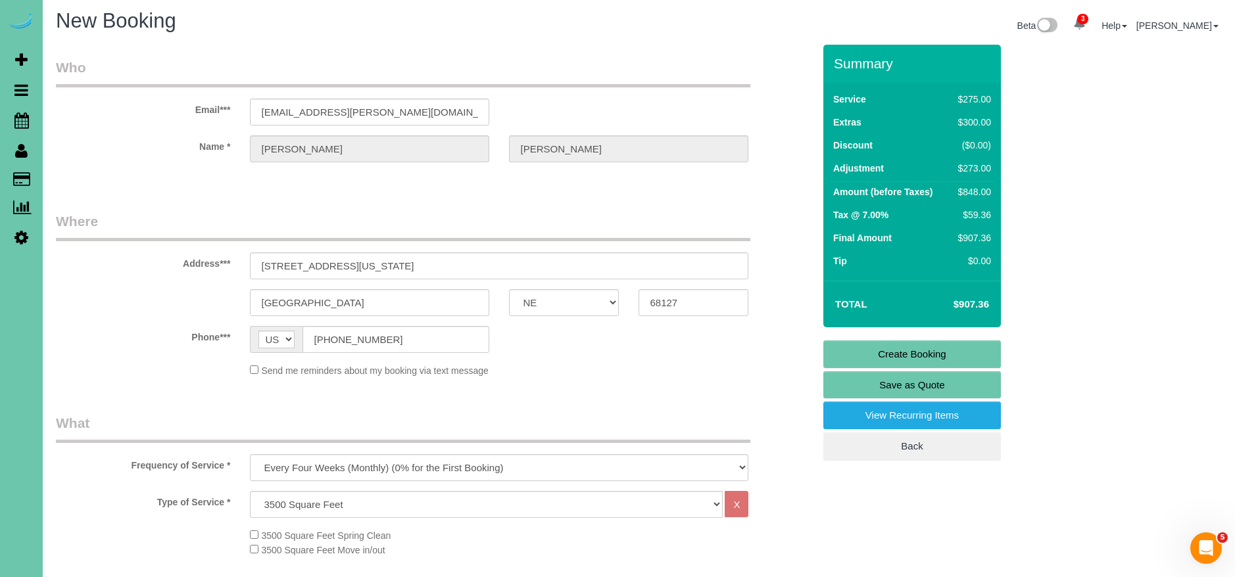
scroll to position [0, 0]
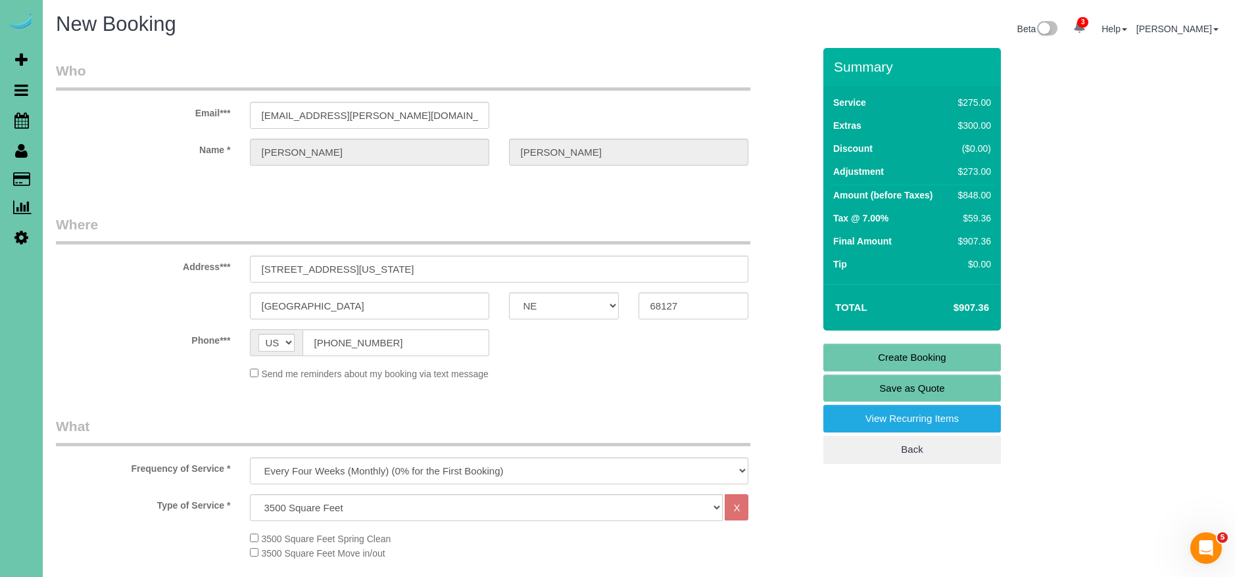
type input "30"
click at [926, 355] on link "Create Booking" at bounding box center [912, 358] width 178 height 28
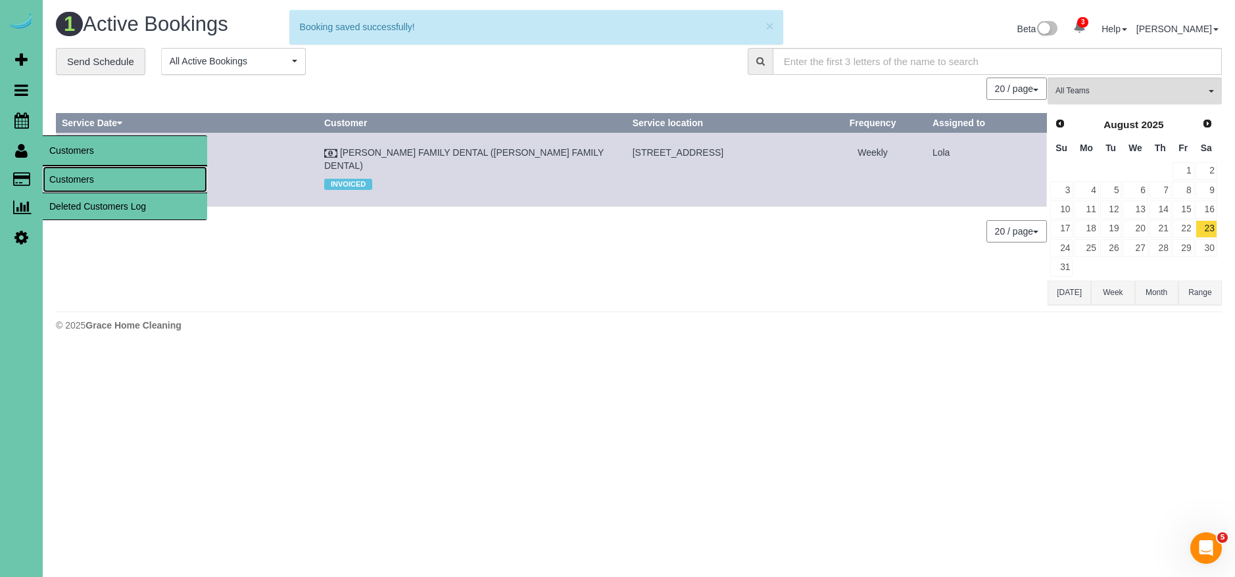
click at [115, 183] on link "Customers" at bounding box center [125, 179] width 164 height 26
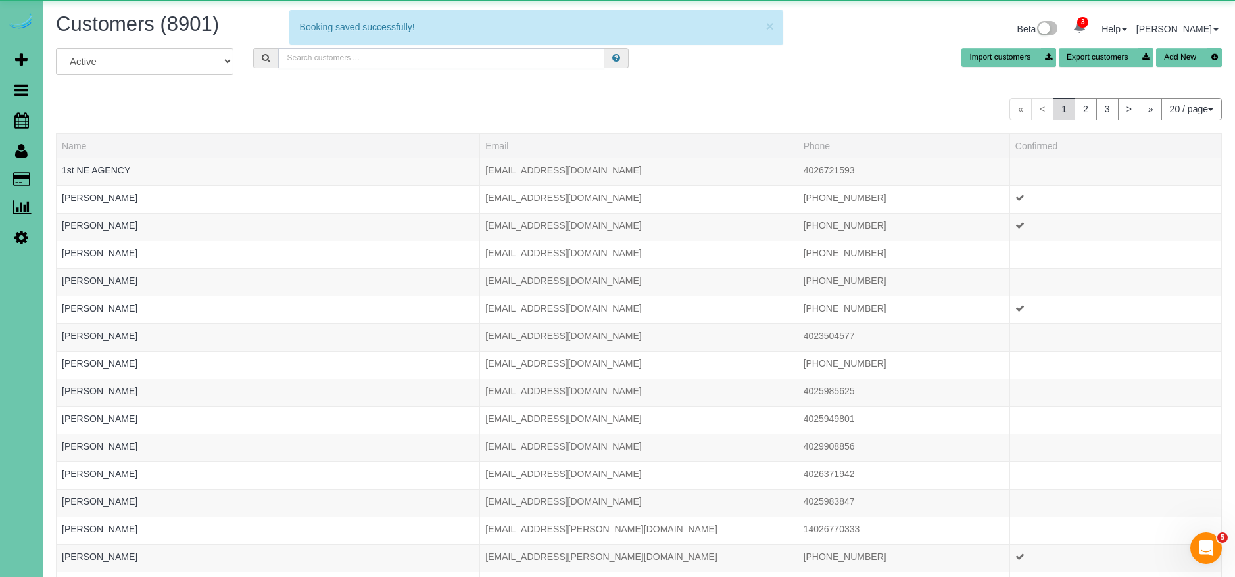
click at [381, 64] on input "text" at bounding box center [441, 58] width 326 height 20
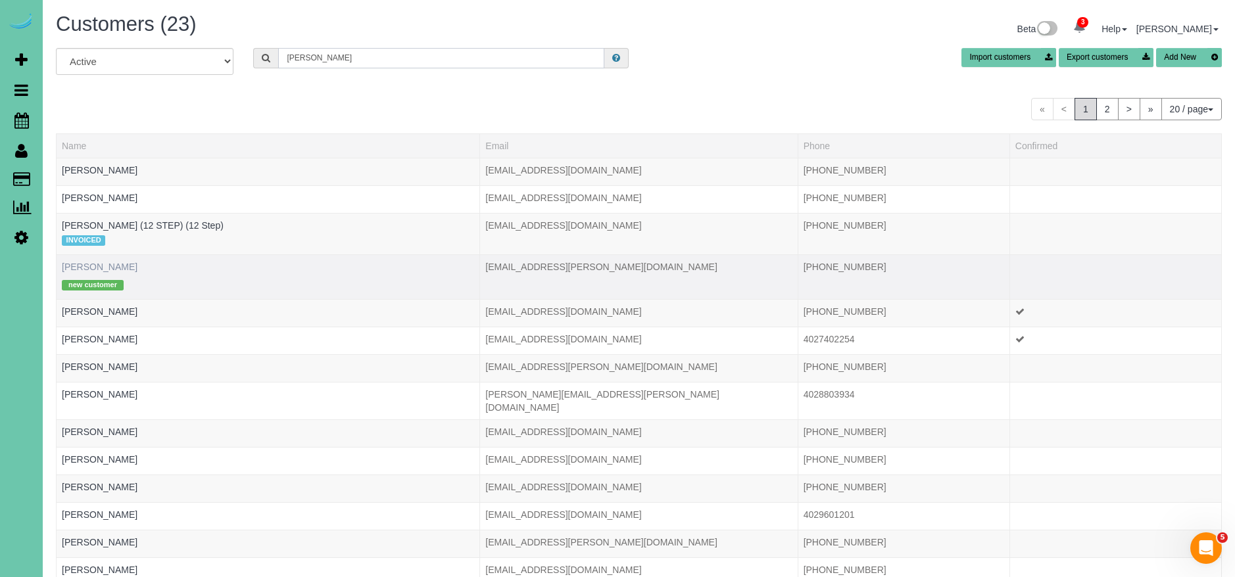
type input "kathy"
click at [97, 269] on link "Kathy Bollin" at bounding box center [100, 267] width 76 height 11
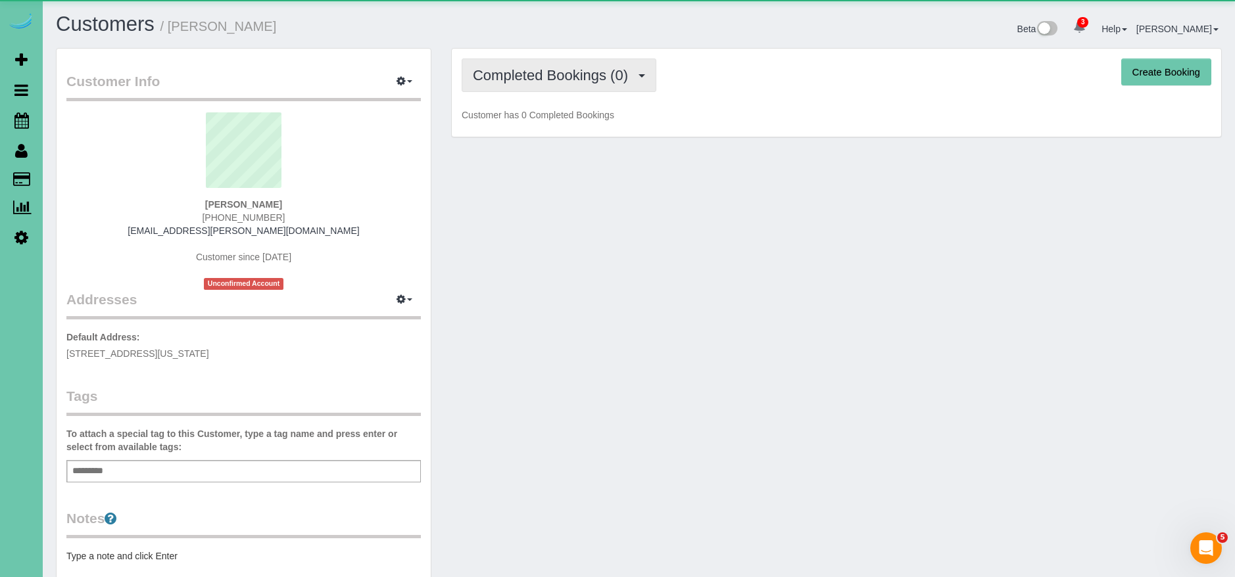
click at [598, 83] on button "Completed Bookings (0)" at bounding box center [559, 76] width 195 height 34
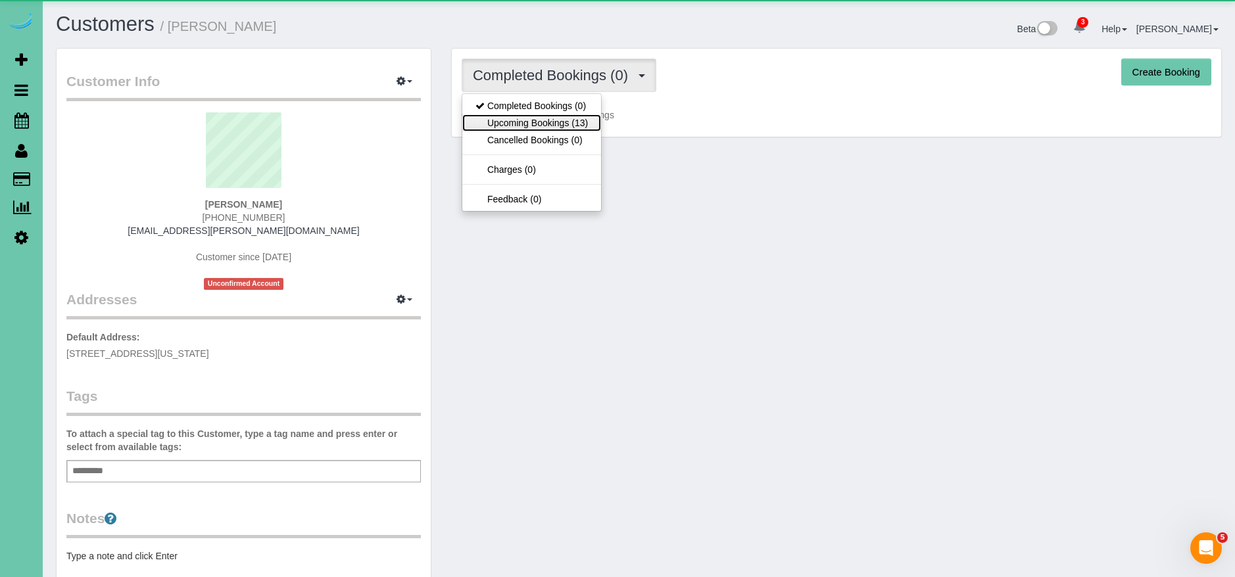
click at [590, 122] on link "Upcoming Bookings (13)" at bounding box center [531, 122] width 139 height 17
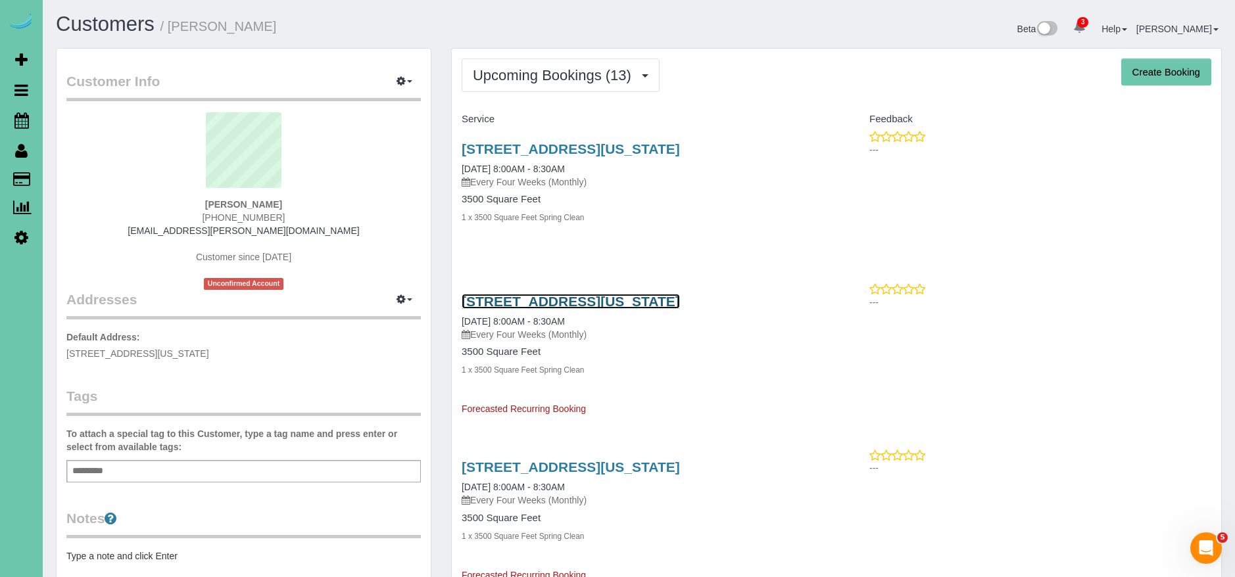
click at [667, 295] on link "10251 Washington Dr, Omaha, NE 68127" at bounding box center [571, 301] width 218 height 15
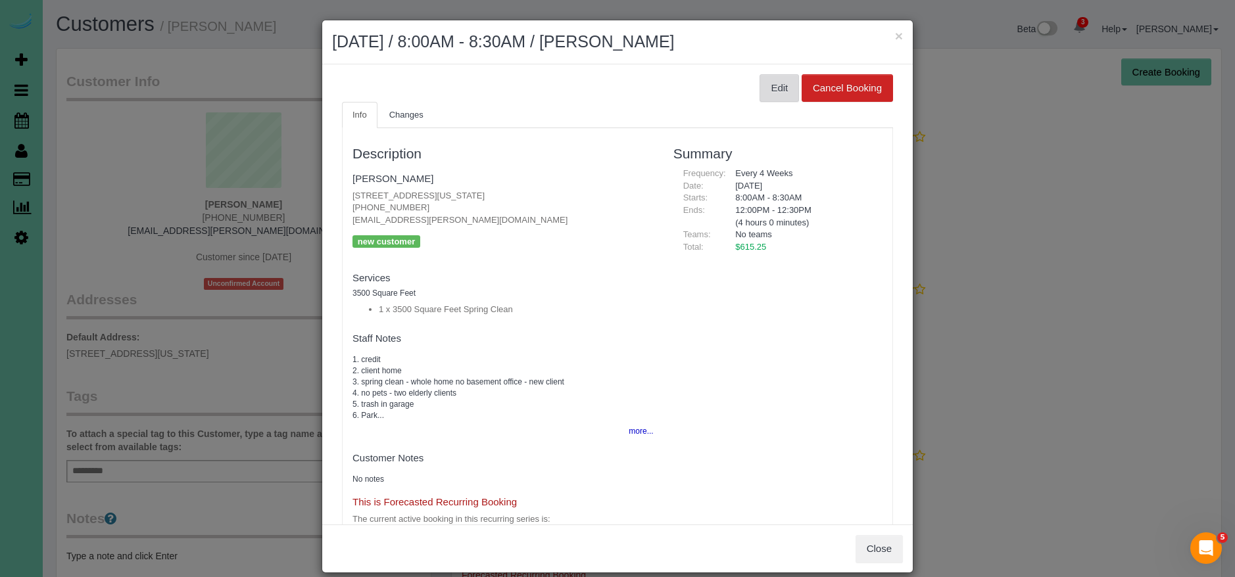
click at [765, 95] on button "Edit" at bounding box center [778, 88] width 39 height 28
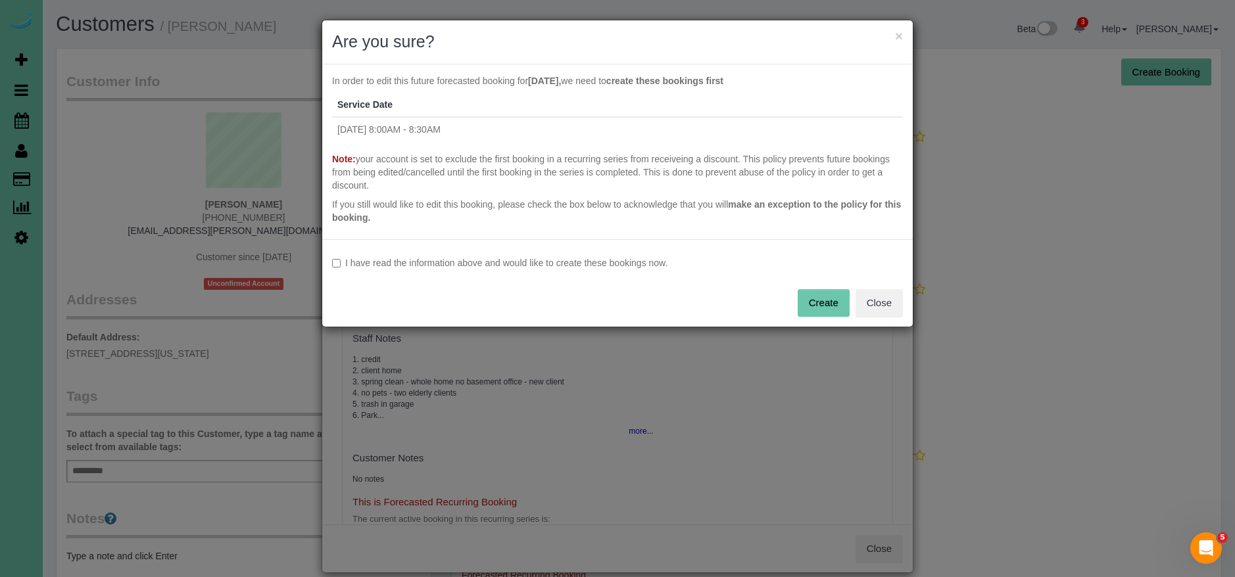
click at [532, 260] on label "I have read the information above and would like to create these bookings now." at bounding box center [617, 262] width 571 height 13
click at [792, 300] on div "I have read the information above and would like to create these bookings now. …" at bounding box center [617, 282] width 590 height 87
click at [809, 300] on button "Create" at bounding box center [823, 303] width 52 height 28
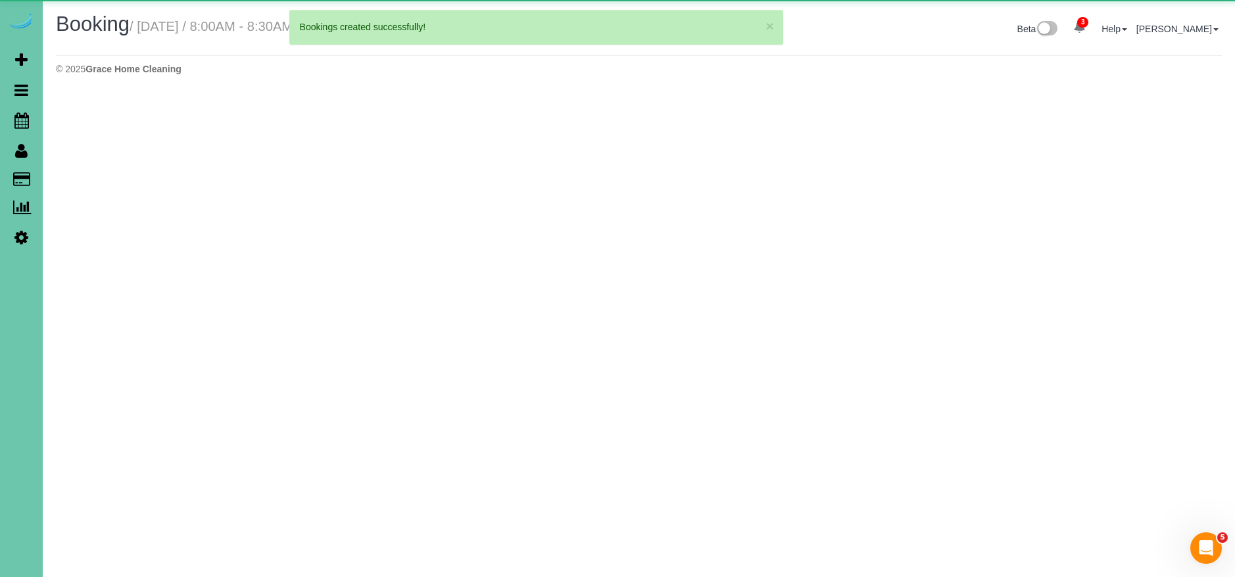
select select "NE"
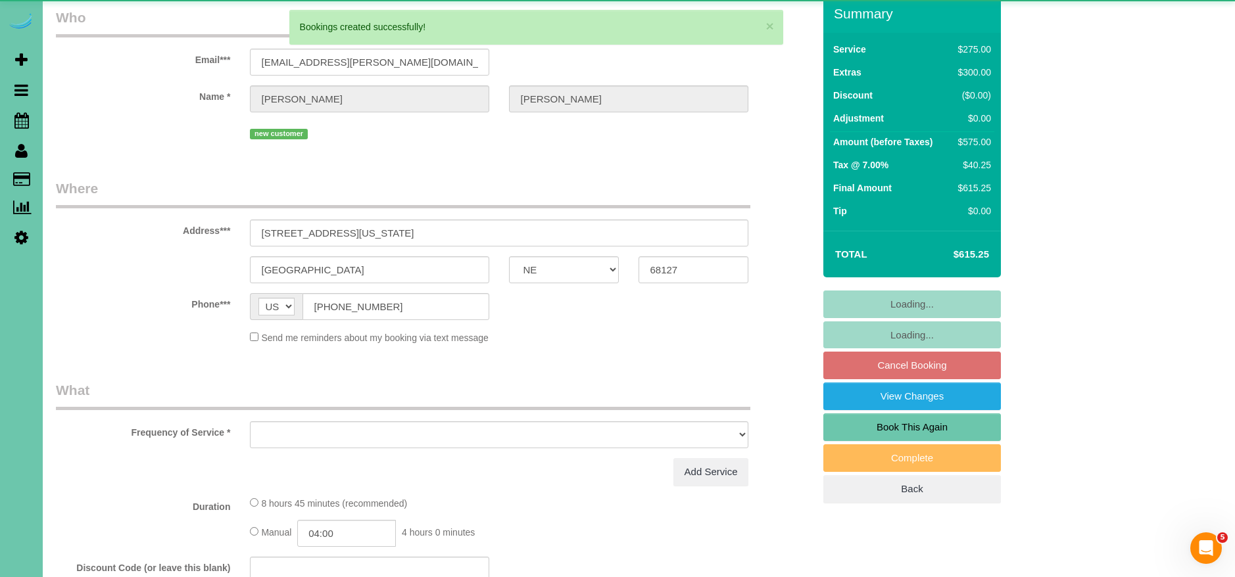
select select "object:84012"
select select "string:fspay-90e3376c-640c-48cc-a928-86d1aea7ade4"
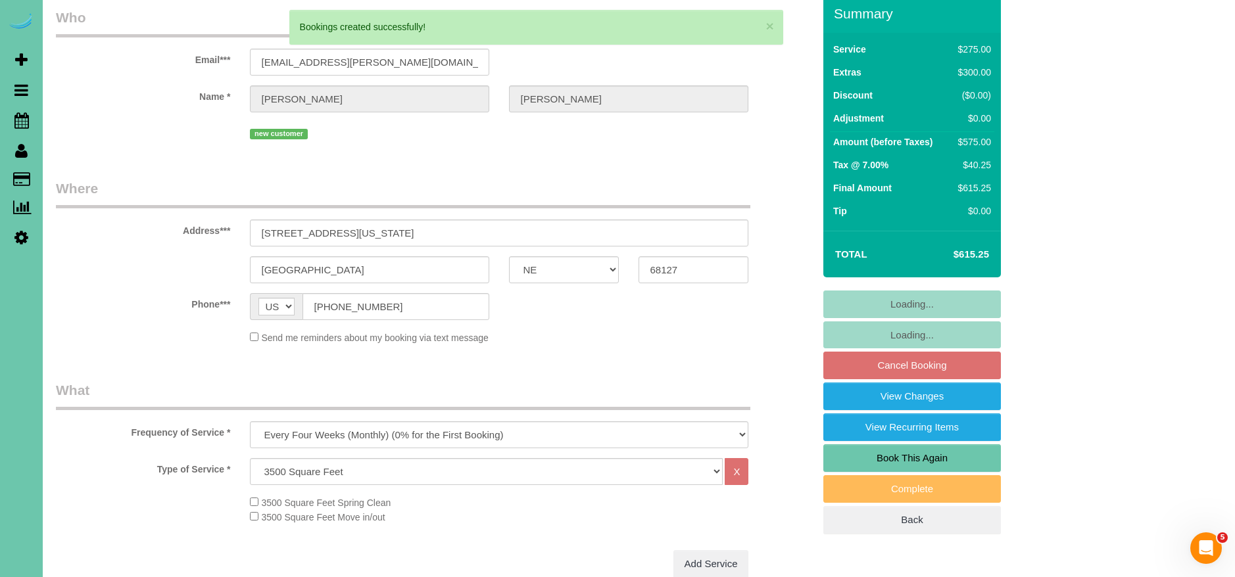
select select "object:84260"
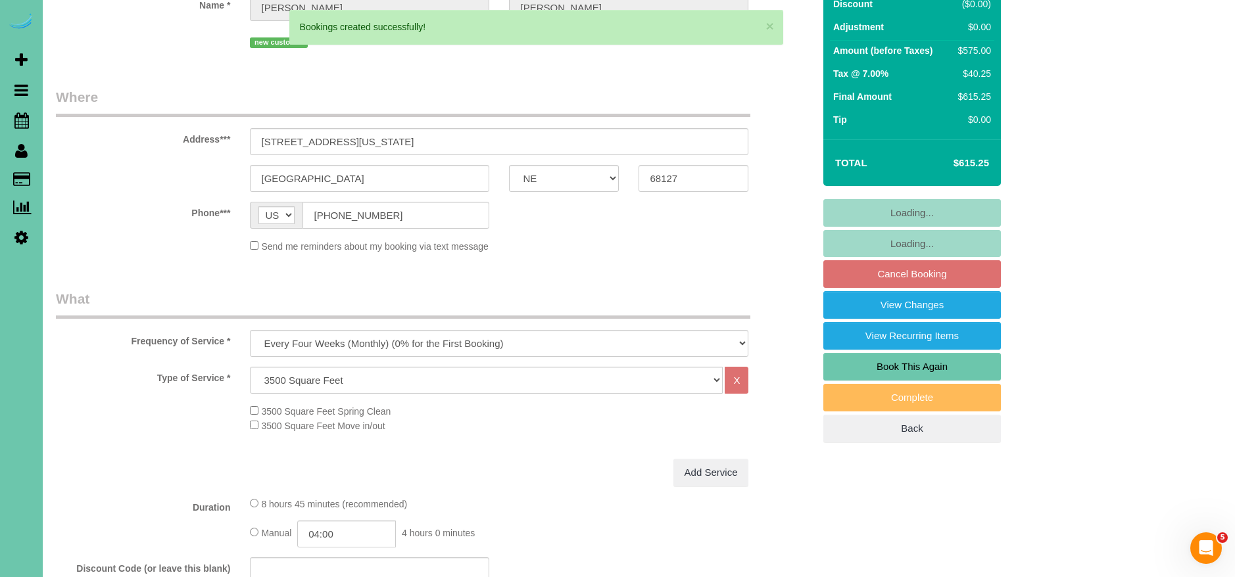
scroll to position [160, 0]
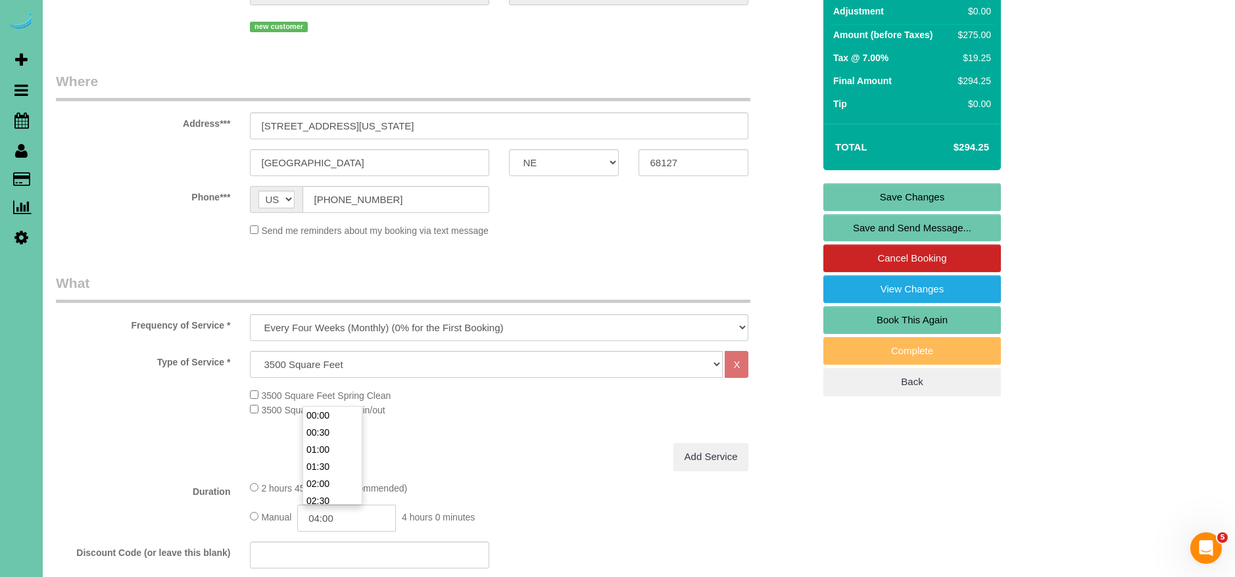
drag, startPoint x: 321, startPoint y: 519, endPoint x: 350, endPoint y: 562, distance: 51.8
click at [323, 519] on input "04:00" at bounding box center [346, 518] width 99 height 27
type input "02:45"
click at [500, 468] on div "Add Service" at bounding box center [499, 457] width 518 height 28
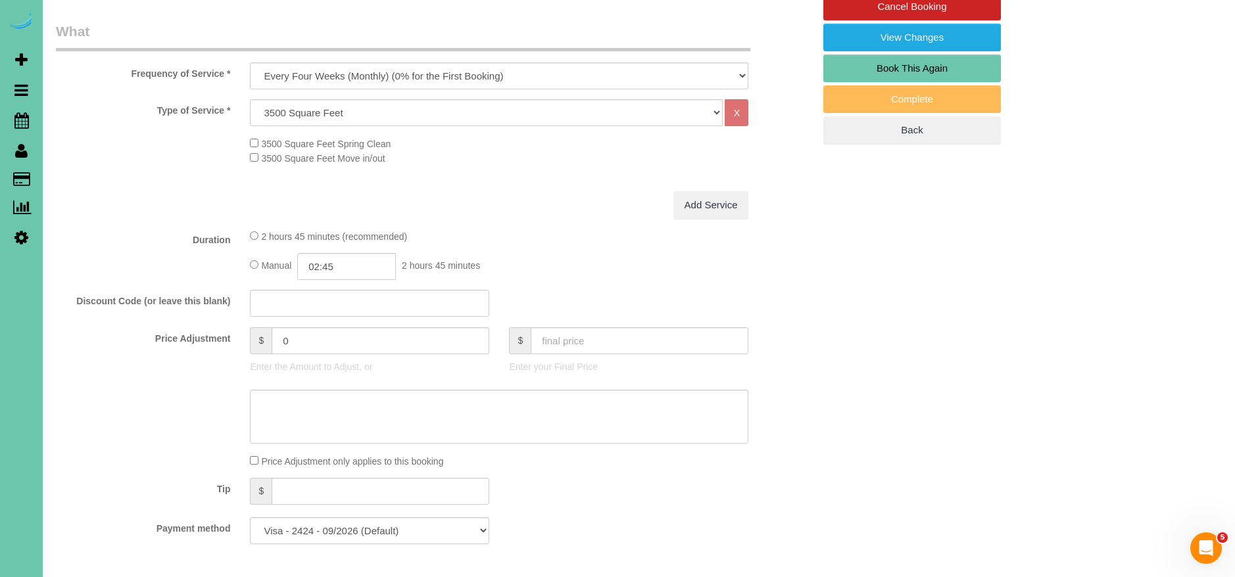
scroll to position [417, 0]
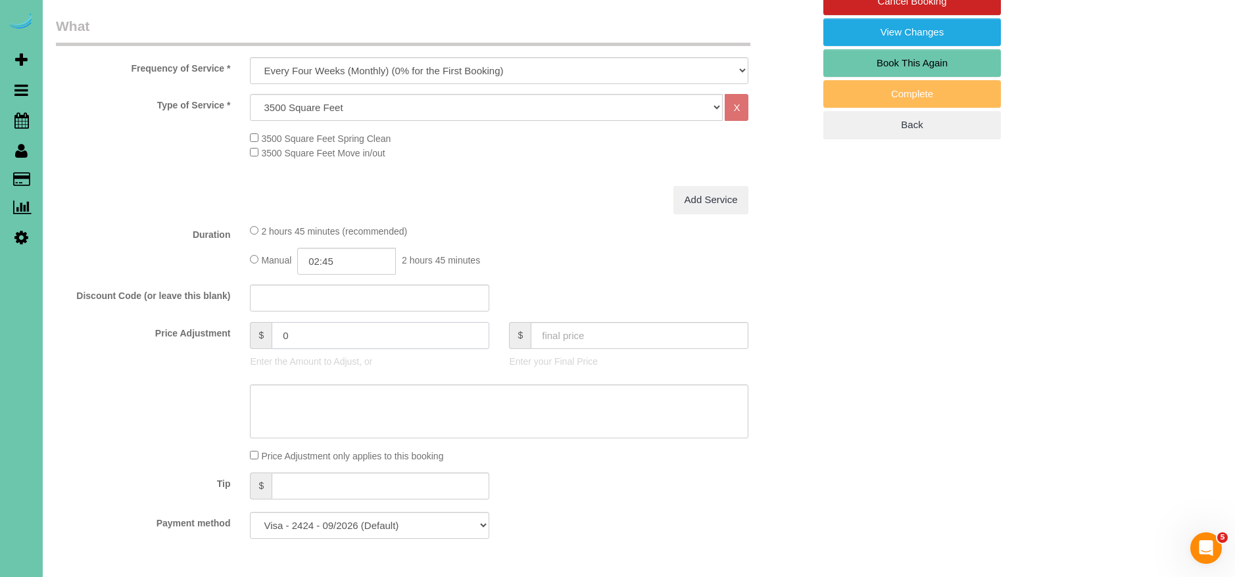
drag, startPoint x: 321, startPoint y: 336, endPoint x: 197, endPoint y: 334, distance: 124.3
click at [197, 334] on div "Price Adjustment $ 0 Enter the Amount to Adjust, or $ Enter your Final Price" at bounding box center [434, 348] width 777 height 53
type input "16"
click at [506, 157] on div "3500 Square Feet Spring Clean 3500 Square Feet Move in/out" at bounding box center [531, 145] width 582 height 29
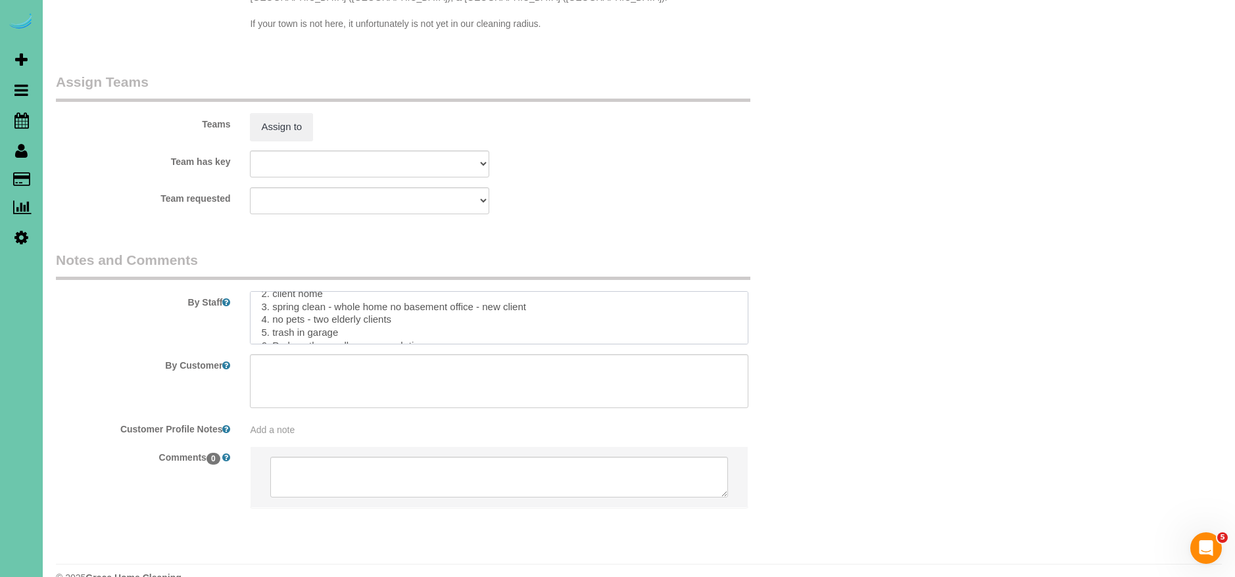
scroll to position [30, 0]
drag, startPoint x: 325, startPoint y: 306, endPoint x: 277, endPoint y: 283, distance: 53.8
click at [273, 291] on textarea at bounding box center [499, 318] width 498 height 54
click at [391, 291] on textarea at bounding box center [499, 318] width 498 height 54
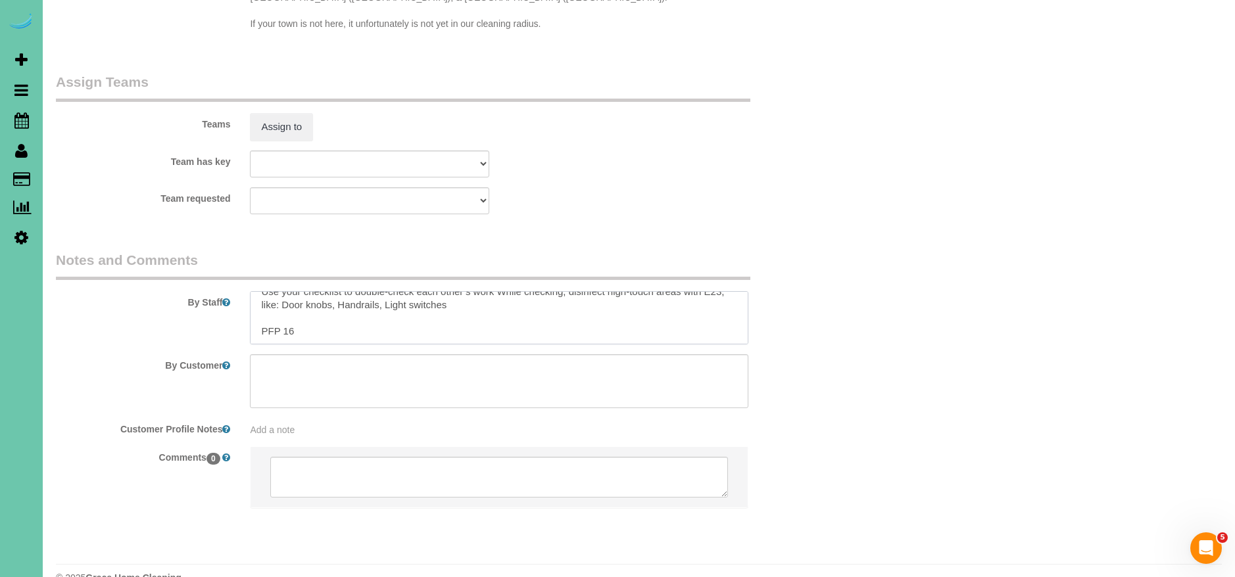
drag, startPoint x: 256, startPoint y: 310, endPoint x: 425, endPoint y: 352, distance: 174.3
click at [424, 352] on sui-booking-comments "By Staff By Customer Customer Profile Notes Add a note Comments 0" at bounding box center [434, 386] width 757 height 272
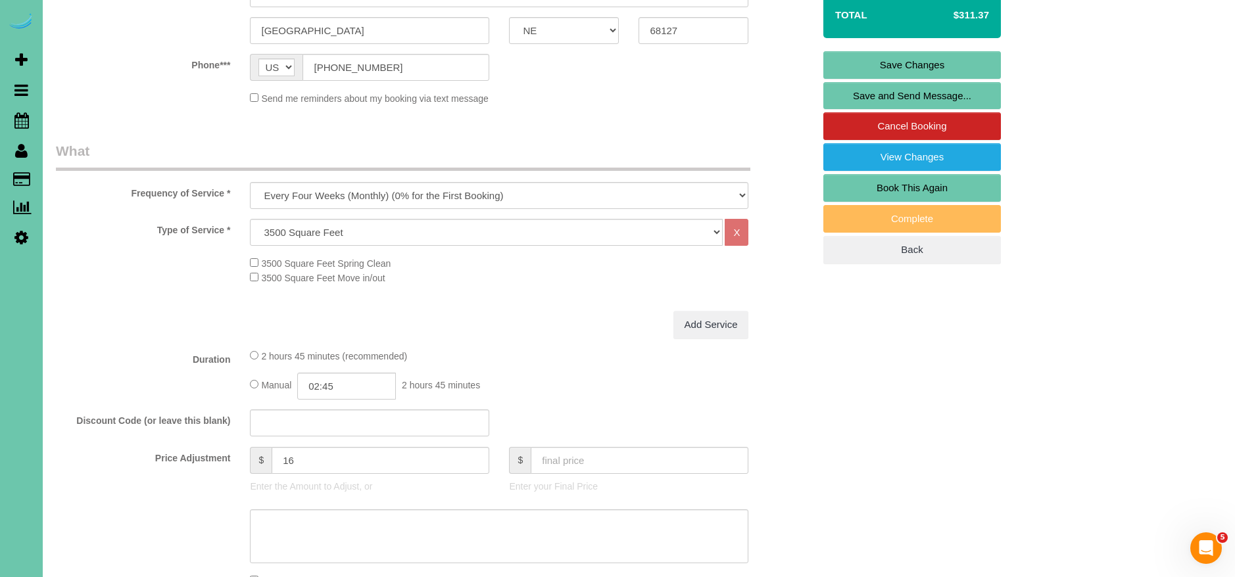
scroll to position [0, 0]
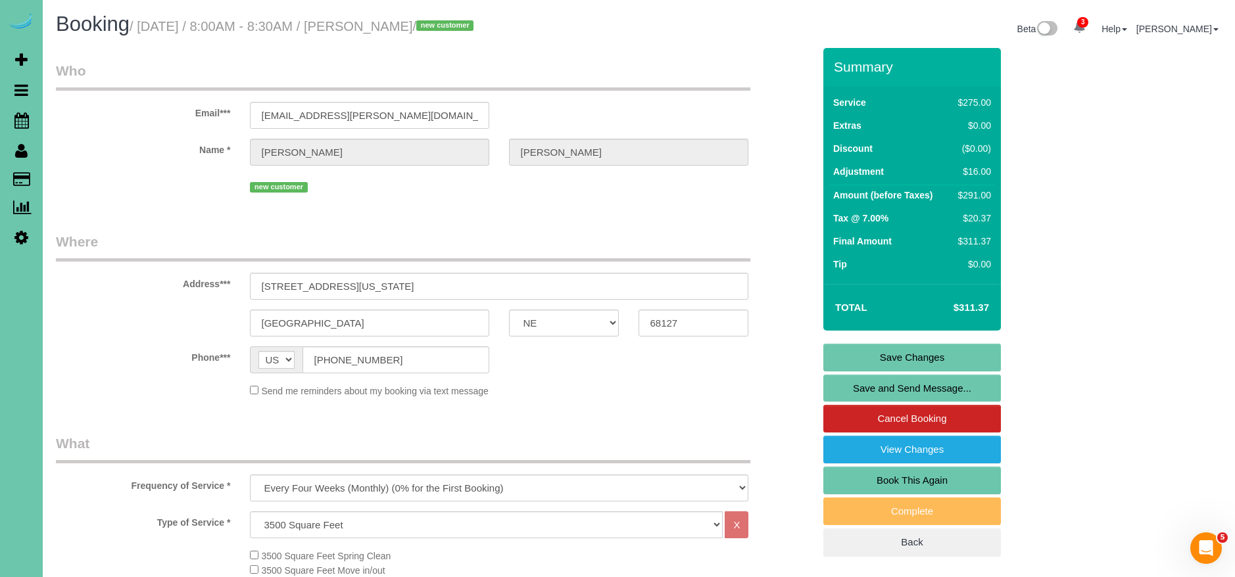
type textarea "1. credit 2. client home 3. monthly recurring - whole home - no office in basem…"
click at [927, 354] on link "Save Changes" at bounding box center [912, 358] width 178 height 28
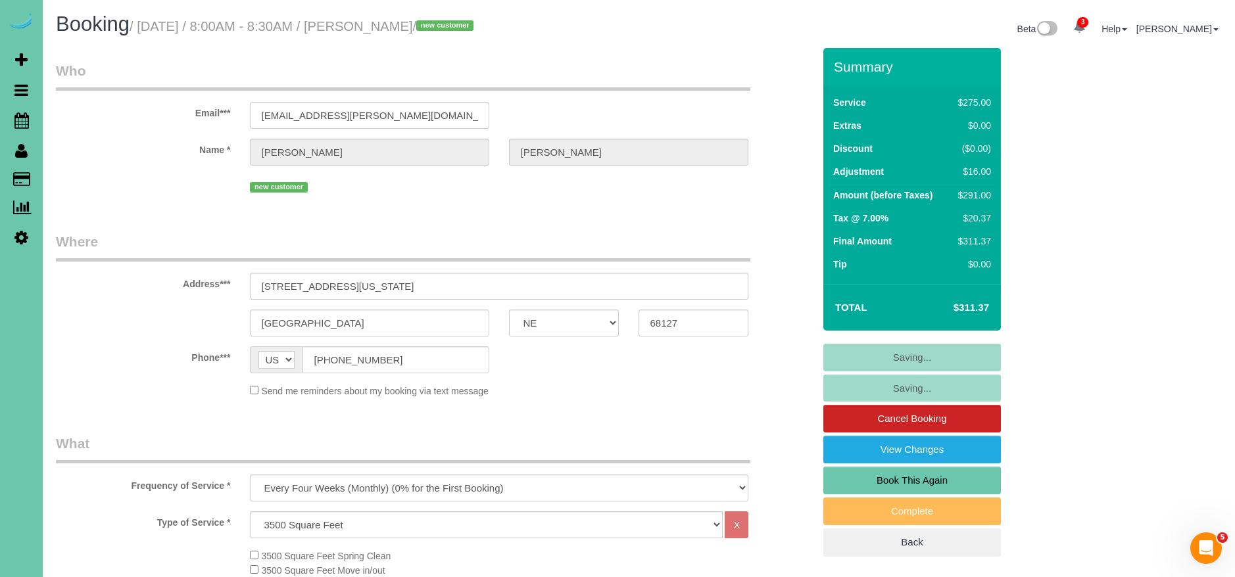
scroll to position [6, 0]
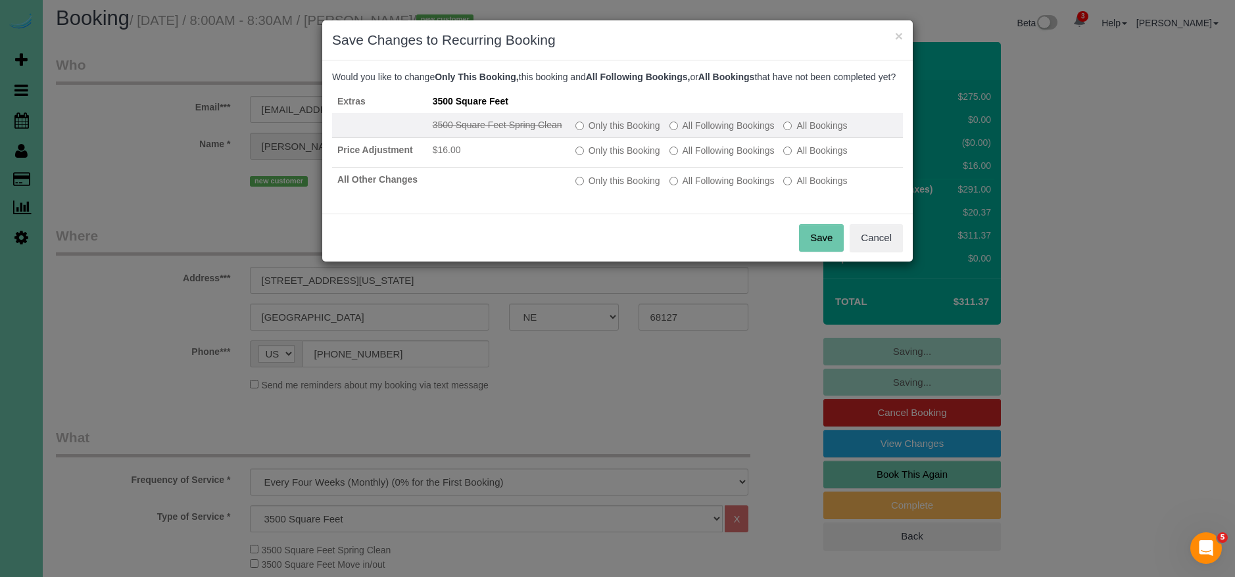
click at [730, 132] on label "All Following Bookings" at bounding box center [721, 125] width 105 height 13
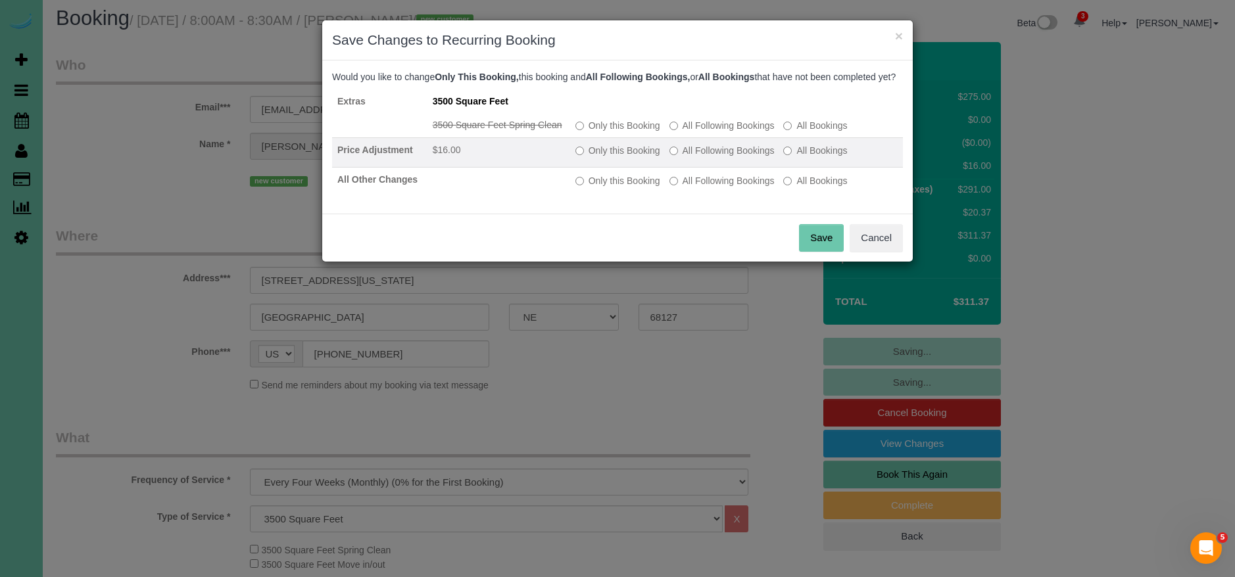
click at [728, 157] on label "All Following Bookings" at bounding box center [721, 150] width 105 height 13
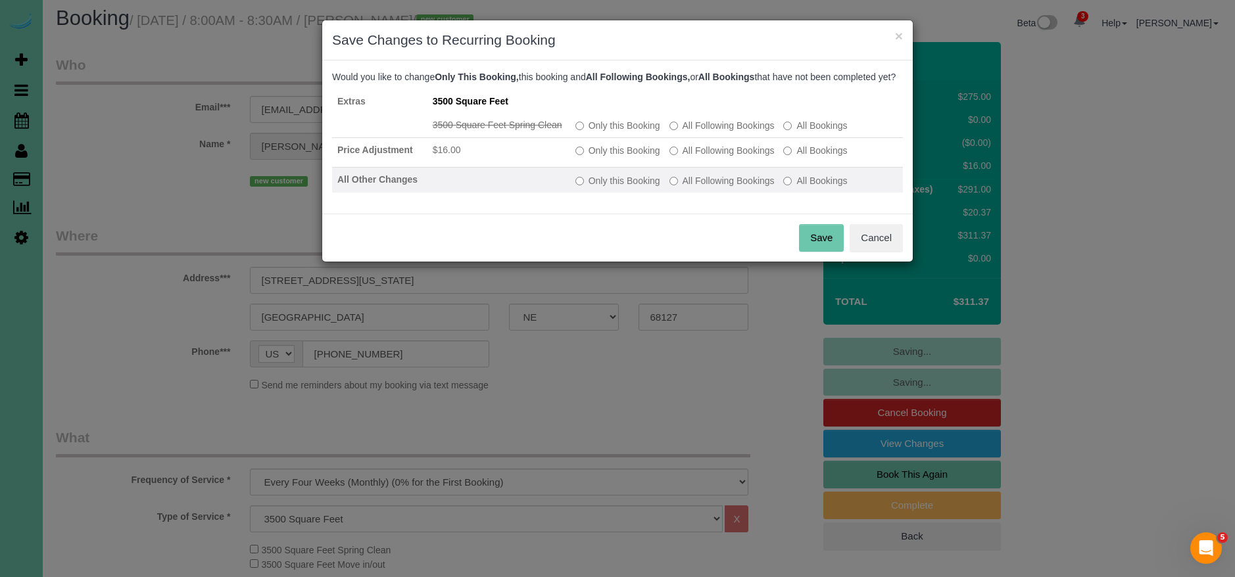
drag, startPoint x: 733, startPoint y: 195, endPoint x: 742, endPoint y: 202, distance: 11.7
click at [733, 187] on label "All Following Bookings" at bounding box center [721, 180] width 105 height 13
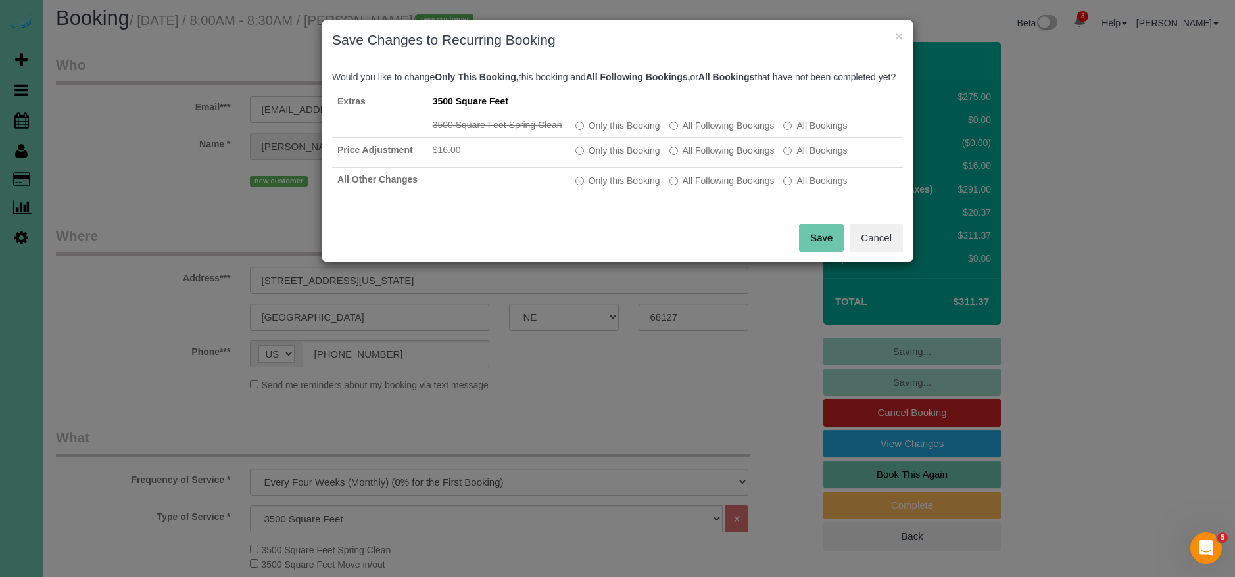
click at [828, 249] on button "Save" at bounding box center [821, 238] width 45 height 28
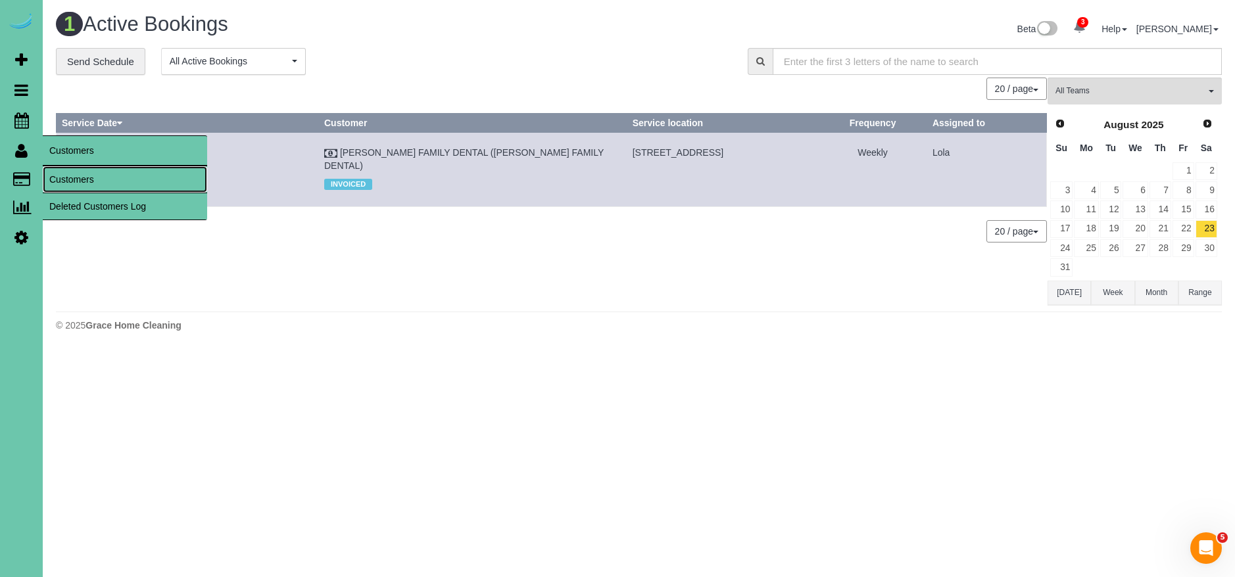
click at [82, 176] on link "Customers" at bounding box center [125, 179] width 164 height 26
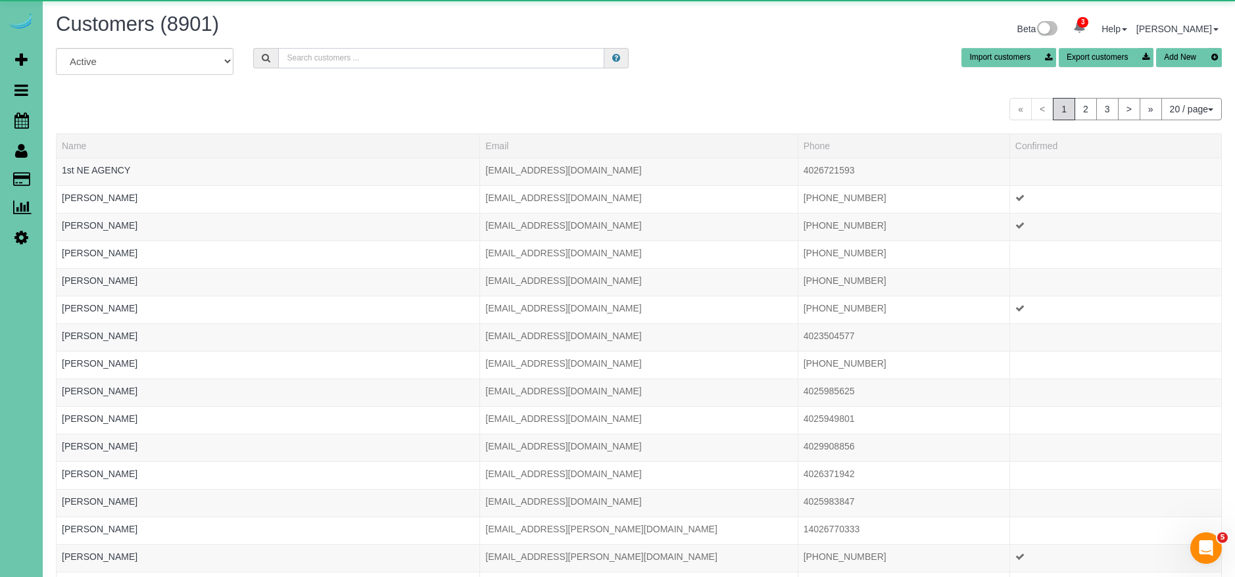
click at [328, 48] on input "text" at bounding box center [441, 58] width 326 height 20
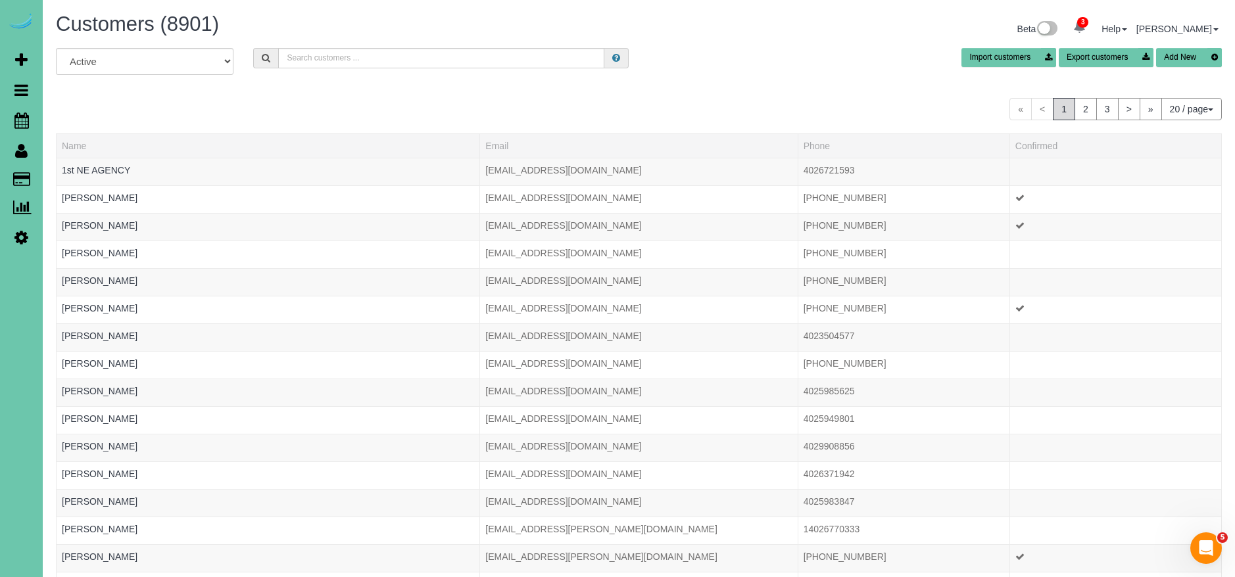
click at [344, 35] on h1 "Customers (8901)" at bounding box center [342, 24] width 573 height 22
click at [340, 41] on div "Customers (8901) Beta 3 Your Notifications You have 0 alerts × You have 8 to ch…" at bounding box center [638, 30] width 1185 height 35
click at [318, 56] on input "text" at bounding box center [441, 57] width 326 height 20
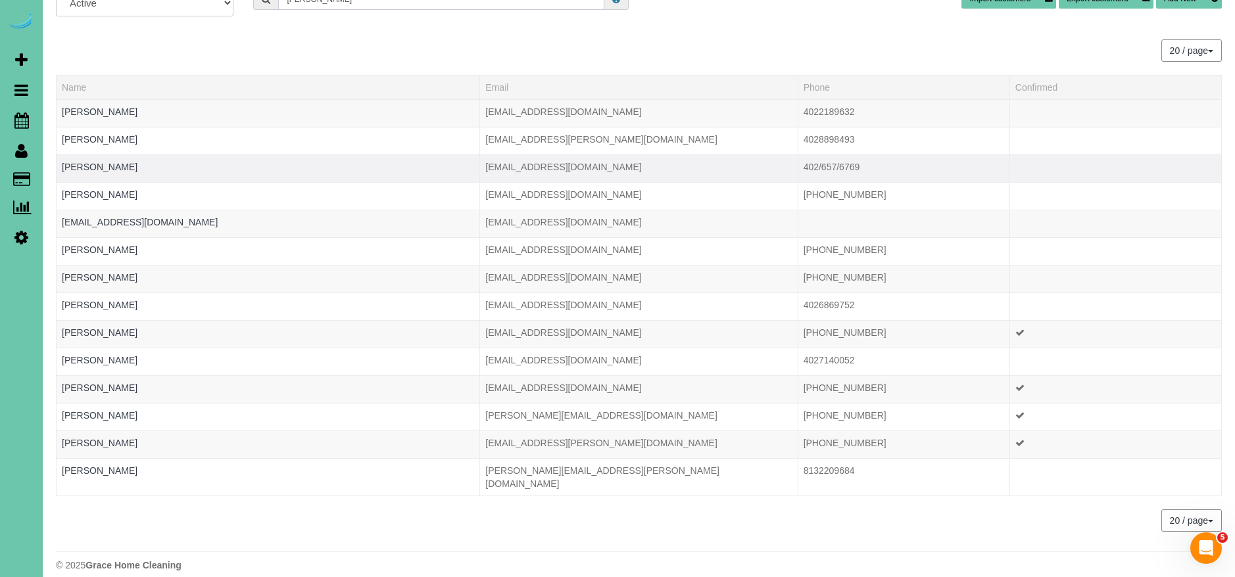
scroll to position [62, 0]
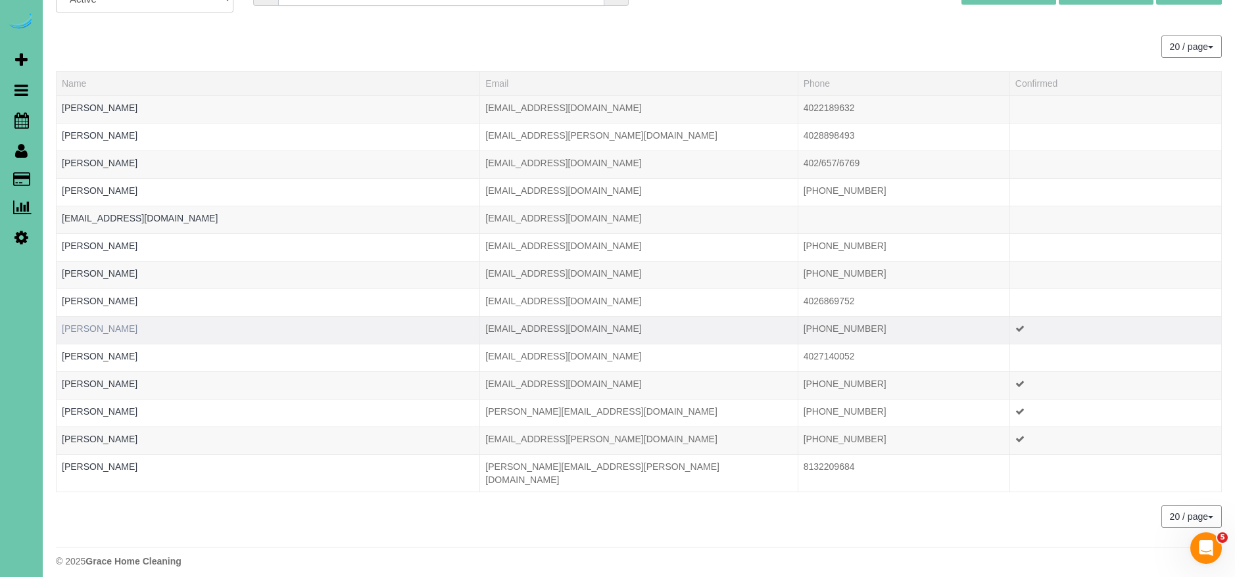
type input "robb"
click at [91, 324] on link "Robb Vacek" at bounding box center [100, 328] width 76 height 11
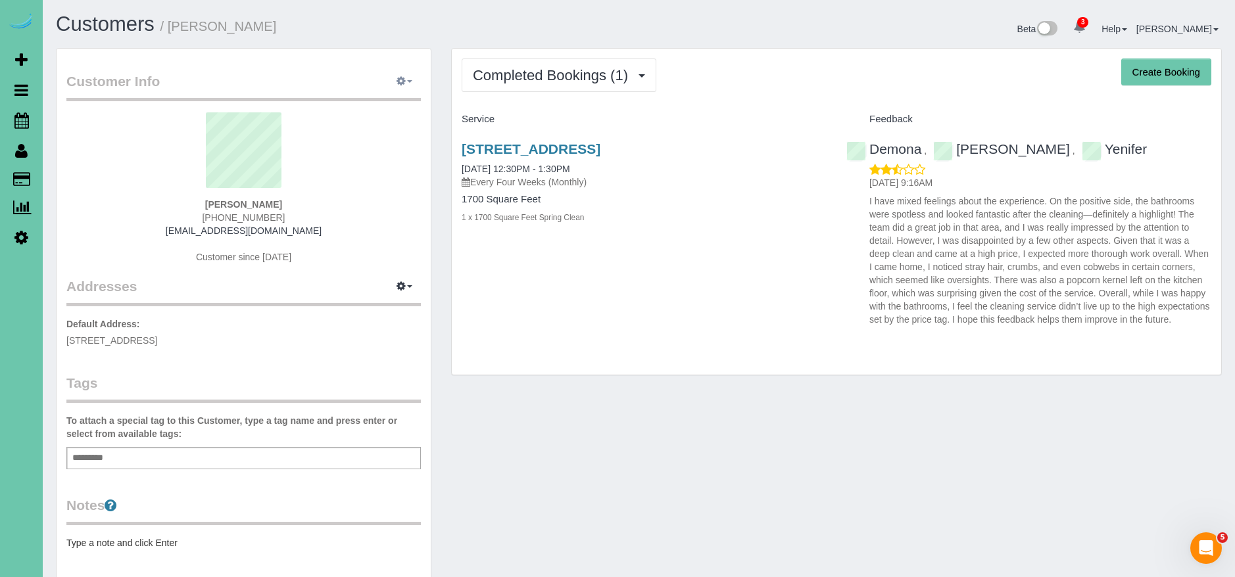
click at [395, 83] on button "button" at bounding box center [404, 82] width 33 height 20
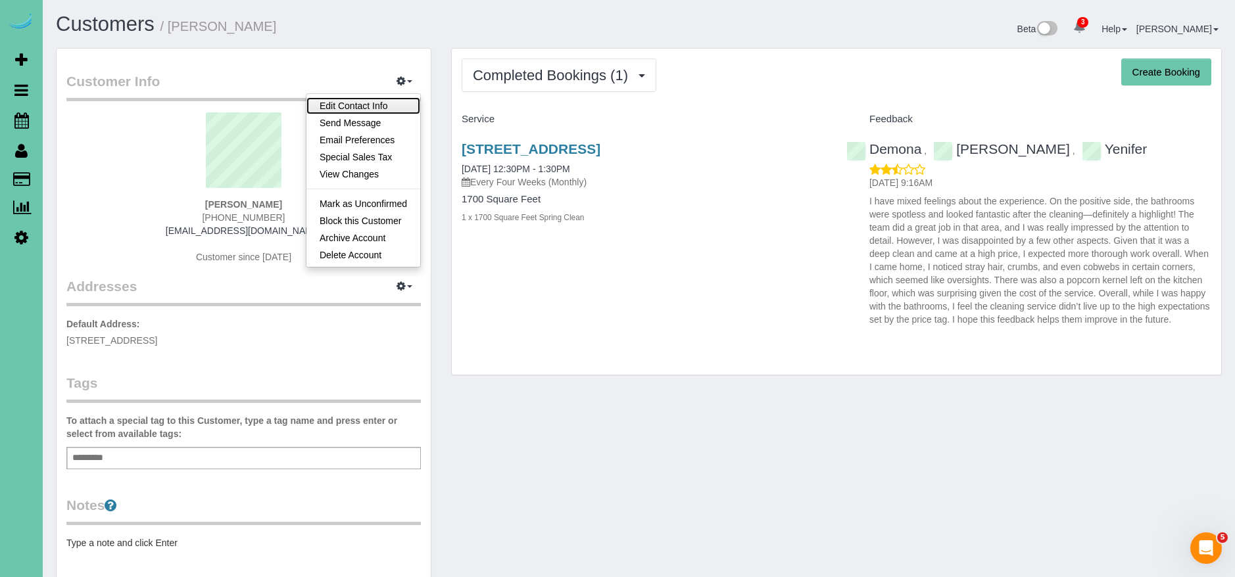
click at [402, 106] on link "Edit Contact Info" at bounding box center [363, 105] width 114 height 17
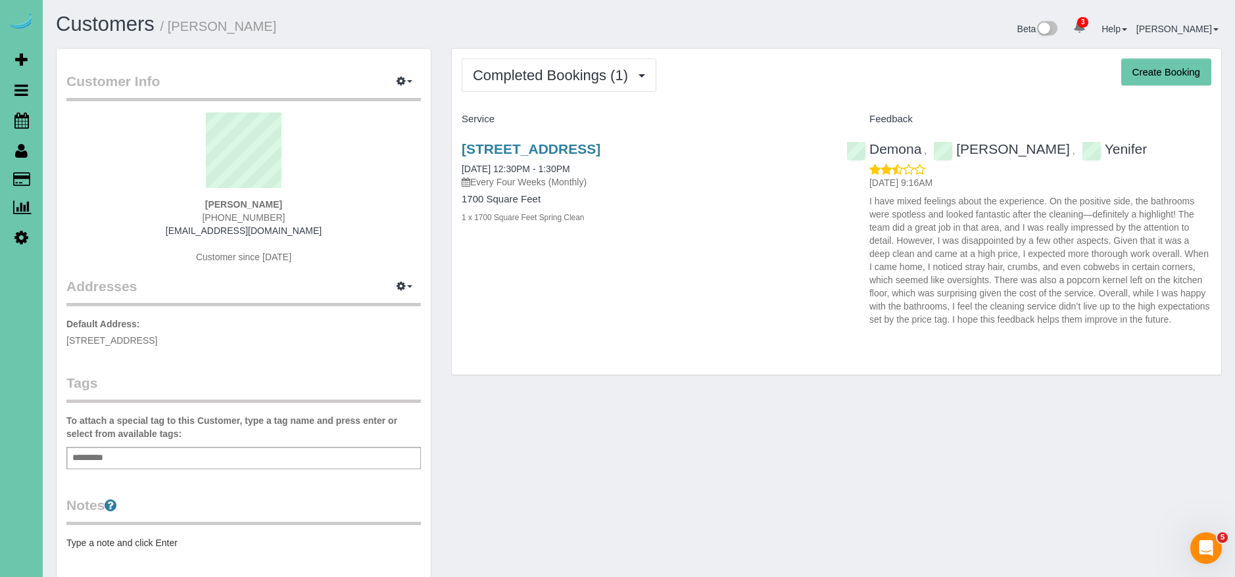
select select "NE"
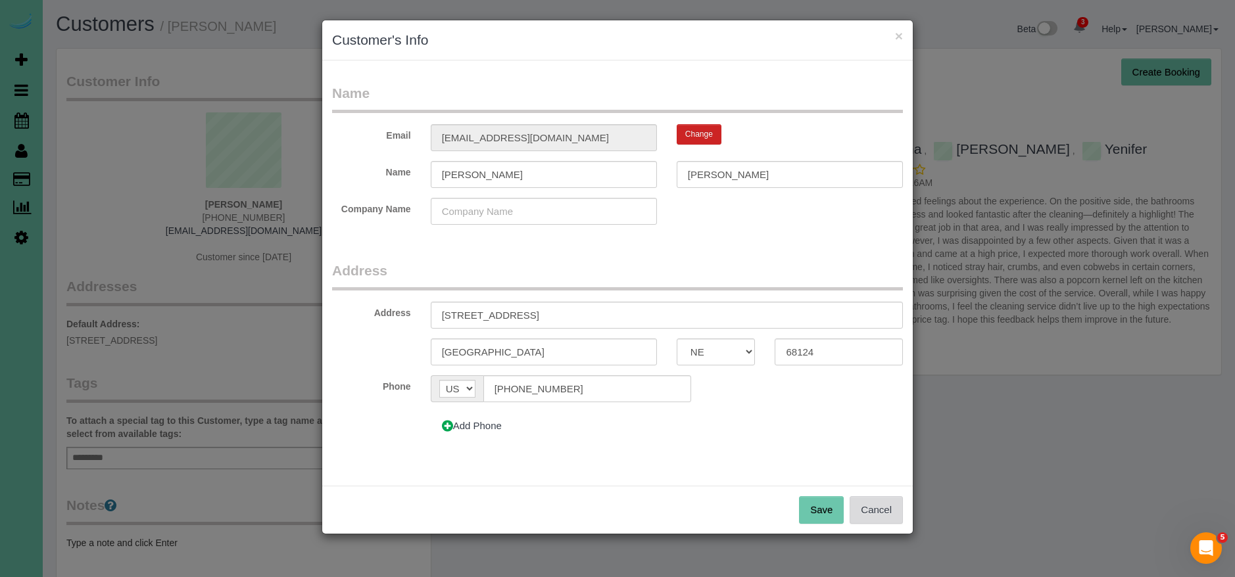
drag, startPoint x: 893, startPoint y: 511, endPoint x: 701, endPoint y: 271, distance: 307.3
click at [893, 510] on button "Cancel" at bounding box center [875, 510] width 53 height 28
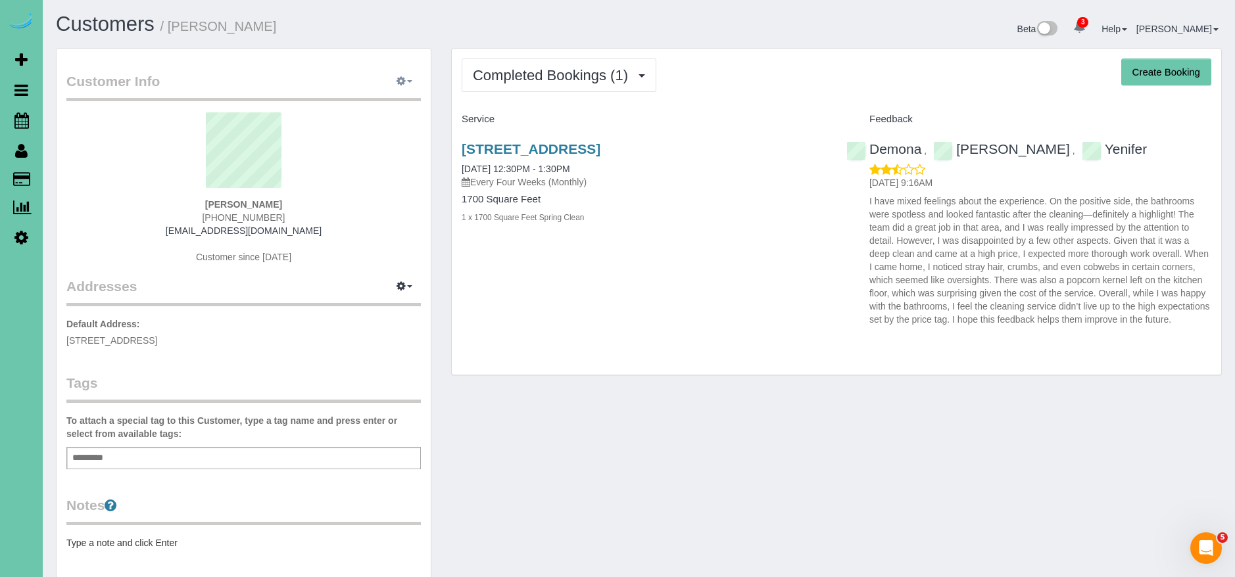
click at [415, 78] on button "button" at bounding box center [404, 82] width 33 height 20
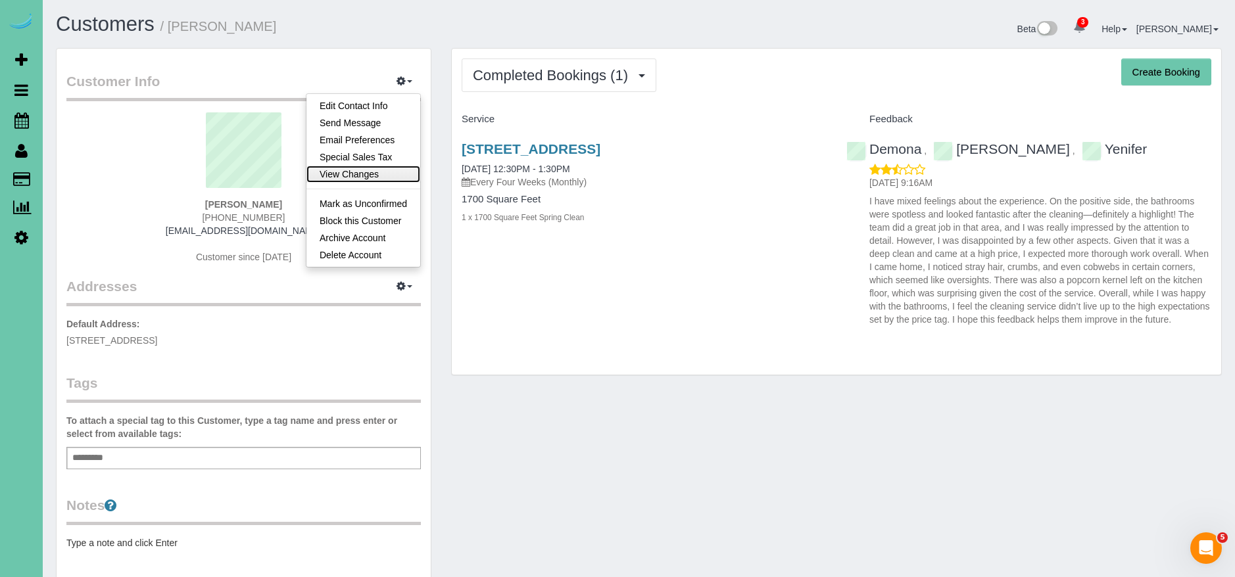
click at [358, 176] on link "View Changes" at bounding box center [363, 174] width 114 height 17
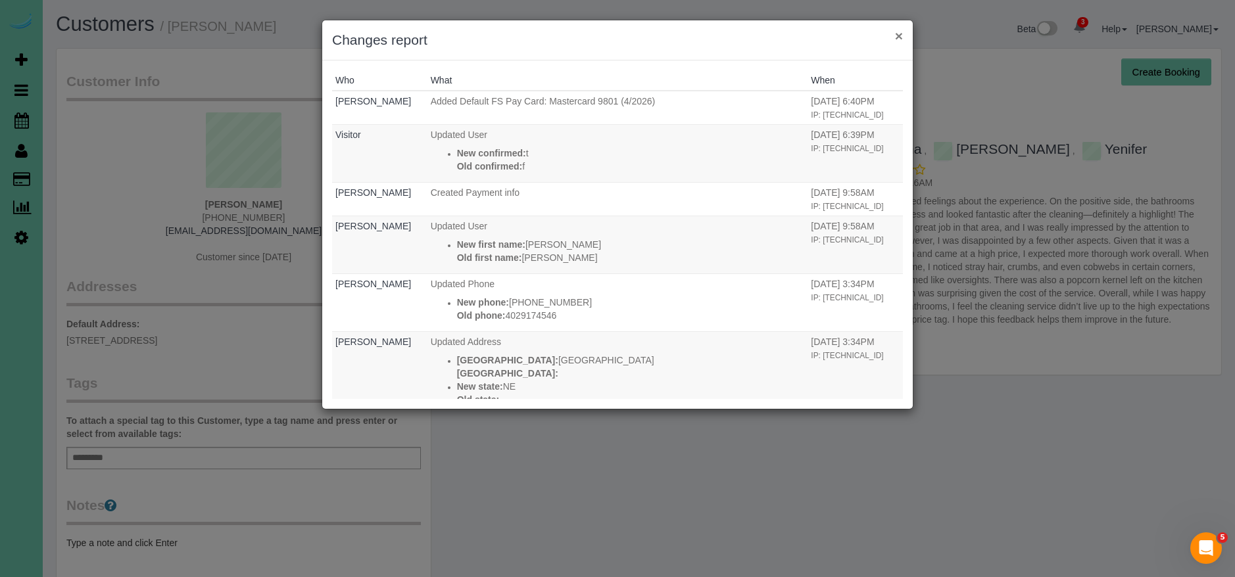
click at [902, 32] on button "×" at bounding box center [899, 36] width 8 height 14
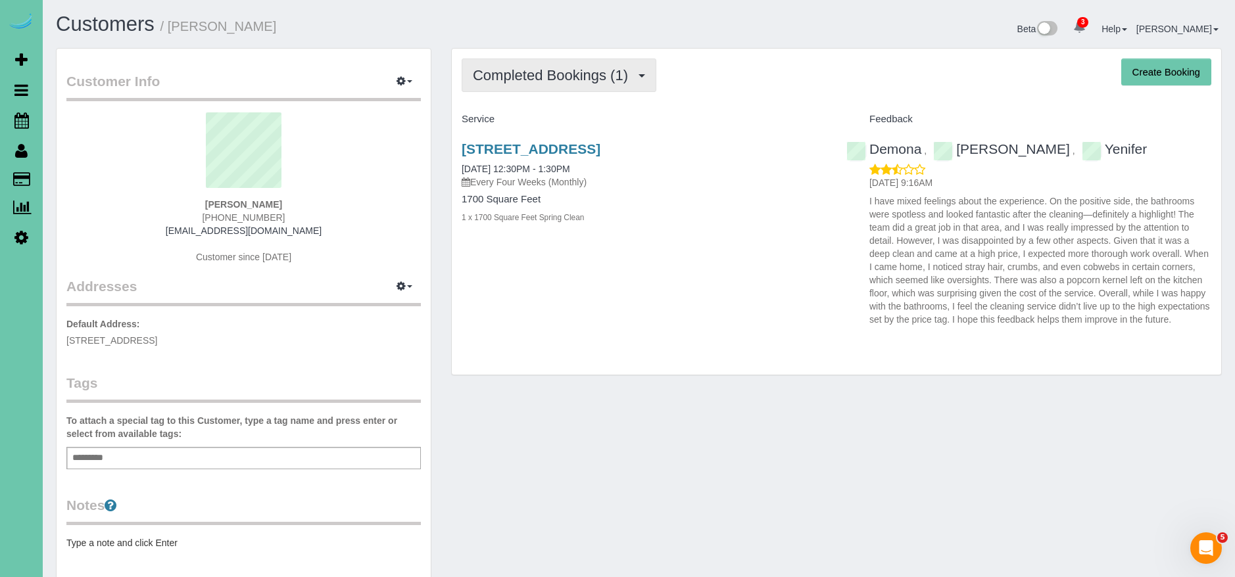
click at [594, 73] on span "Completed Bookings (1)" at bounding box center [554, 75] width 162 height 16
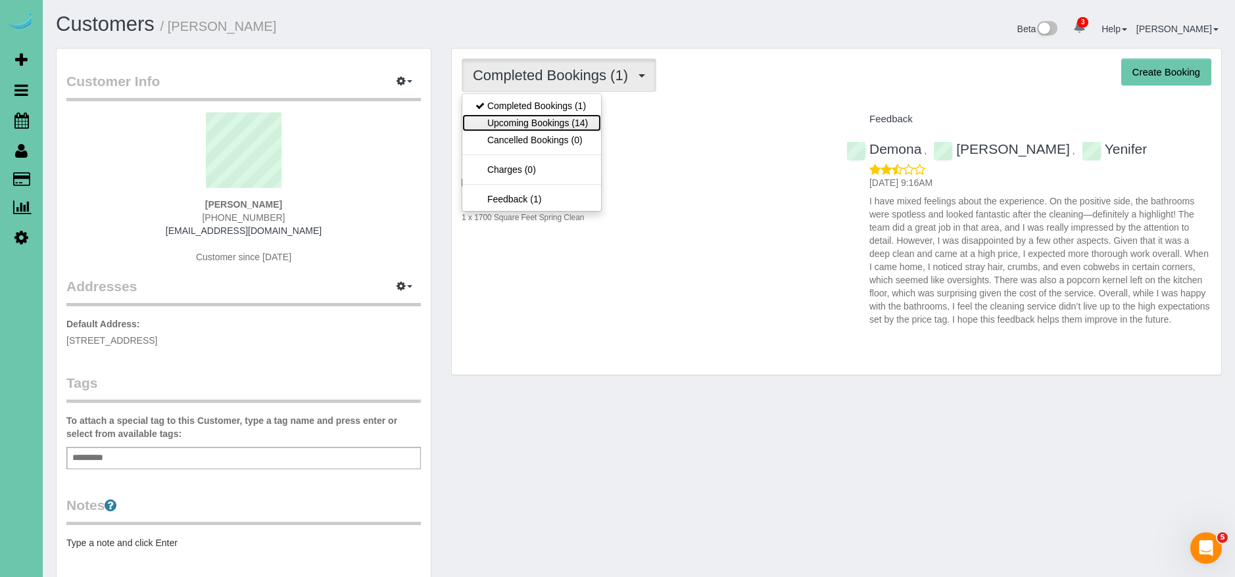
click at [584, 122] on link "Upcoming Bookings (14)" at bounding box center [531, 122] width 139 height 17
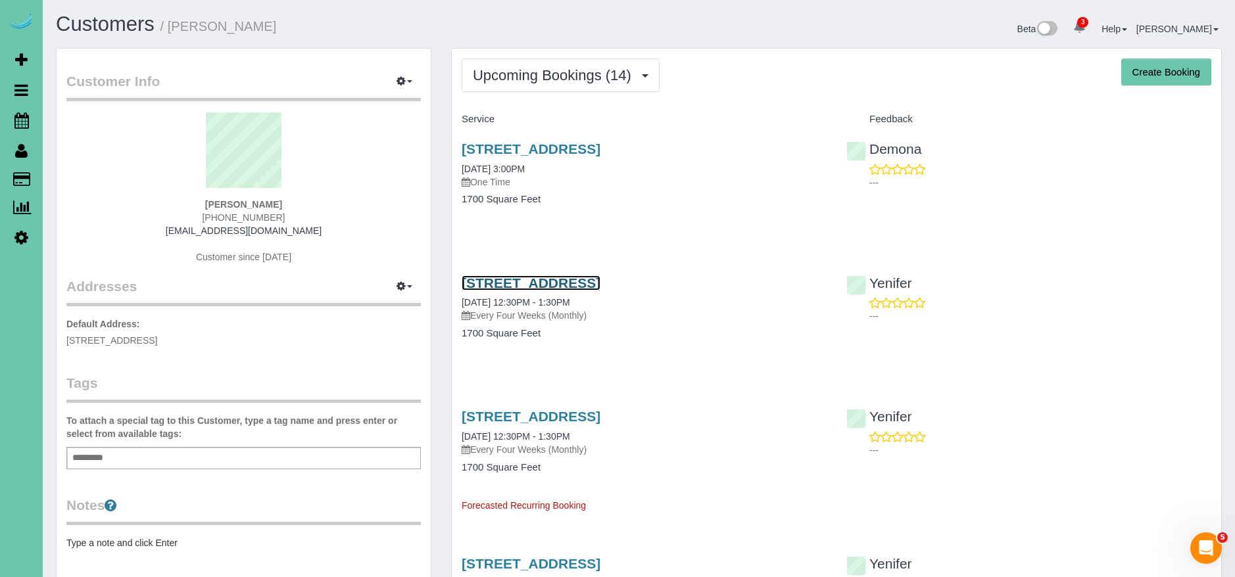
click at [600, 281] on link "3125 S 80th St, Omaha, NE 68124" at bounding box center [531, 282] width 139 height 15
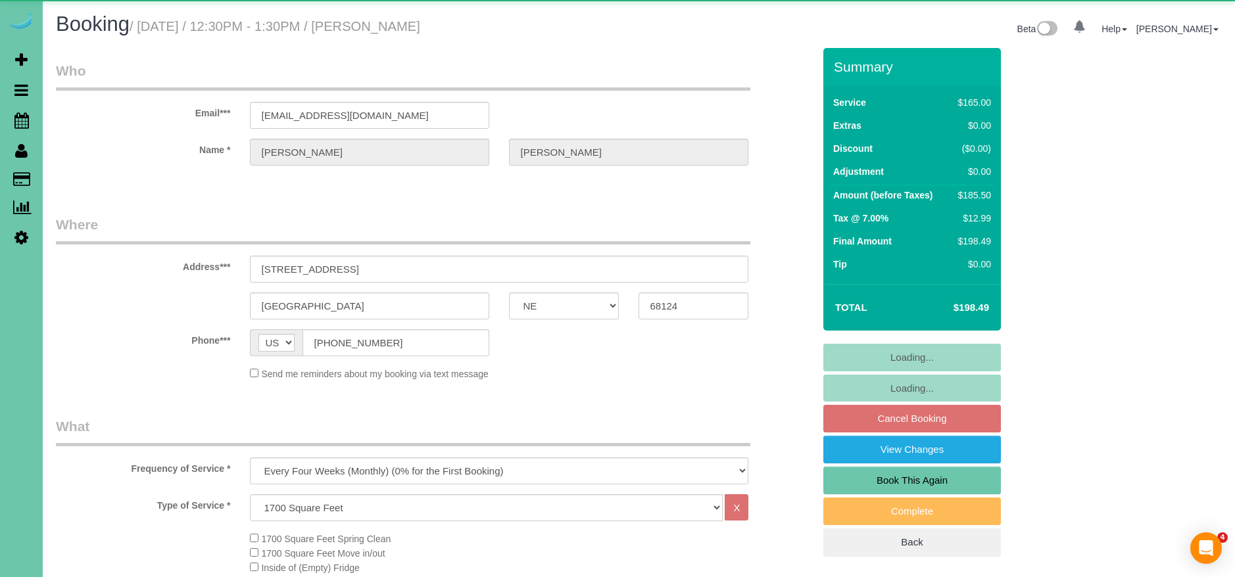
select select "NE"
select select "object:718"
